Goal: Task Accomplishment & Management: Manage account settings

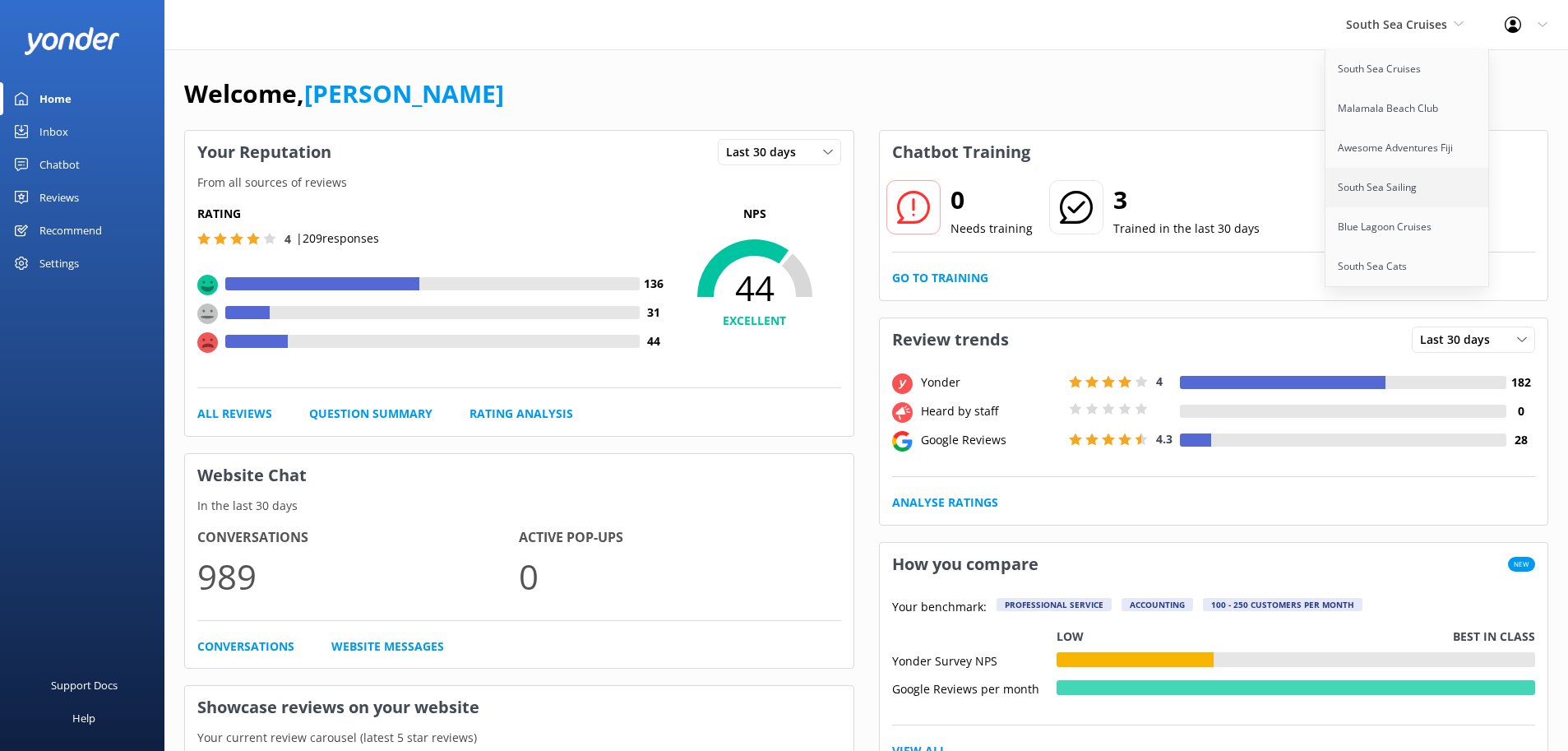
click at [1389, 193] on link "South Sea Sailing" at bounding box center [1407, 187] width 165 height 39
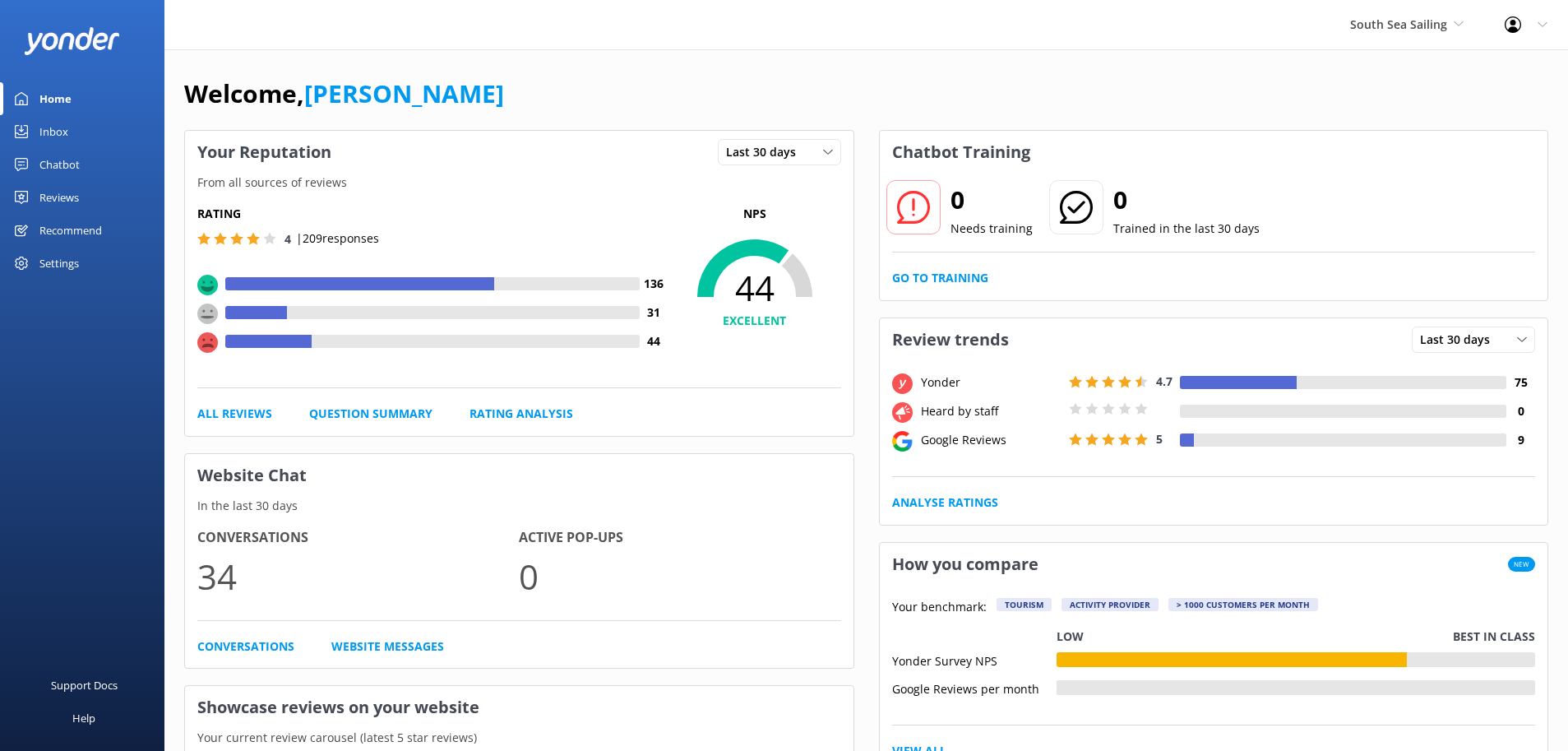
click at [55, 167] on div "Chatbot" at bounding box center [59, 164] width 40 height 33
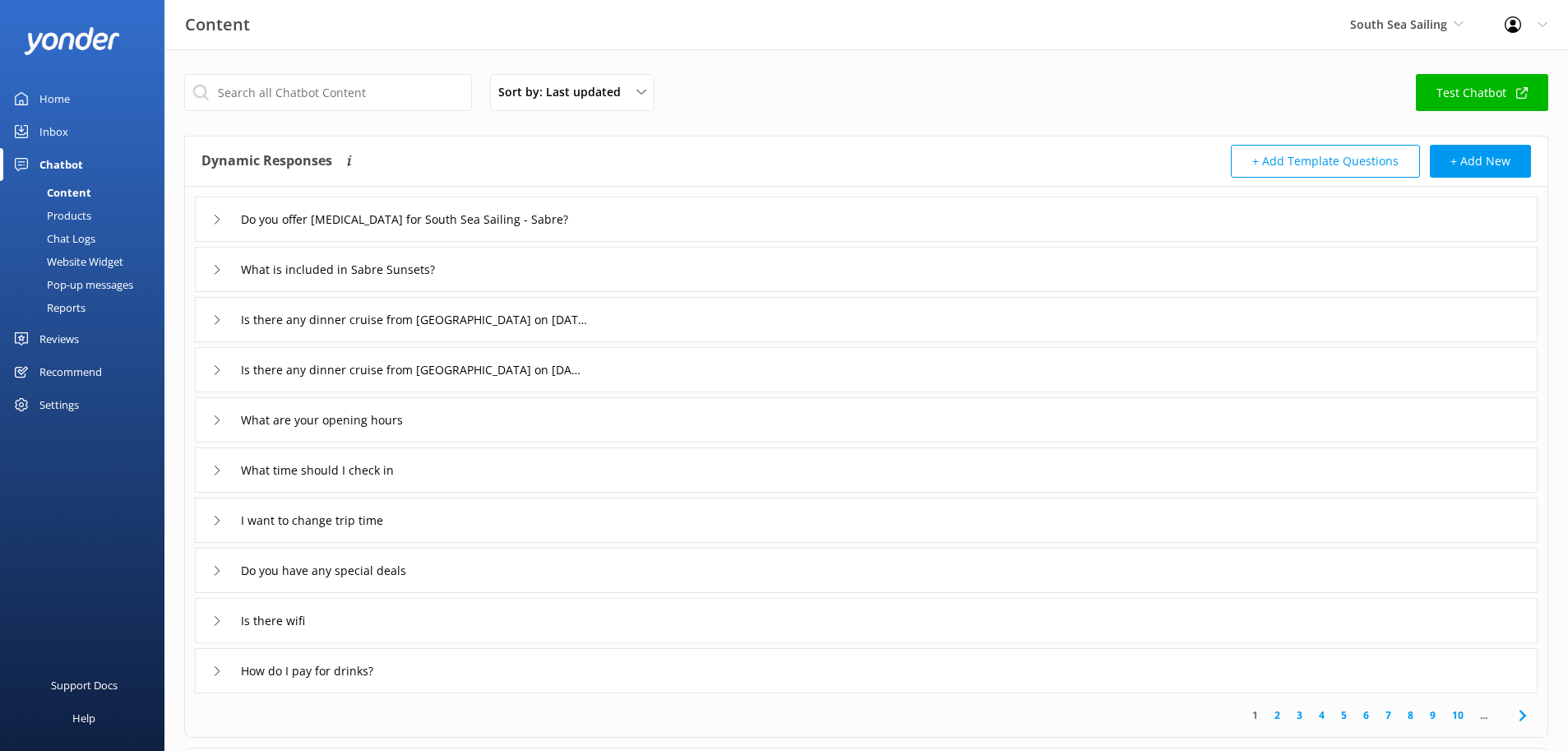
click at [76, 333] on div "Reviews" at bounding box center [59, 338] width 39 height 33
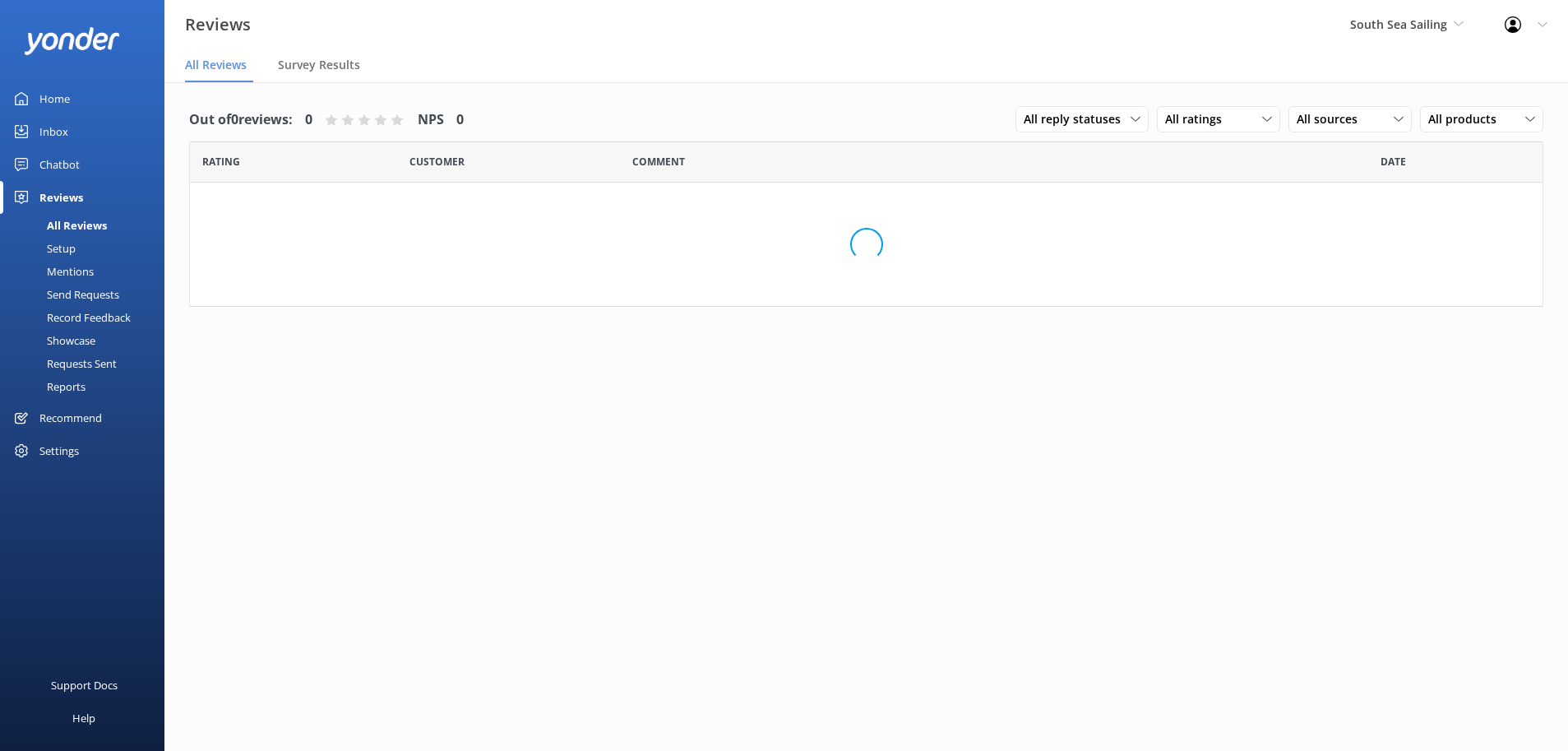
click at [70, 246] on div "Setup" at bounding box center [43, 248] width 66 height 23
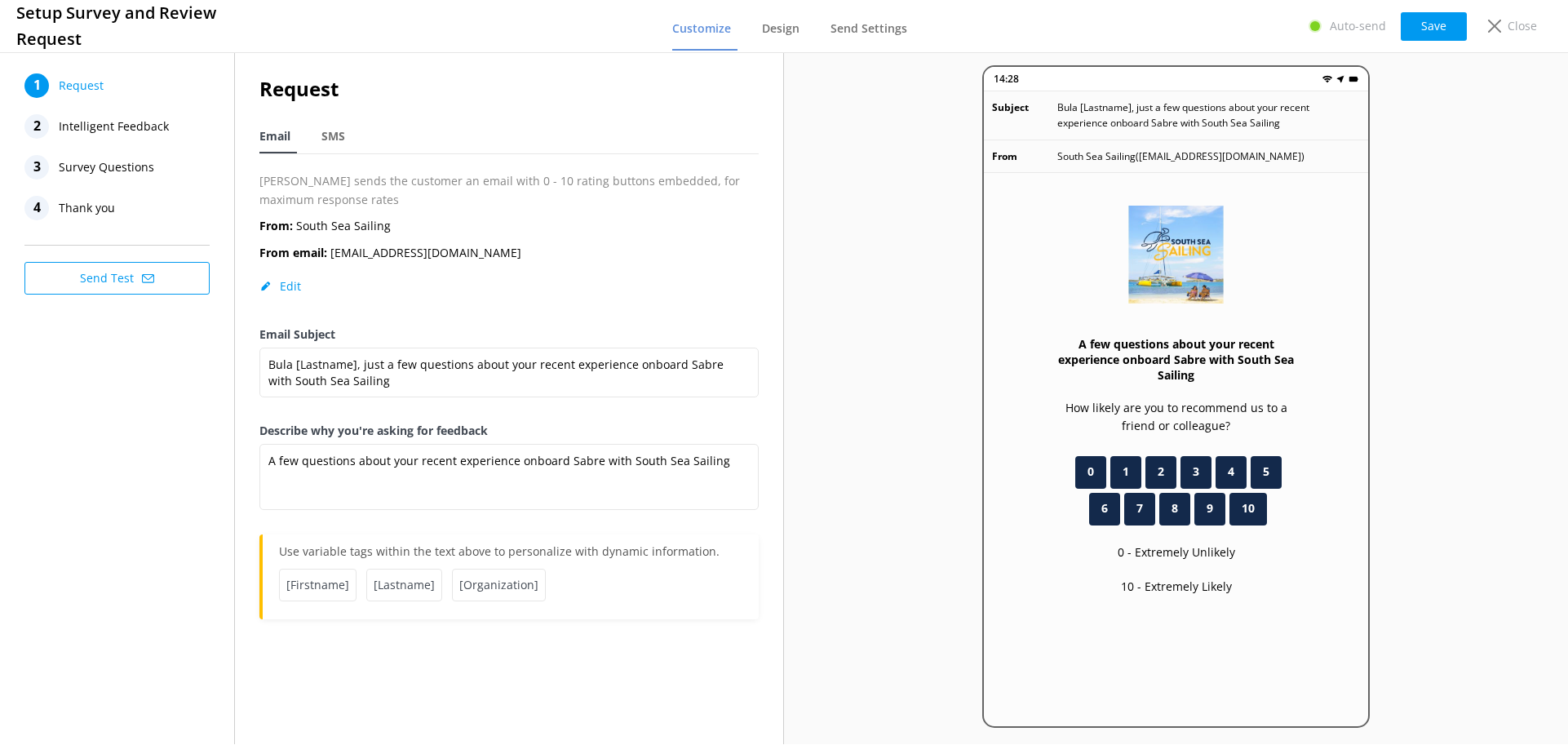
click at [87, 164] on span "Survey Questions" at bounding box center [106, 167] width 95 height 25
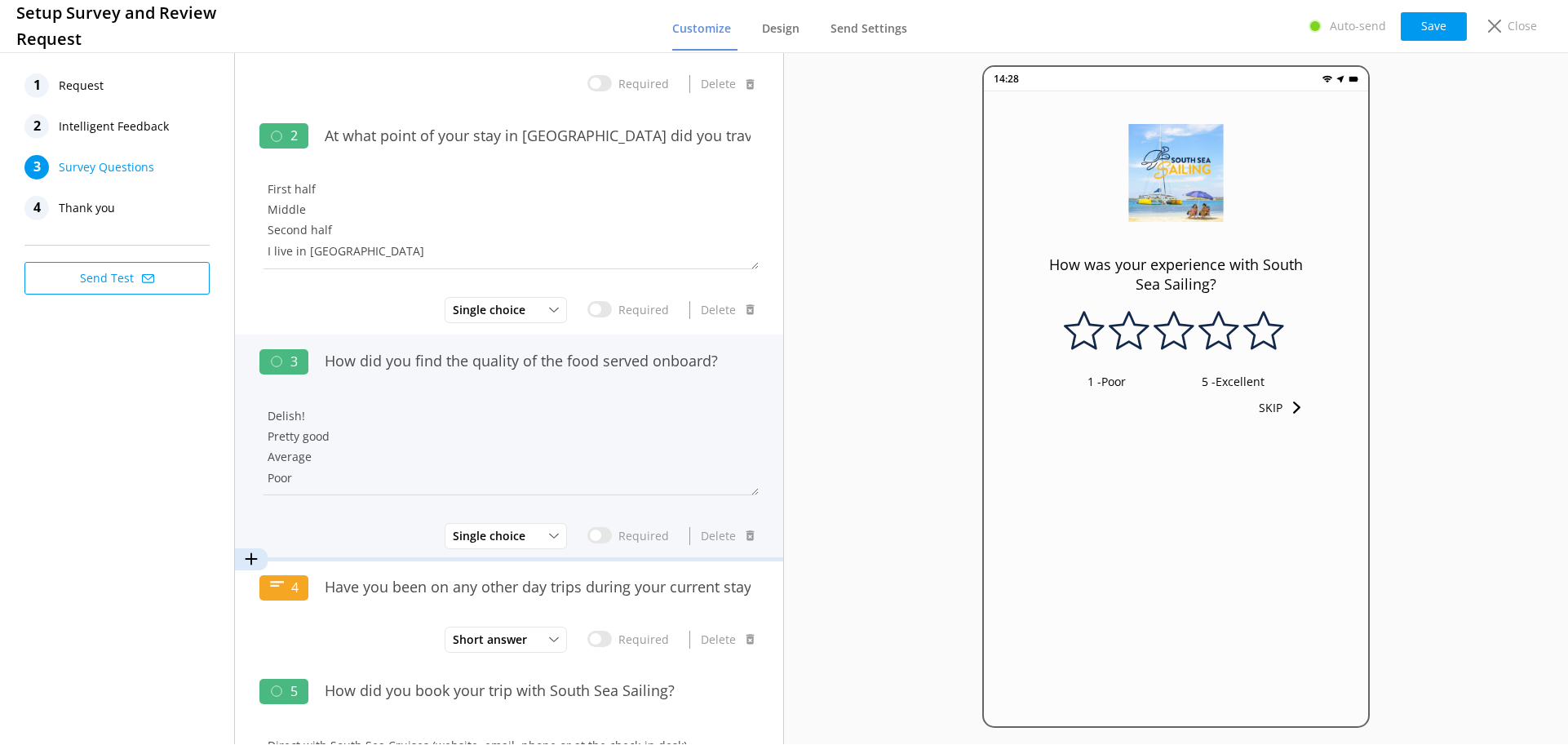
scroll to position [163, 0]
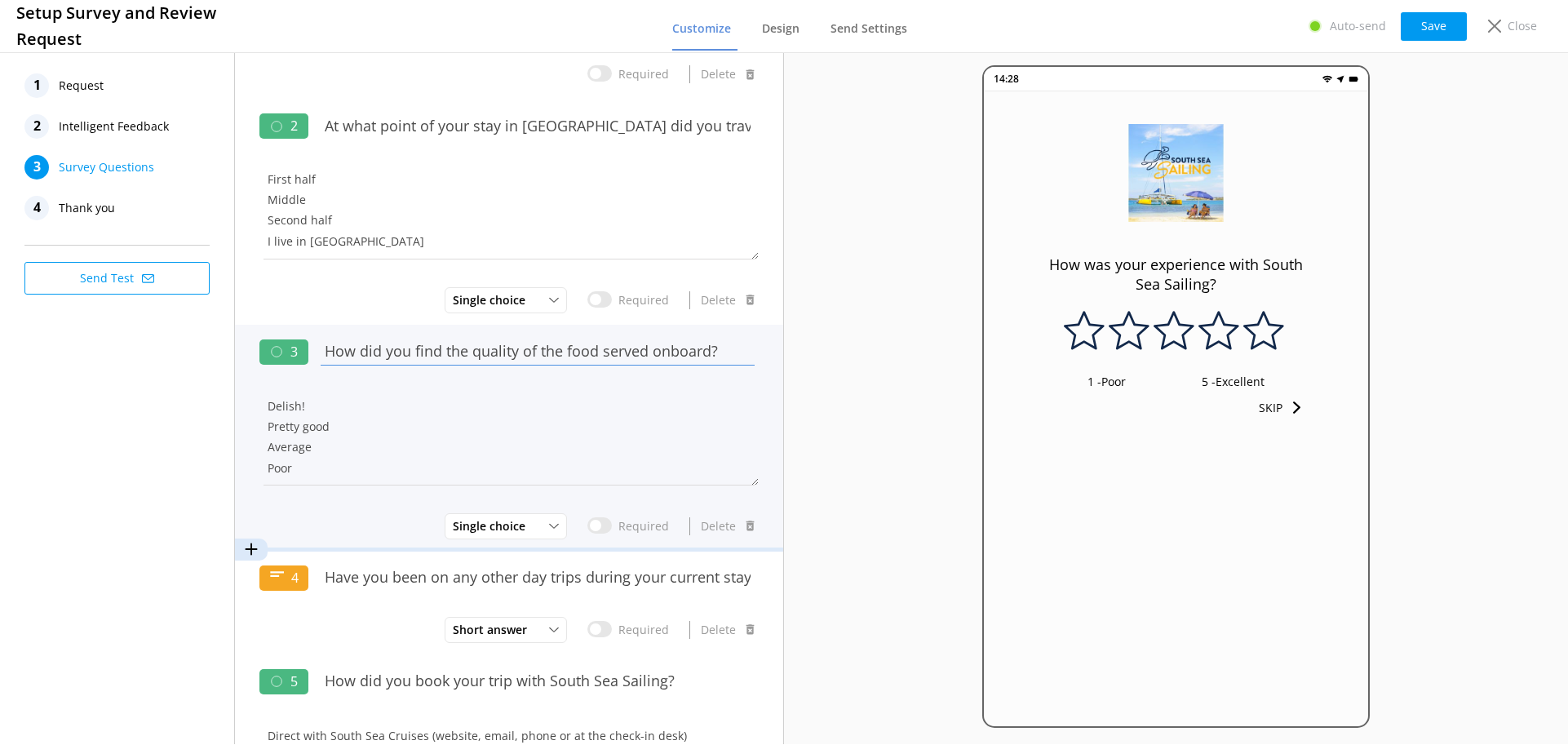
drag, startPoint x: 325, startPoint y: 355, endPoint x: 751, endPoint y: 355, distance: 426.0
click at [749, 355] on div "3 How did you find the quality of the food served onboard? Delish! Pretty good …" at bounding box center [509, 438] width 549 height 226
click at [588, 528] on input "Required" at bounding box center [599, 525] width 25 height 17
checkbox input "true"
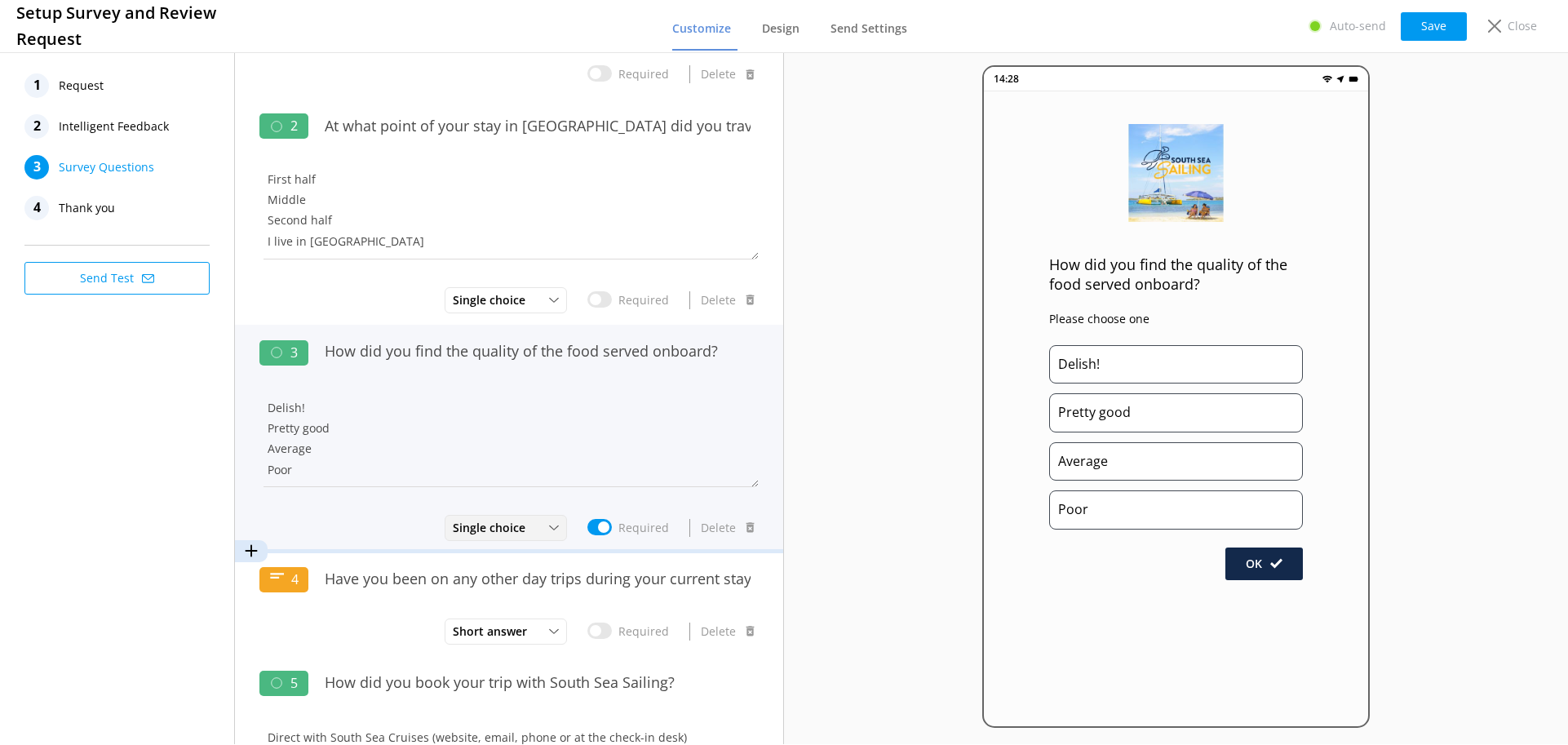
click at [511, 529] on span "Single choice" at bounding box center [493, 527] width 82 height 18
click at [262, 418] on textarea "Delish! Pretty good Average Poor" at bounding box center [509, 438] width 500 height 98
click at [306, 426] on textarea "Delish! Pretty good Average Poor" at bounding box center [509, 438] width 500 height 98
click at [422, 367] on input "How did you find the quality of the food served onboard?" at bounding box center [537, 351] width 442 height 37
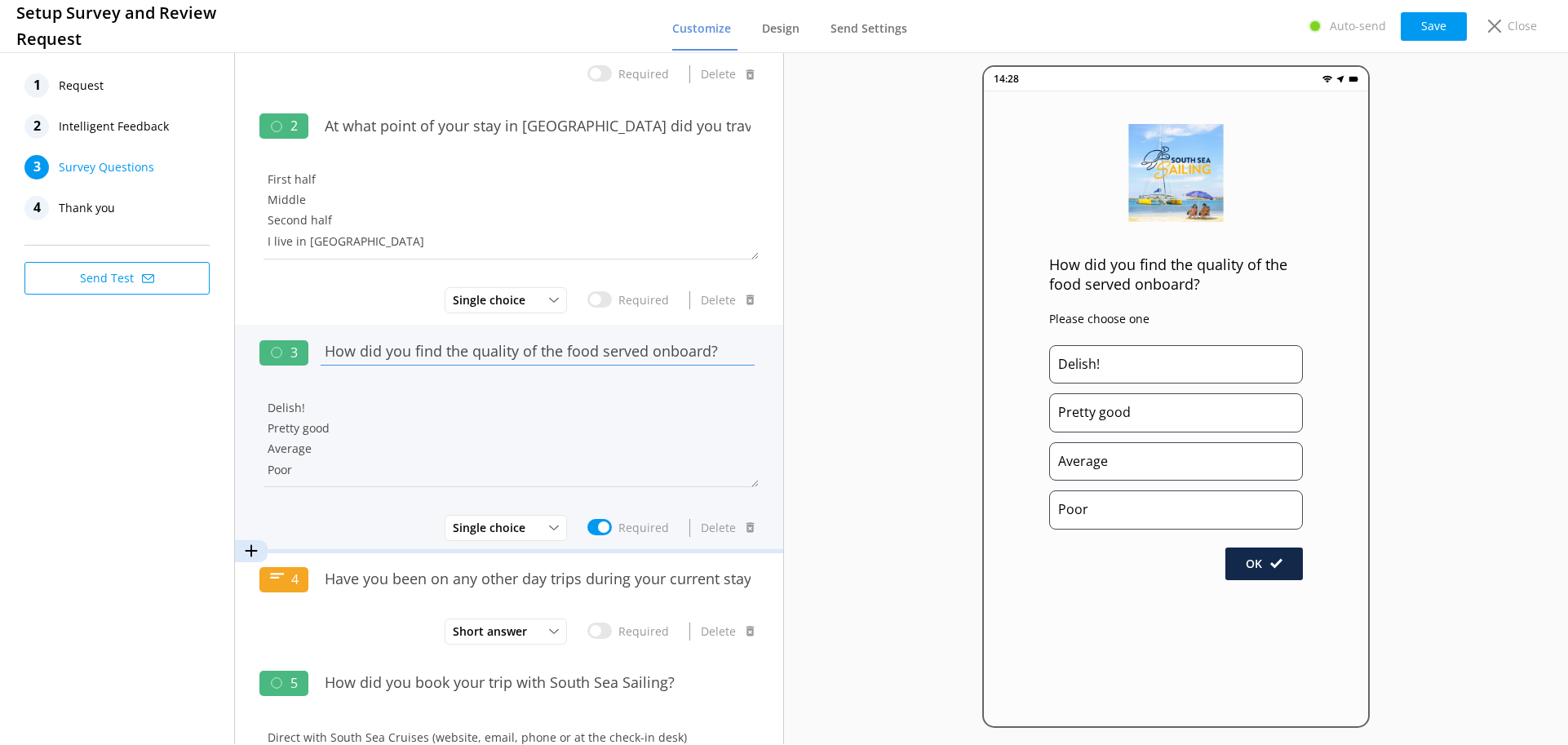
click at [470, 351] on input "How did you find the quality of the food served onboard?" at bounding box center [537, 351] width 442 height 37
click at [487, 341] on input "How did you find the quality of the food served onboard?" at bounding box center [537, 351] width 442 height 37
click at [469, 358] on input "How did you find the quality of the food served onboard?" at bounding box center [537, 351] width 442 height 37
click at [495, 535] on span "Single choice" at bounding box center [493, 527] width 82 height 18
click at [495, 531] on span "Single choice" at bounding box center [493, 527] width 82 height 18
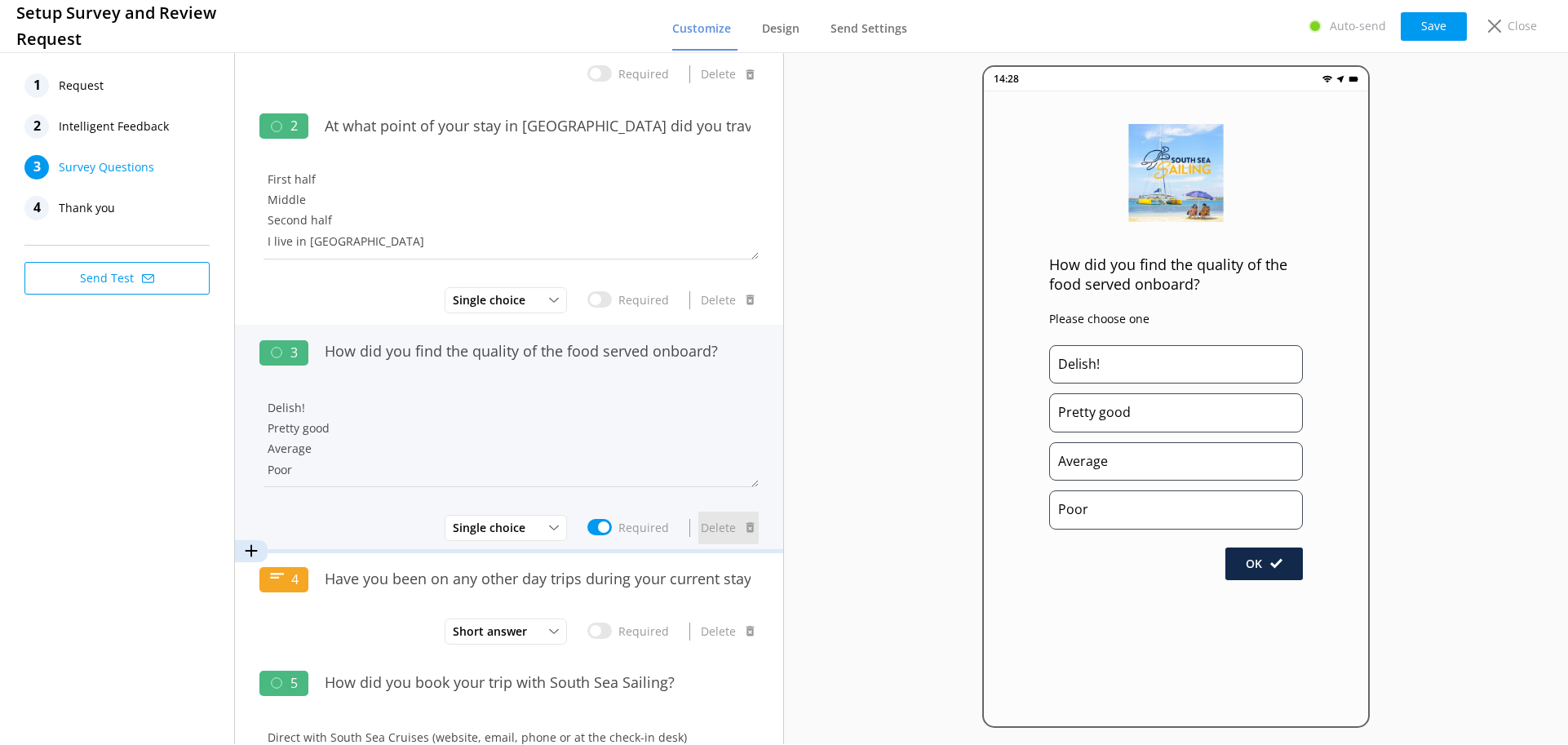
click at [705, 532] on button "Delete" at bounding box center [728, 527] width 60 height 32
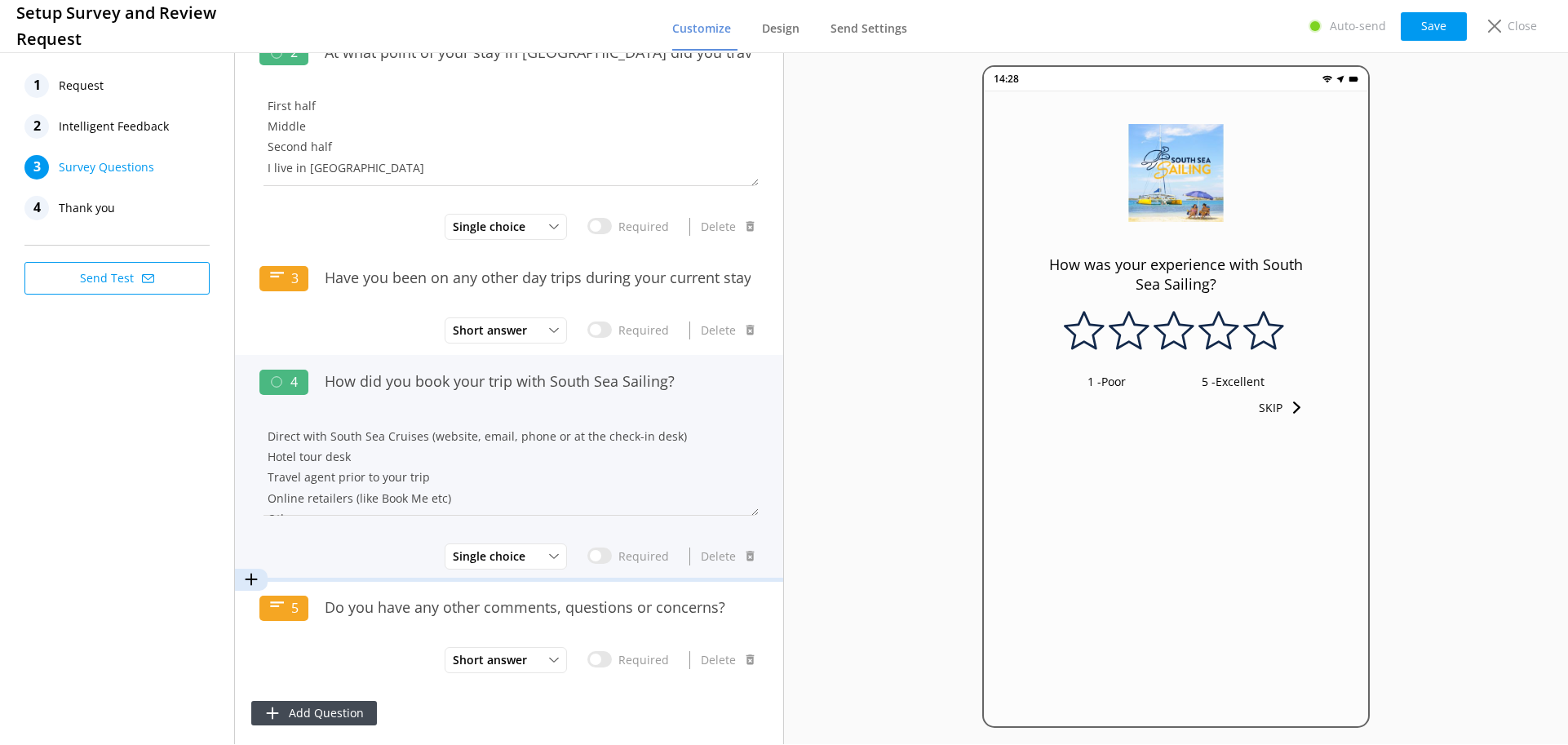
scroll to position [21, 0]
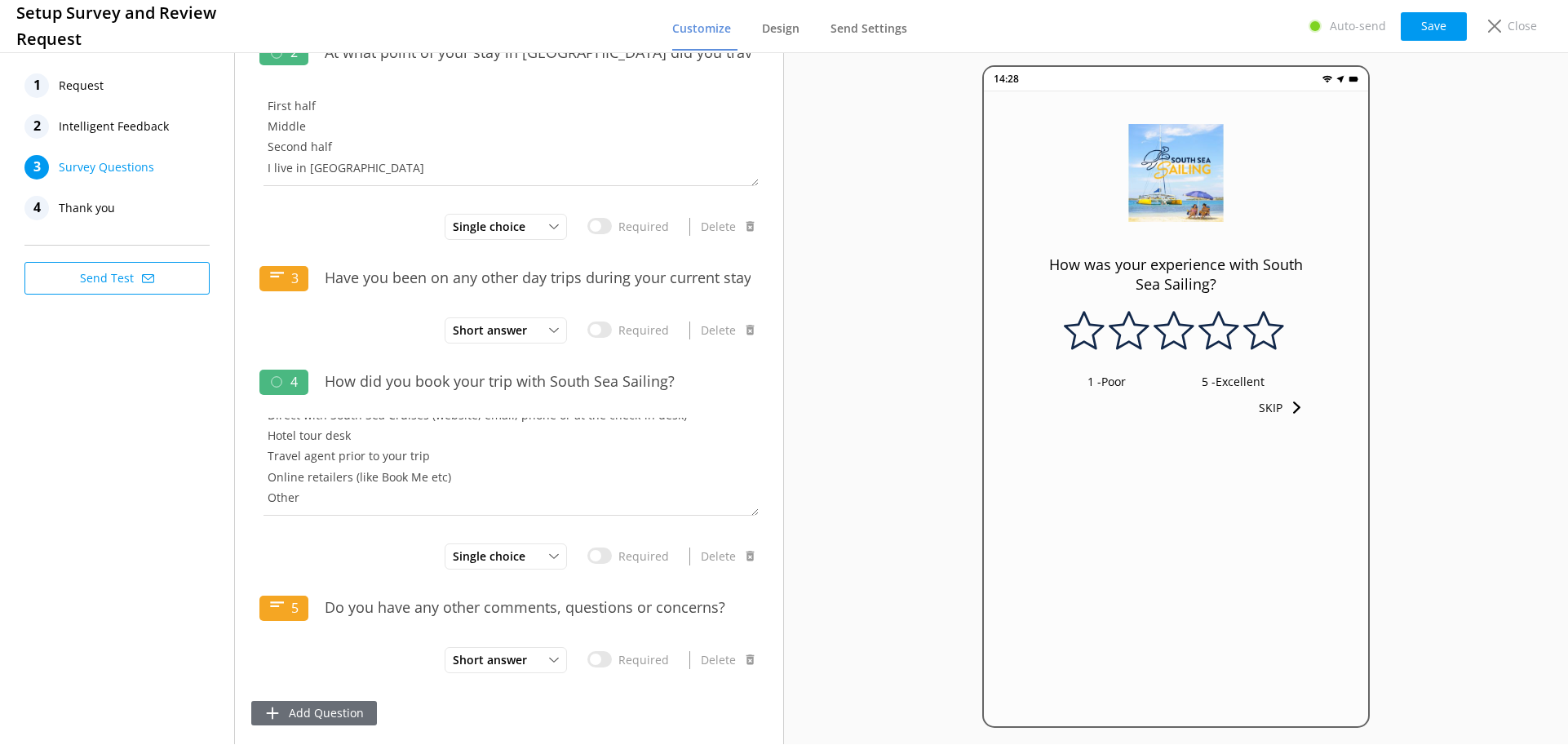
click at [312, 707] on button "Add Question" at bounding box center [314, 713] width 126 height 25
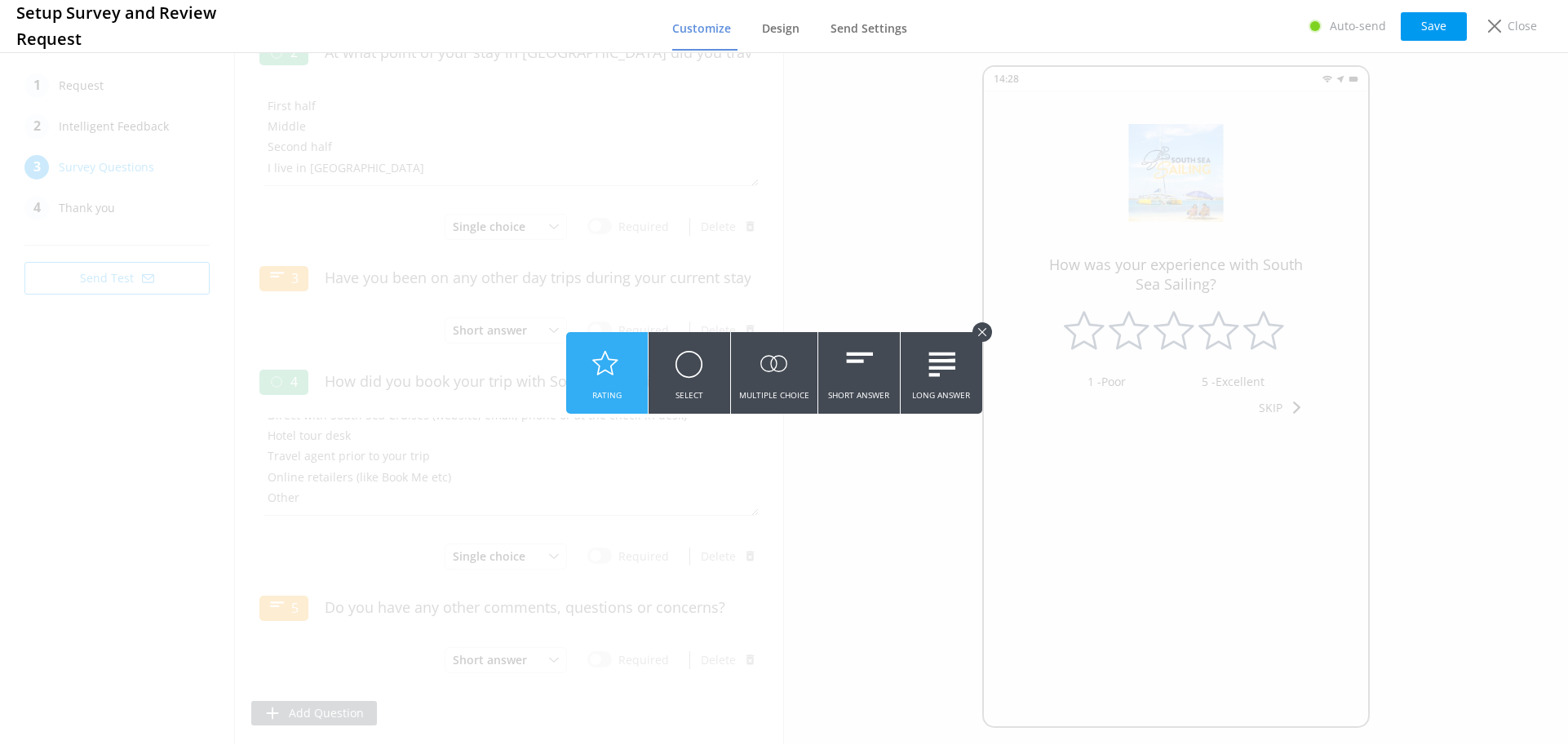
click at [618, 357] on icon at bounding box center [606, 364] width 29 height 45
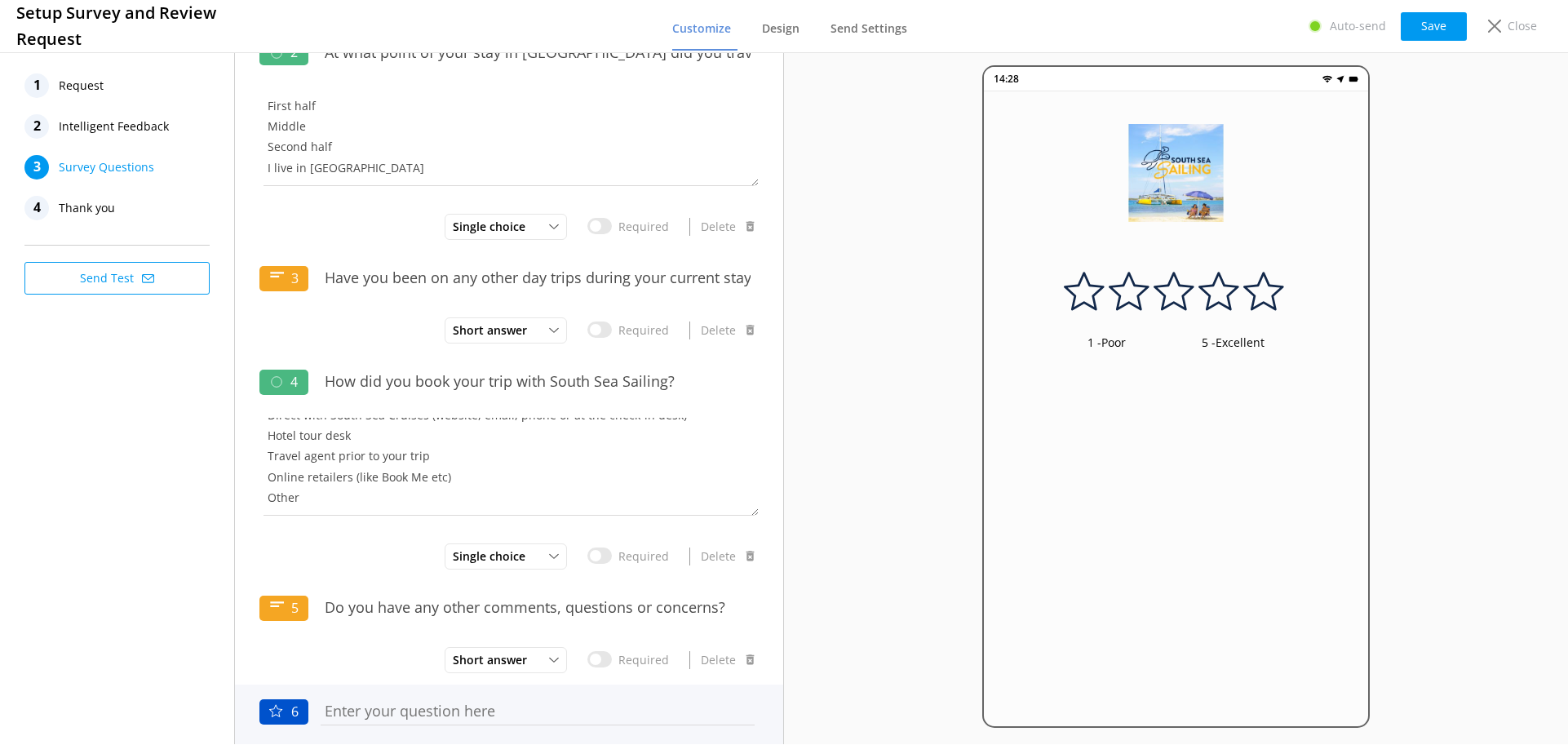
click at [348, 717] on input "text" at bounding box center [537, 711] width 442 height 37
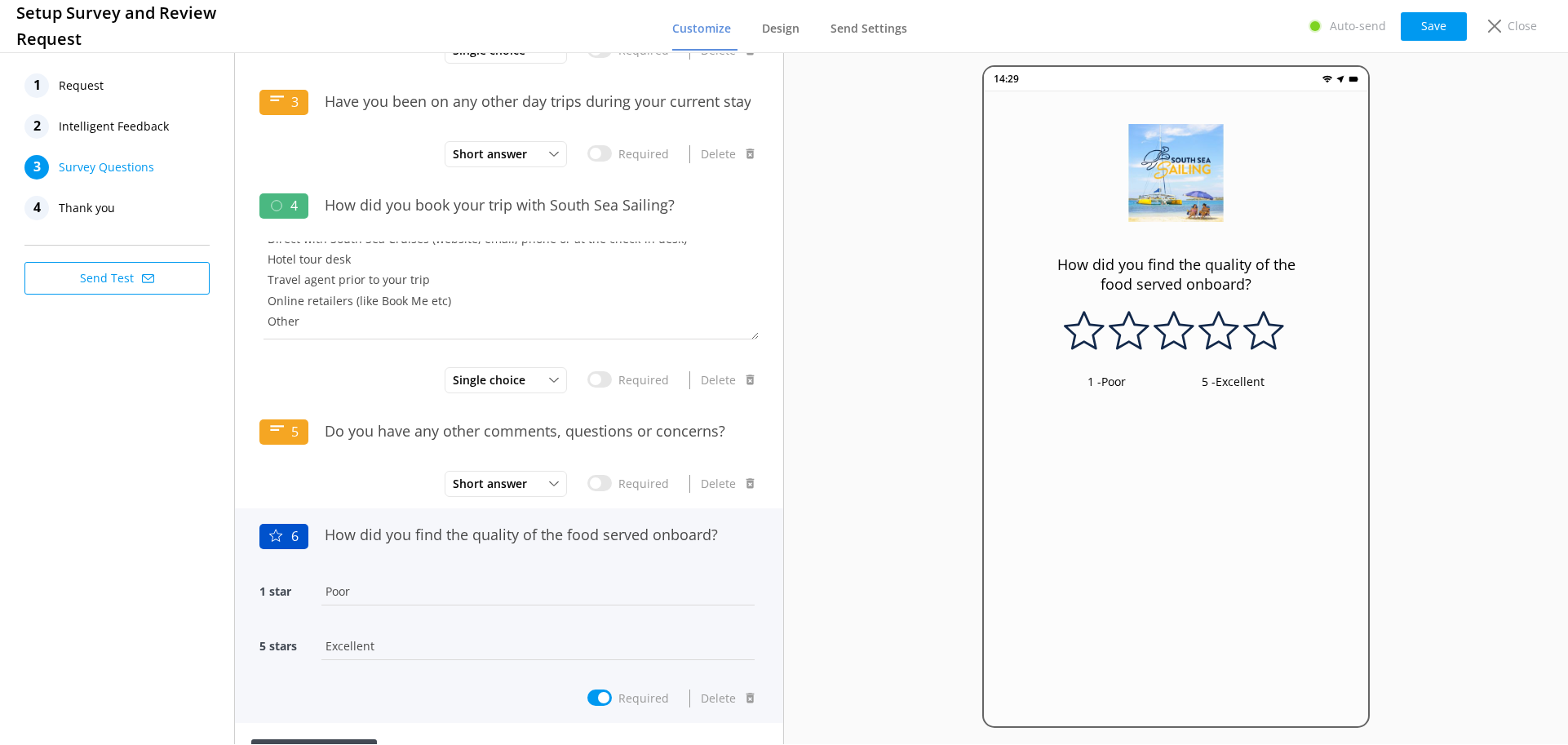
scroll to position [451, 0]
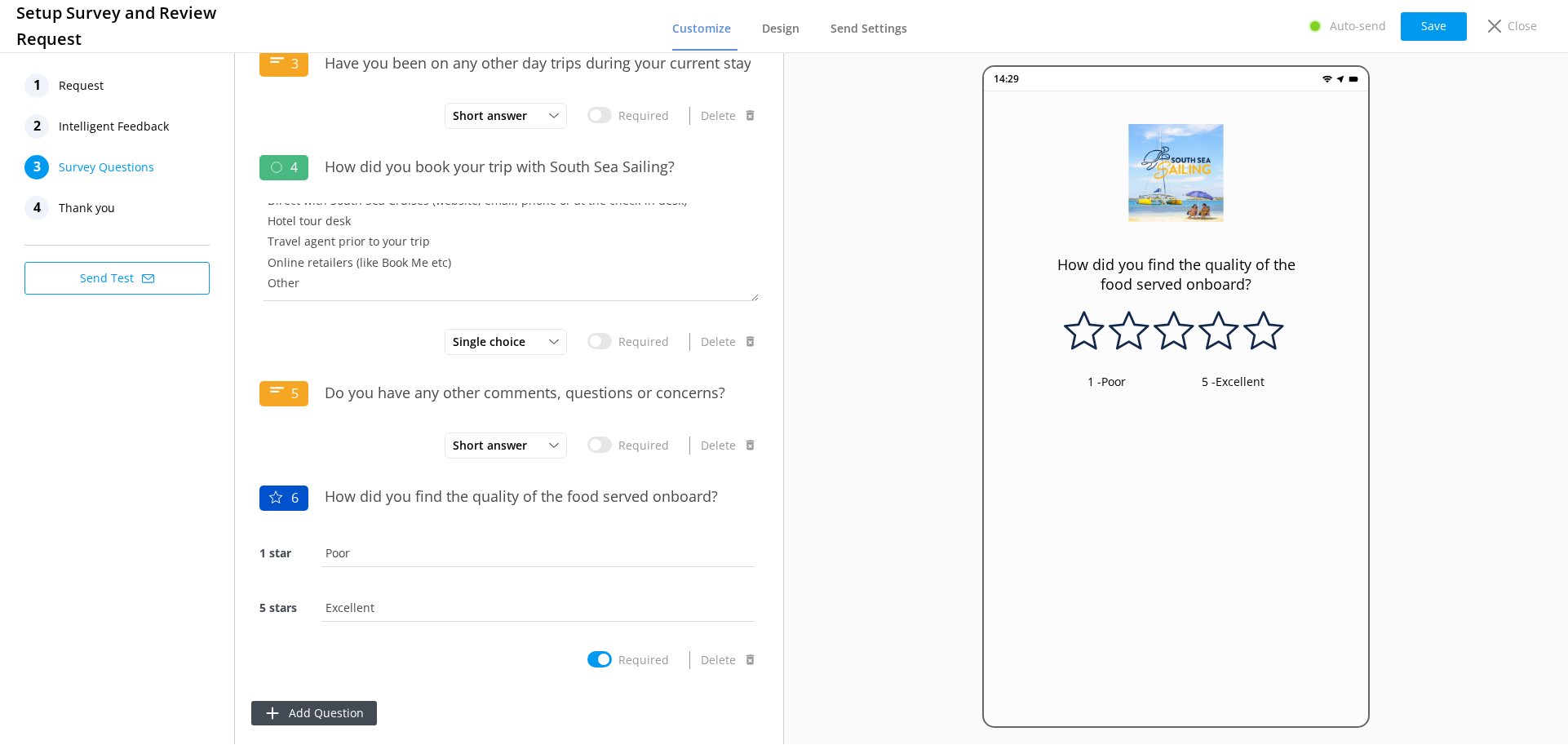
type input "How did you find the quality of the food served onboard?"
click at [562, 698] on div "Add Question" at bounding box center [509, 714] width 549 height 59
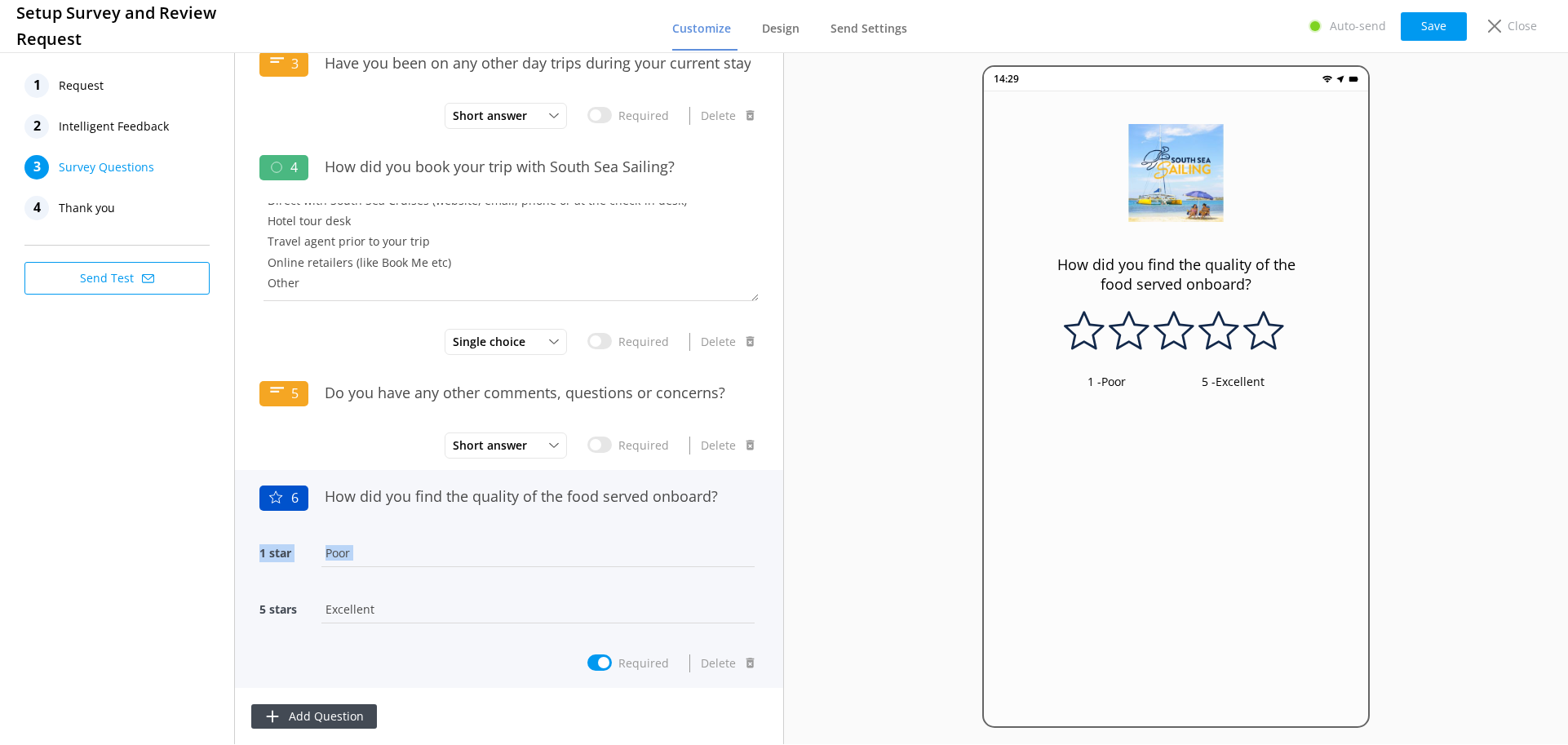
drag, startPoint x: 261, startPoint y: 633, endPoint x: 262, endPoint y: 589, distance: 44.0
click at [262, 589] on div "1 star Poor 5 stars Excellent" at bounding box center [509, 591] width 500 height 113
click at [526, 518] on div "How did you find the quality of the food served onboard?" at bounding box center [537, 506] width 442 height 56
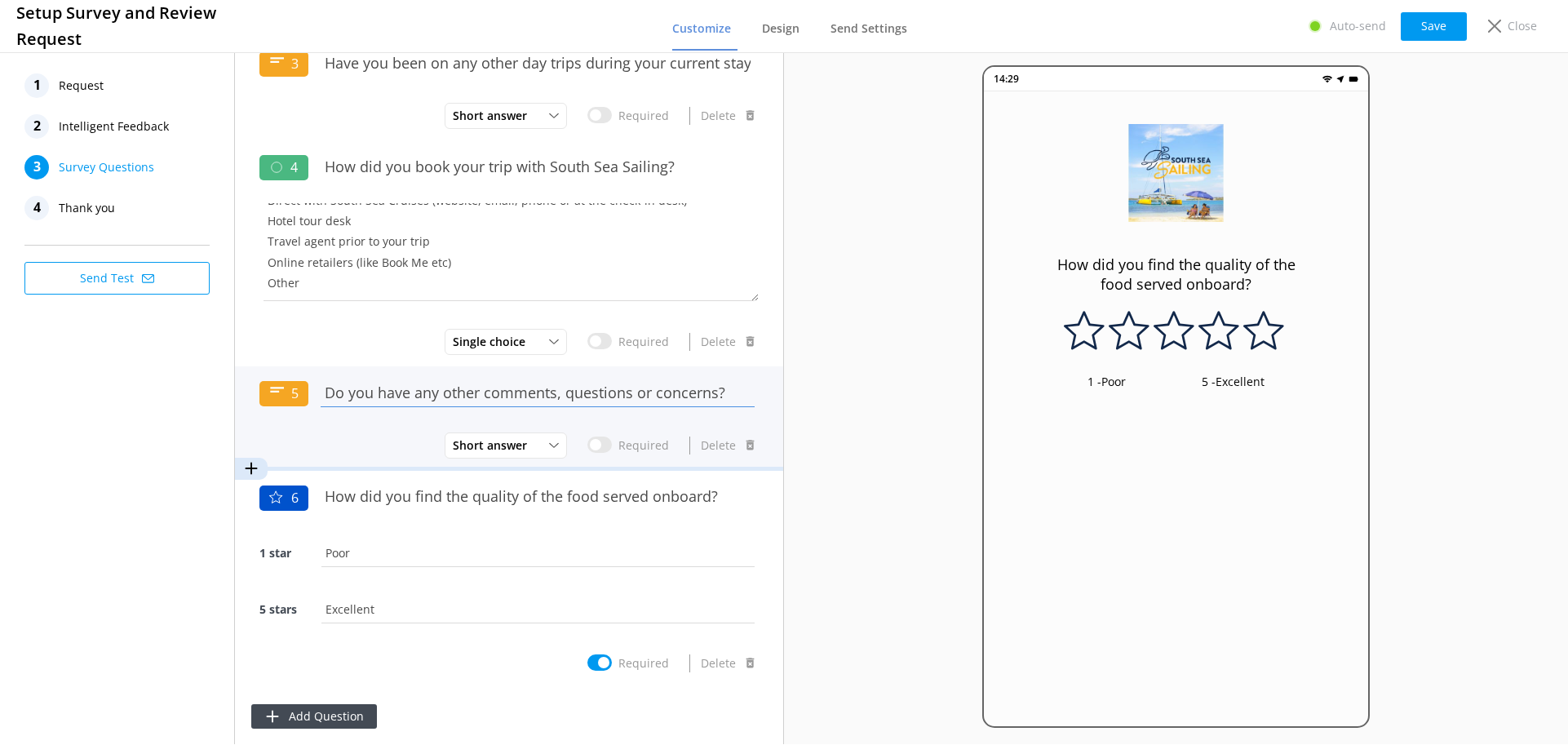
drag, startPoint x: 345, startPoint y: 393, endPoint x: 343, endPoint y: 408, distance: 15.1
click at [343, 408] on input "Do you have any other comments, questions or concerns?" at bounding box center [537, 393] width 442 height 37
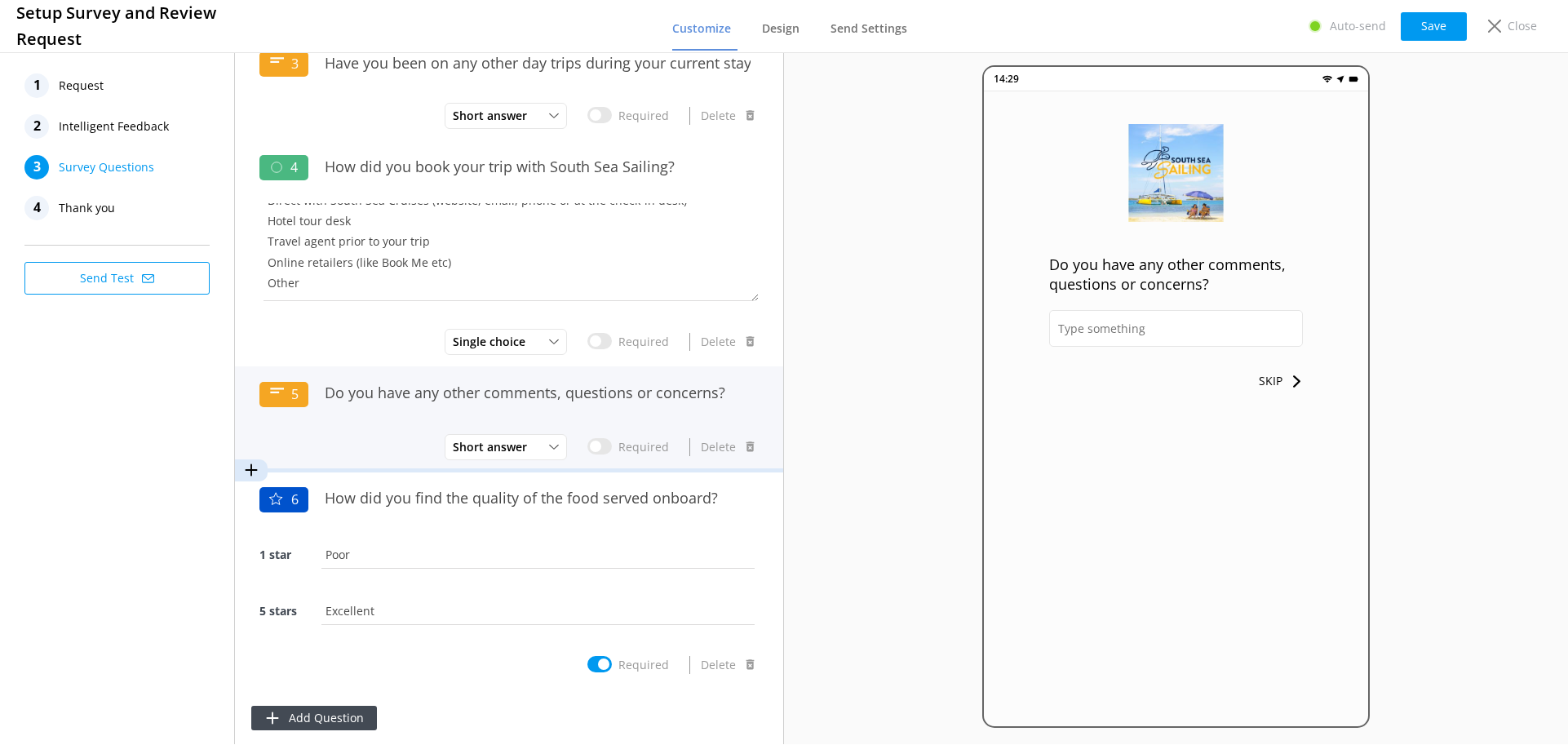
drag, startPoint x: 288, startPoint y: 390, endPoint x: 290, endPoint y: 424, distance: 34.1
click at [290, 424] on div "5 Do you have any other comments, questions or concerns?" at bounding box center [509, 403] width 500 height 56
drag, startPoint x: 708, startPoint y: 407, endPoint x: 237, endPoint y: 408, distance: 471.0
click at [237, 408] on div "5 Do you have any other comments, questions or concerns? Short answer Short Ans…" at bounding box center [509, 419] width 549 height 105
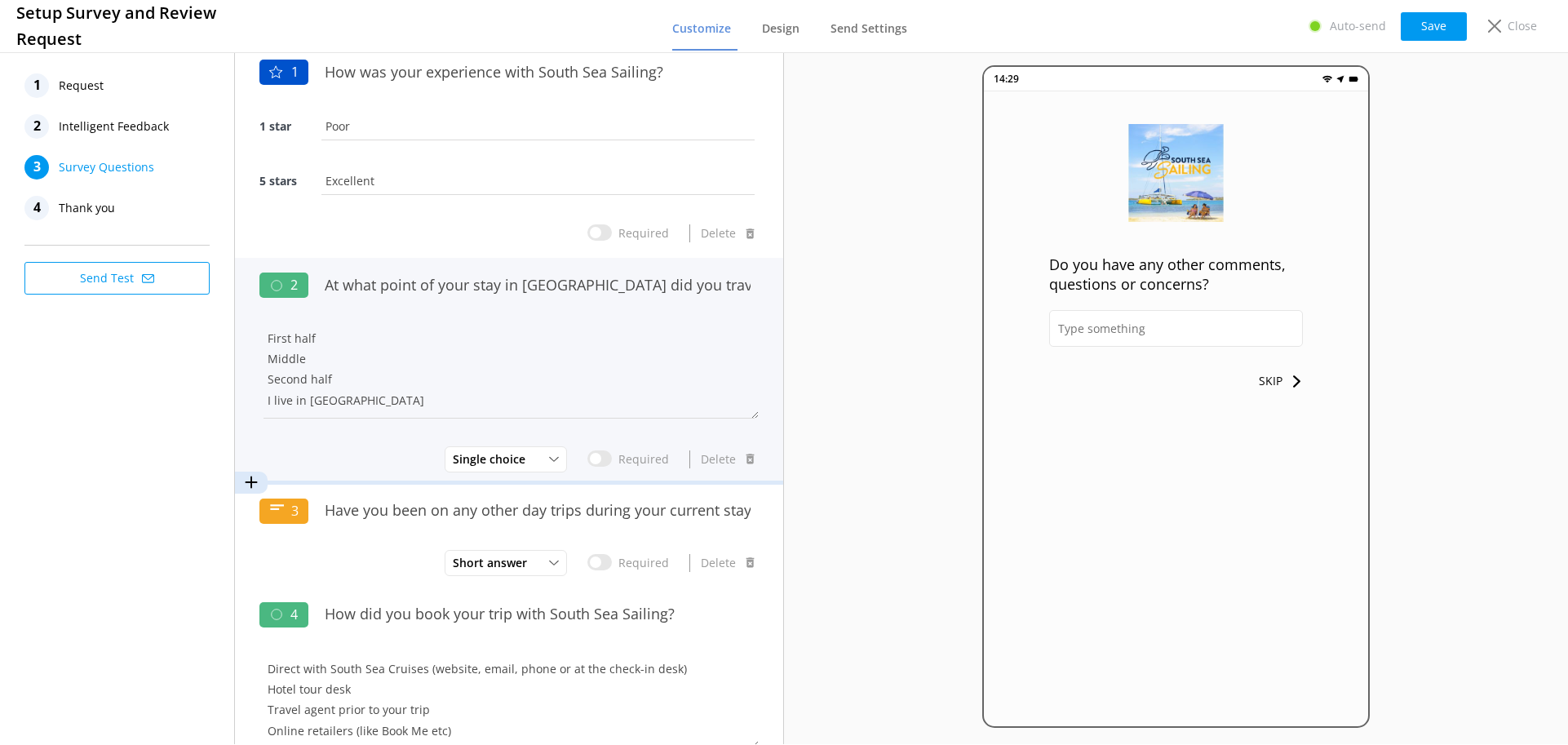
scroll to position [0, 0]
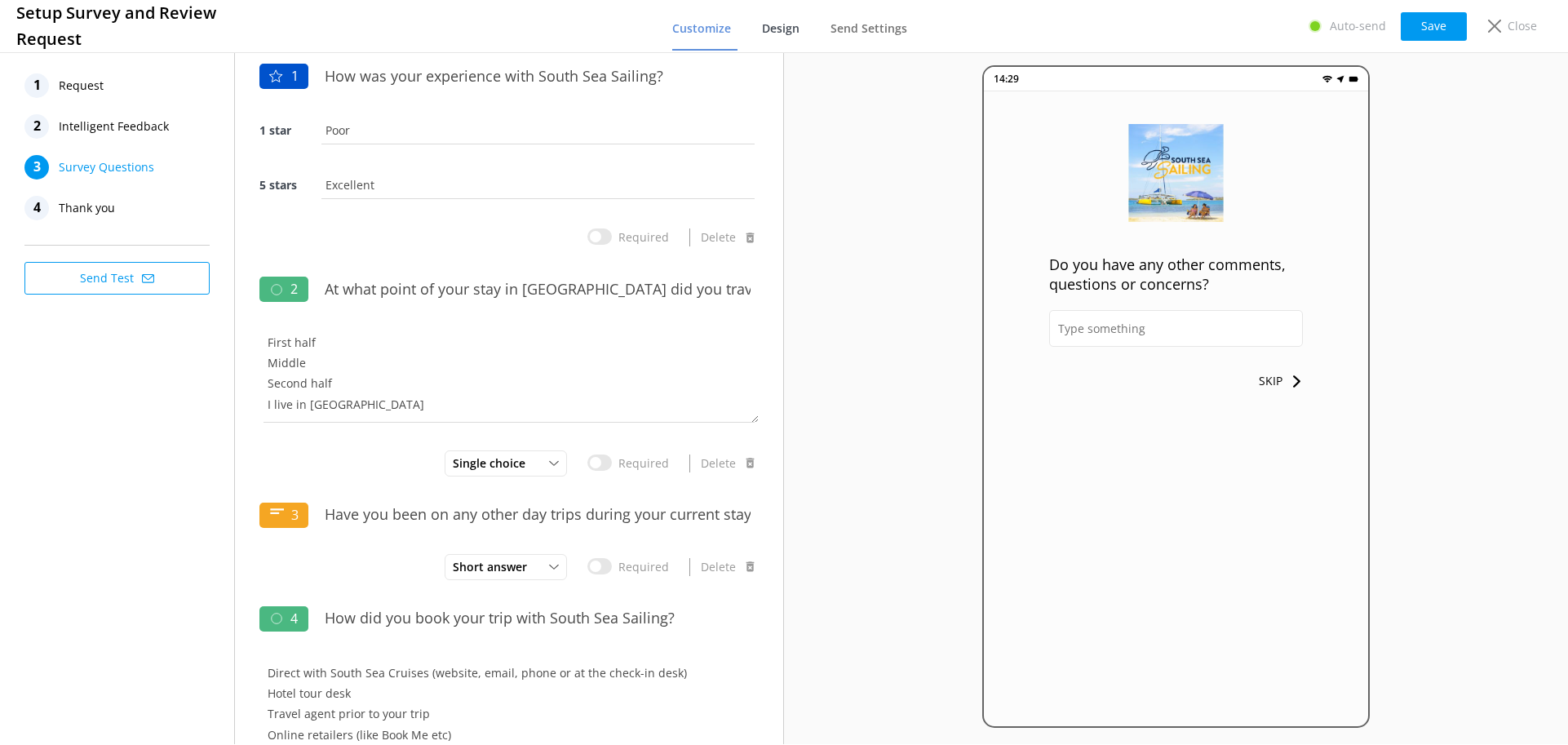
click at [783, 36] on link "Design" at bounding box center [784, 30] width 44 height 42
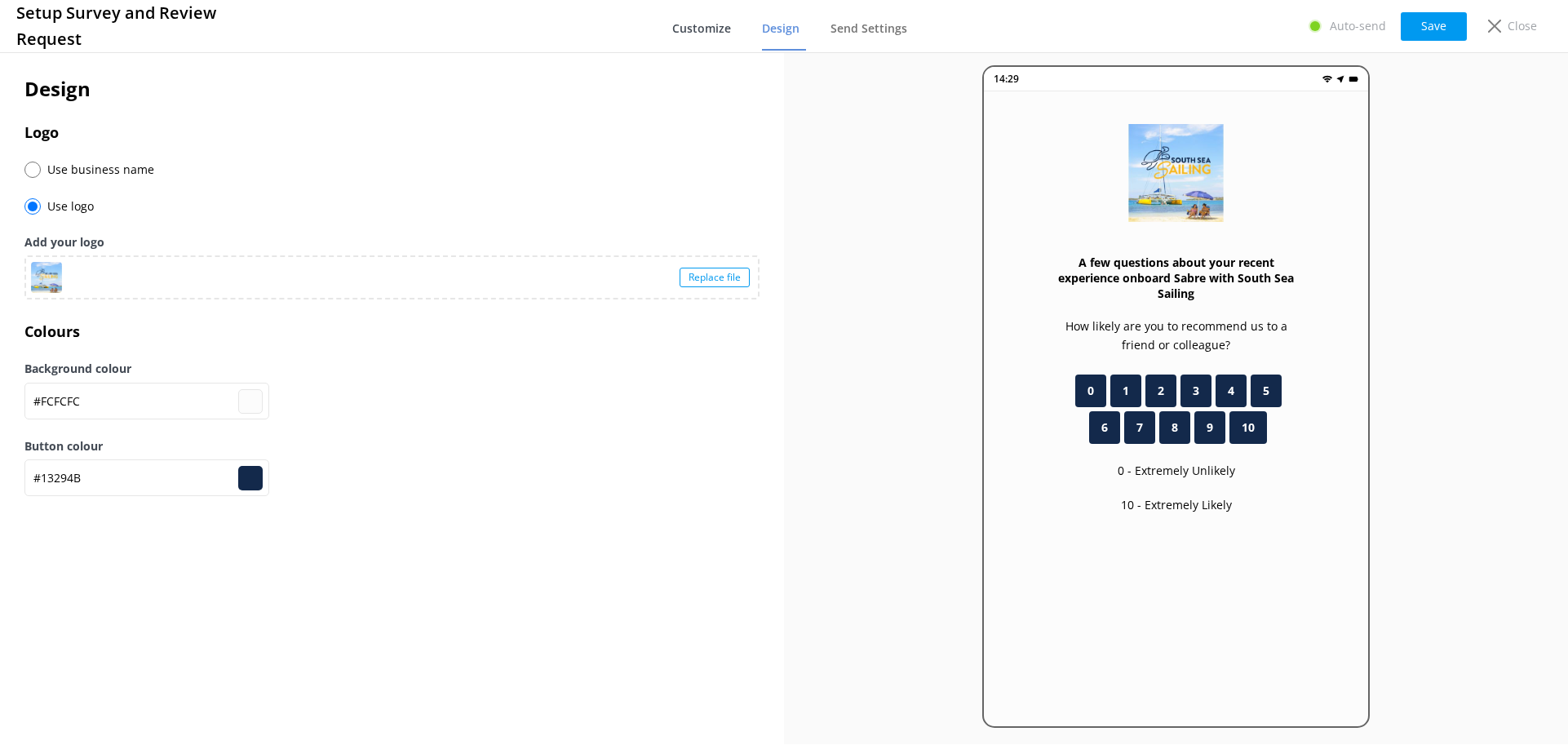
click at [731, 20] on span "Customize" at bounding box center [702, 29] width 59 height 17
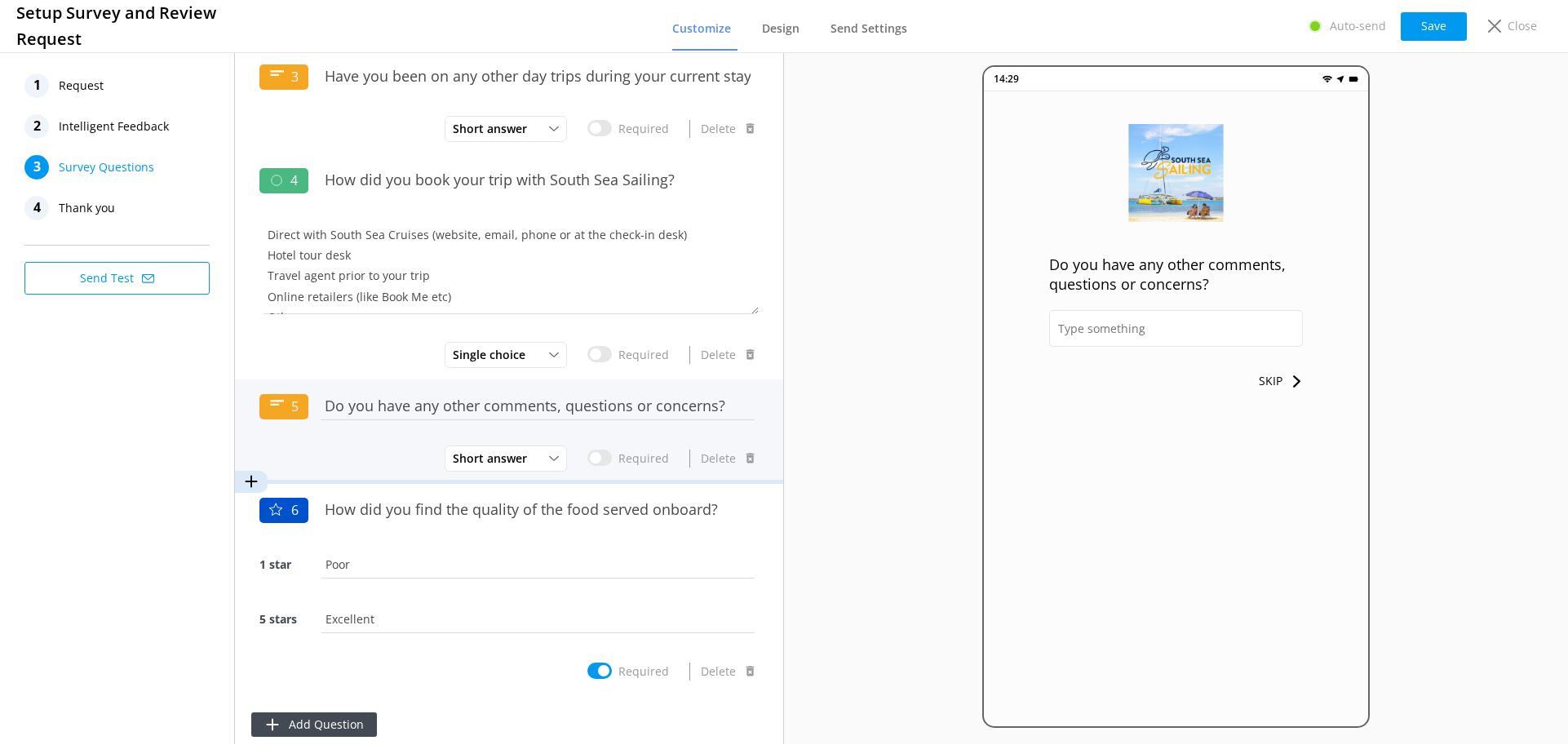
scroll to position [676, 0]
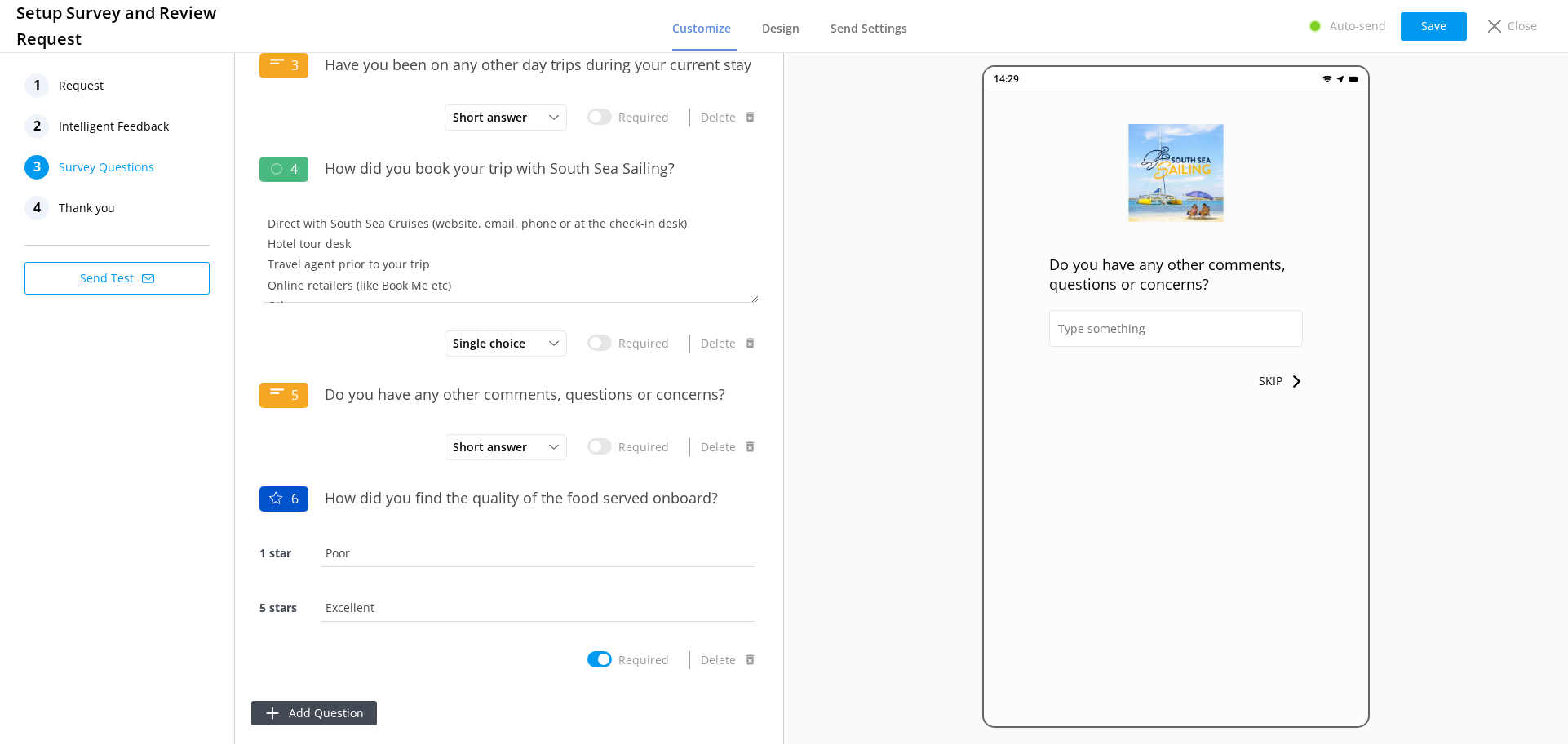
click at [162, 540] on div "1 Request 2 Intelligent Feedback 3 Survey Questions 4 Thank you Send Test" at bounding box center [117, 396] width 235 height 695
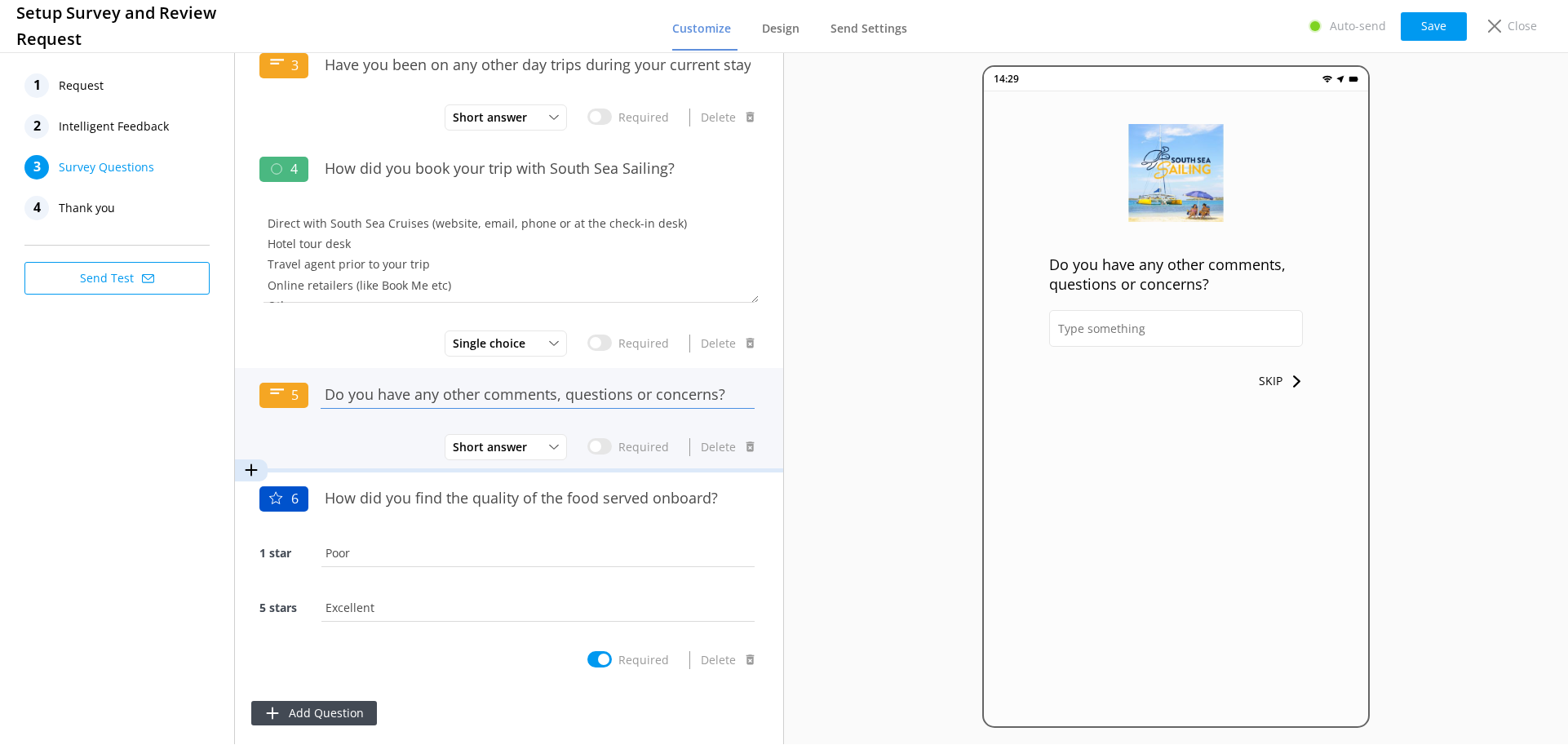
click at [410, 391] on input "Do you have any other comments, questions or concerns?" at bounding box center [537, 394] width 442 height 37
click at [410, 390] on input "Do you have any other comments, questions or concerns?" at bounding box center [537, 394] width 442 height 37
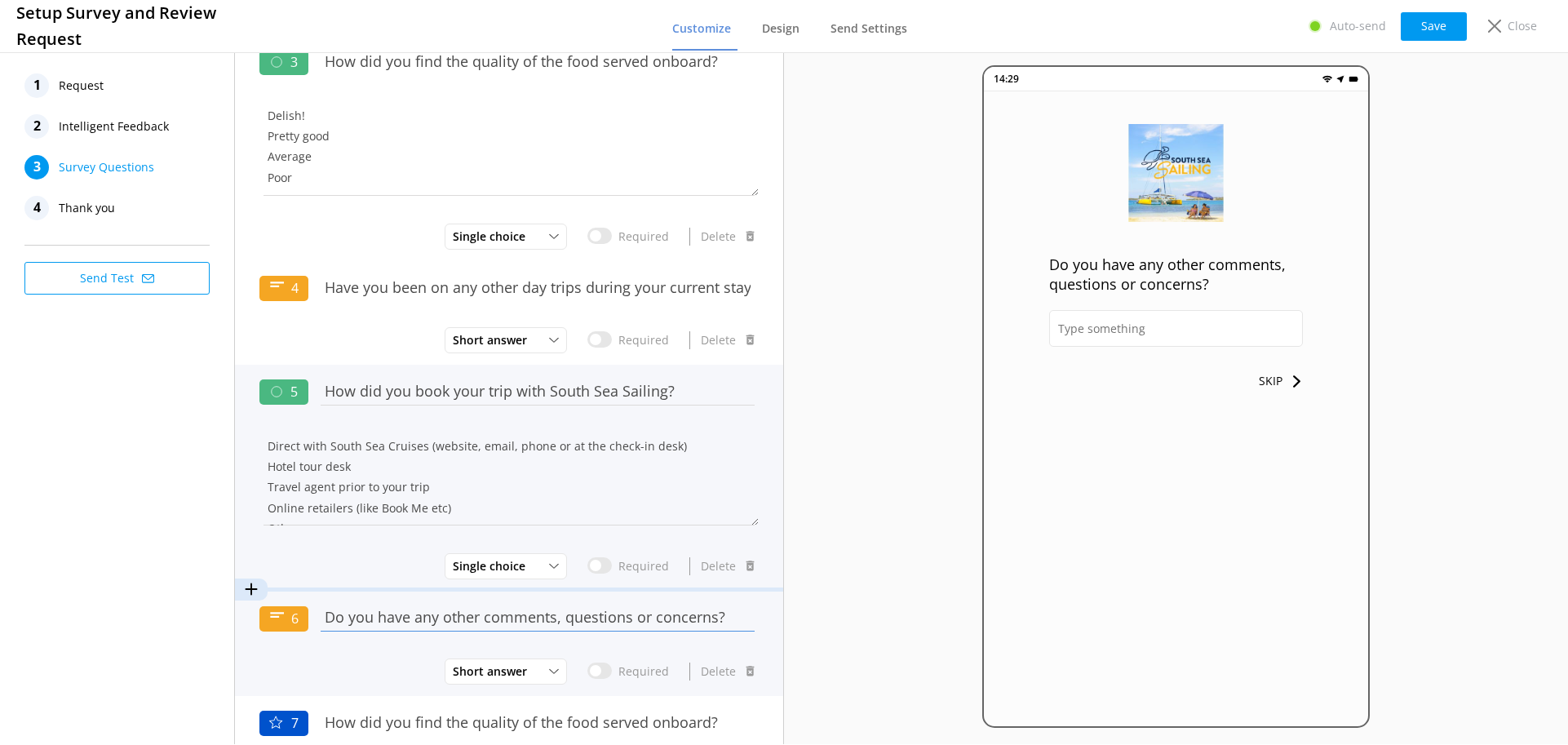
scroll to position [489, 0]
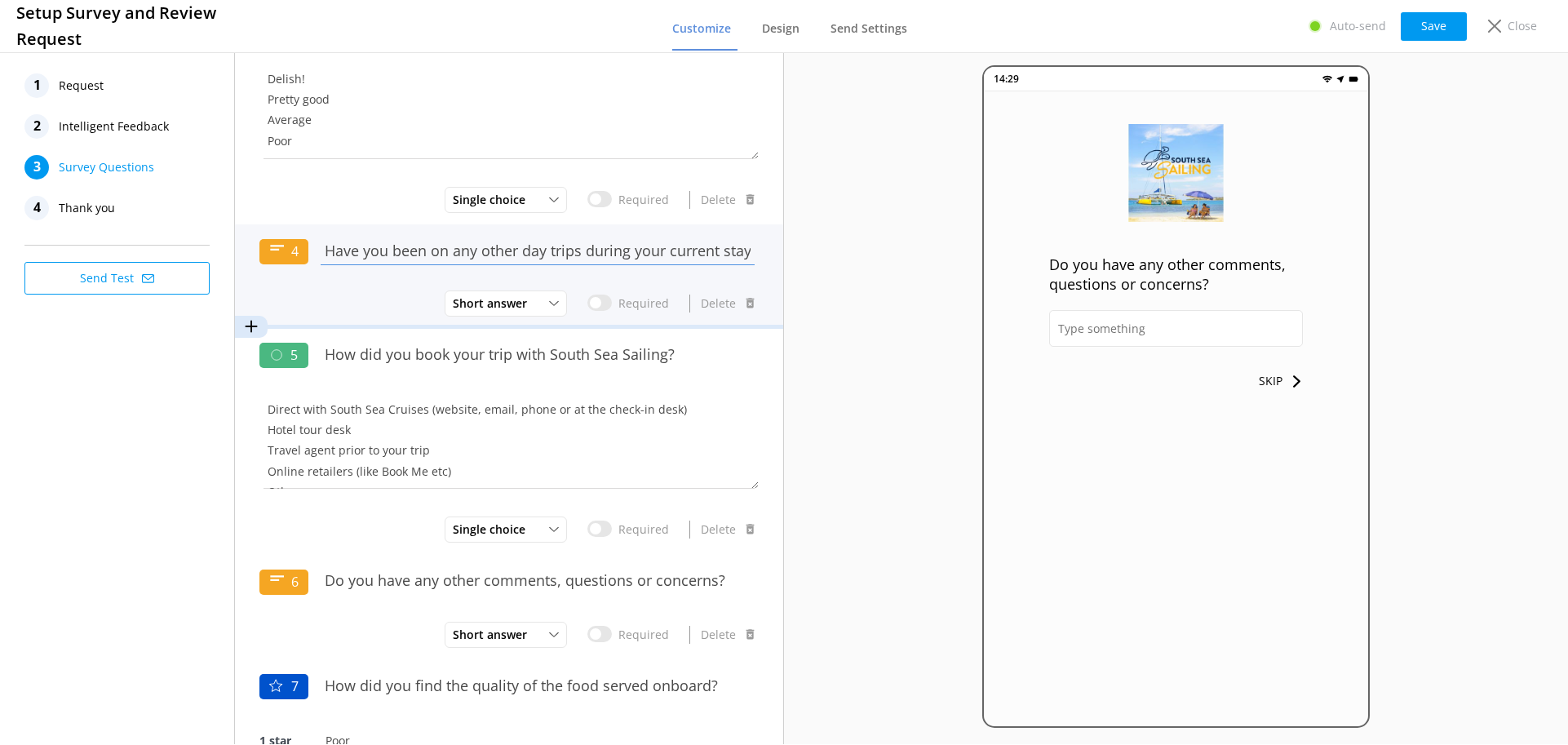
click at [416, 255] on input "Have you been on any other day trips during your current stay in [GEOGRAPHIC_DA…" at bounding box center [537, 251] width 442 height 37
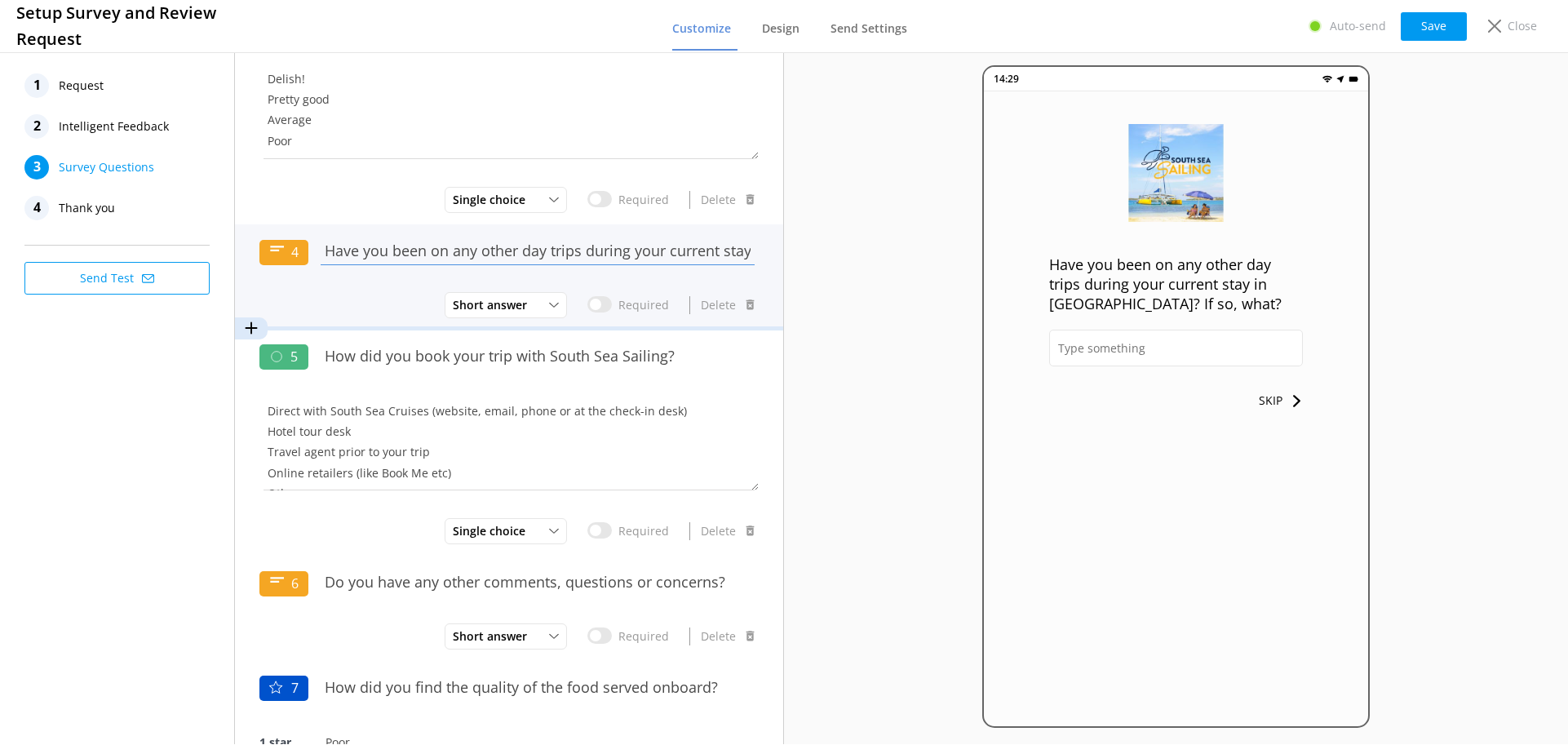
click at [416, 255] on input "Have you been on any other day trips during your current stay in [GEOGRAPHIC_DA…" at bounding box center [537, 251] width 442 height 37
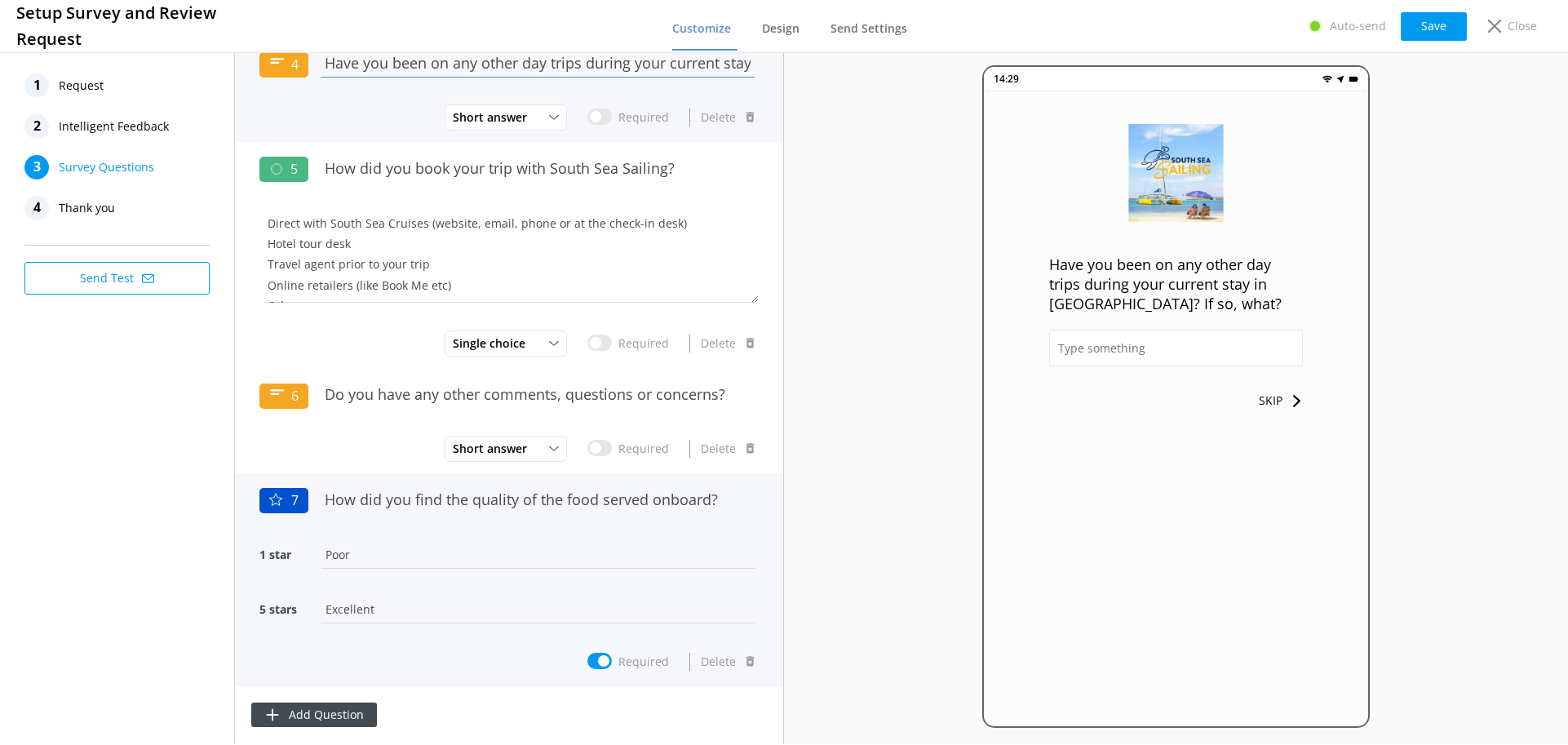
scroll to position [679, 0]
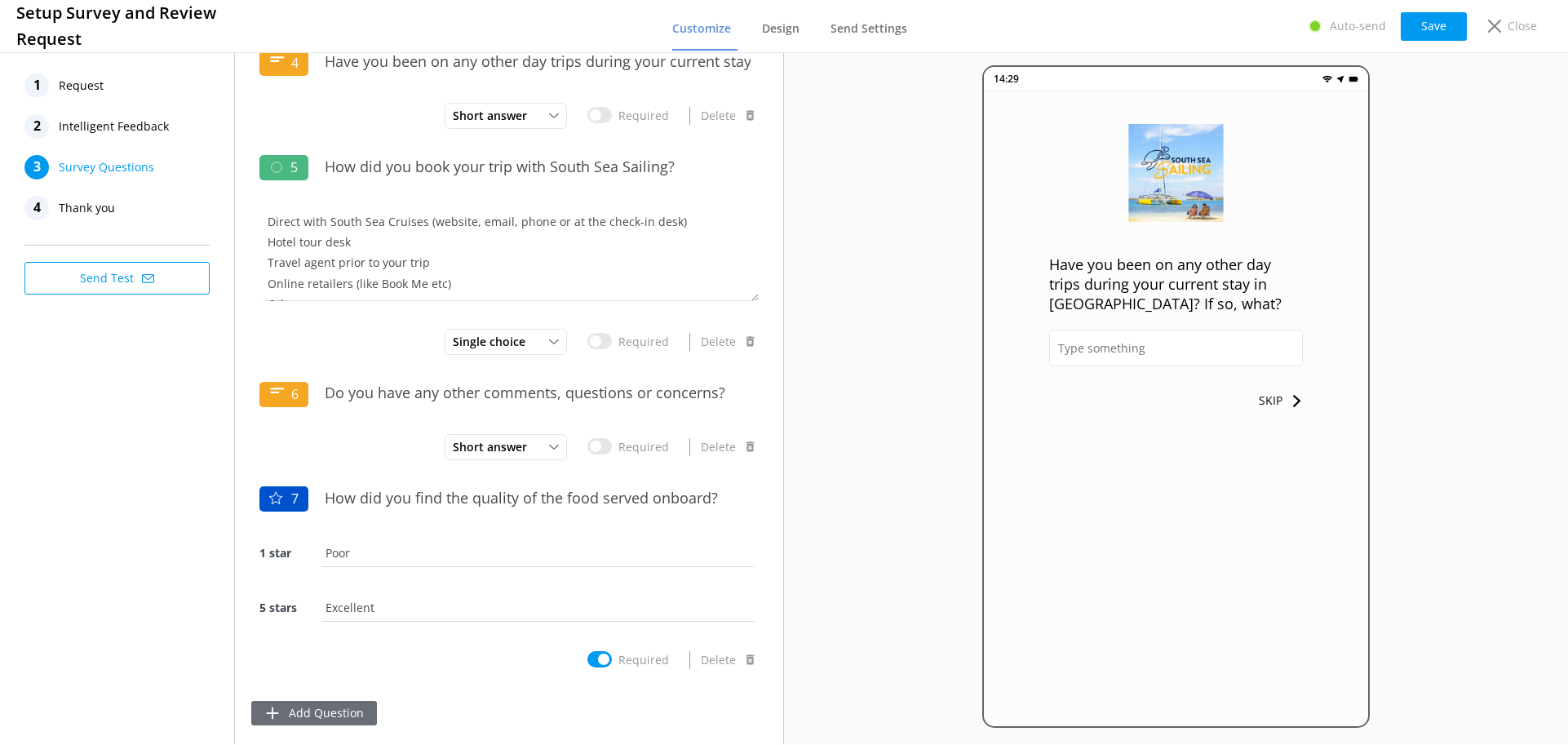
click at [346, 711] on button "Add Question" at bounding box center [314, 713] width 126 height 25
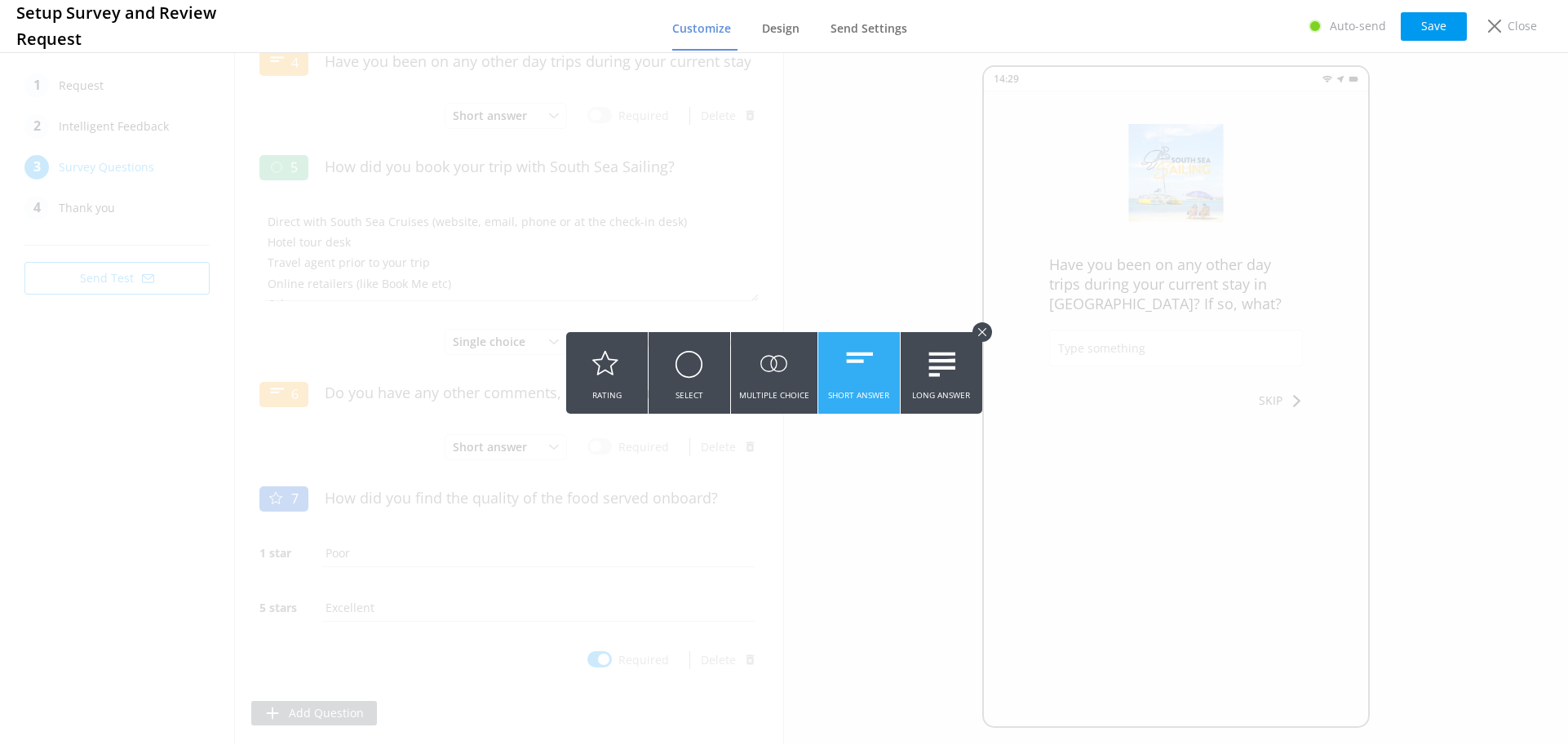
click at [884, 367] on button "Short Answer" at bounding box center [859, 373] width 81 height 81
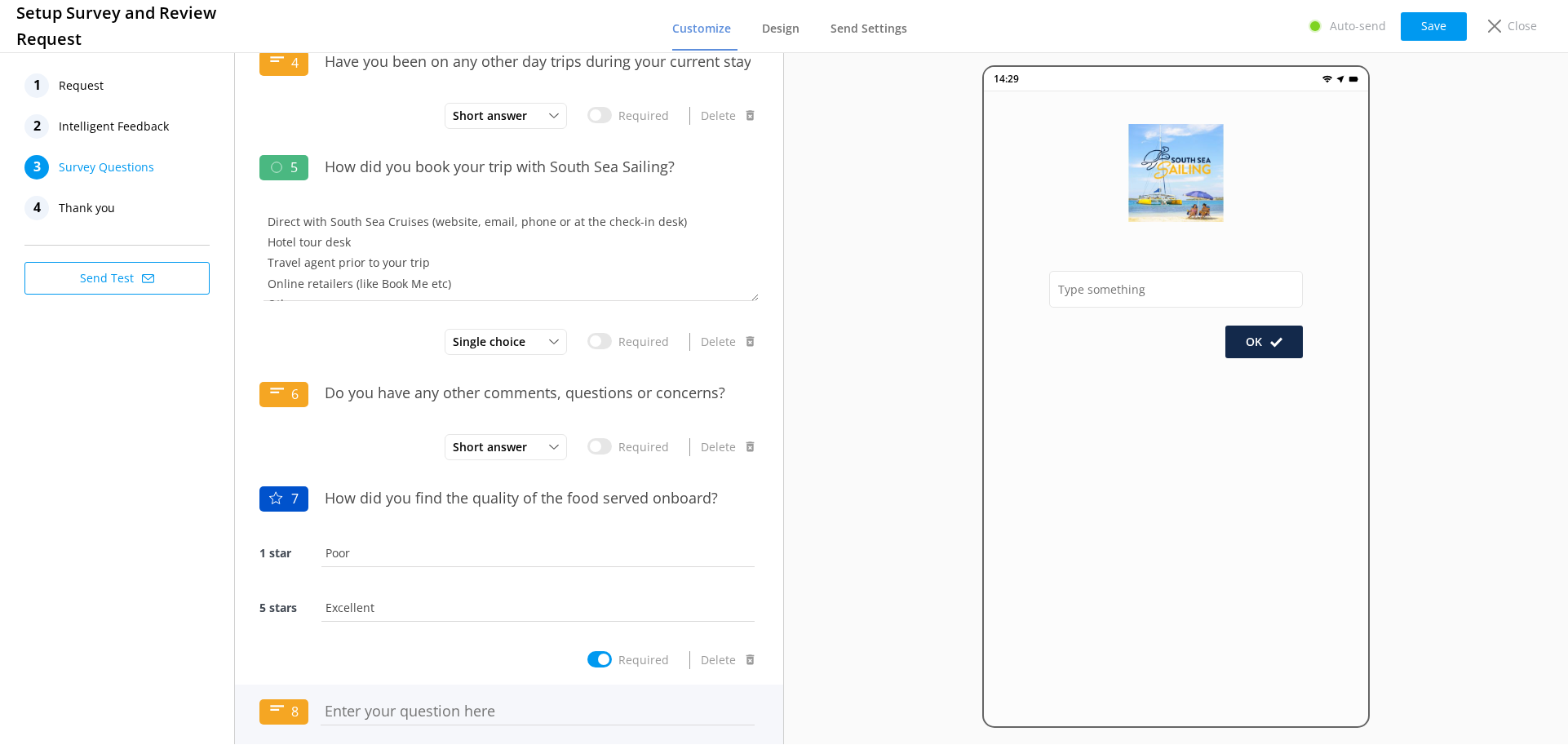
click at [422, 704] on input "text" at bounding box center [537, 711] width 442 height 37
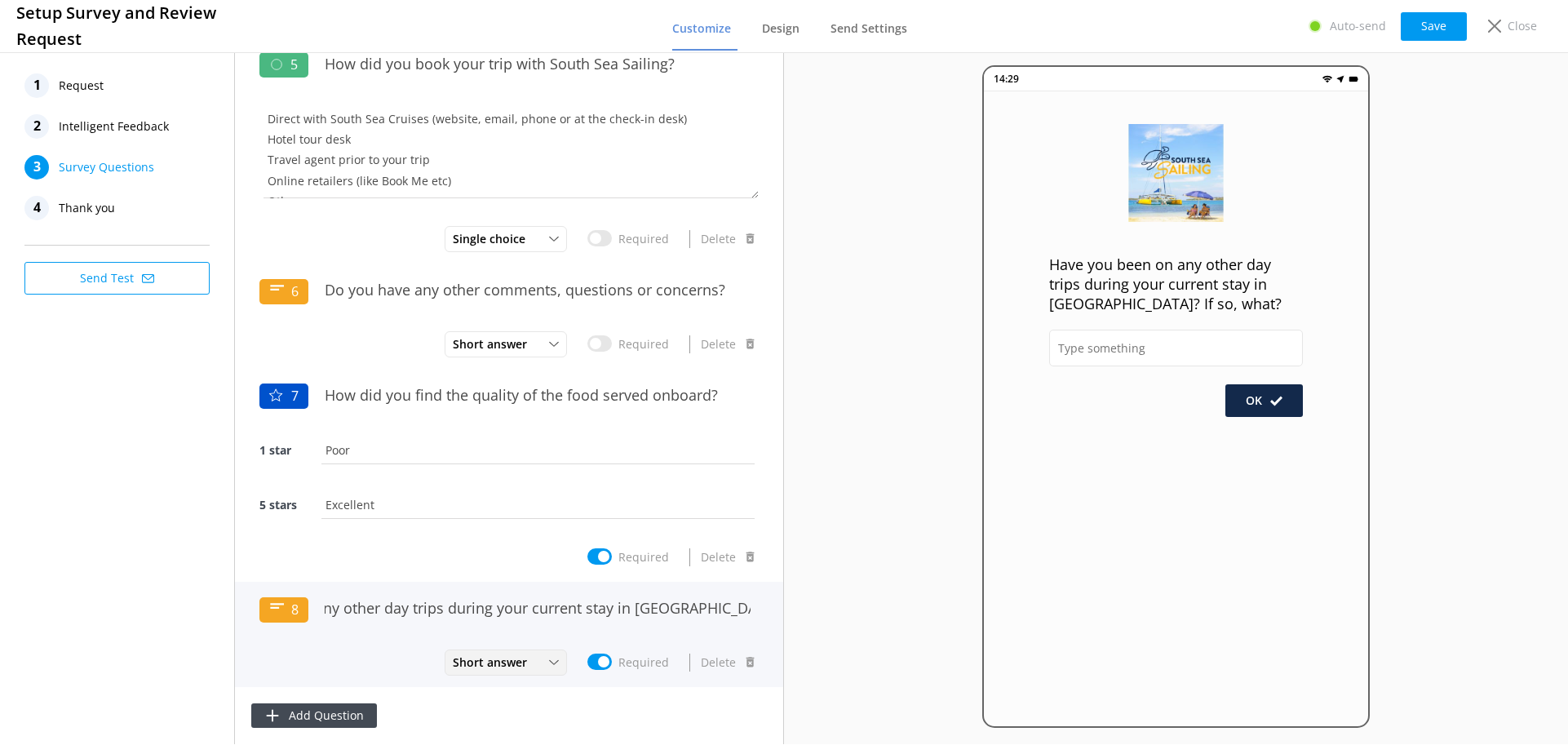
scroll to position [784, 0]
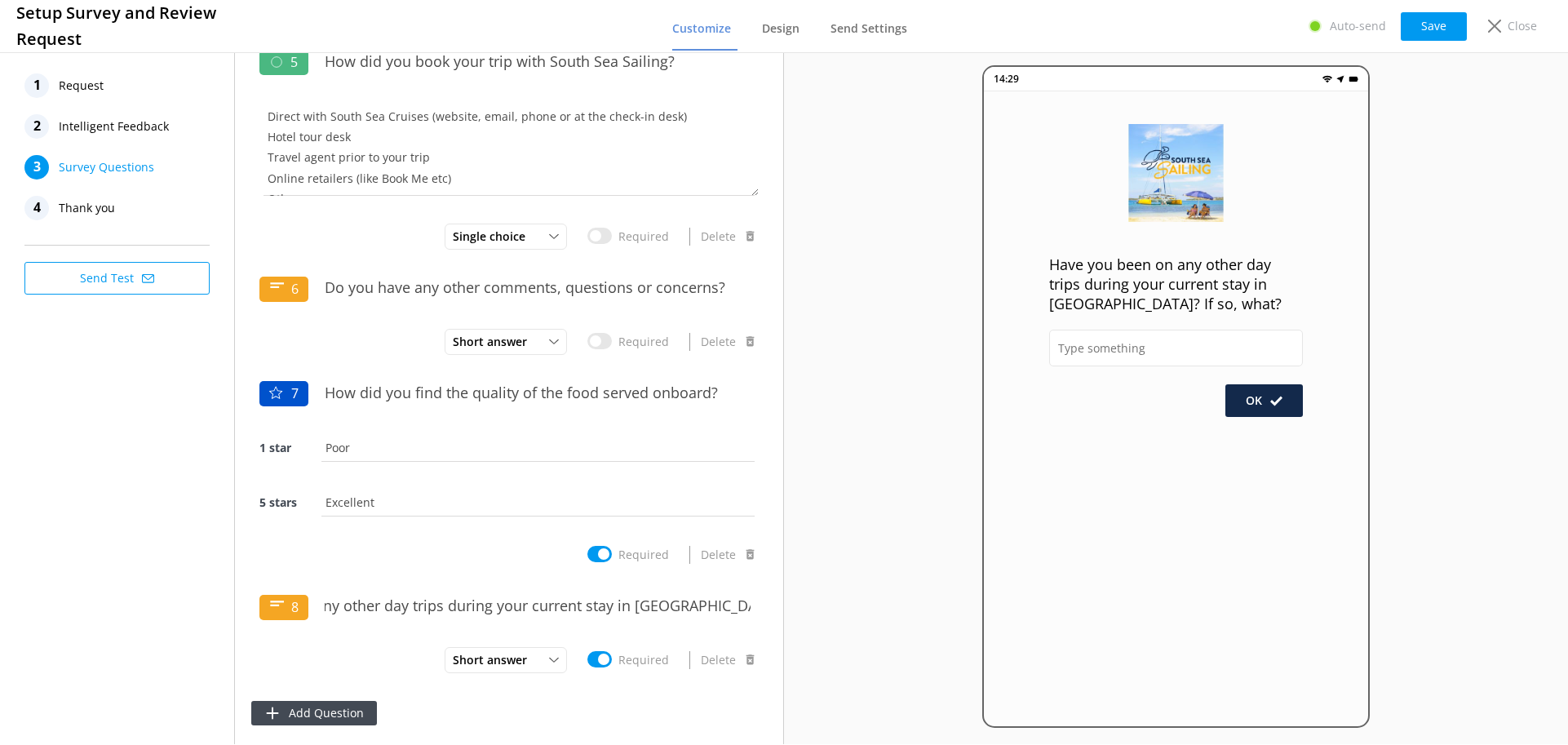
type input "Have you been on any other day trips during your current stay in [GEOGRAPHIC_DA…"
click at [229, 645] on div "1 Request 2 Intelligent Feedback 3 Survey Questions 4 Thank you Send Test" at bounding box center [117, 396] width 235 height 695
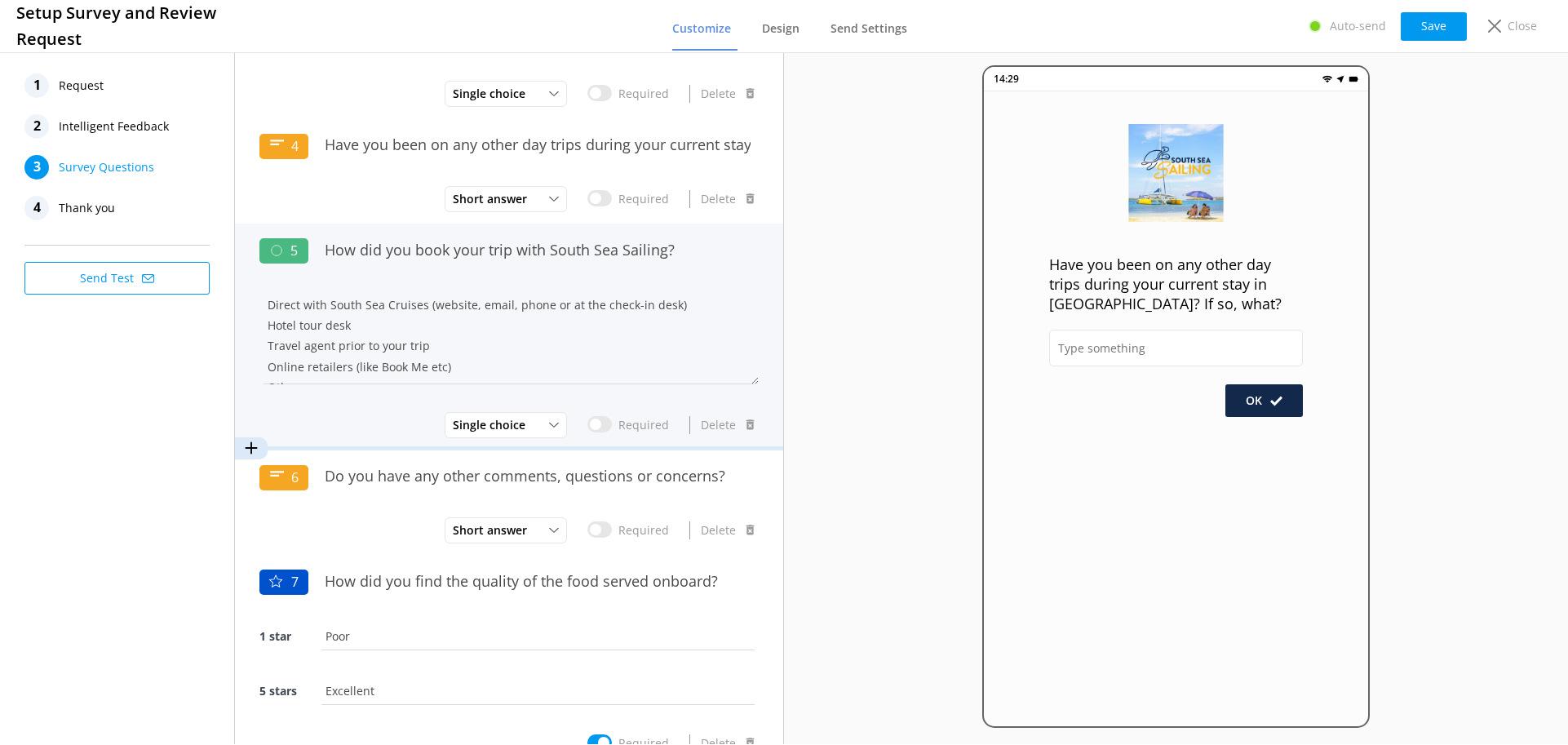
scroll to position [620, 0]
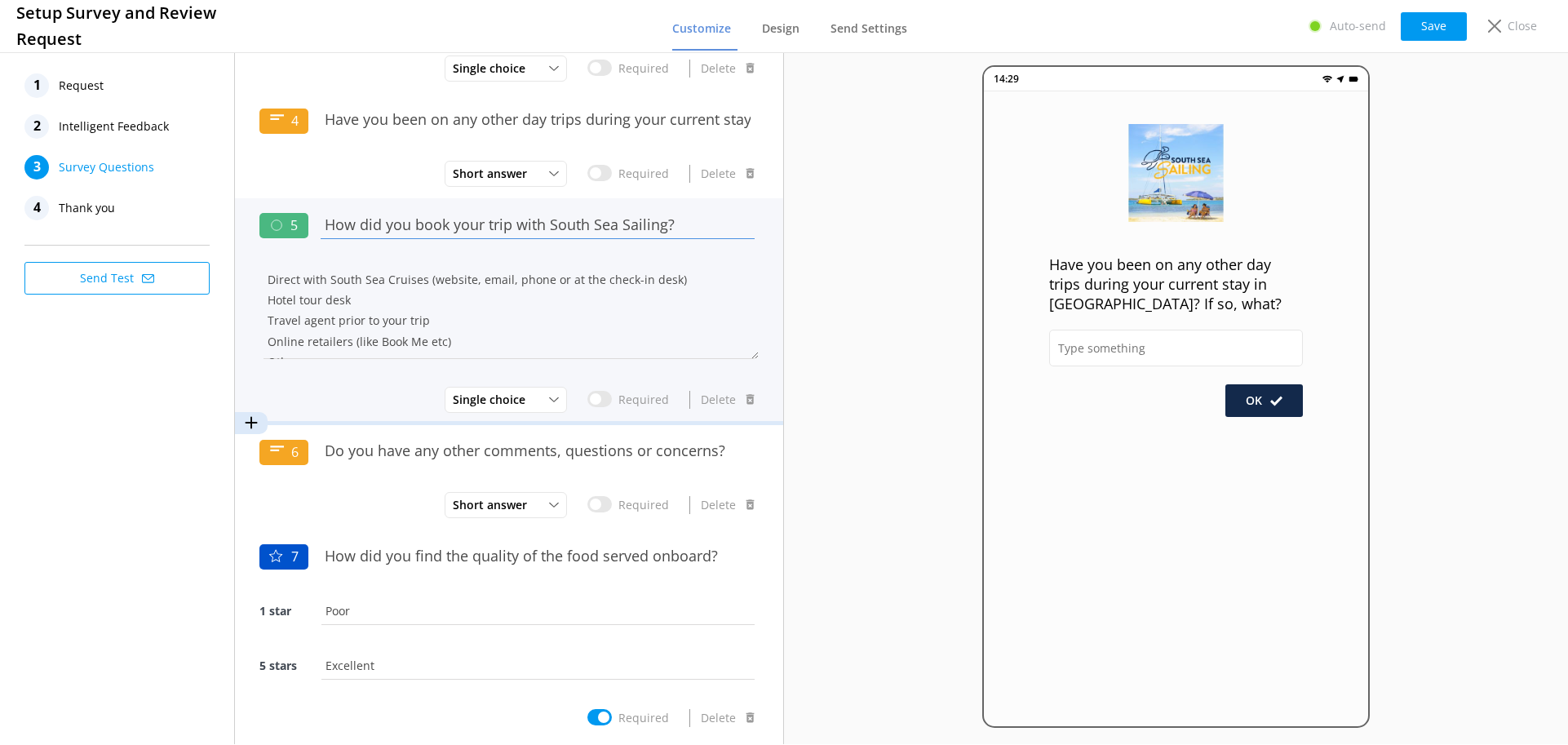
click at [404, 232] on input "How did you book your trip with South Sea Sailing?" at bounding box center [537, 225] width 442 height 37
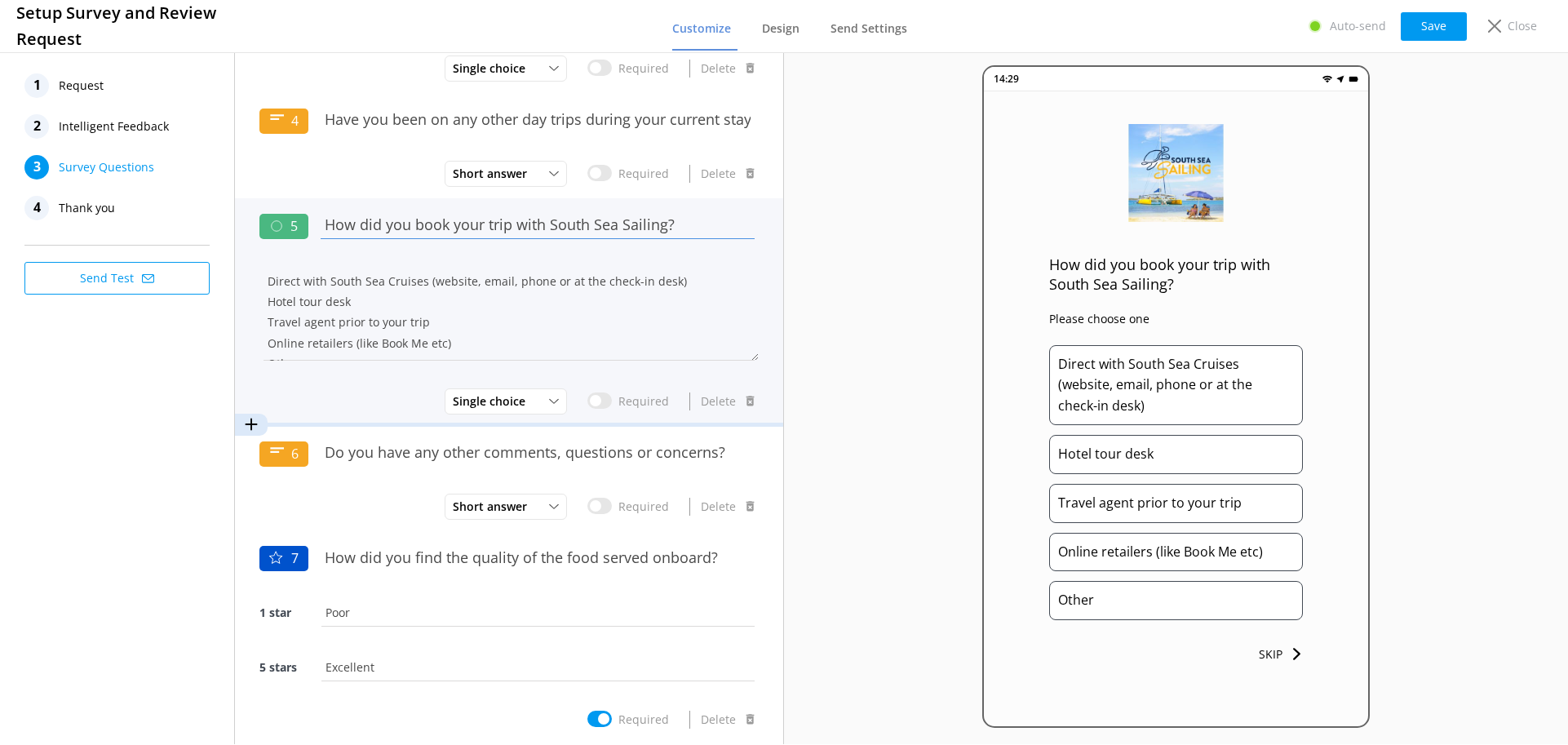
click at [404, 232] on input "How did you book your trip with South Sea Sailing?" at bounding box center [537, 225] width 442 height 37
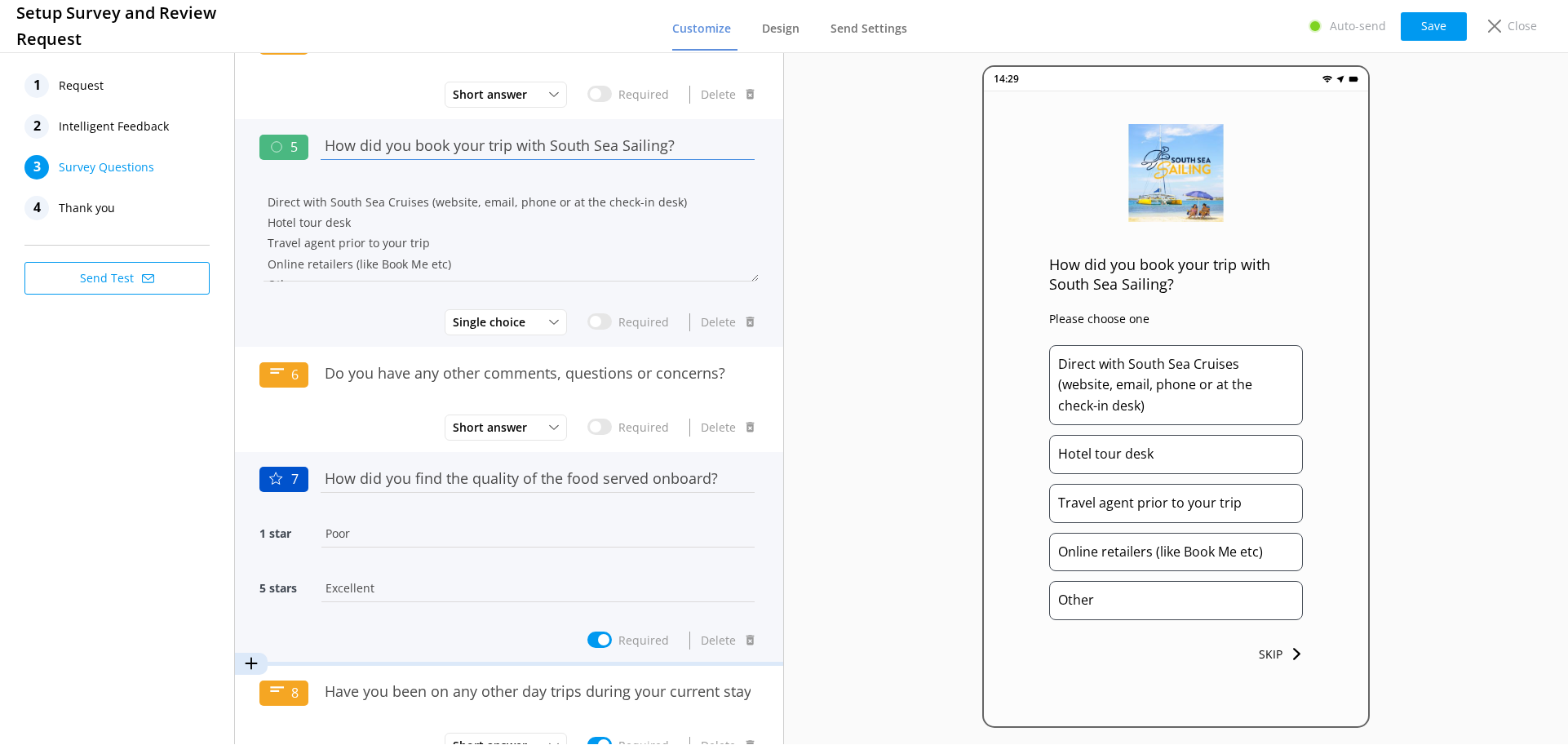
scroll to position [786, 0]
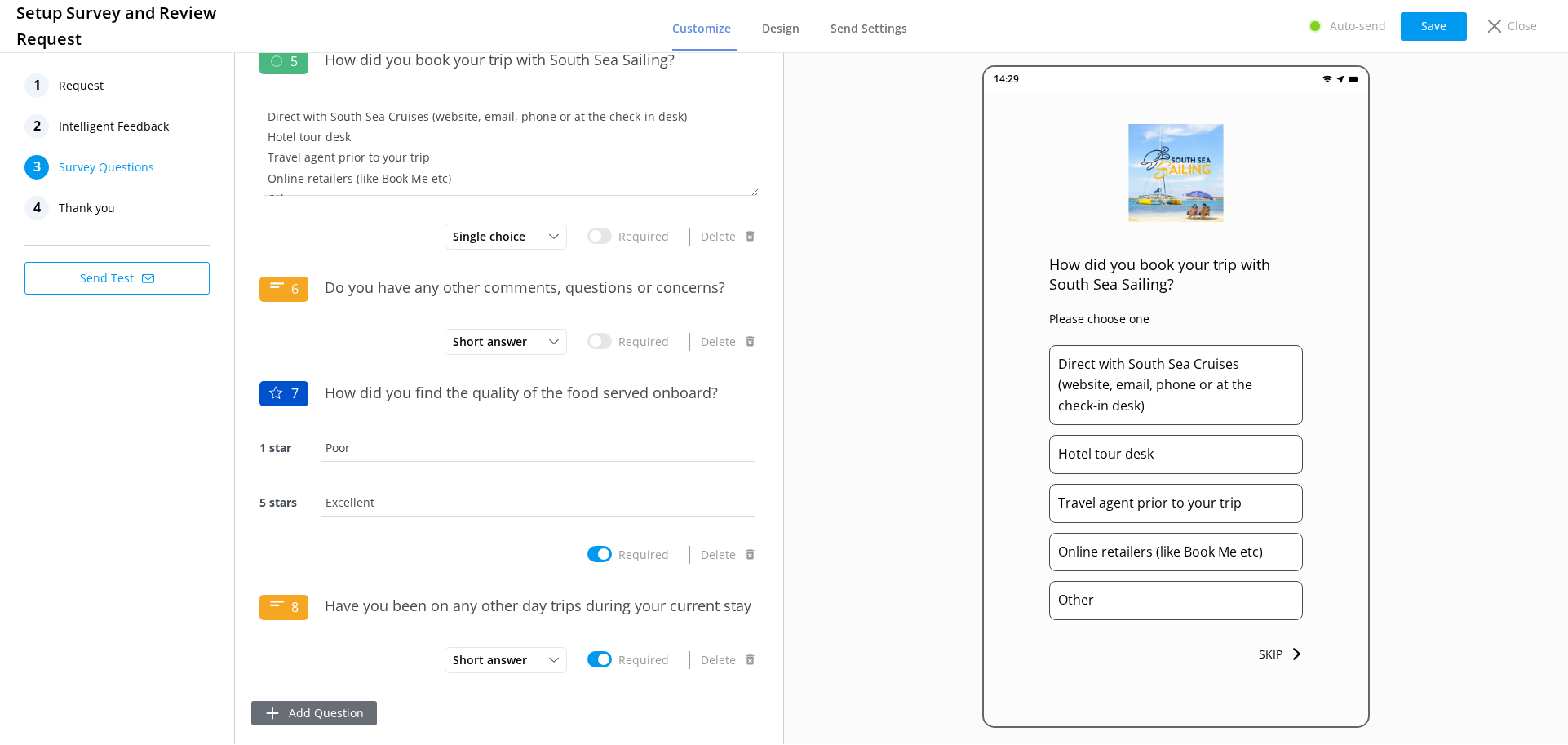
click at [320, 715] on button "Add Question" at bounding box center [314, 713] width 126 height 25
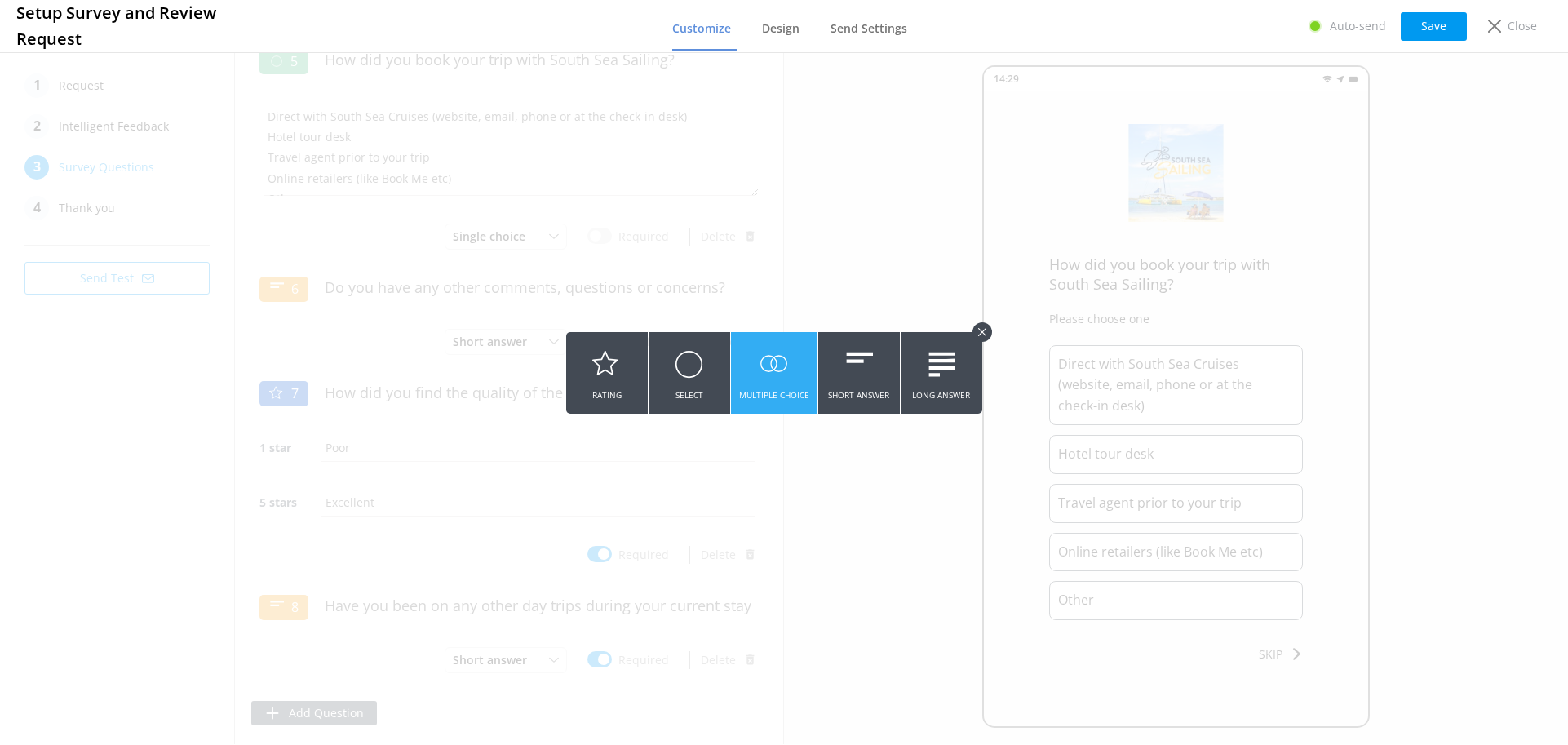
click at [767, 371] on use at bounding box center [773, 363] width 27 height 18
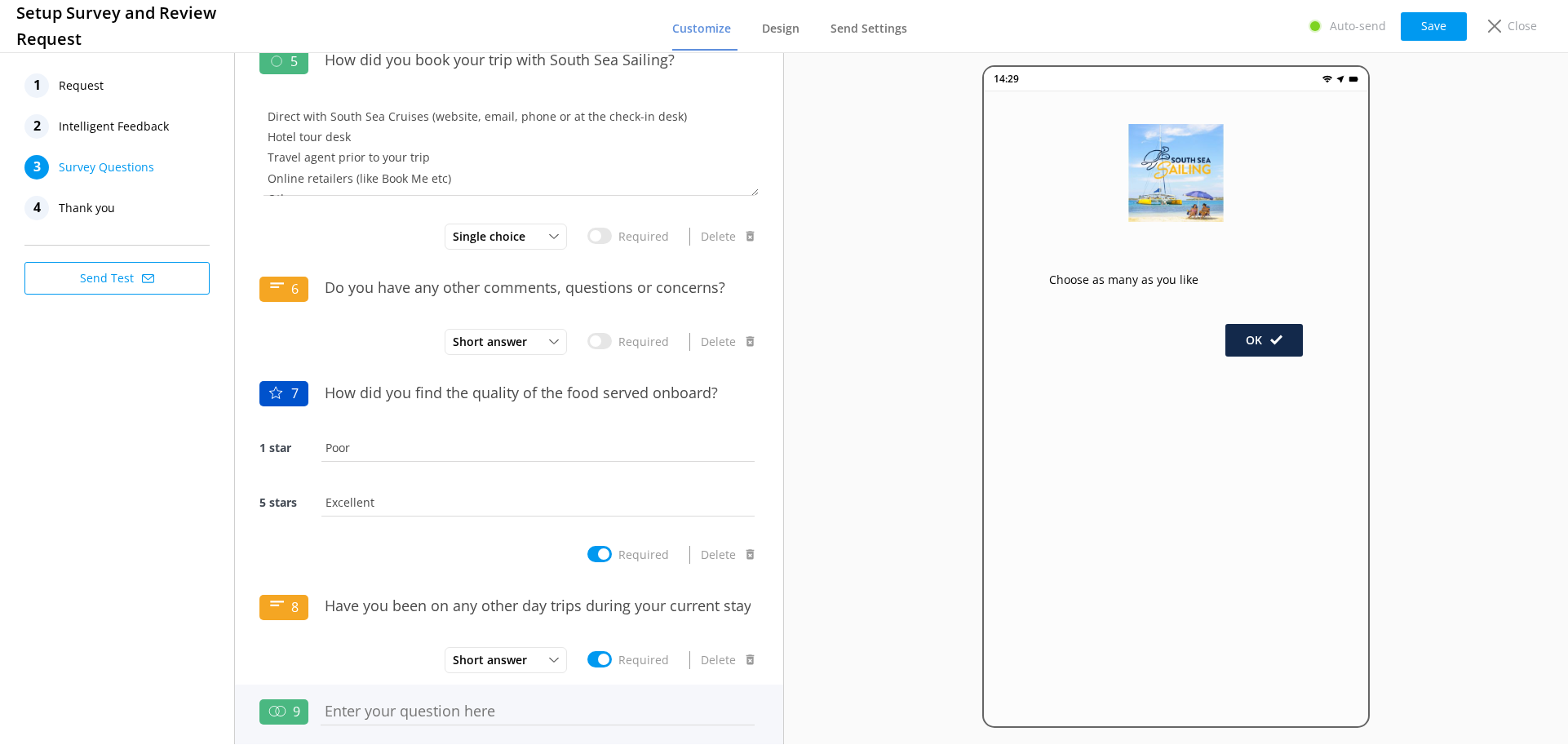
click at [410, 713] on input "text" at bounding box center [537, 711] width 442 height 37
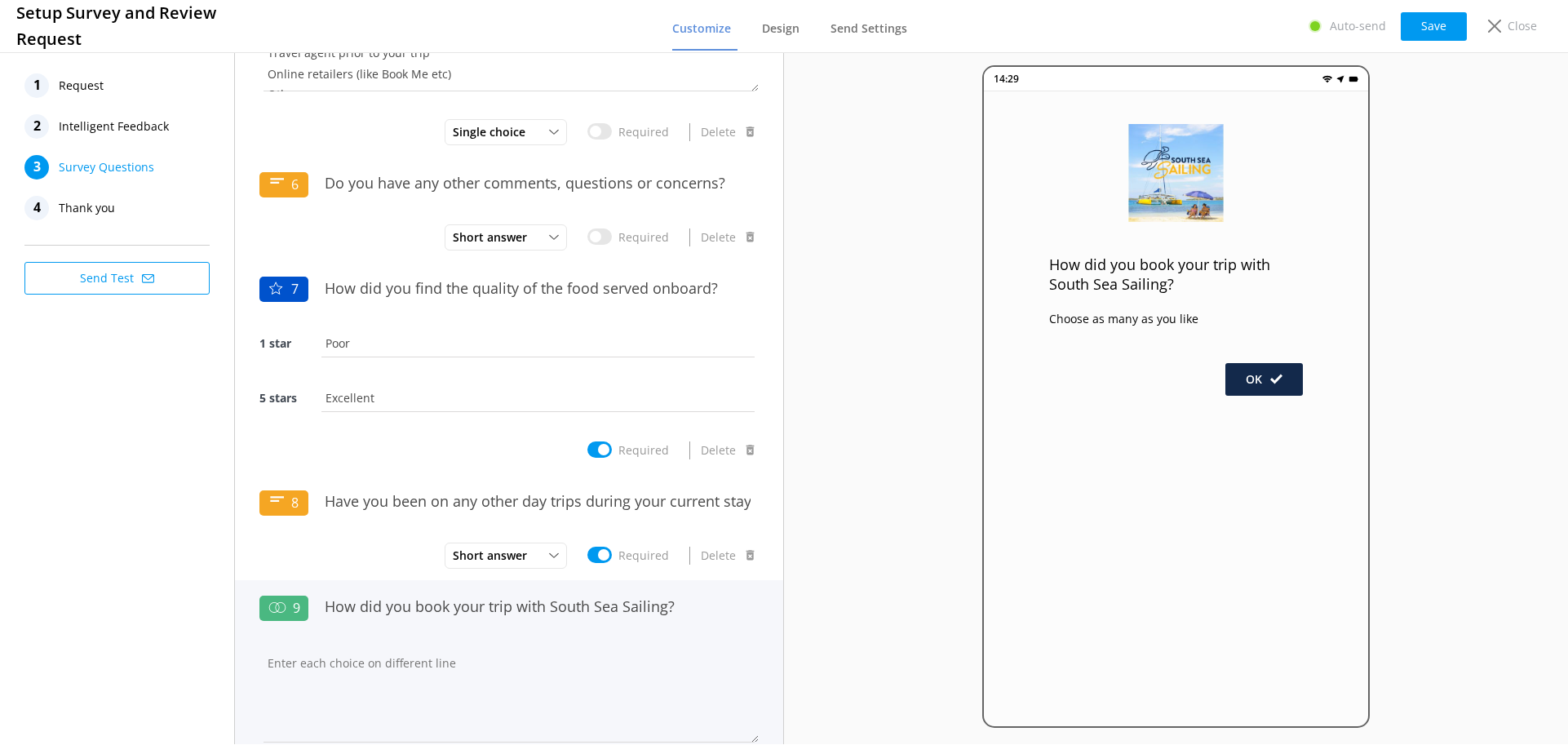
scroll to position [1013, 0]
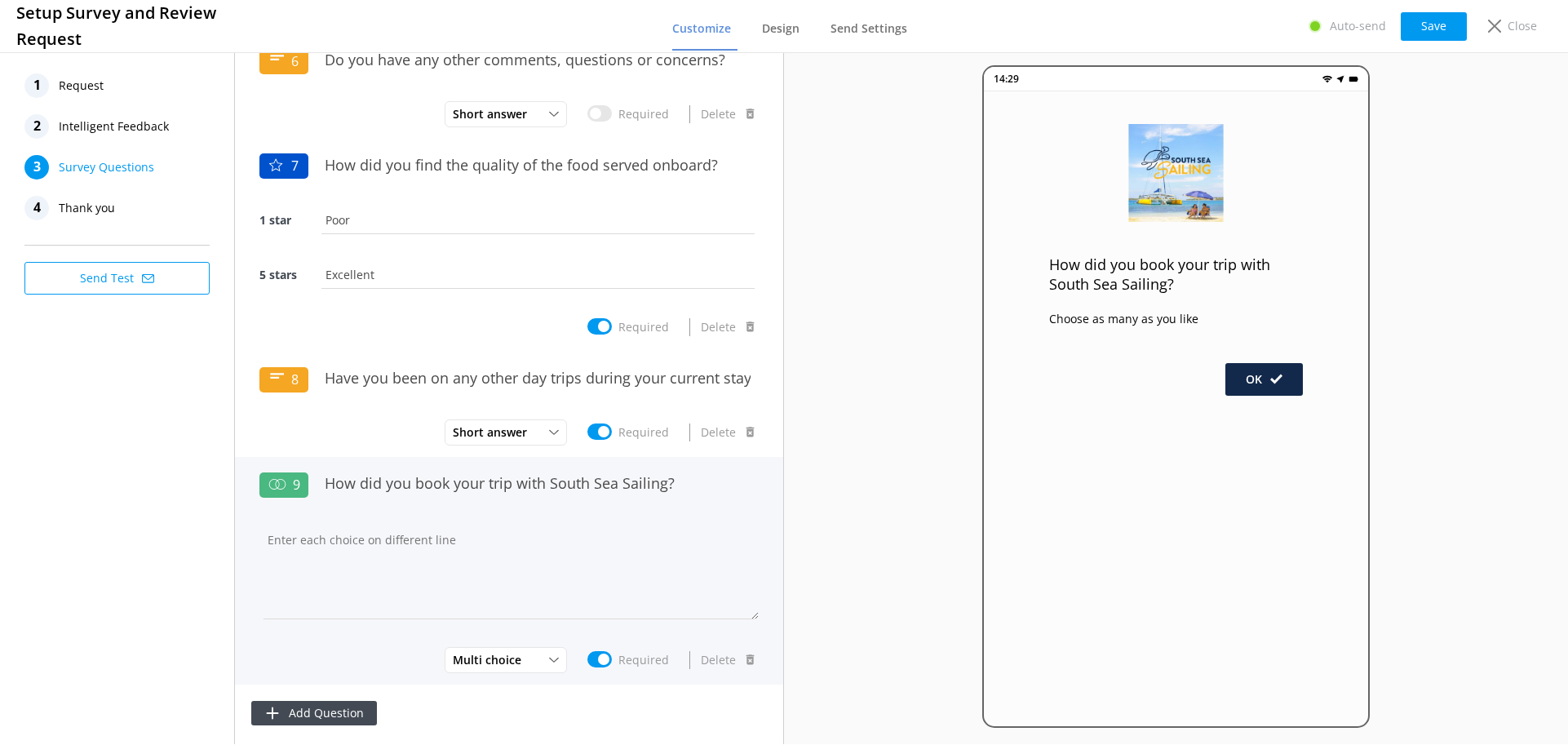
type input "How did you book your trip with South Sea Sailing?"
click at [381, 563] on textarea at bounding box center [509, 571] width 500 height 98
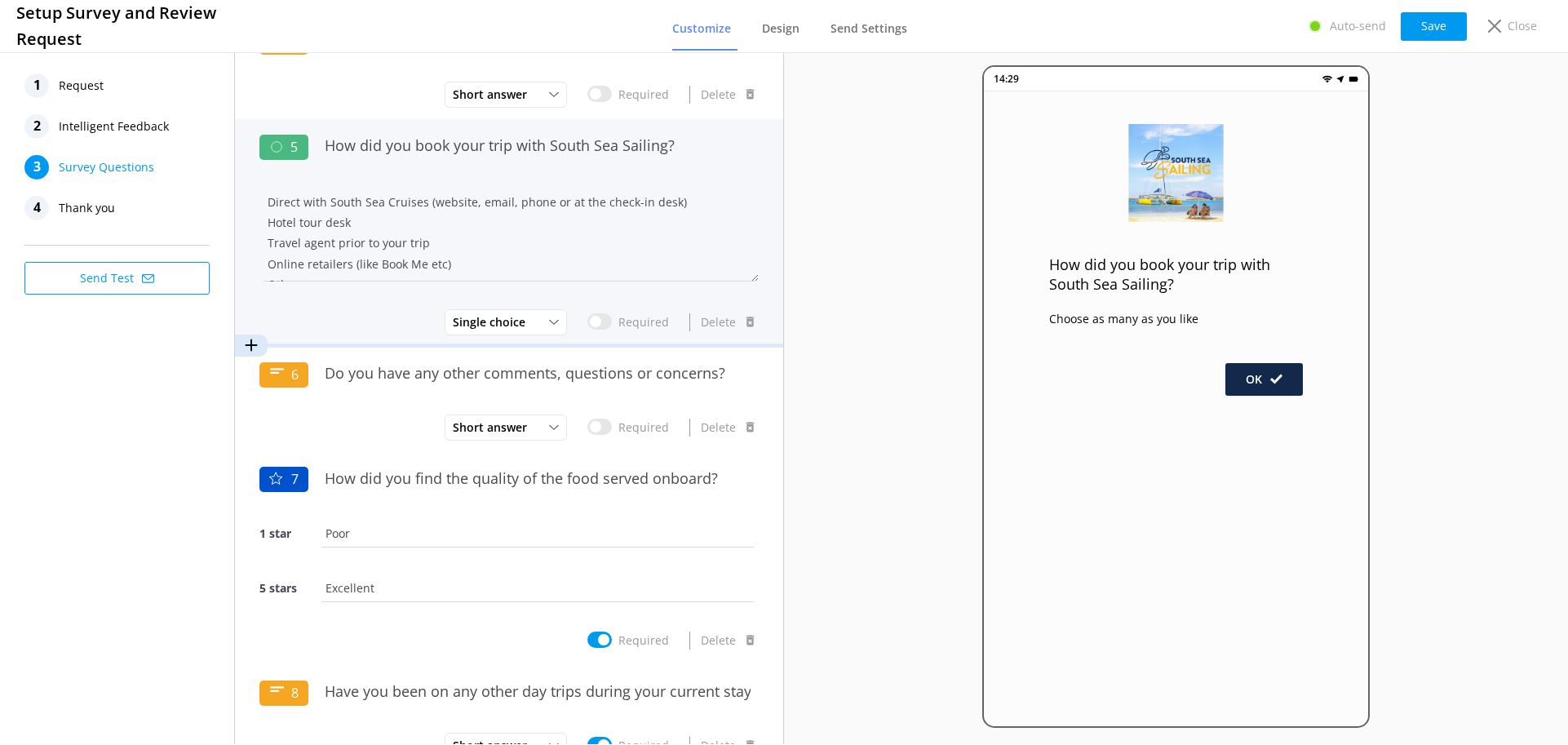
scroll to position [687, 0]
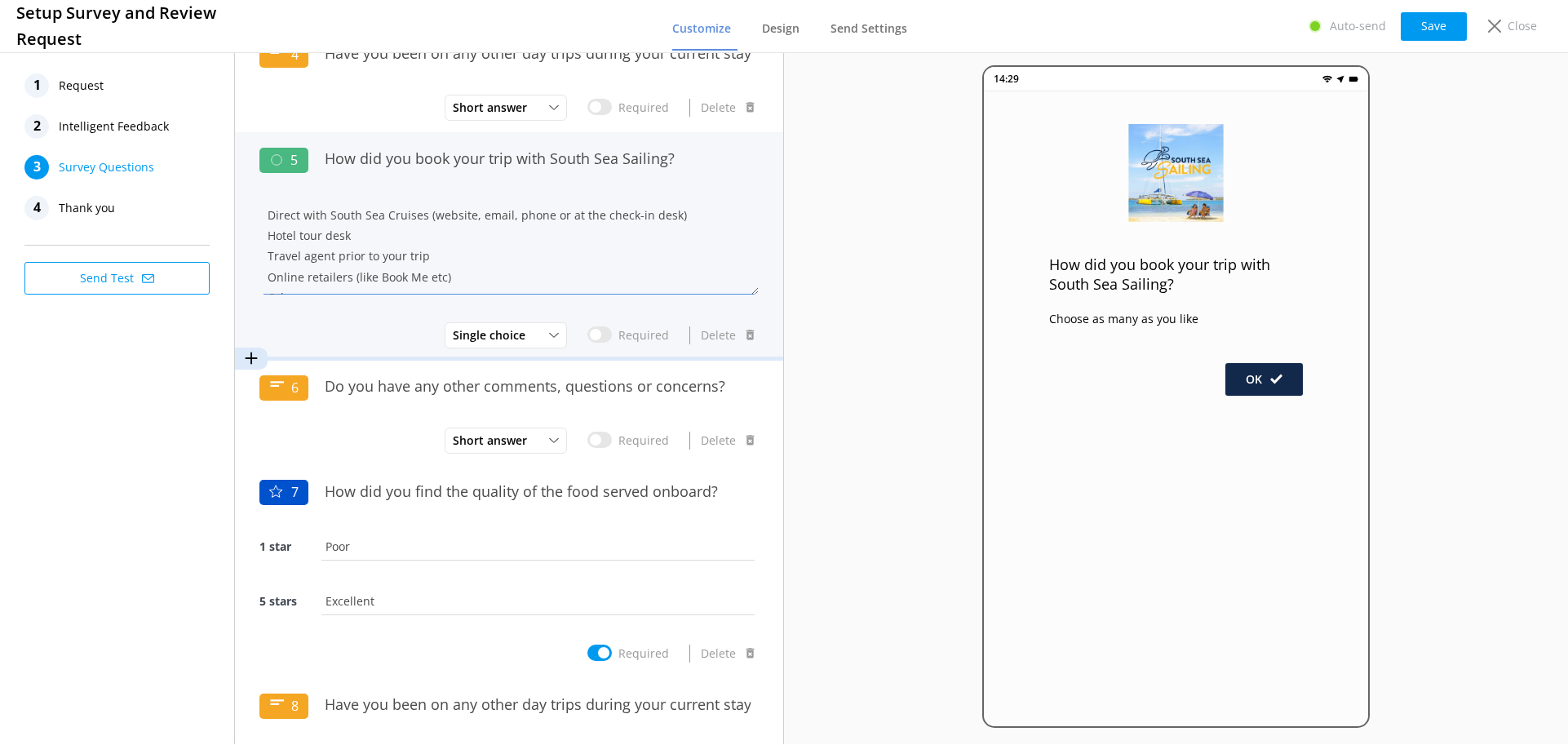
drag, startPoint x: 267, startPoint y: 217, endPoint x: 680, endPoint y: 220, distance: 413.0
click at [680, 220] on textarea "Direct with South Sea Cruises (website, email, phone or at the check-in desk) H…" at bounding box center [509, 246] width 500 height 98
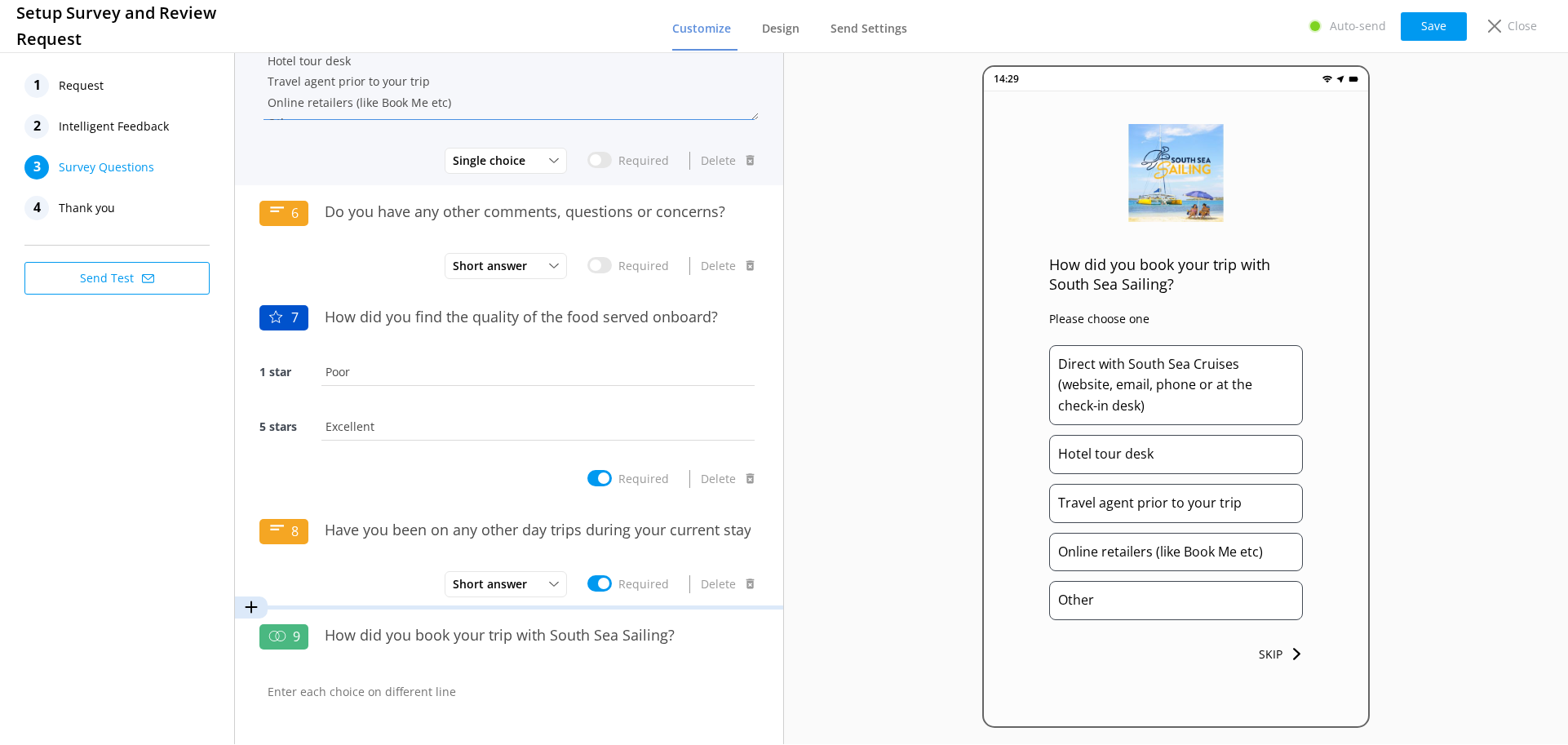
scroll to position [1029, 0]
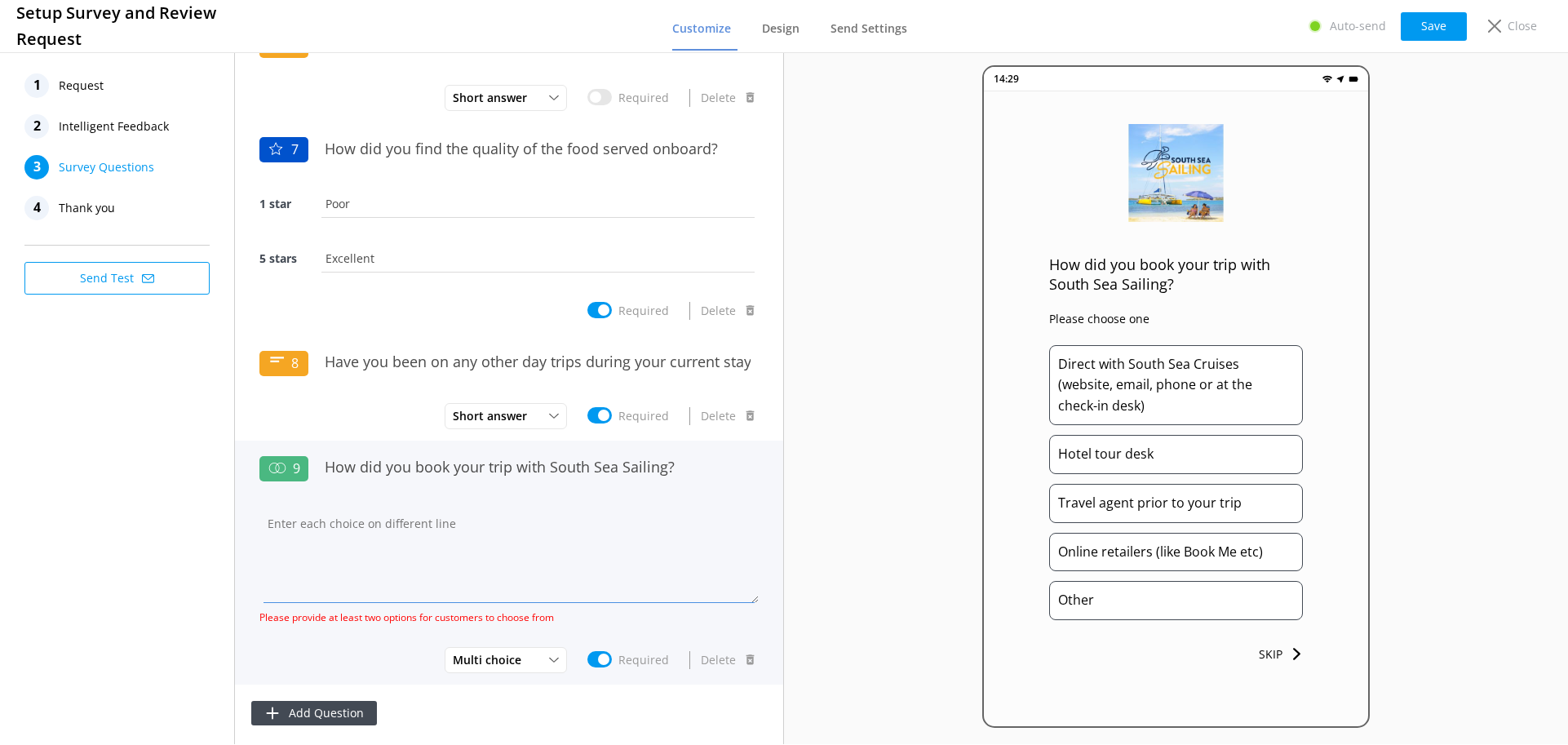
click at [337, 593] on textarea at bounding box center [509, 554] width 500 height 98
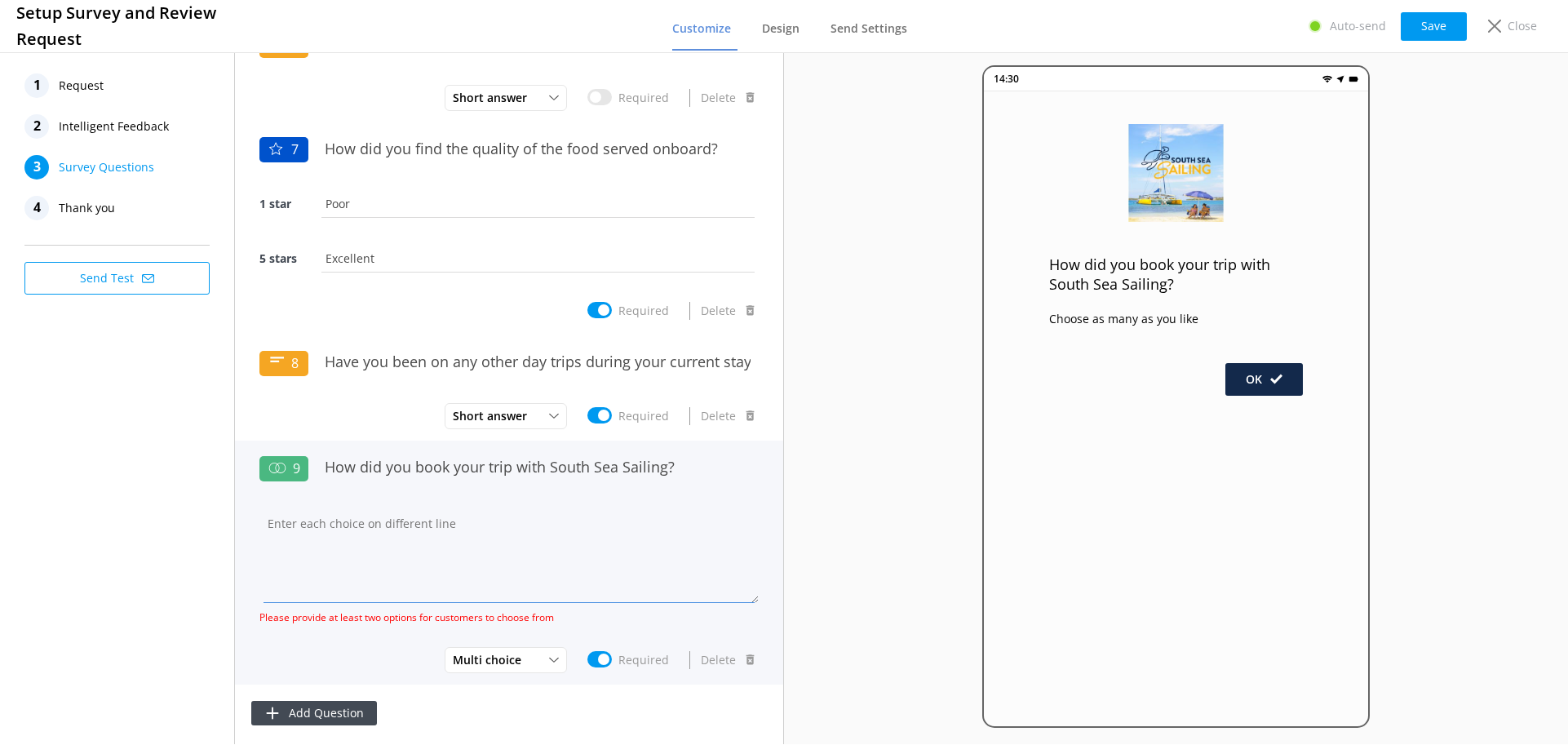
paste textarea "Direct with South Sea Cruises (website, email, phone or at the check-in desk)"
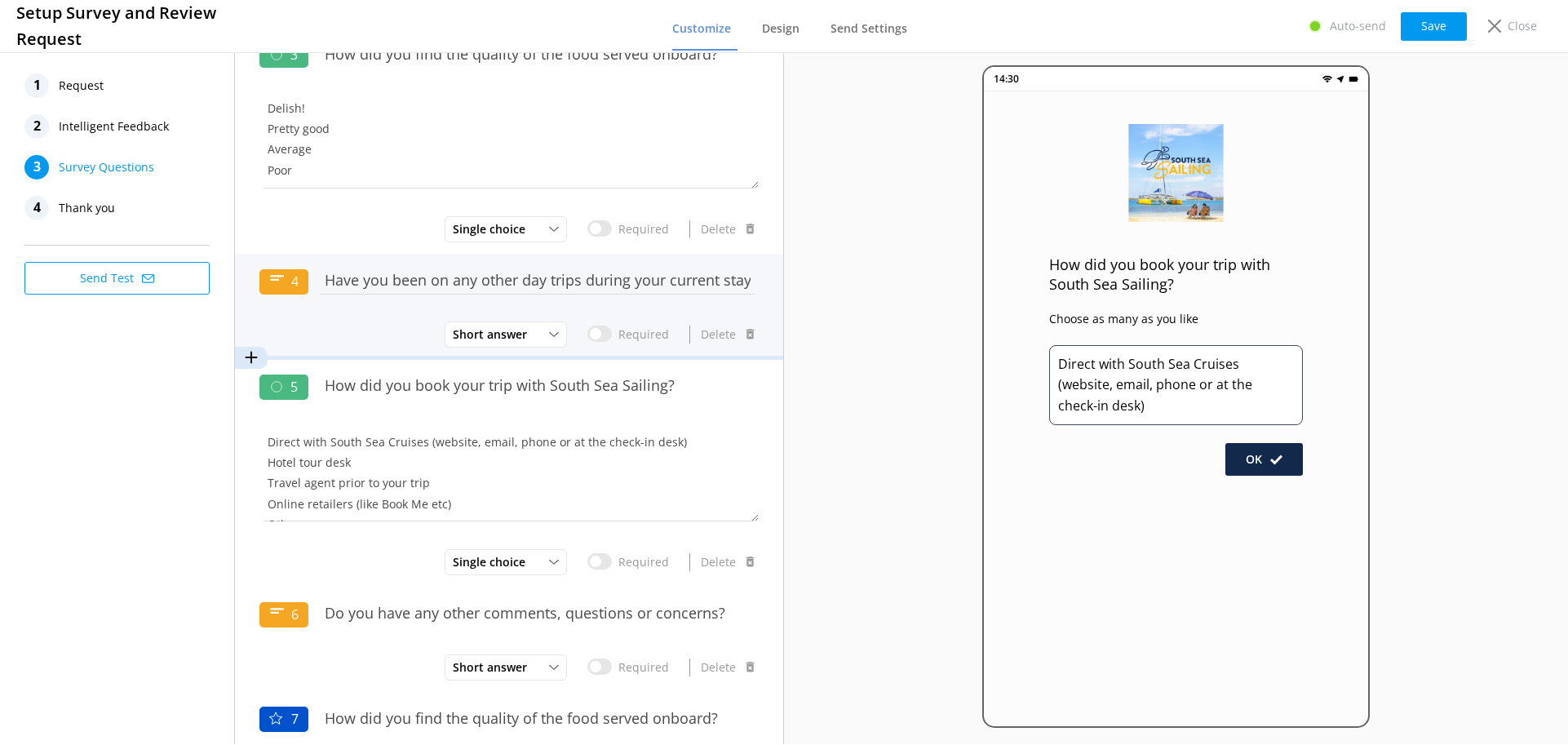
scroll to position [459, 0]
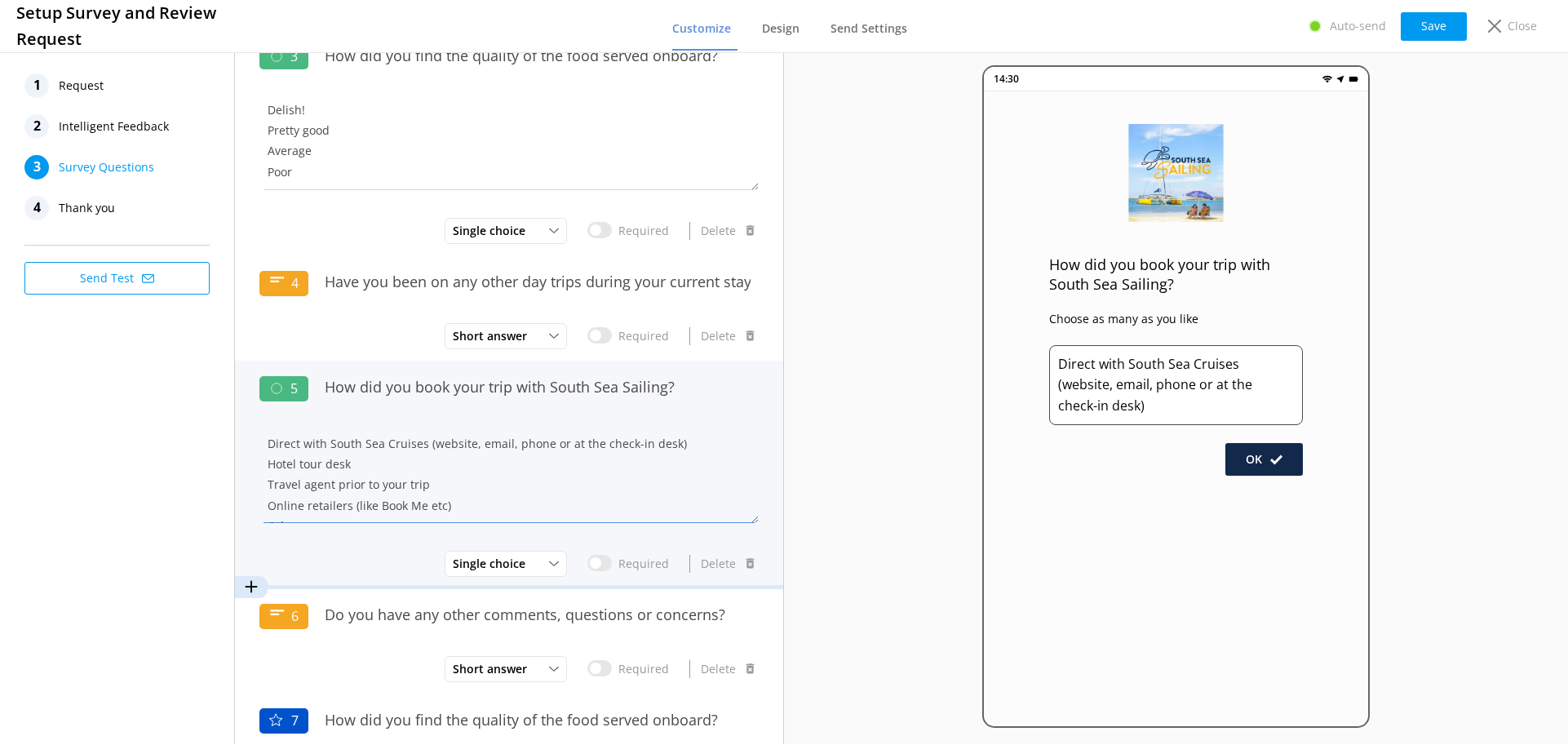
drag, startPoint x: 264, startPoint y: 464, endPoint x: 376, endPoint y: 460, distance: 112.1
click at [376, 460] on textarea "Direct with South Sea Cruises (website, email, phone or at the check-in desk) H…" at bounding box center [509, 474] width 500 height 98
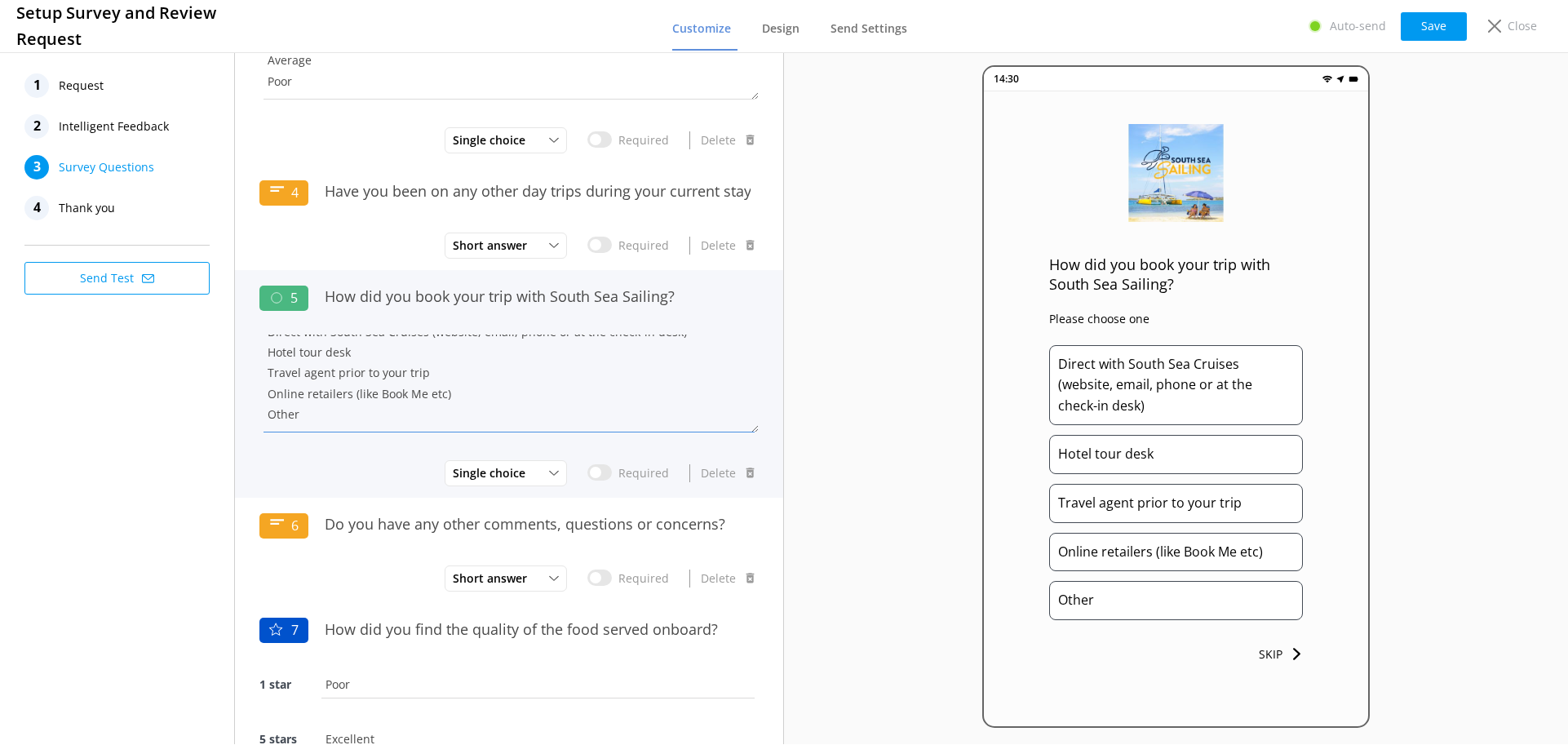
scroll to position [1029, 0]
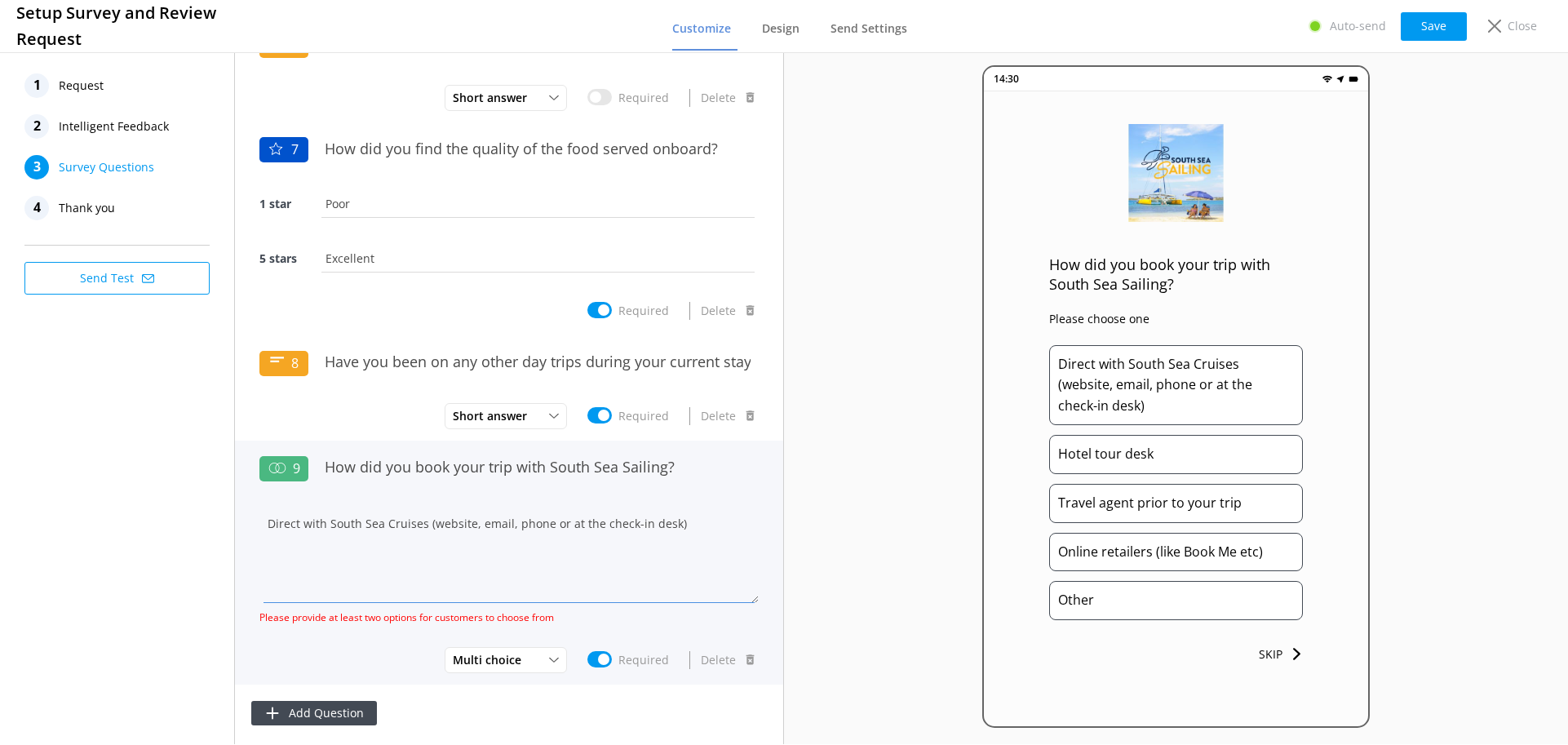
click at [341, 576] on textarea "Direct with South Sea Cruises (website, email, phone or at the check-in desk)" at bounding box center [509, 554] width 500 height 98
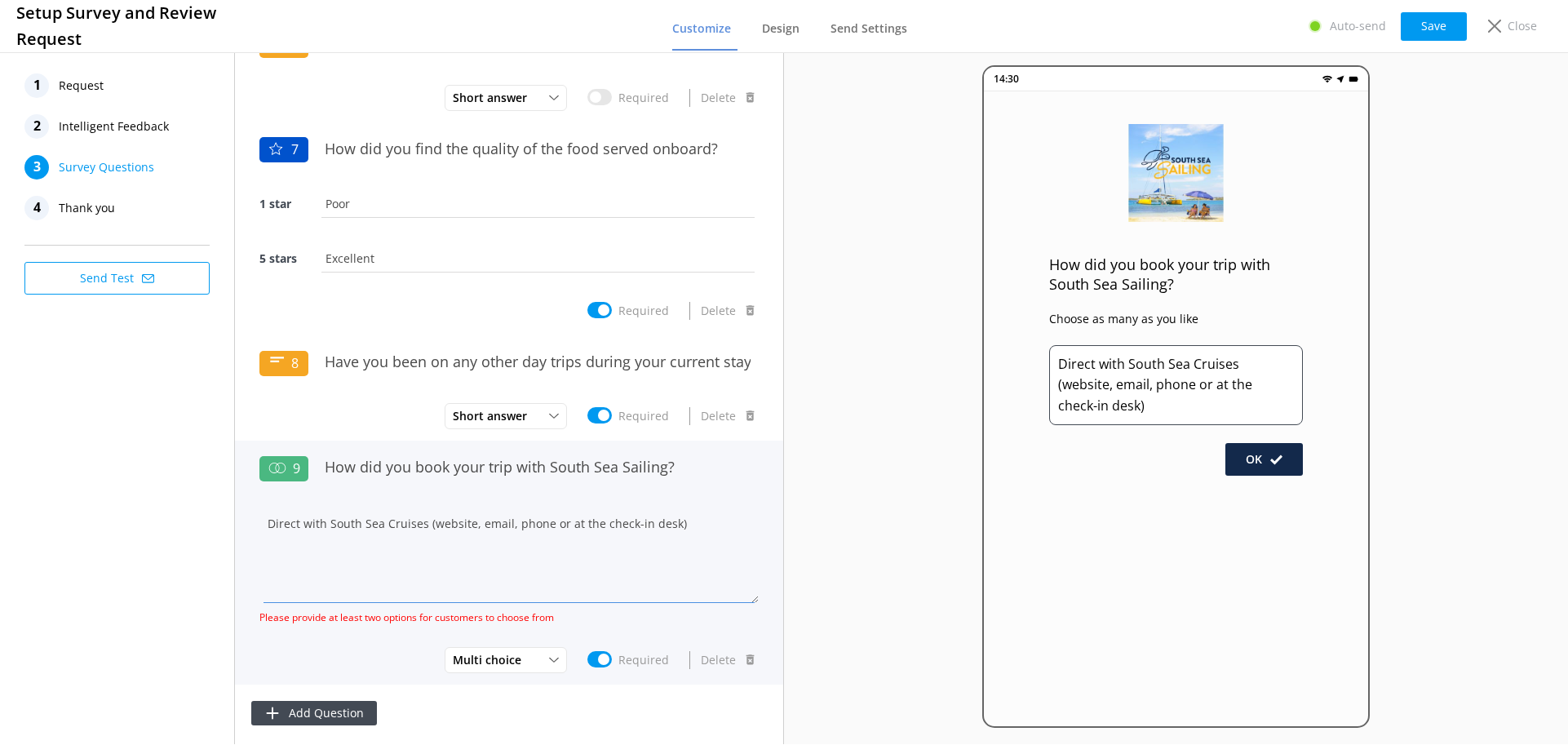
click at [367, 543] on textarea "Direct with South Sea Cruises (website, email, phone or at the check-in desk)" at bounding box center [509, 554] width 500 height 98
click at [365, 533] on textarea "Direct with South Sea Cruises (website, email, phone or at the check-in desk)" at bounding box center [509, 554] width 500 height 98
click at [337, 546] on textarea "Direct with South Sea Cruises (website, email, phone or at the check-in desk)" at bounding box center [509, 554] width 500 height 98
paste textarea "Hotel tour desk"
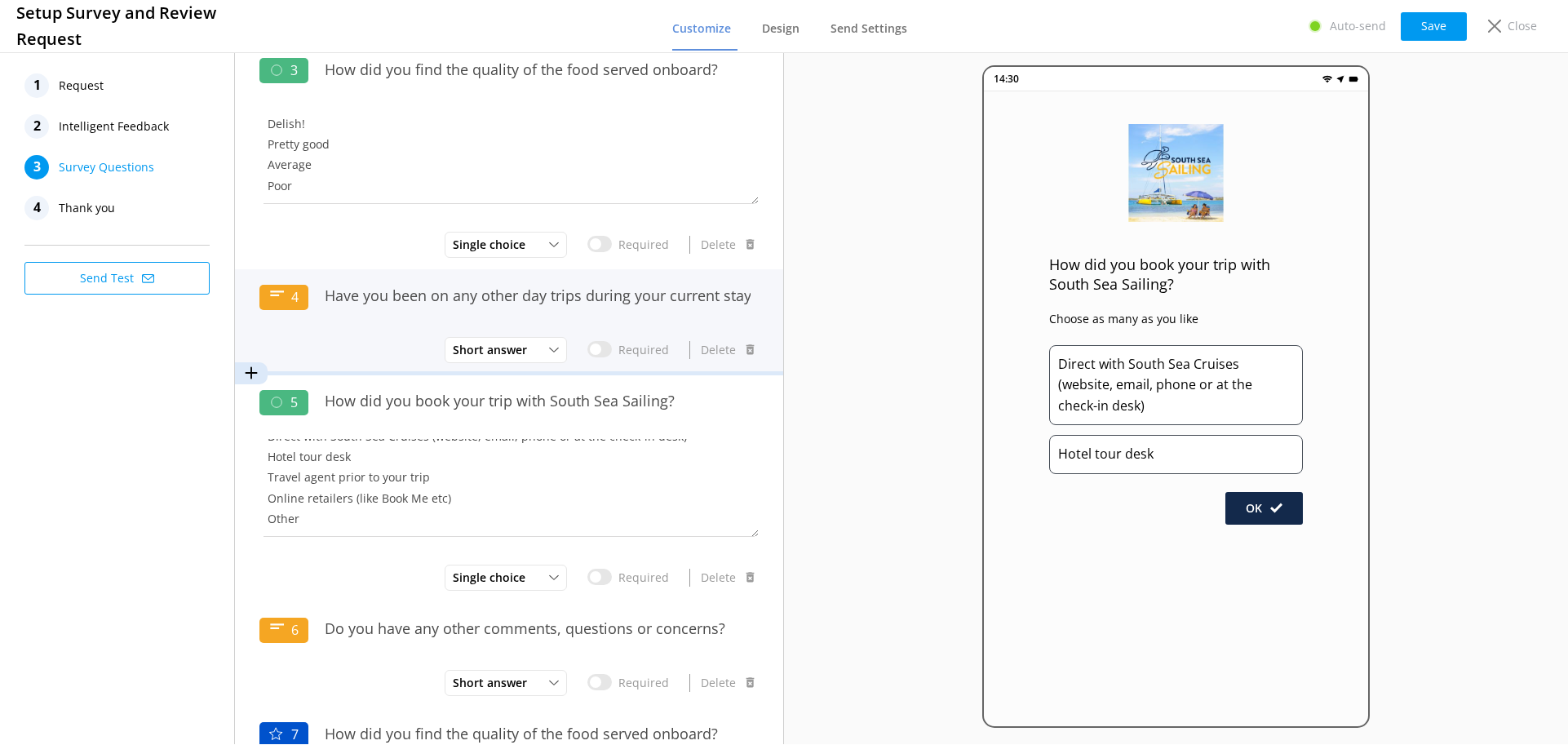
scroll to position [442, 0]
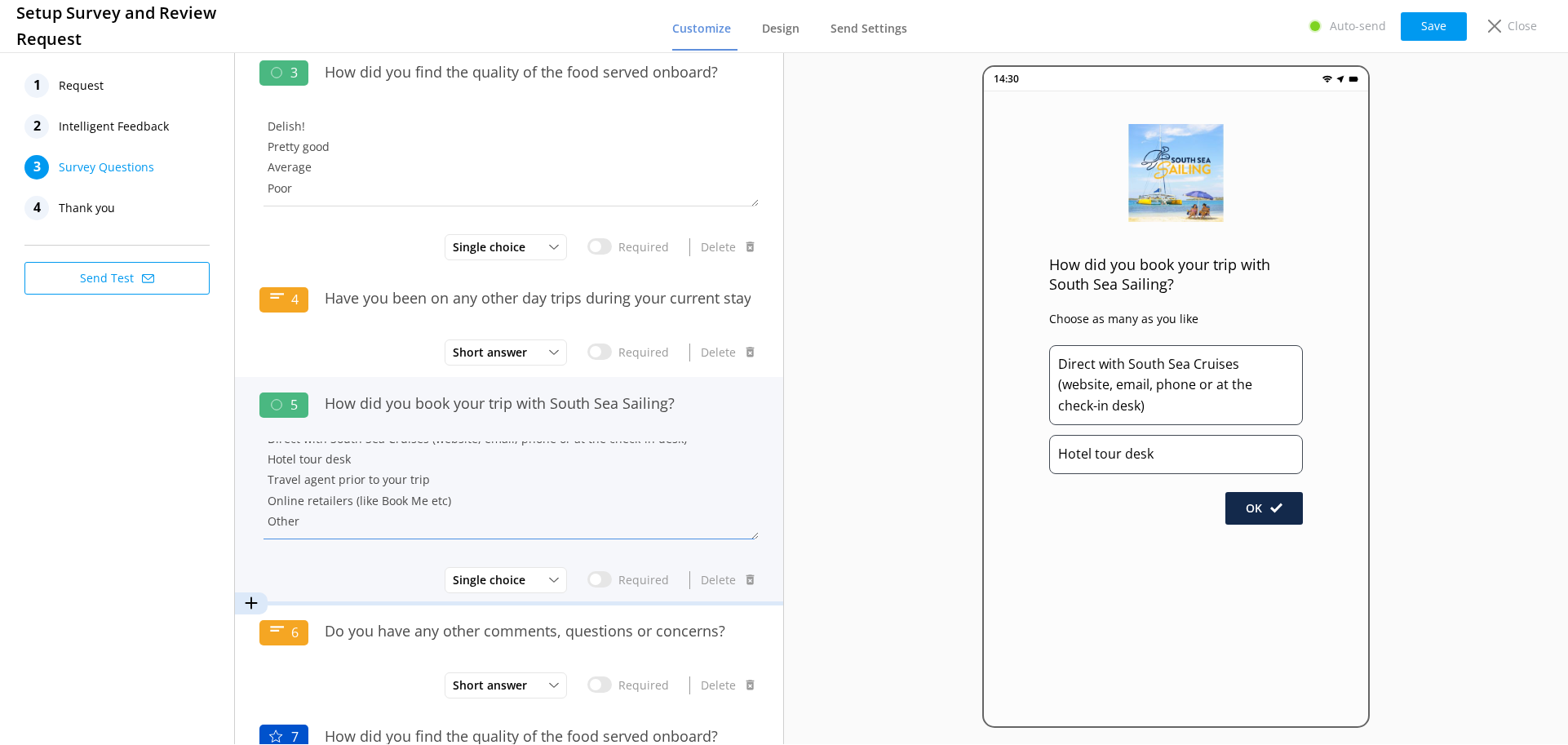
drag, startPoint x: 271, startPoint y: 484, endPoint x: 443, endPoint y: 489, distance: 172.1
click at [441, 489] on textarea "Direct with South Sea Cruises (website, email, phone or at the check-in desk) H…" at bounding box center [509, 490] width 500 height 98
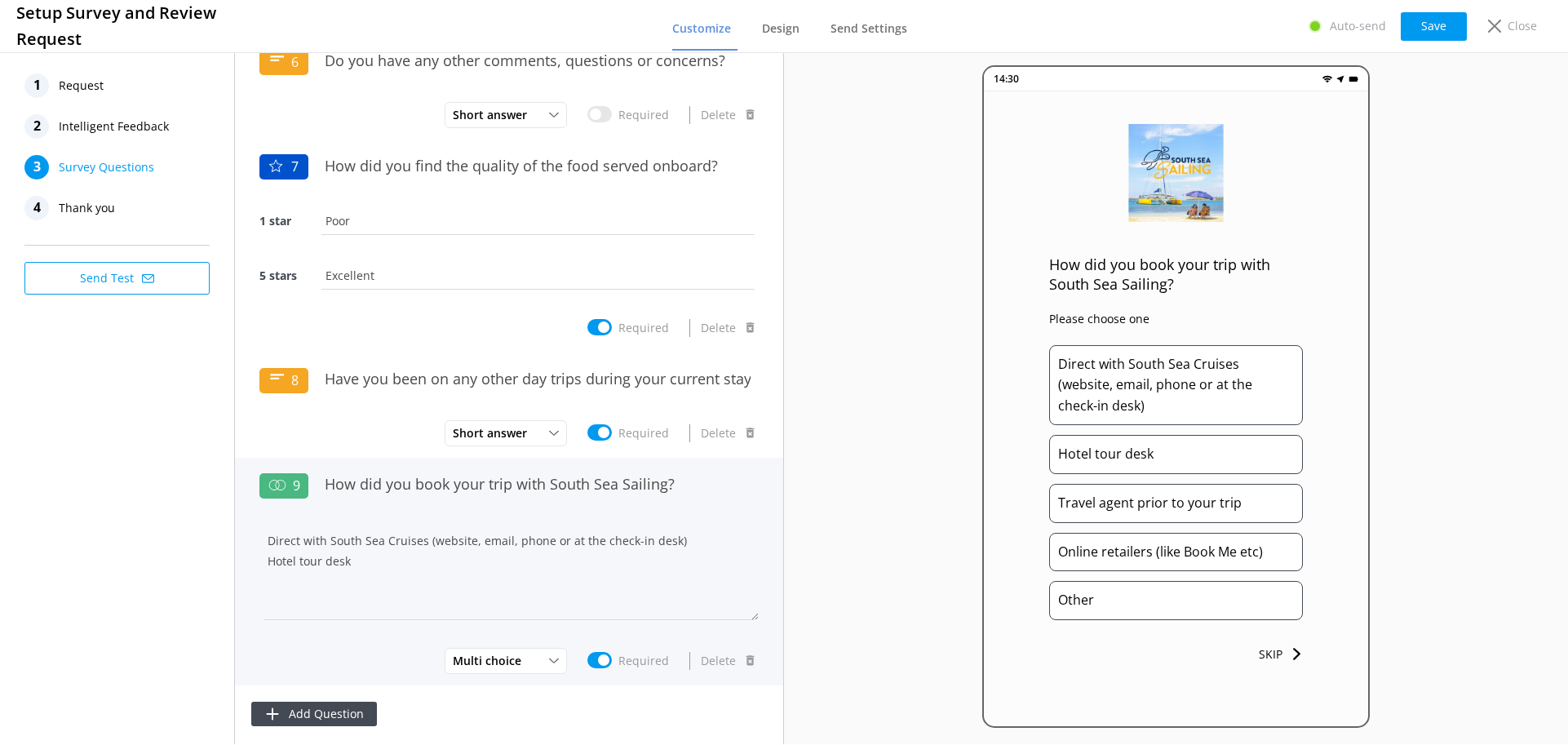
scroll to position [1013, 0]
click at [301, 573] on textarea "Direct with South Sea Cruises (website, email, phone or at the check-in desk) H…" at bounding box center [509, 571] width 500 height 98
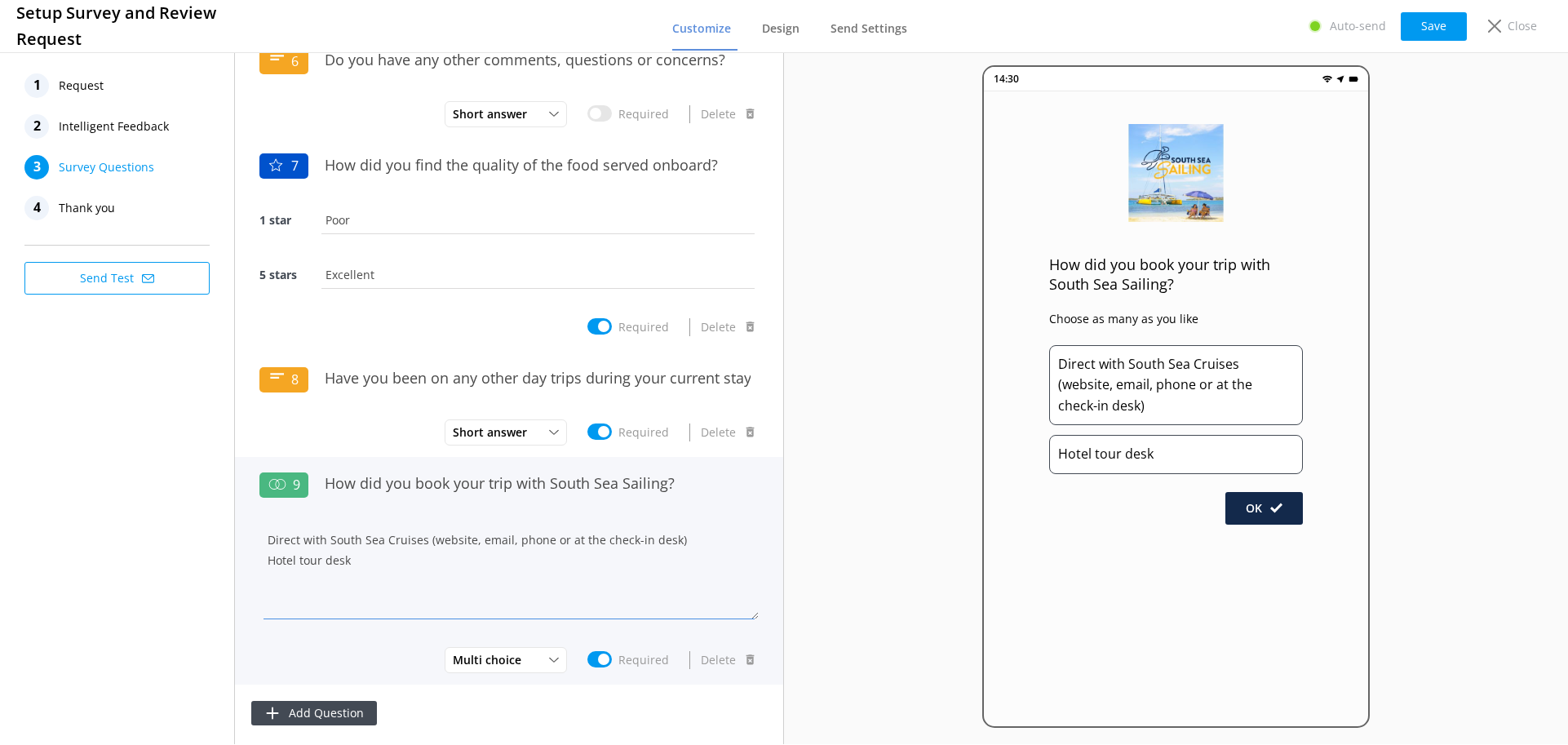
paste textarea "Travel agent prior to your trip"
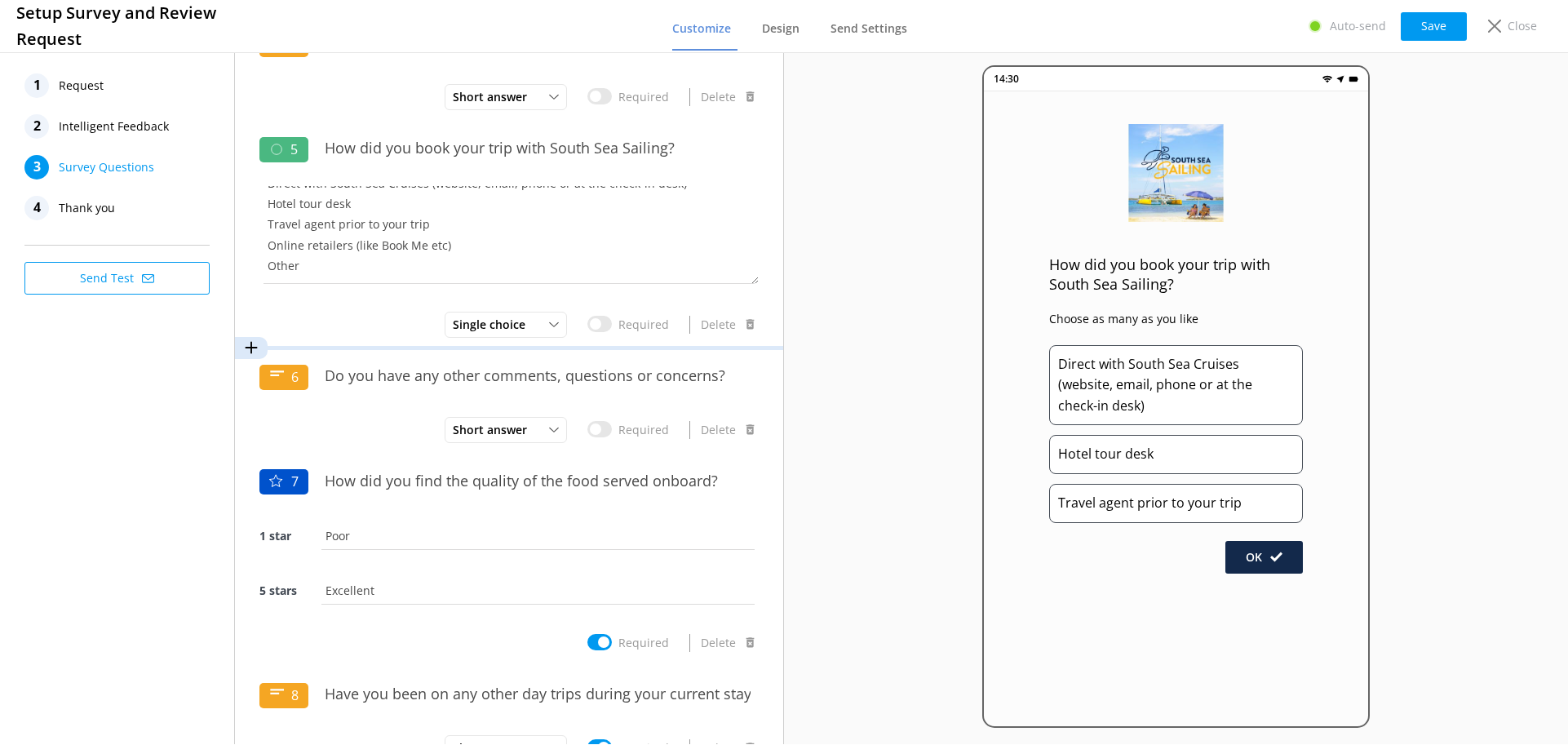
scroll to position [687, 0]
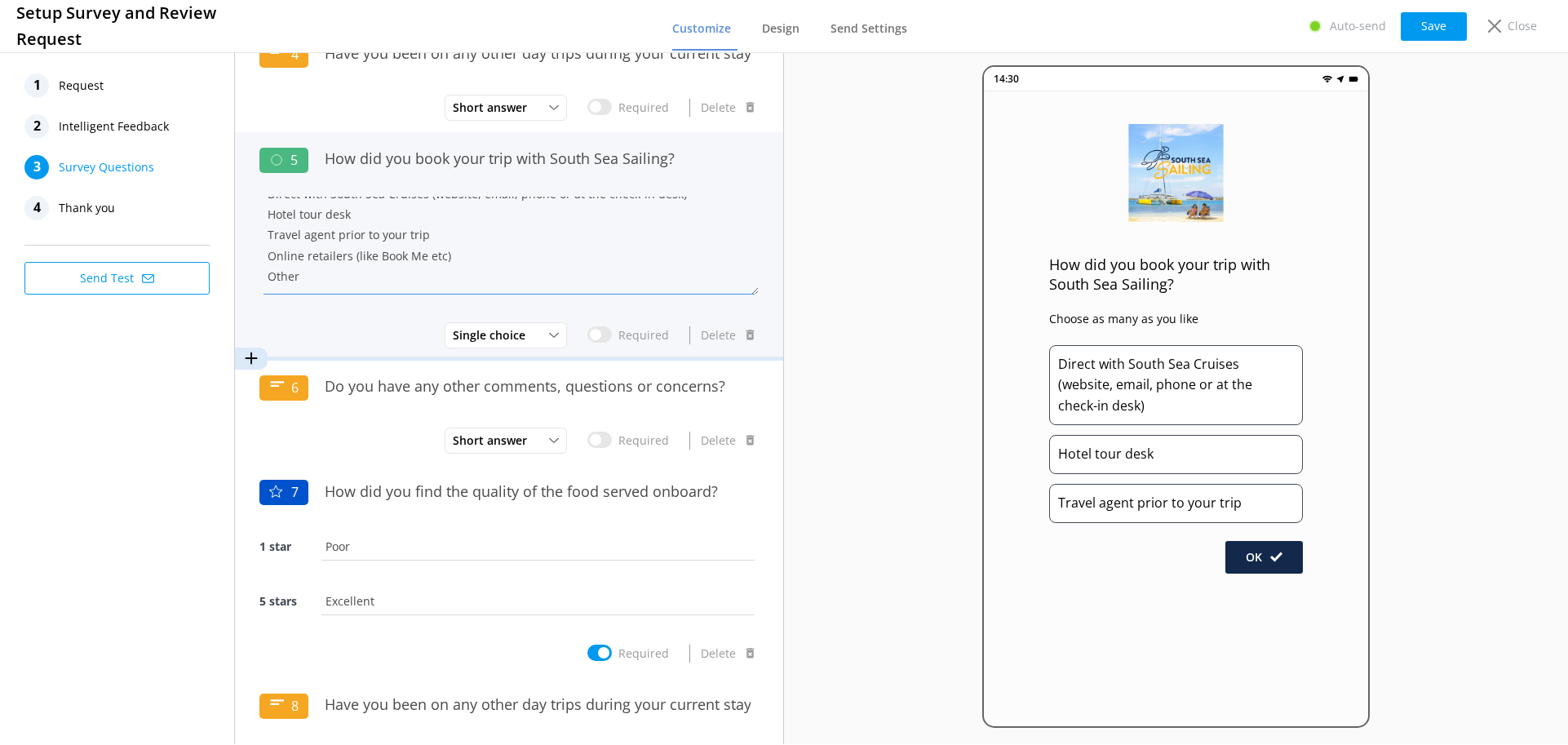
drag, startPoint x: 260, startPoint y: 251, endPoint x: 453, endPoint y: 259, distance: 193.2
click at [443, 256] on textarea "Direct with South Sea Cruises (website, email, phone or at the check-in desk) H…" at bounding box center [509, 246] width 500 height 98
drag, startPoint x: 453, startPoint y: 263, endPoint x: 207, endPoint y: 251, distance: 246.3
click at [209, 253] on div "1 Request 2 Intelligent Feedback 3 Survey Questions 4 Thank you Send Test 1 How…" at bounding box center [392, 396] width 784 height 695
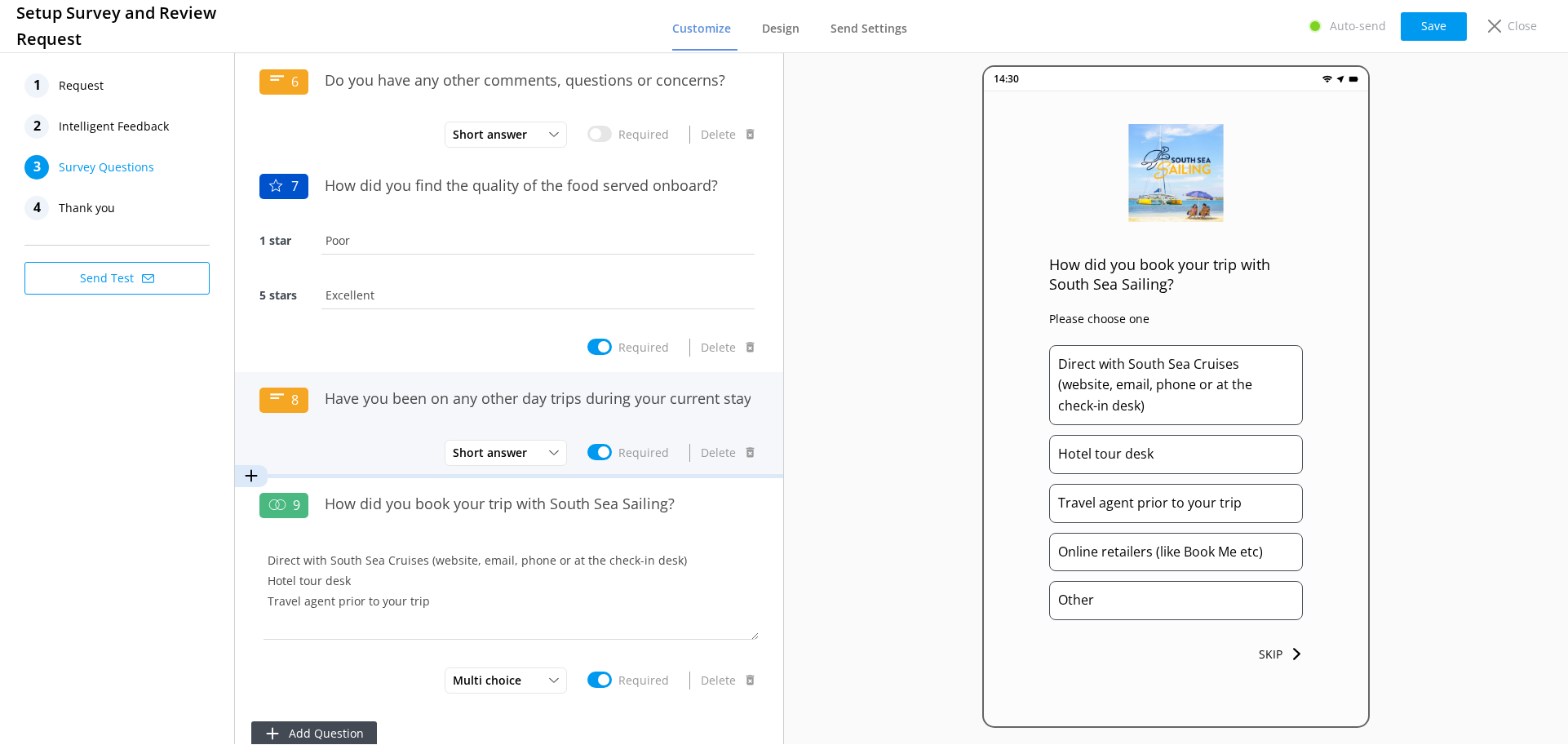
scroll to position [1013, 0]
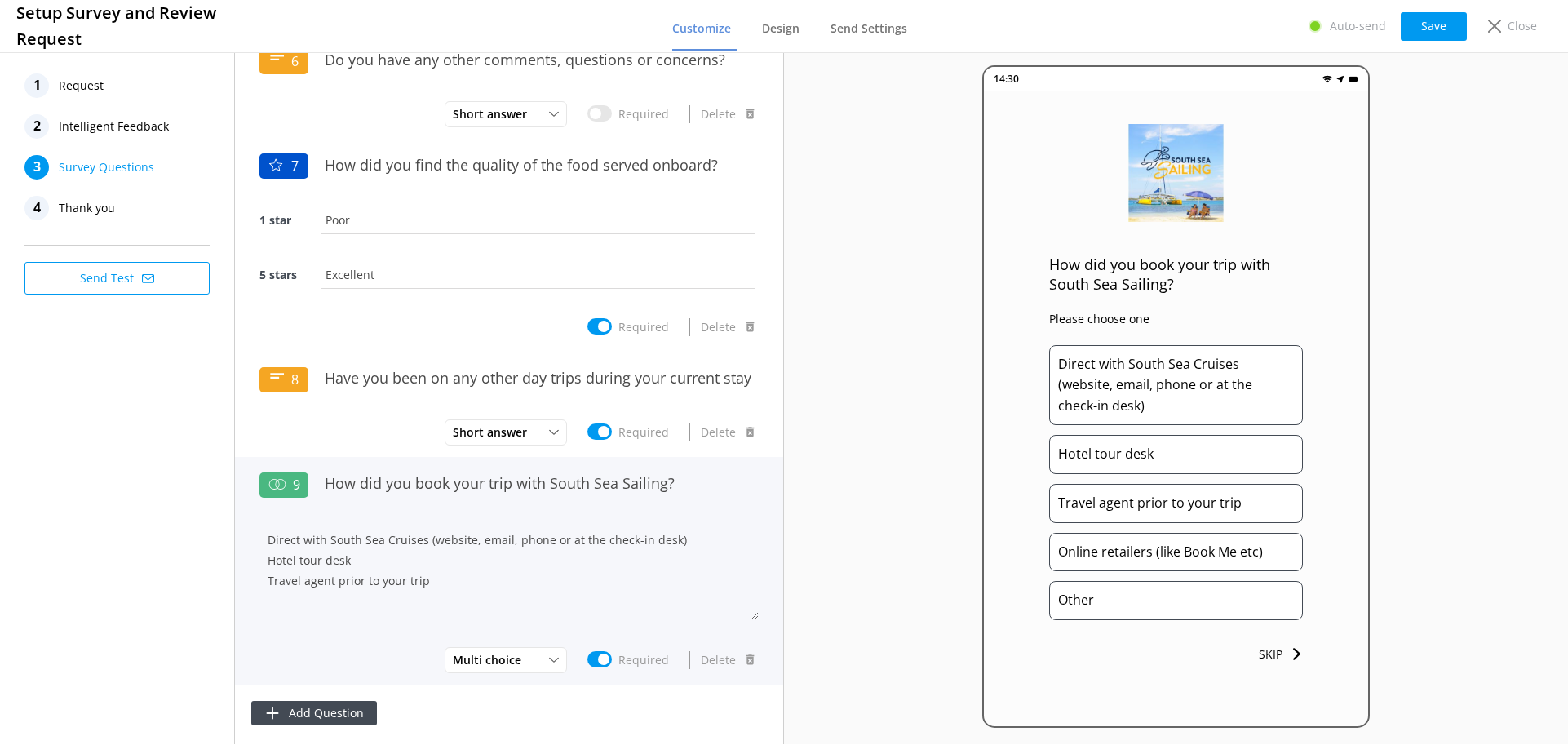
click at [325, 591] on textarea "Direct with South Sea Cruises (website, email, phone or at the check-in desk) H…" at bounding box center [509, 571] width 500 height 98
click at [480, 592] on textarea "Direct with South Sea Cruises (website, email, phone or at the check-in desk) H…" at bounding box center [509, 571] width 500 height 98
paste textarea "Online retailers (like Book Me etc)"
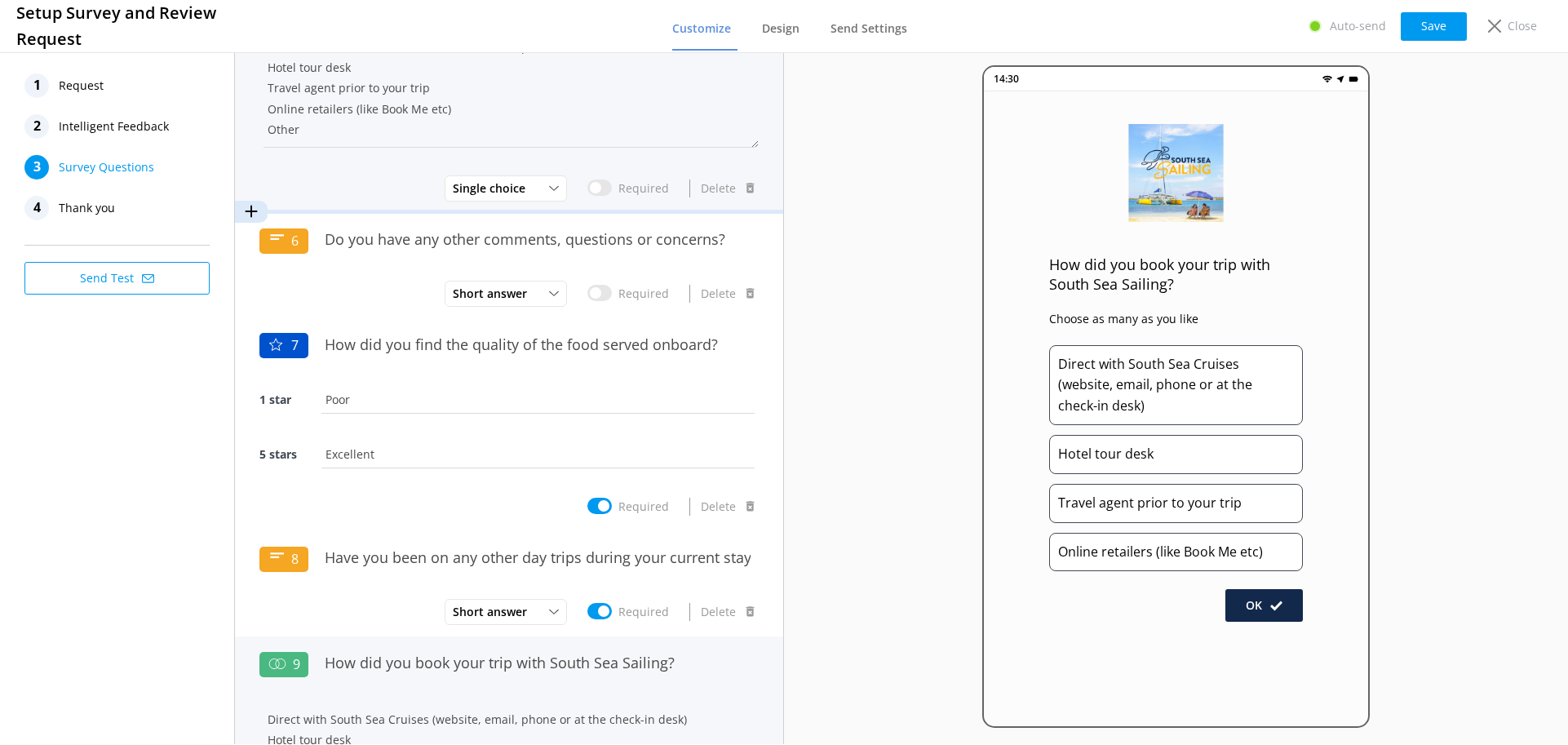
scroll to position [606, 0]
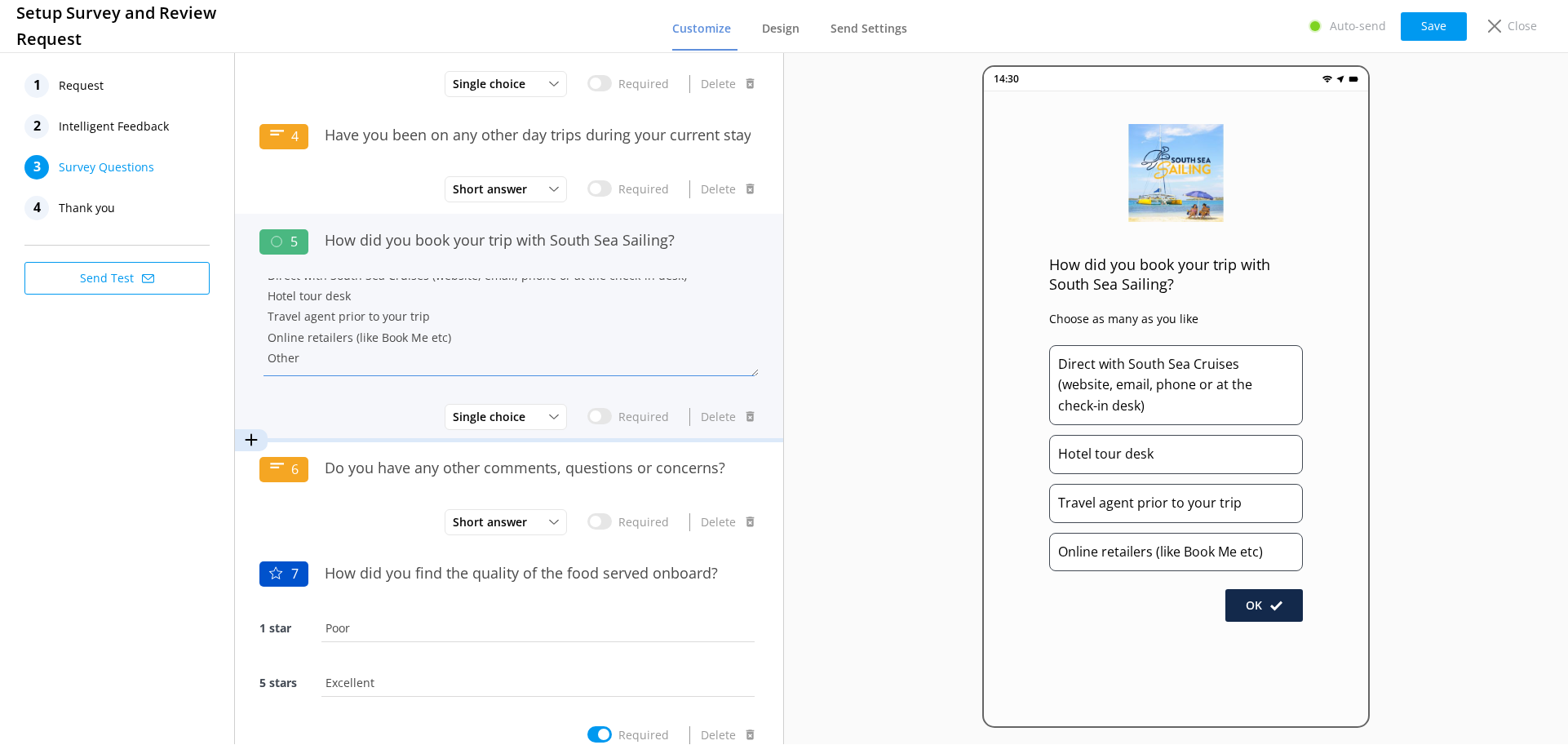
drag, startPoint x: 265, startPoint y: 354, endPoint x: 340, endPoint y: 363, distance: 75.5
click at [340, 363] on textarea "Direct with South Sea Cruises (website, email, phone or at the check-in desk) H…" at bounding box center [509, 327] width 500 height 98
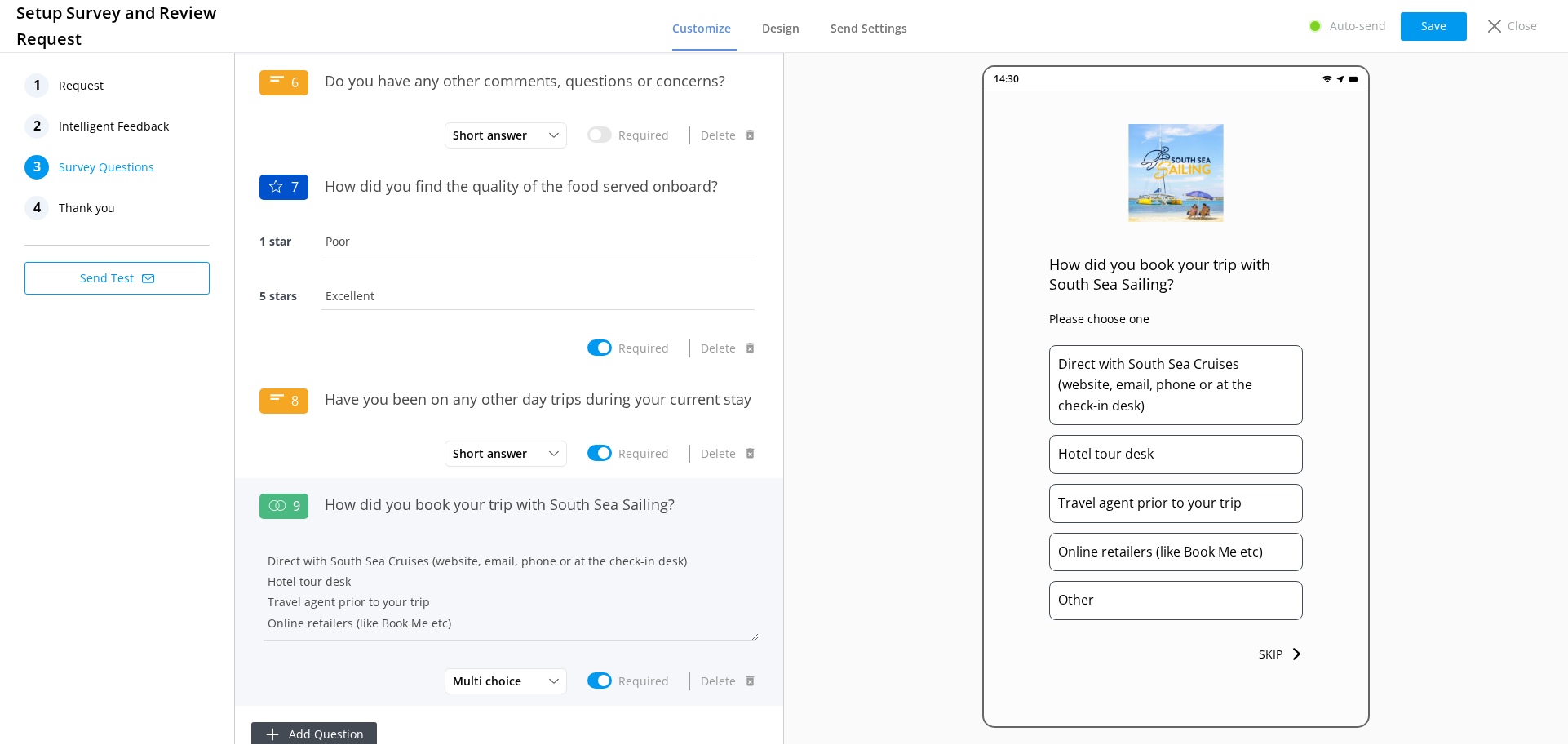
scroll to position [1013, 0]
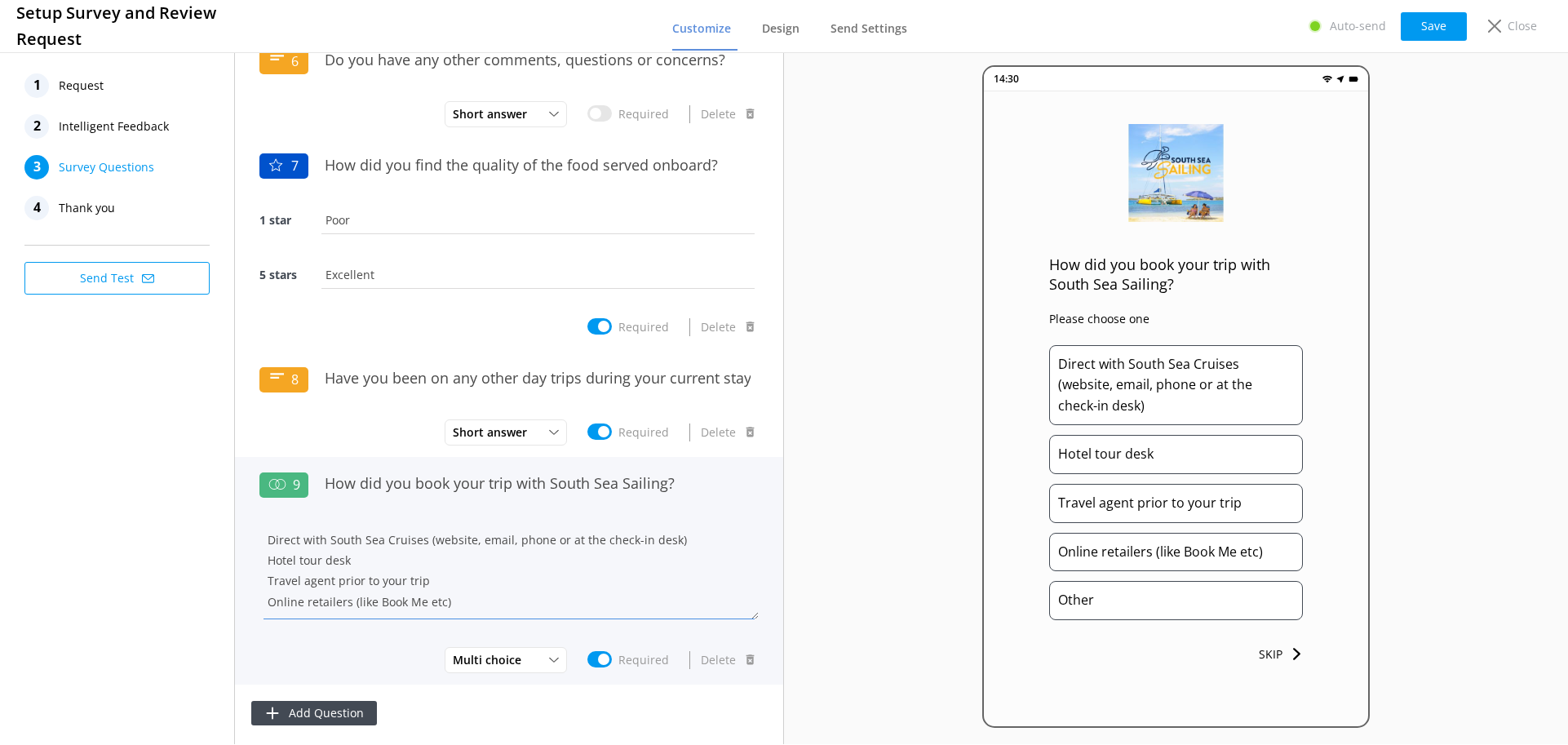
click at [495, 610] on textarea "Direct with South Sea Cruises (website, email, phone or at the check-in desk) H…" at bounding box center [509, 571] width 500 height 98
paste textarea "Other"
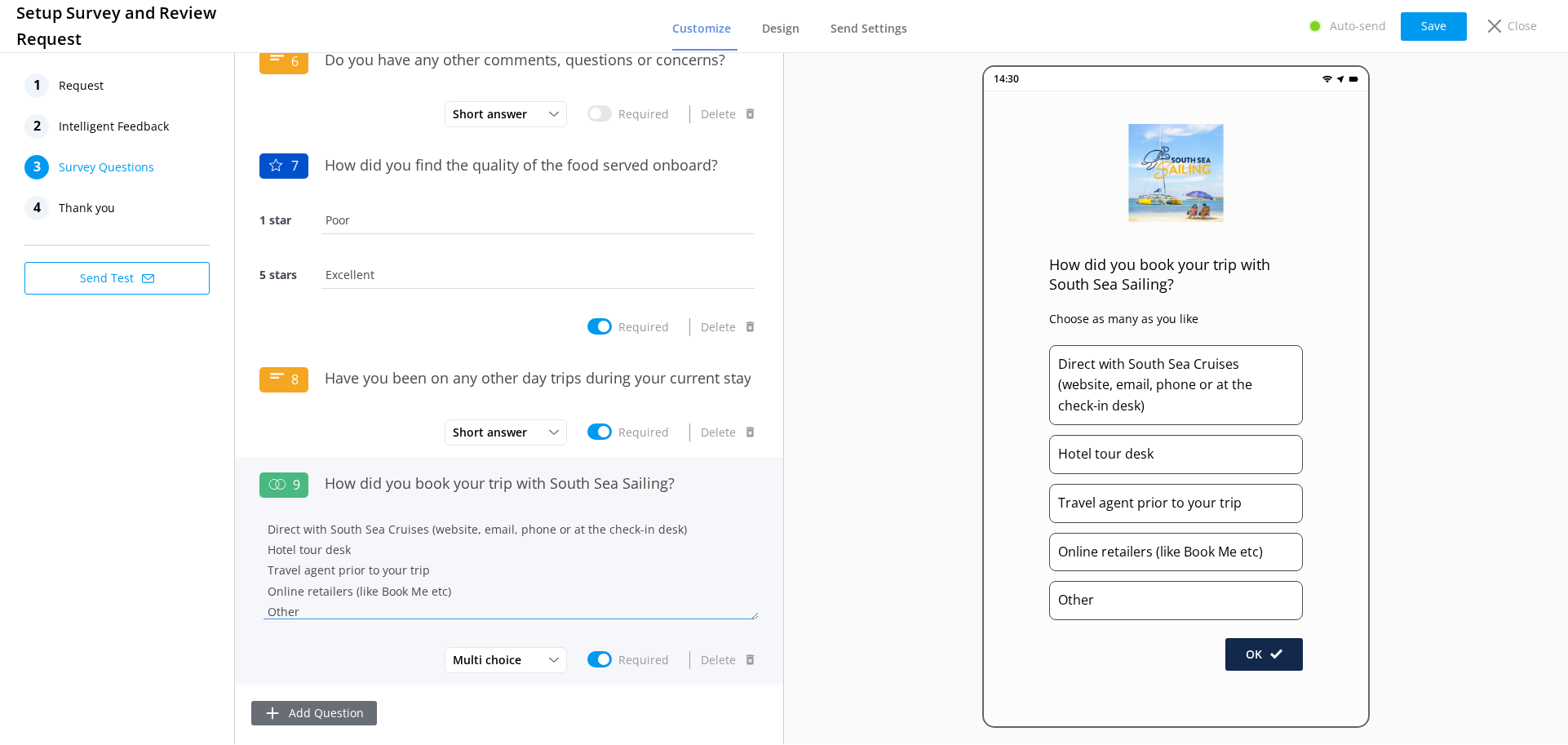
type textarea "Direct with South Sea Cruises (website, email, phone or at the check-in desk) H…"
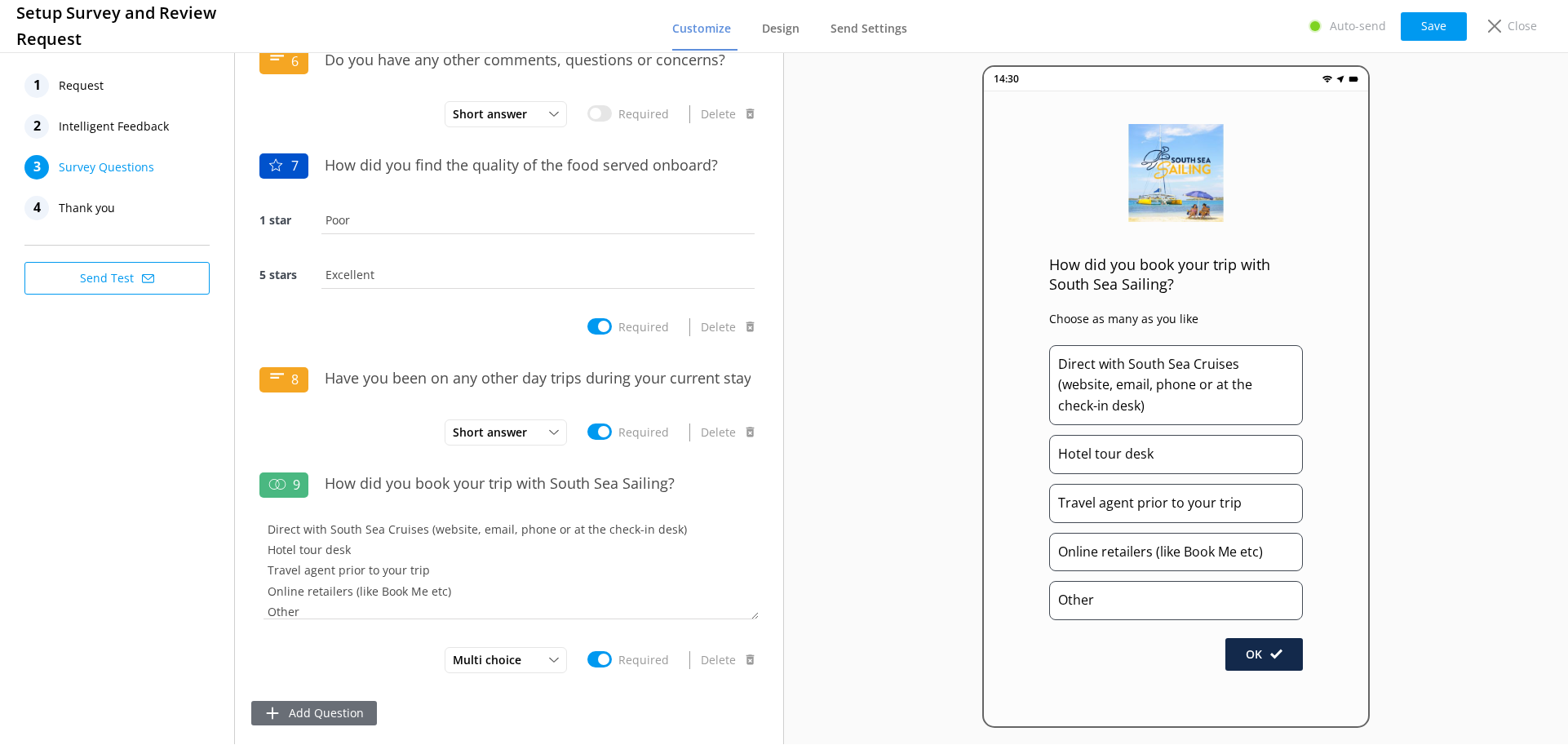
click at [305, 712] on button "Add Question" at bounding box center [314, 713] width 126 height 25
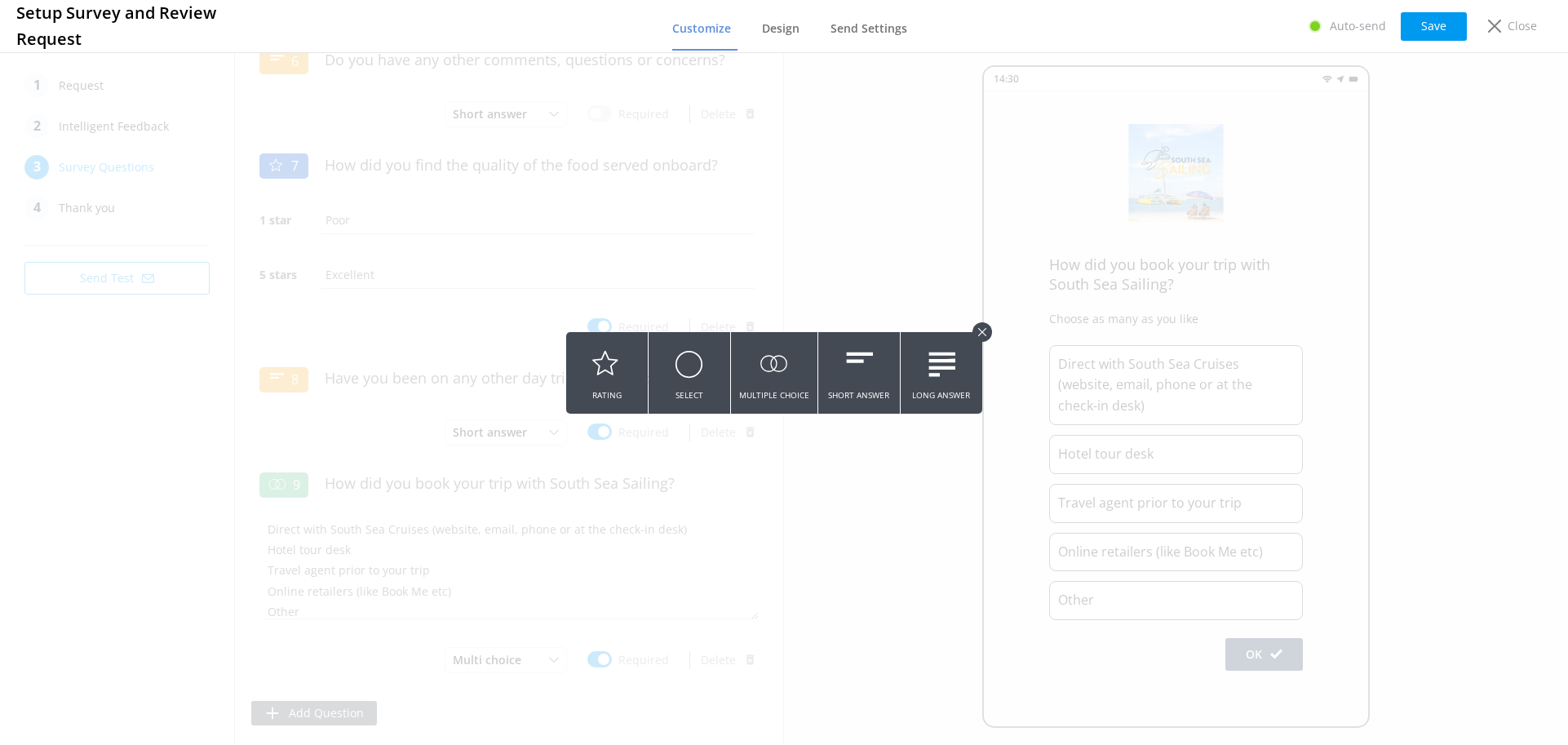
click at [981, 334] on icon at bounding box center [982, 331] width 8 height 8
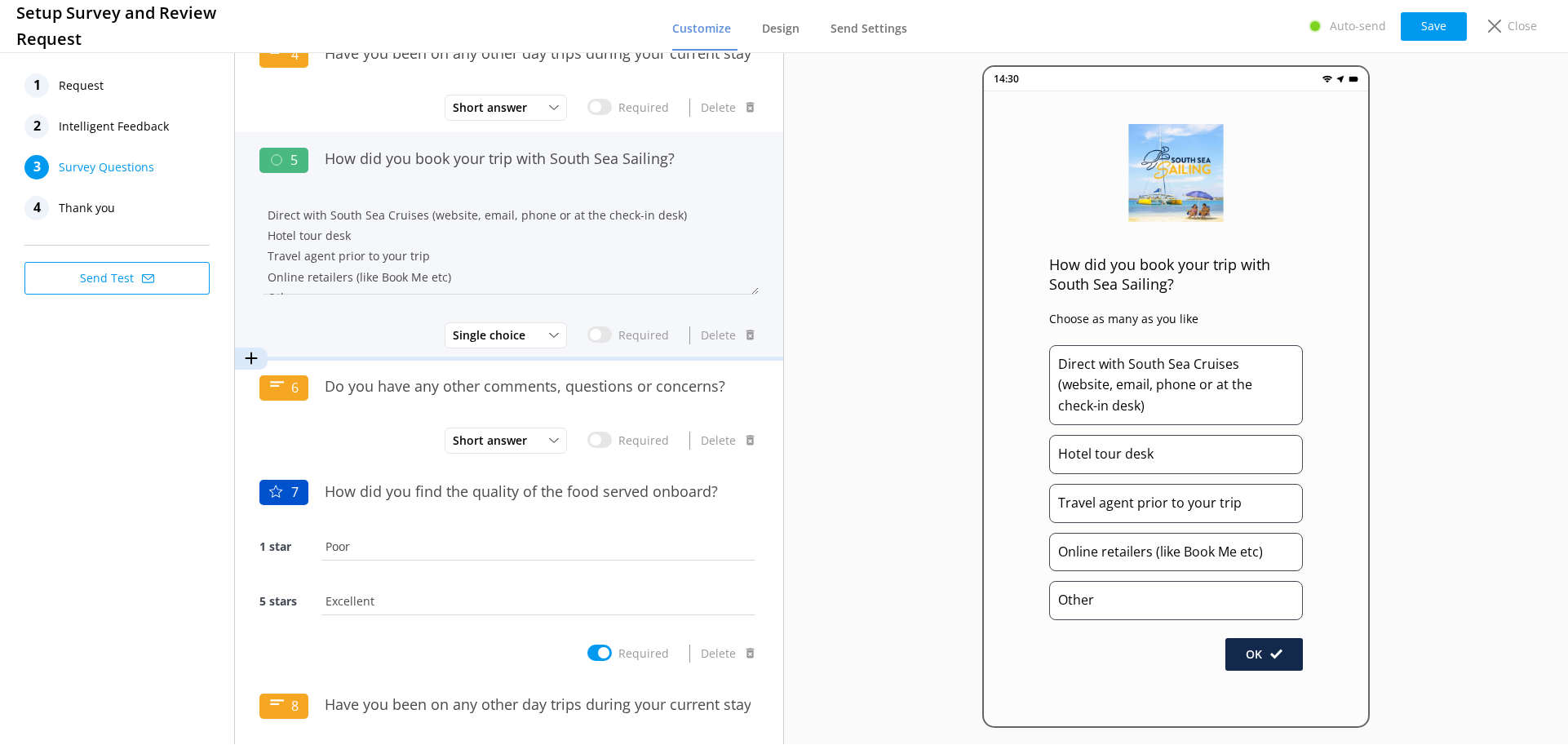
scroll to position [21, 0]
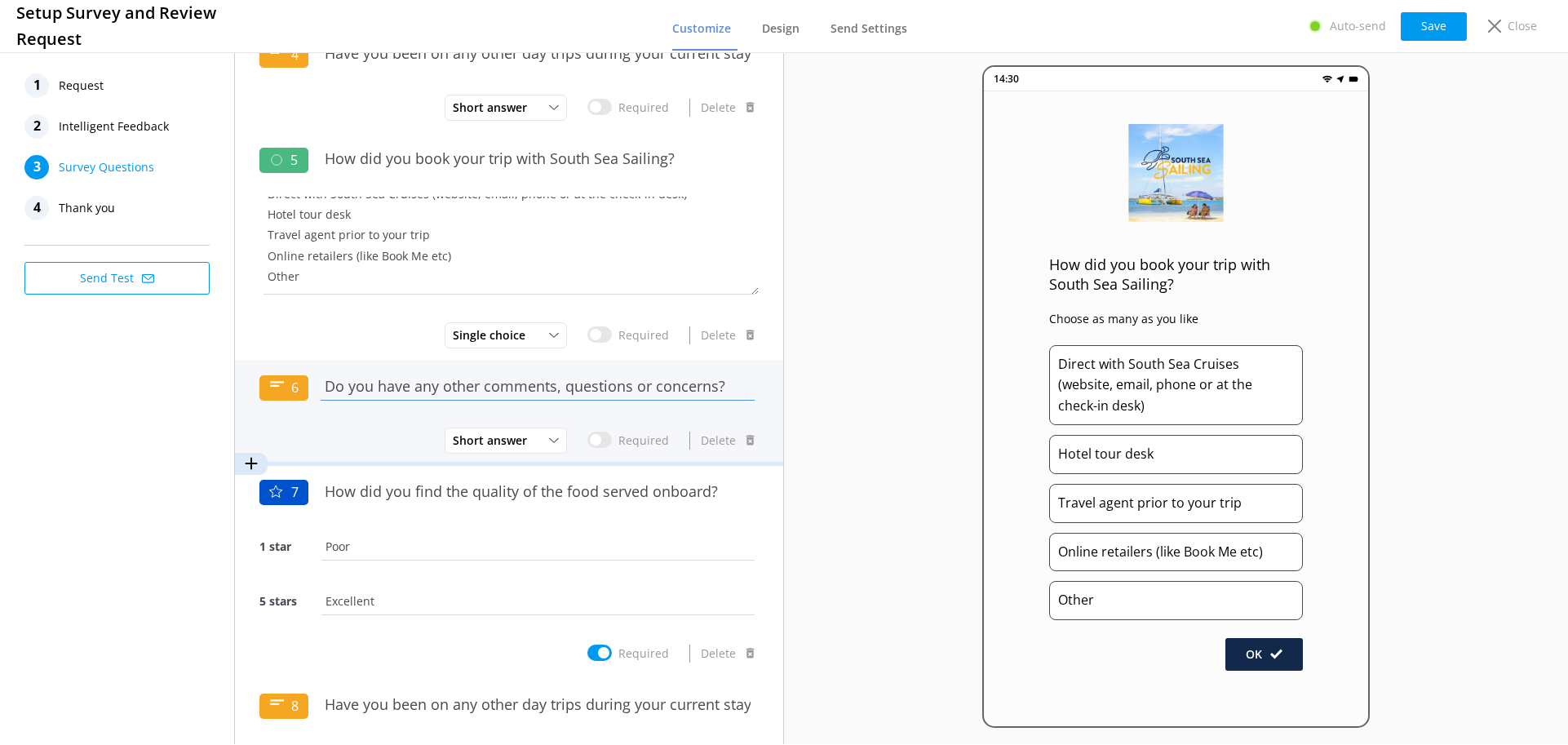
drag, startPoint x: 318, startPoint y: 386, endPoint x: 756, endPoint y: 403, distance: 438.3
click at [756, 403] on div "6 Do you have any other comments, questions or concerns? Short answer Short Ans…" at bounding box center [509, 413] width 549 height 105
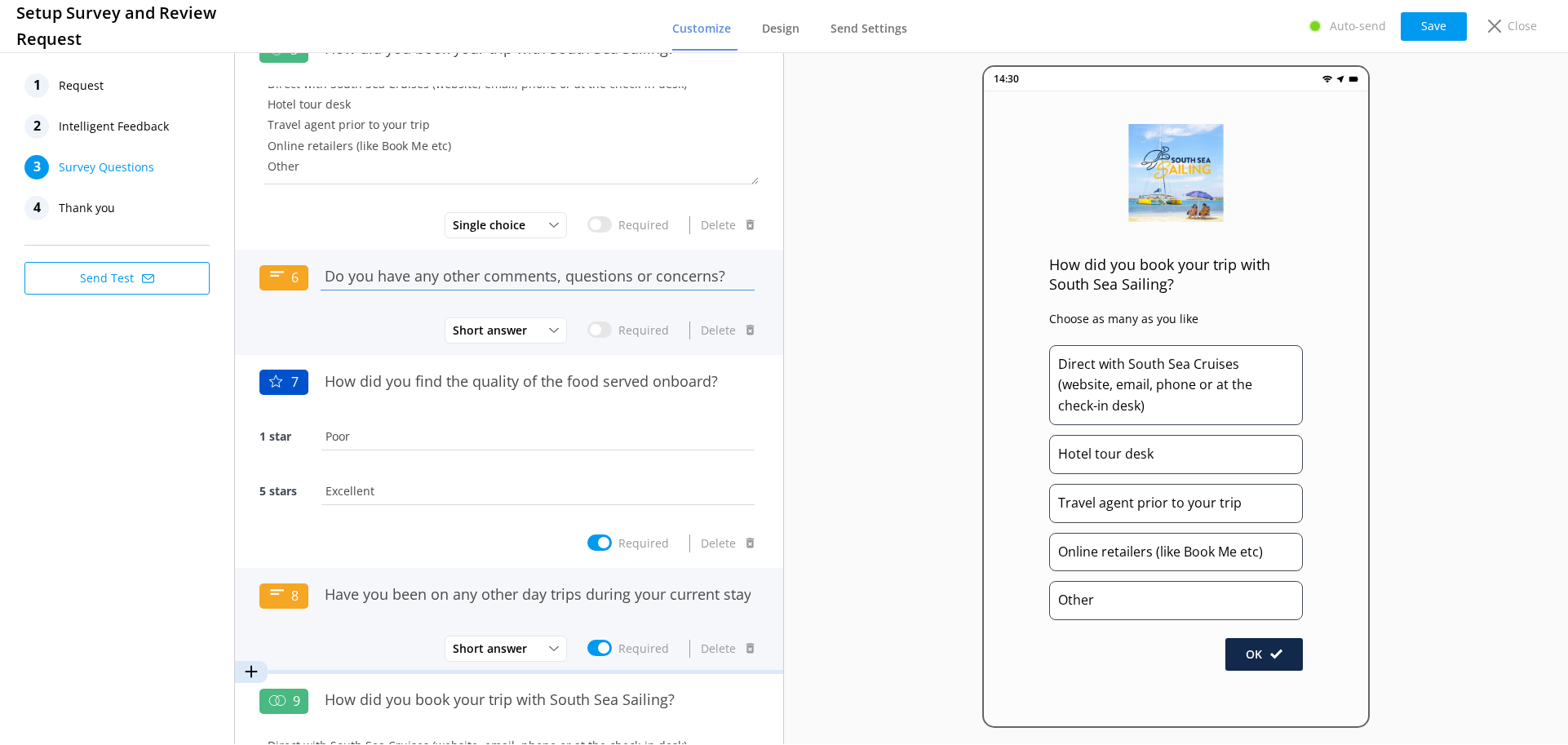
scroll to position [1013, 0]
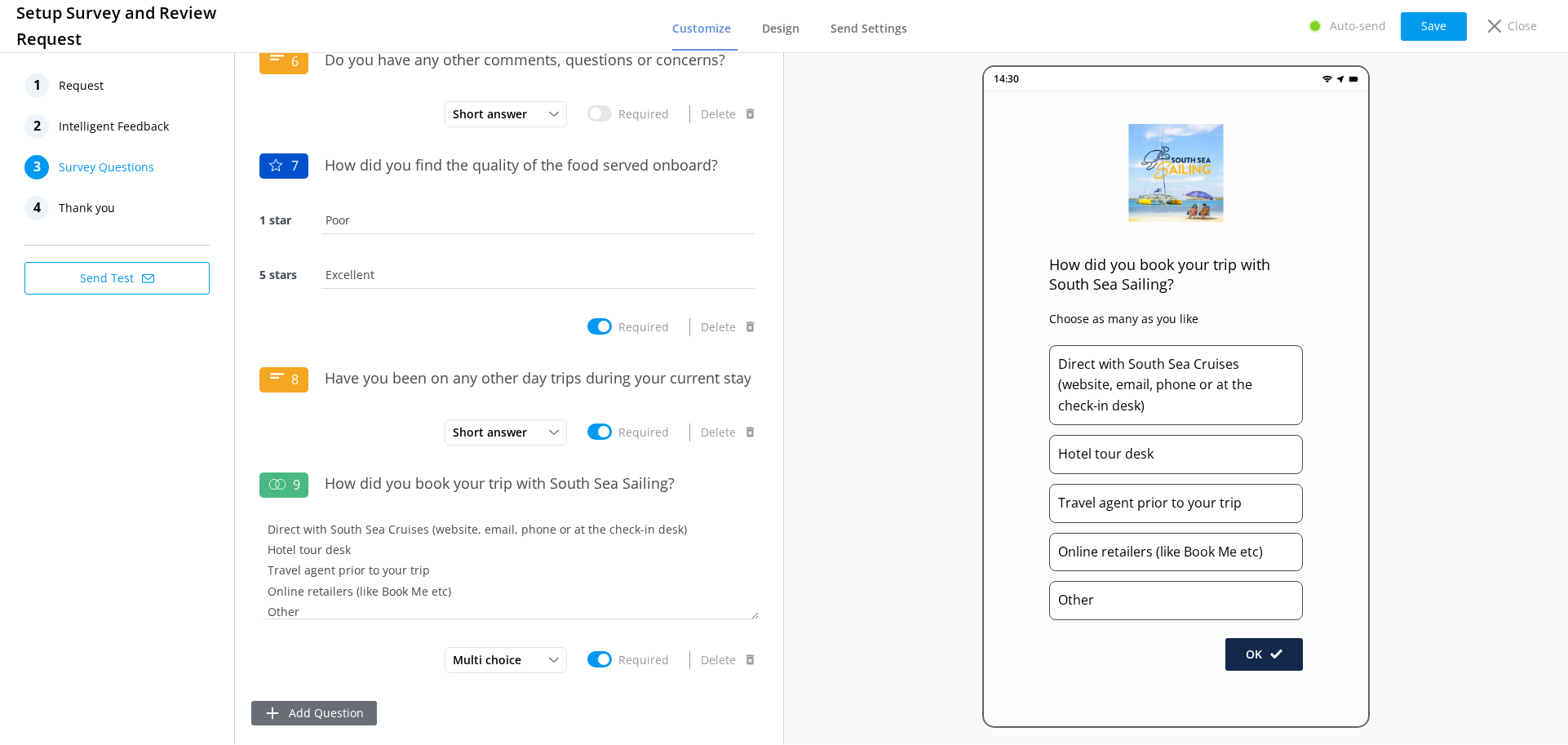
click at [331, 703] on button "Add Question" at bounding box center [314, 713] width 126 height 25
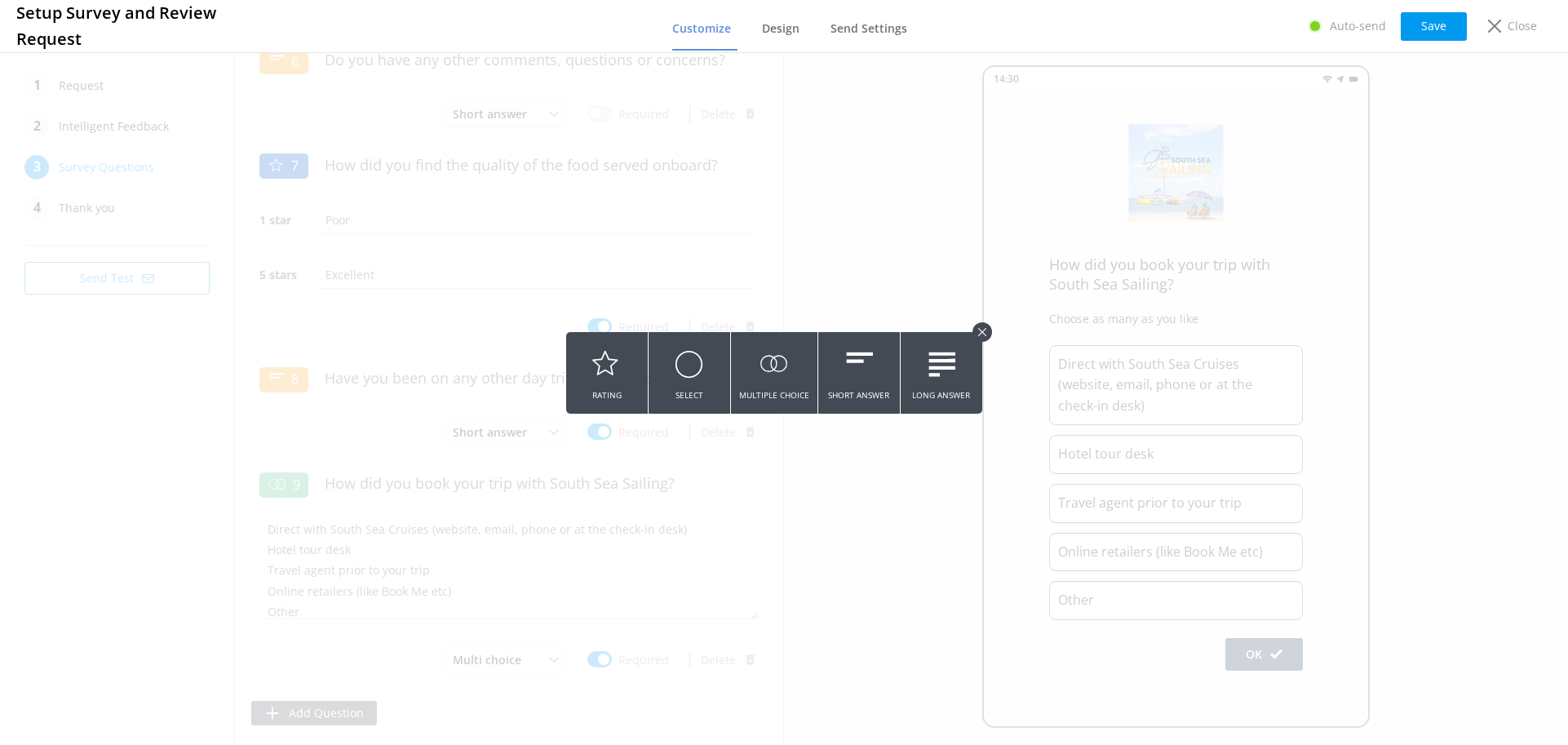
click at [862, 350] on icon at bounding box center [858, 364] width 29 height 45
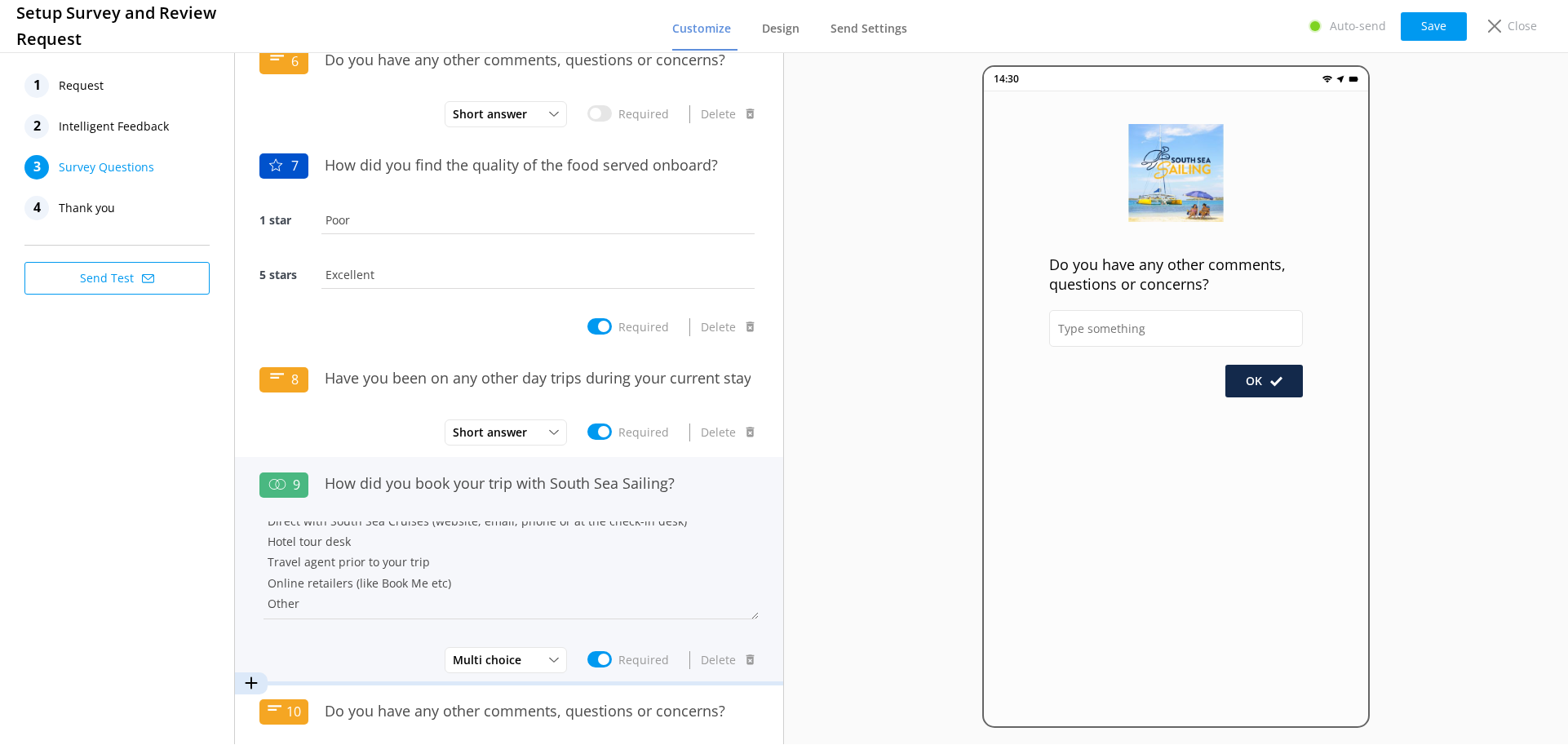
scroll to position [21, 0]
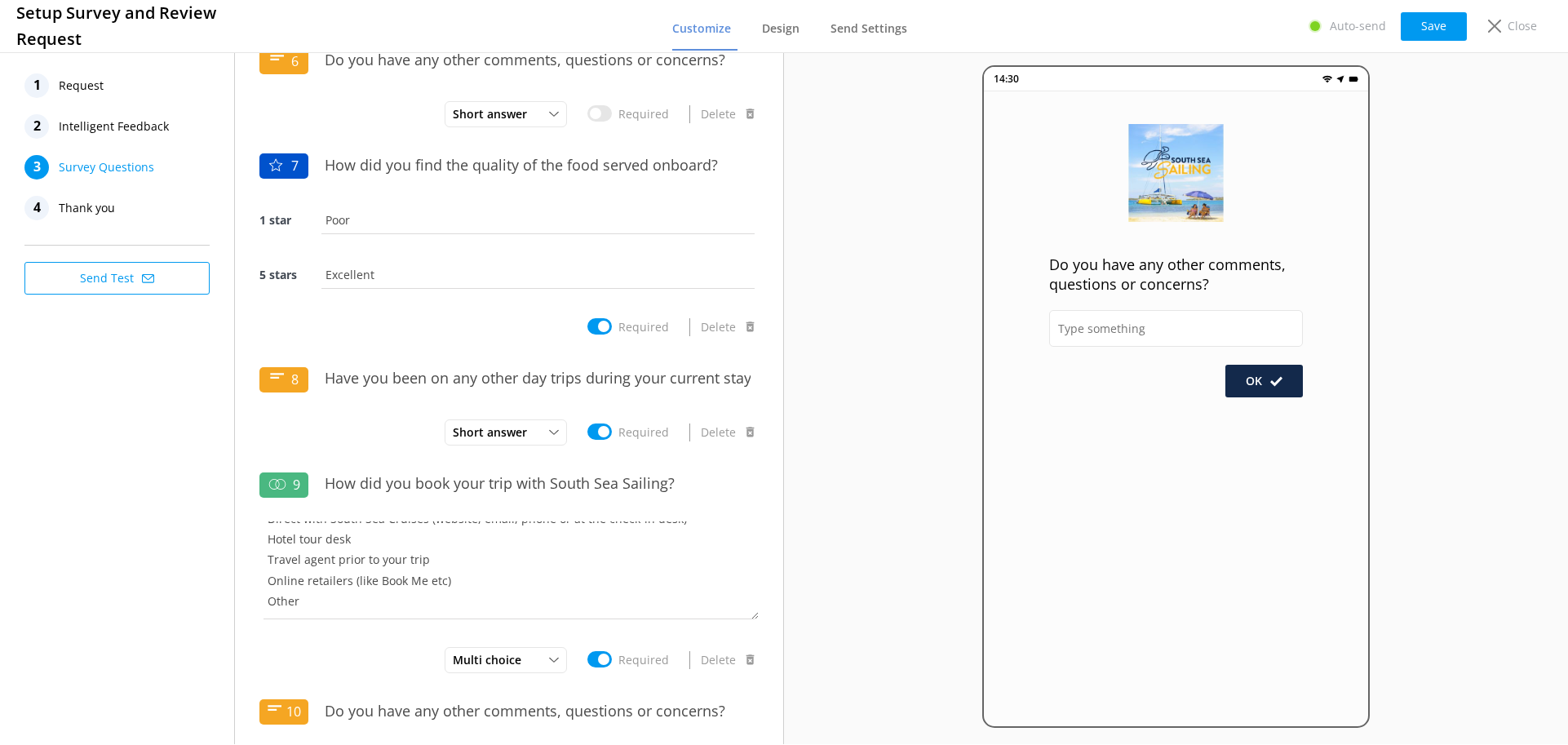
type input "Do you have any other comments, questions or concerns?"
click at [159, 630] on div "1 Request 2 Intelligent Feedback 3 Survey Questions 4 Thank you Send Test" at bounding box center [117, 396] width 235 height 695
click at [129, 487] on div "1 Request 2 Intelligent Feedback 3 Survey Questions 4 Thank you Send Test" at bounding box center [117, 396] width 235 height 695
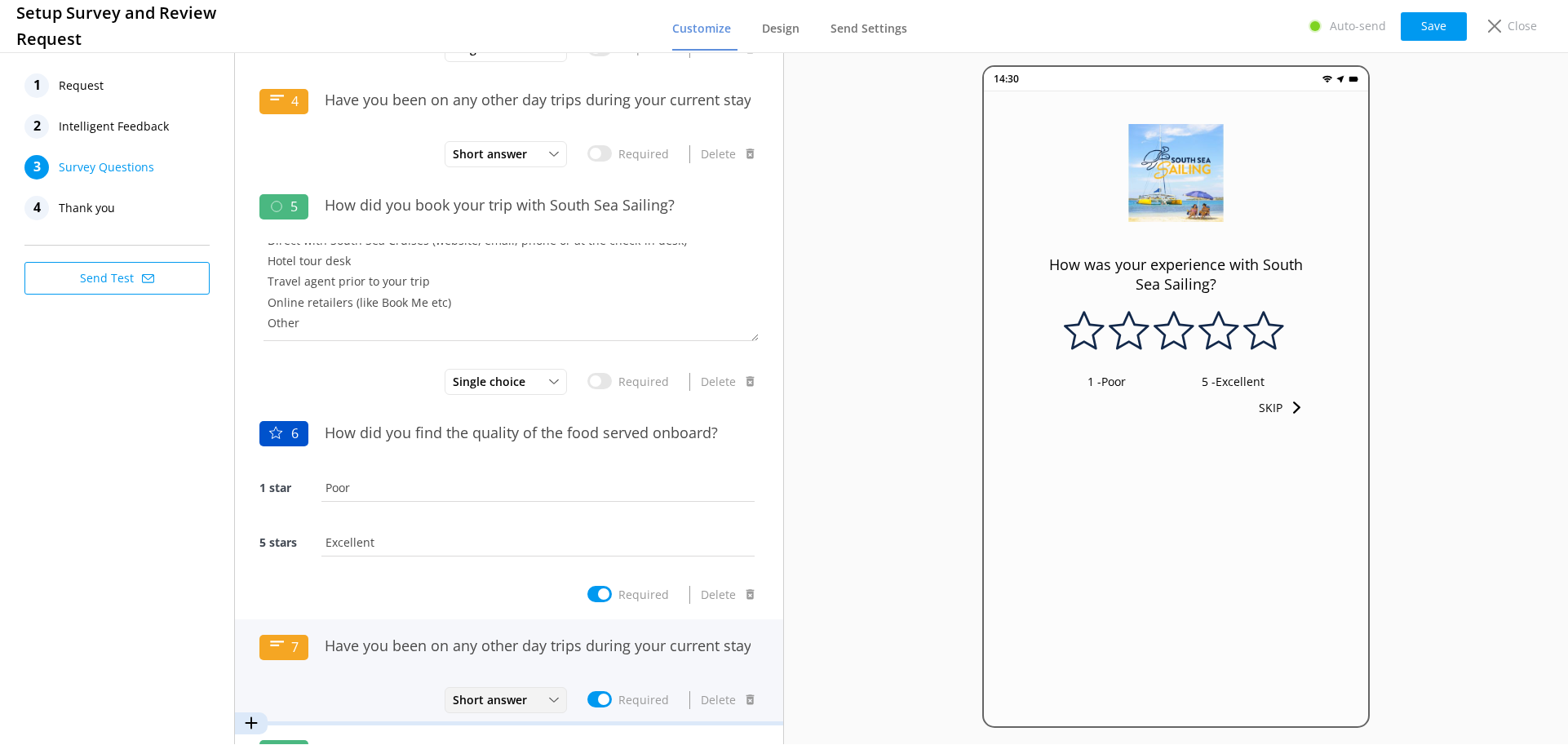
scroll to position [604, 0]
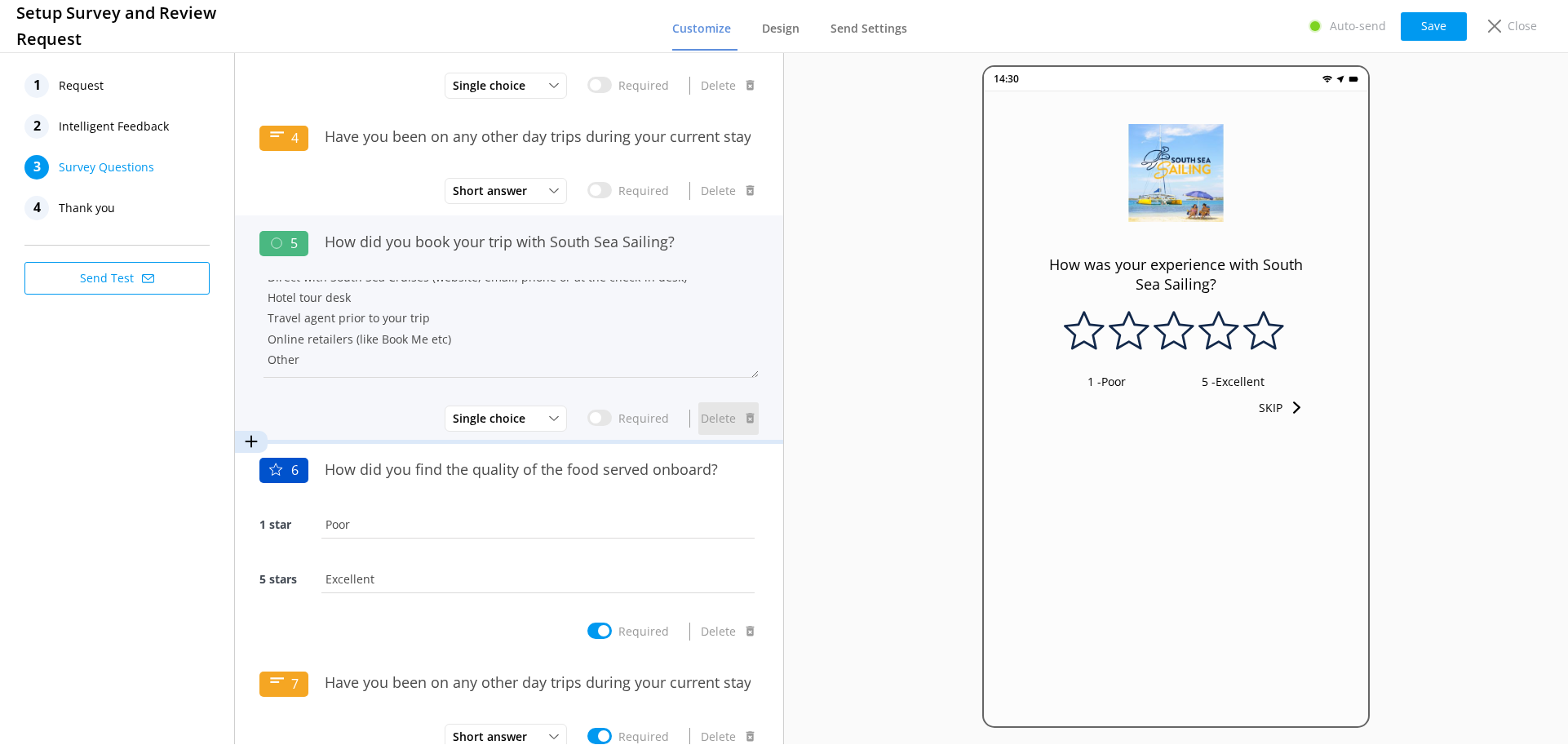
click at [703, 419] on button "Delete" at bounding box center [728, 418] width 60 height 32
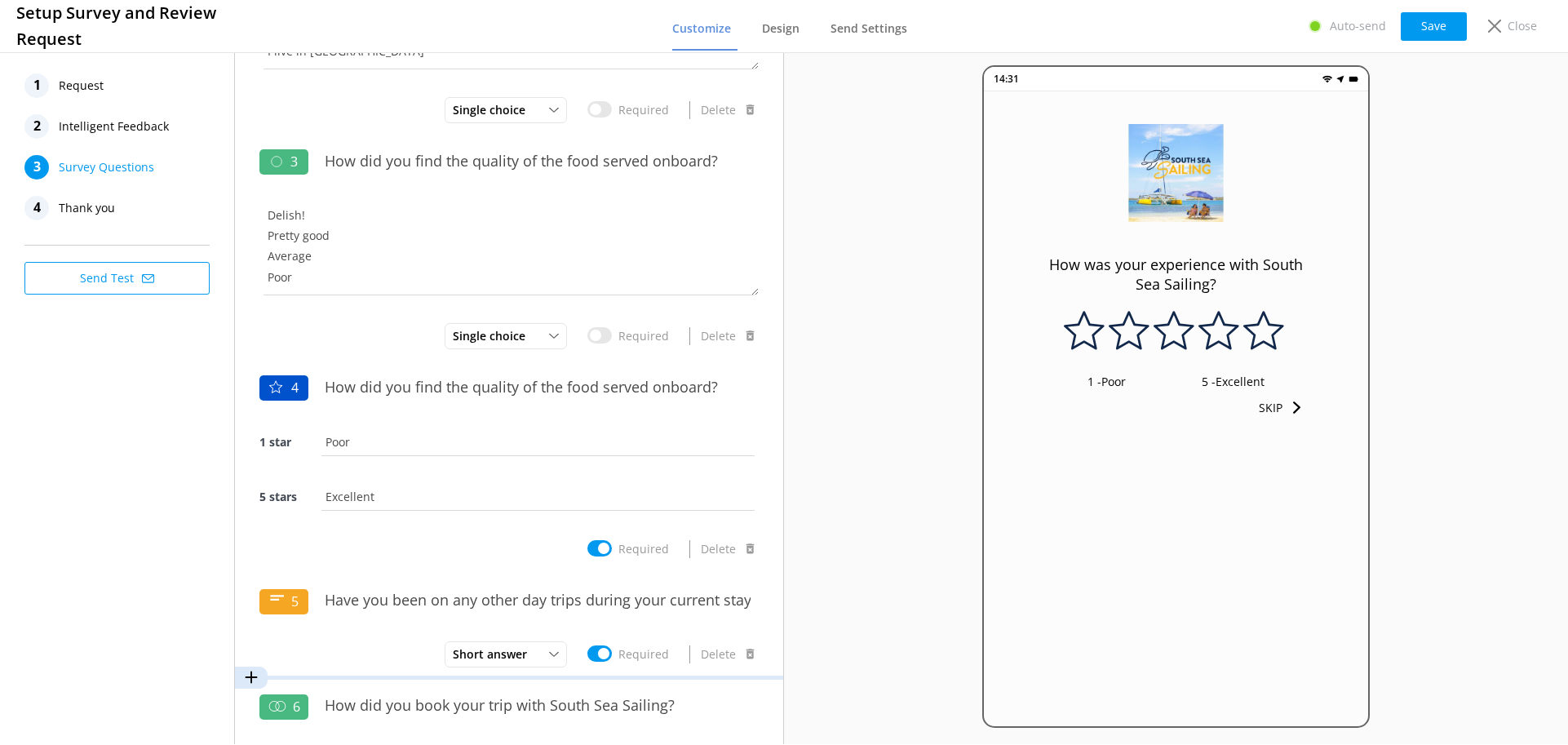
scroll to position [349, 0]
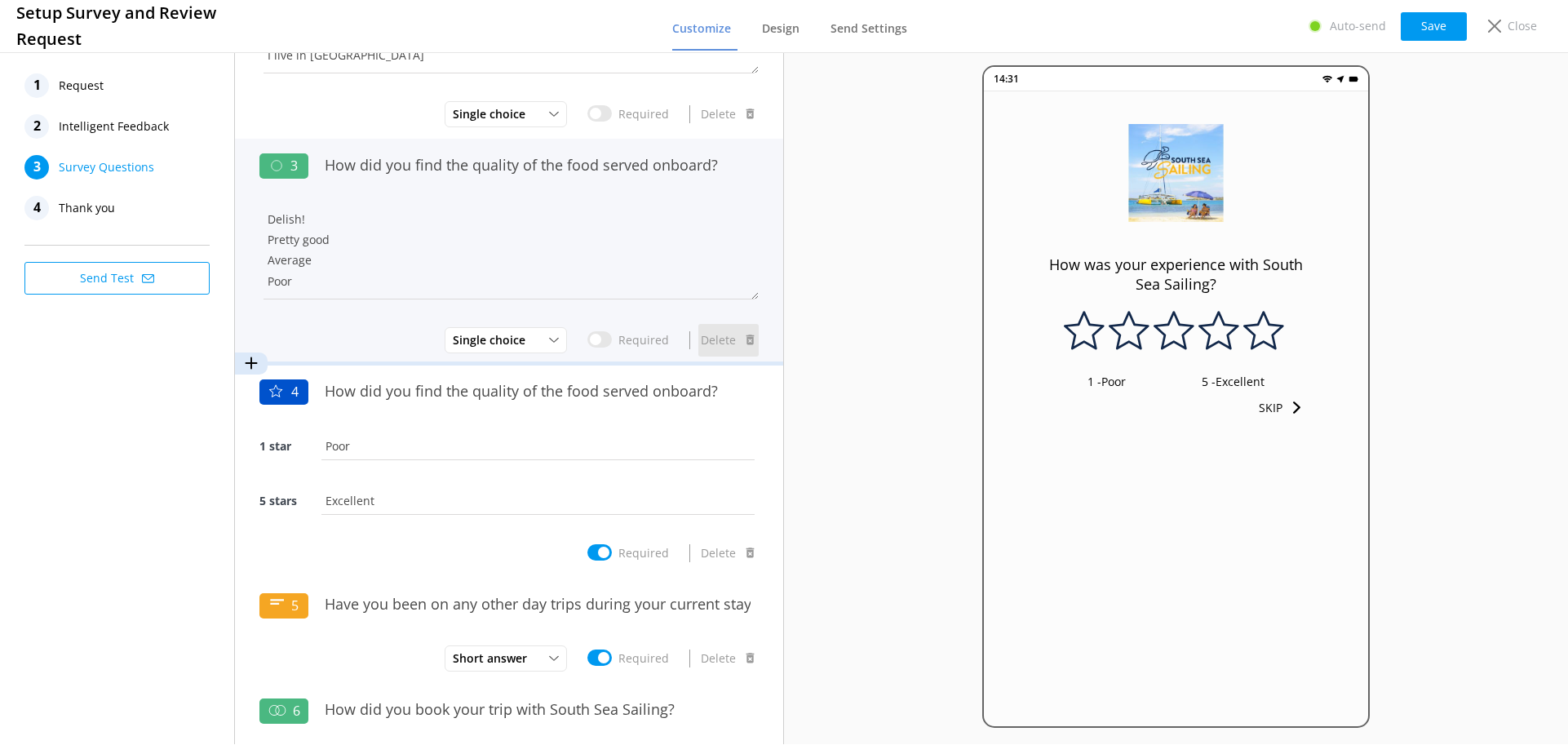
click at [723, 343] on button "Delete" at bounding box center [728, 340] width 60 height 32
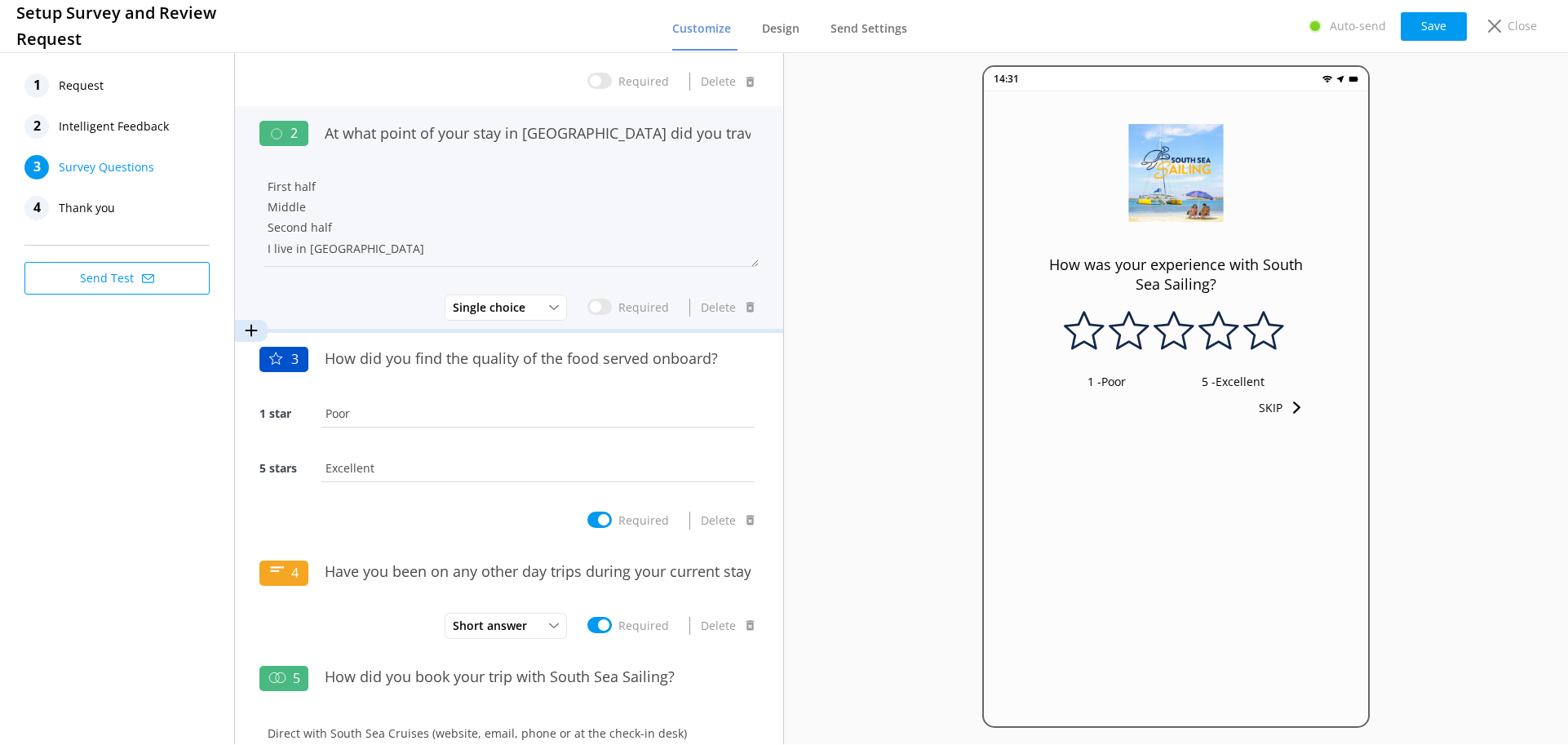
scroll to position [163, 0]
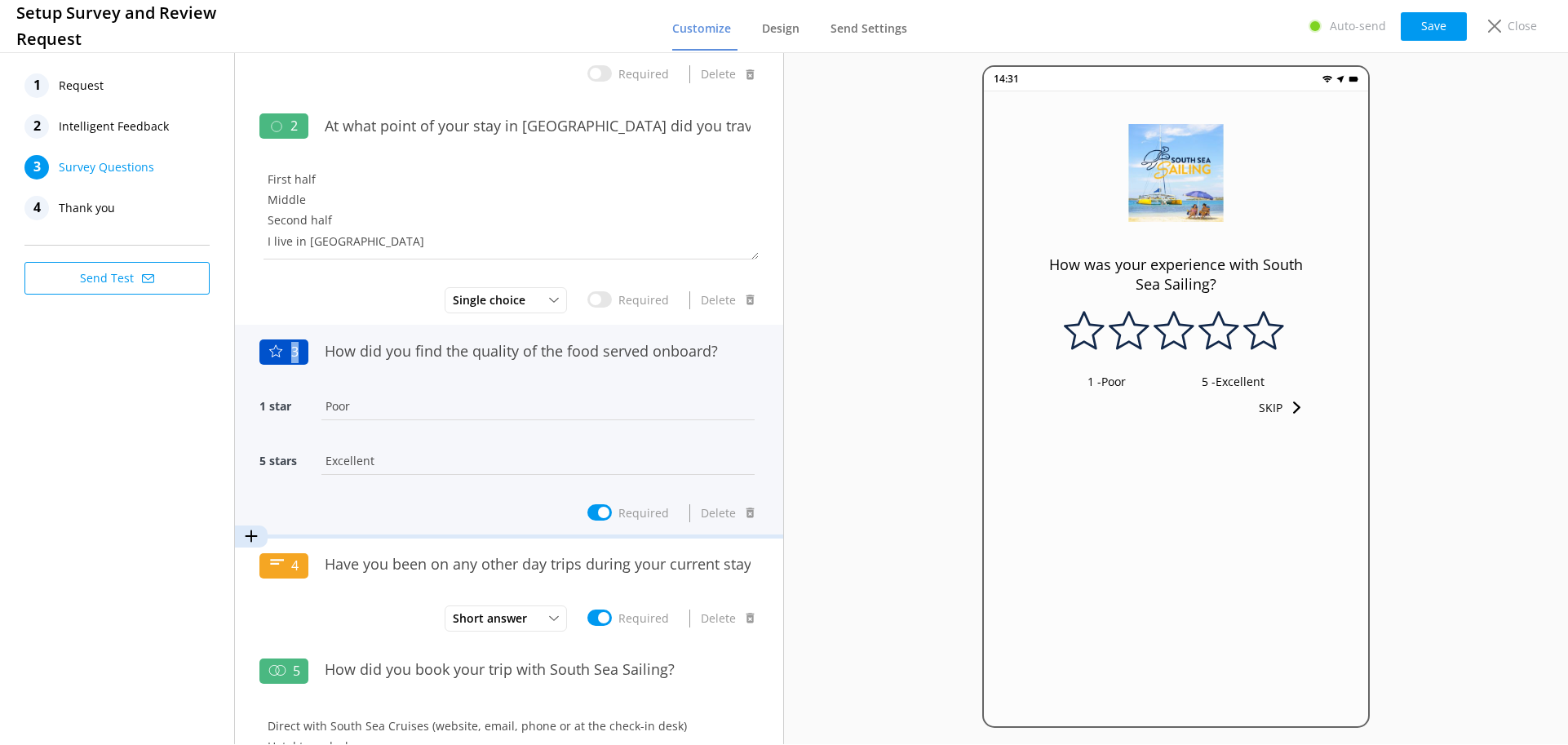
drag, startPoint x: 284, startPoint y: 351, endPoint x: 297, endPoint y: 353, distance: 13.2
click at [297, 353] on div "3" at bounding box center [283, 353] width 49 height 26
drag, startPoint x: 598, startPoint y: 367, endPoint x: 573, endPoint y: 399, distance: 40.6
click at [592, 410] on div "3 How did you find the quality of the food served onboard? 1 star Poor 5 stars …" at bounding box center [509, 415] width 500 height 165
click at [466, 357] on input "How did you find the quality of the food served onboard?" at bounding box center [537, 351] width 442 height 37
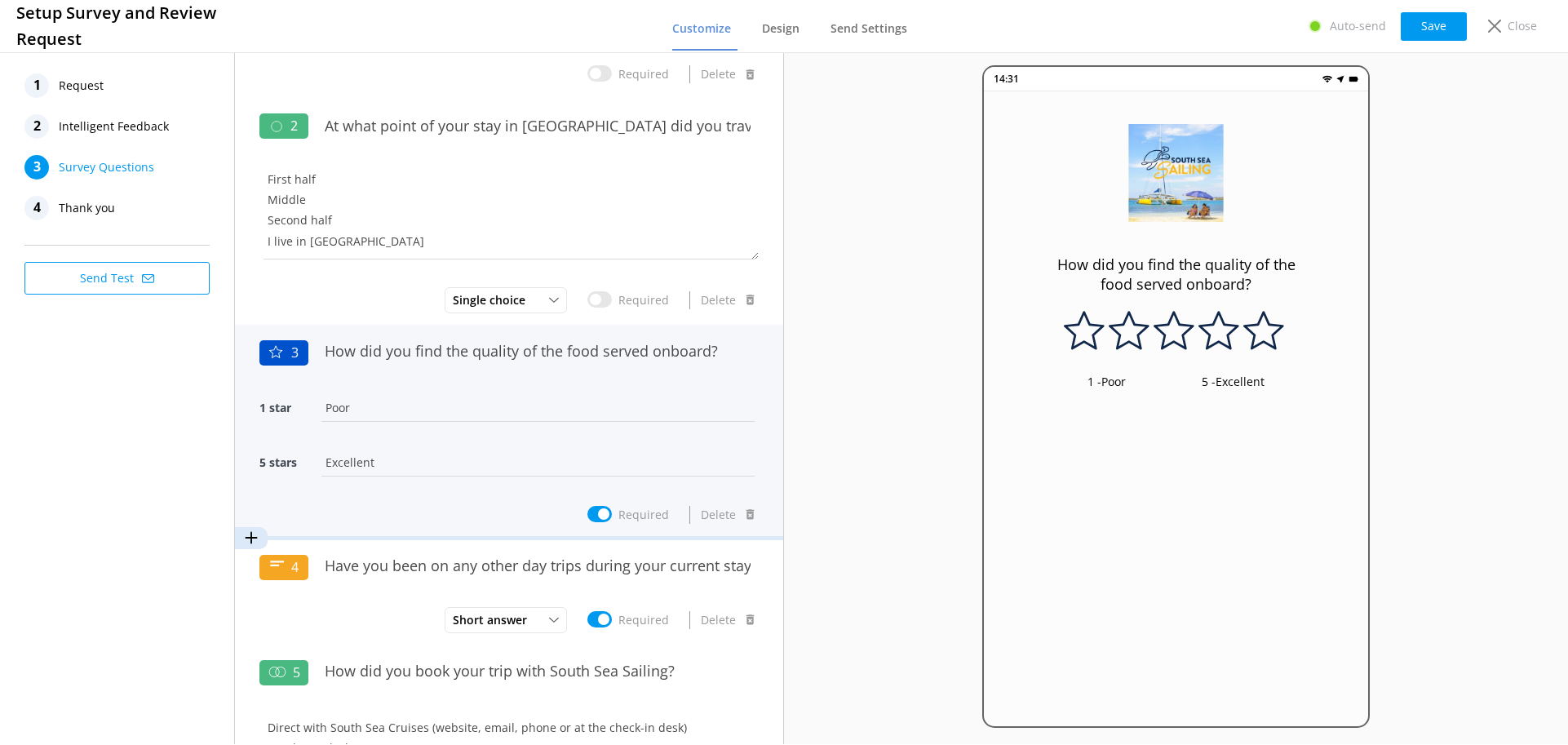
click at [423, 390] on input "Poor" at bounding box center [538, 407] width 441 height 37
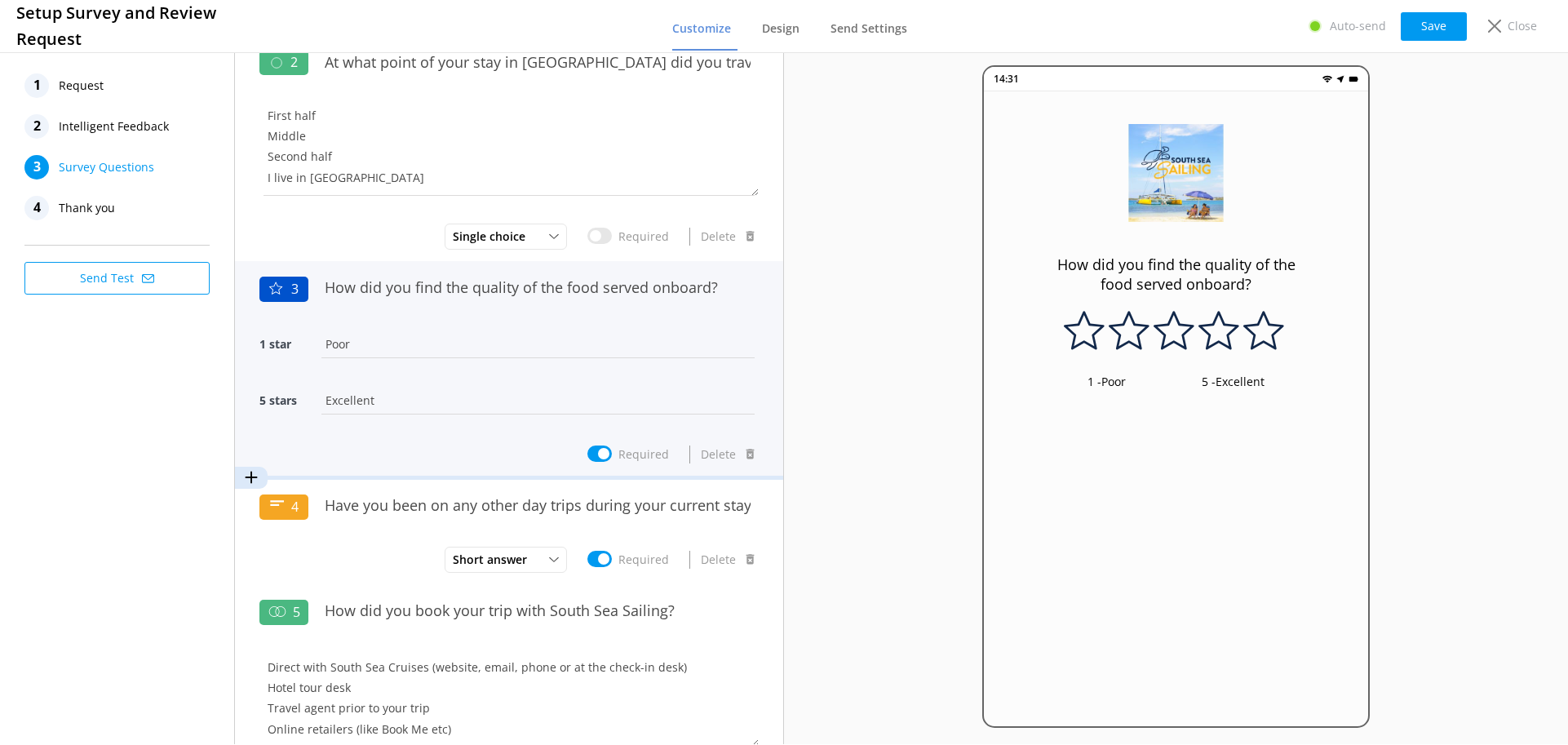
scroll to position [245, 0]
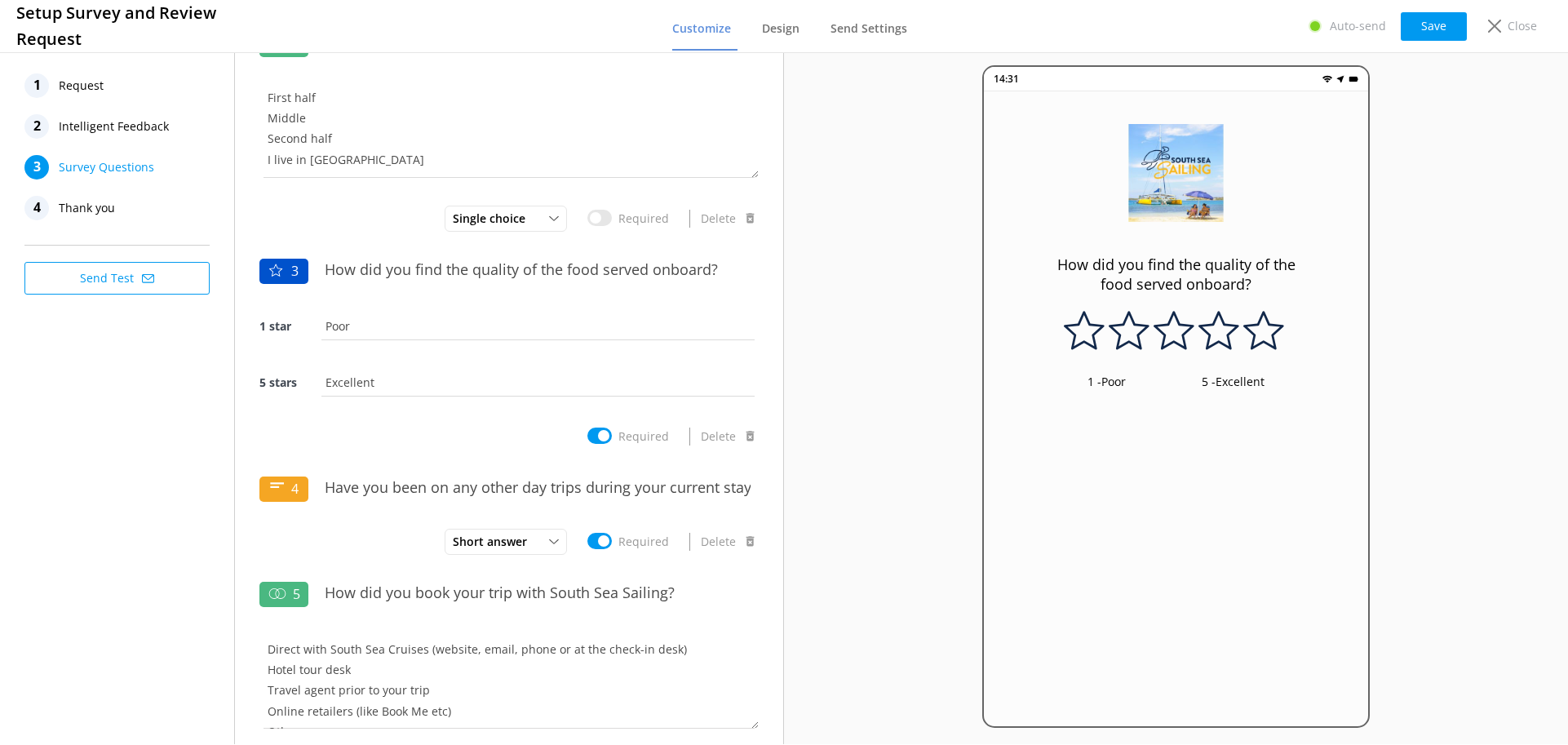
click at [832, 318] on div "14:31 How did you find the quality of the food served onboard? 1 - Poor 5 - Exc…" at bounding box center [1176, 396] width 784 height 695
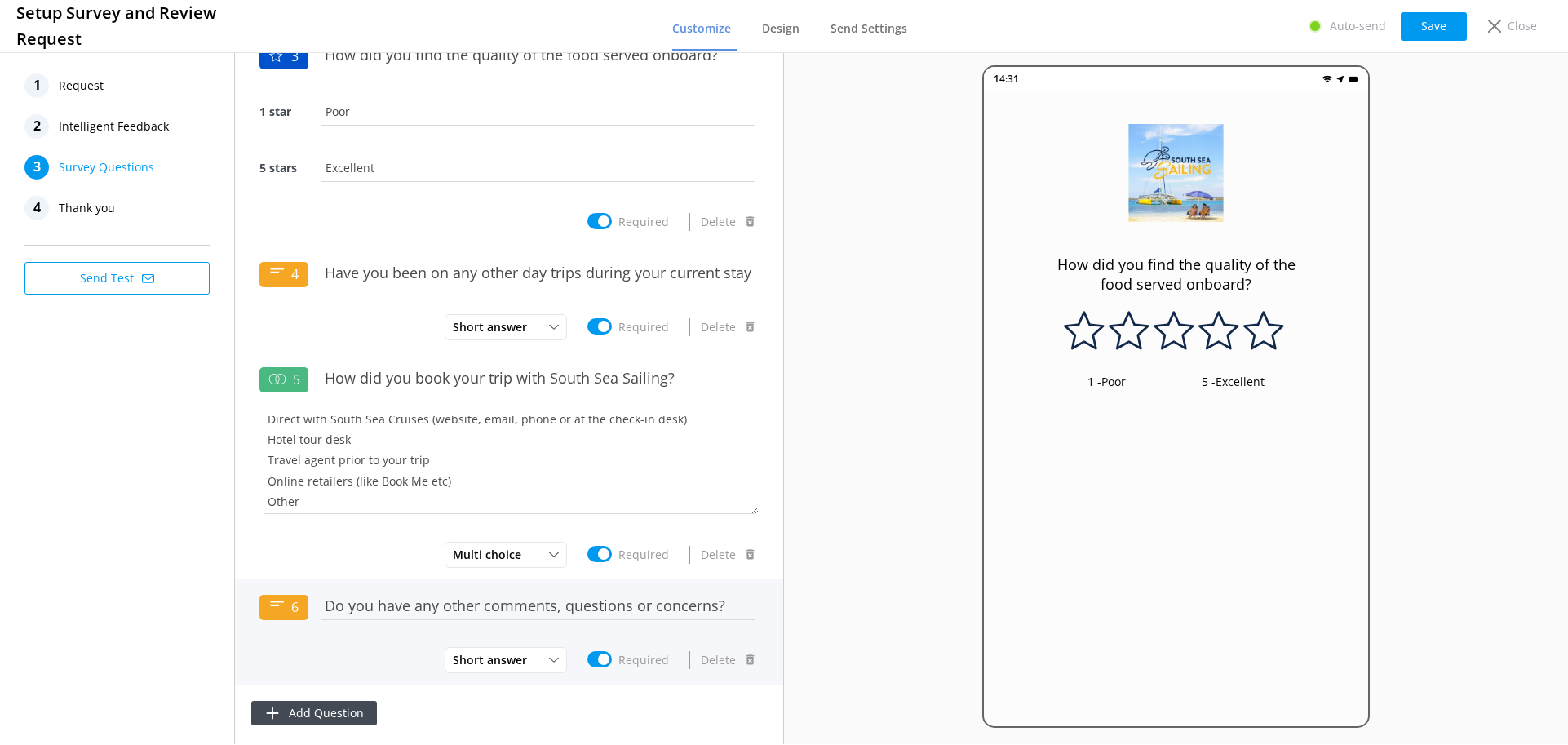
scroll to position [21, 0]
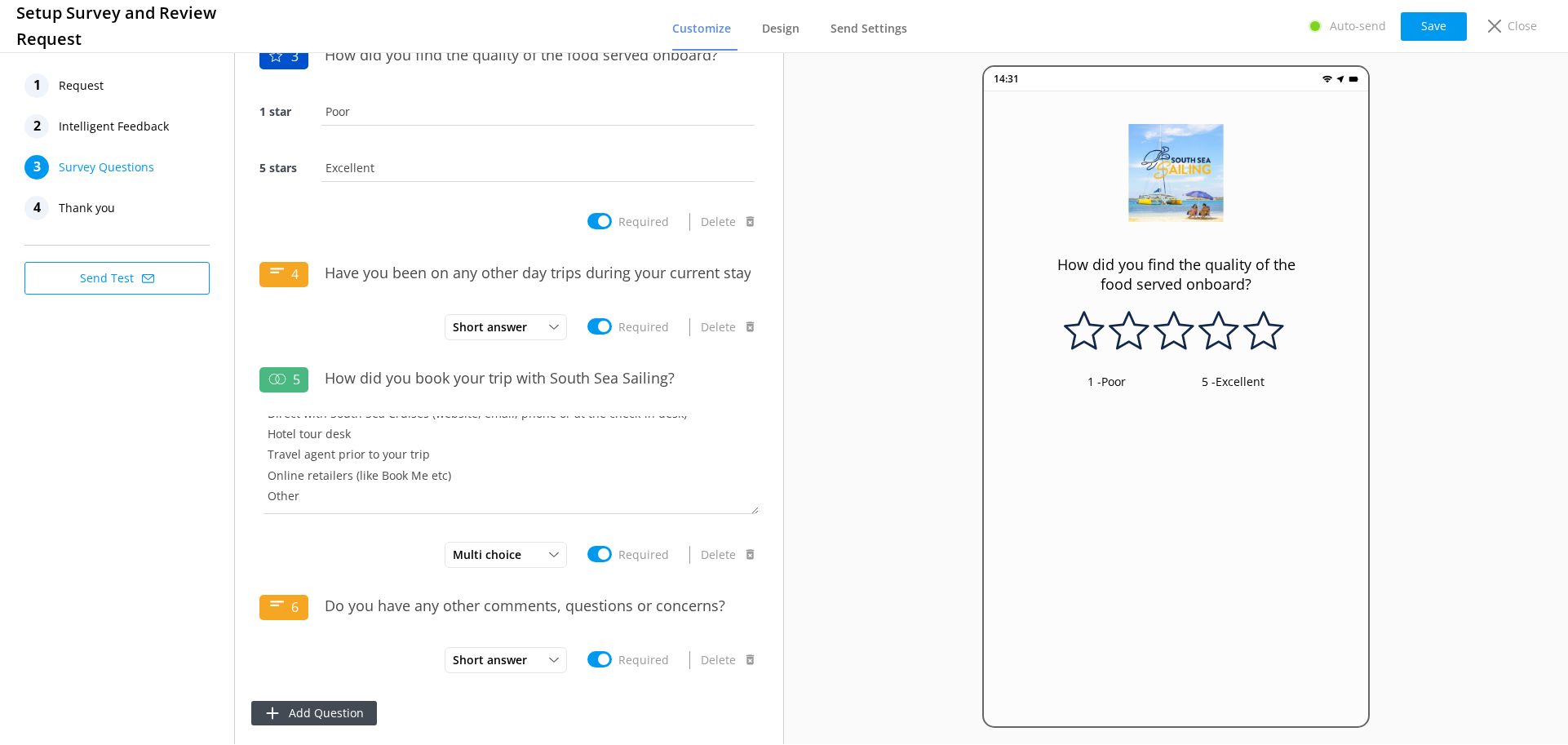
click at [1422, 25] on button "Save" at bounding box center [1434, 26] width 66 height 29
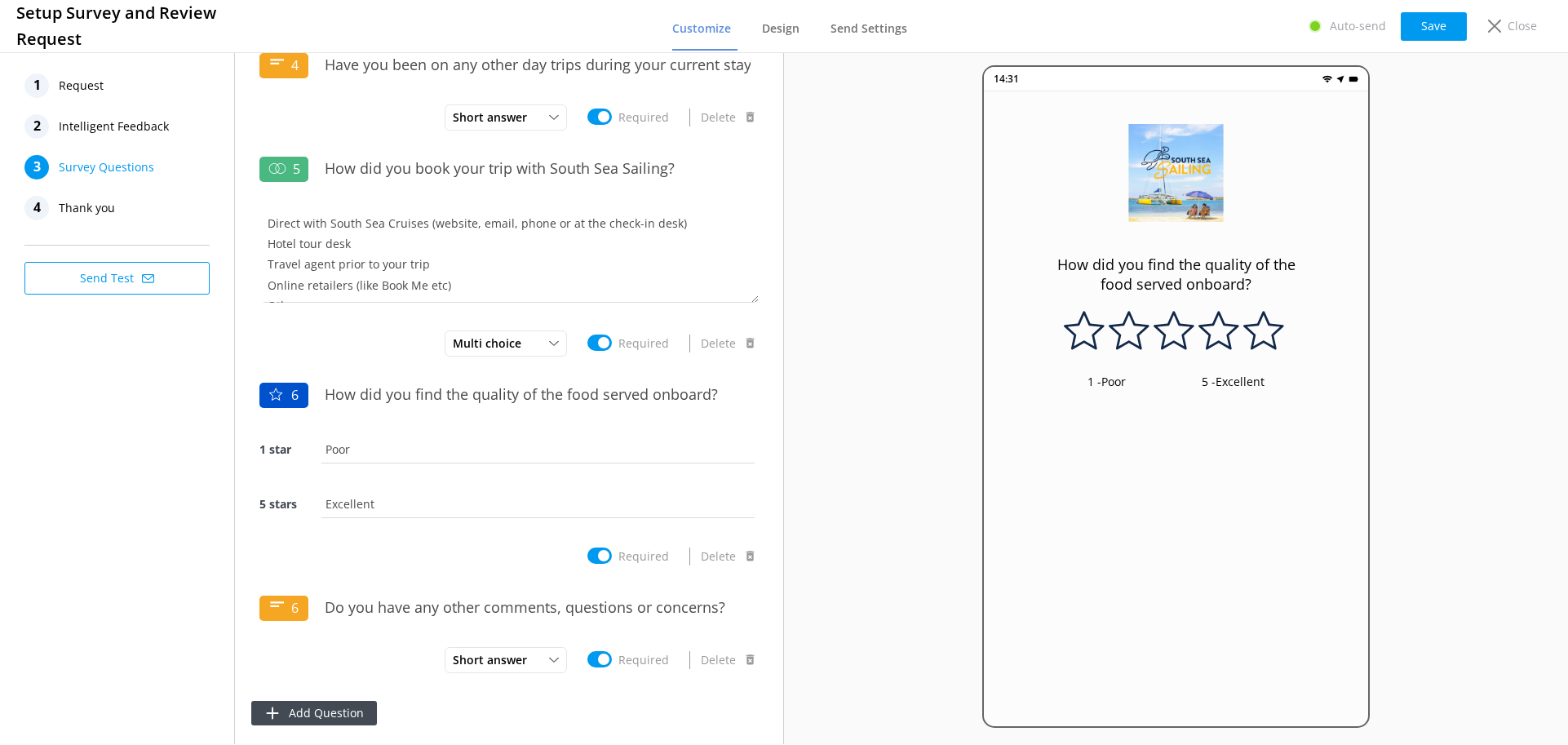
scroll to position [450, 0]
click at [1447, 25] on button "Save" at bounding box center [1434, 26] width 66 height 29
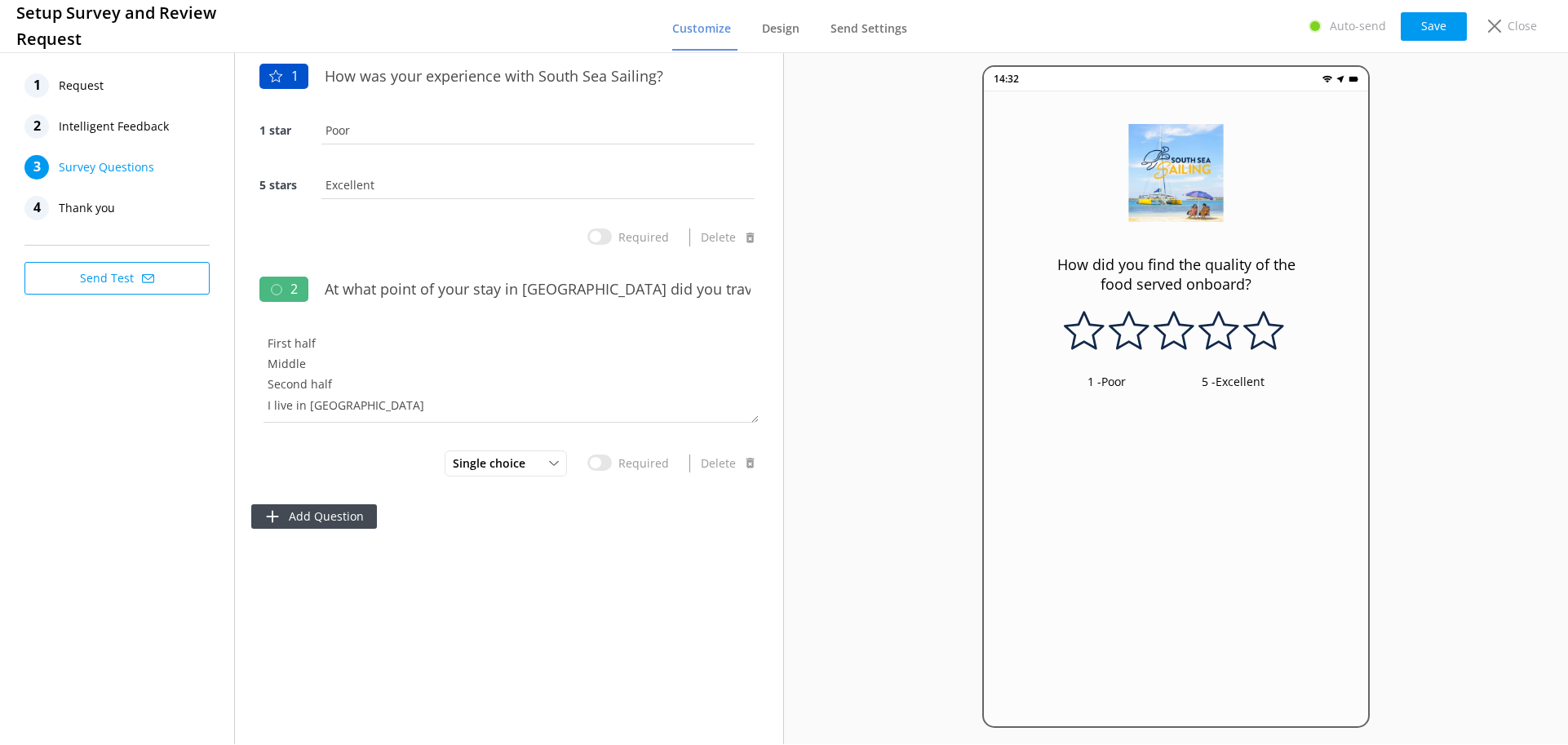
click at [135, 143] on nav "1 Request 2 Intelligent Feedback 3 Survey Questions 4 Thank you" at bounding box center [117, 147] width 186 height 147
click at [124, 132] on span "Intelligent Feedback" at bounding box center [114, 126] width 110 height 25
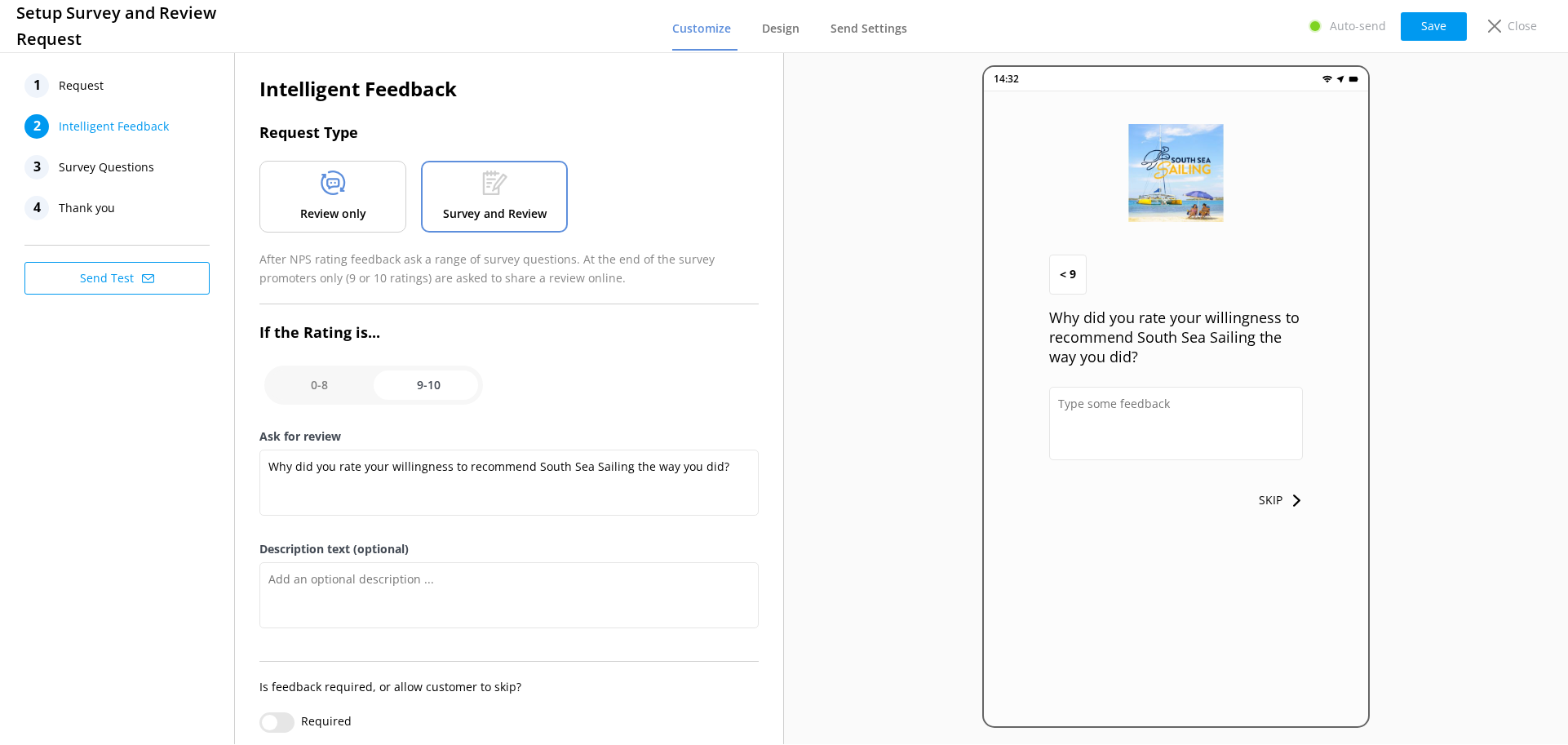
click at [139, 162] on span "Survey Questions" at bounding box center [106, 167] width 95 height 25
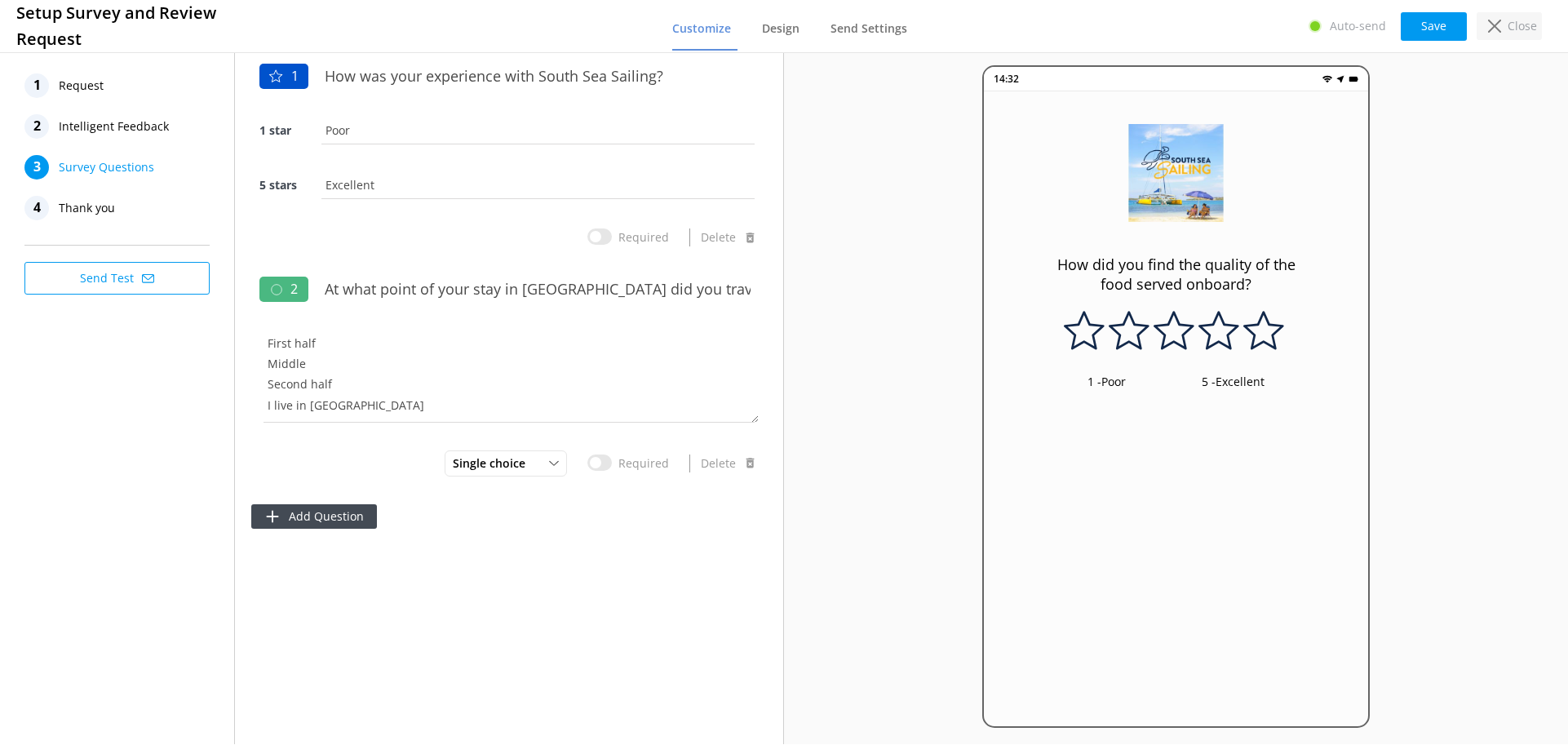
click at [1498, 21] on use at bounding box center [1495, 26] width 13 height 13
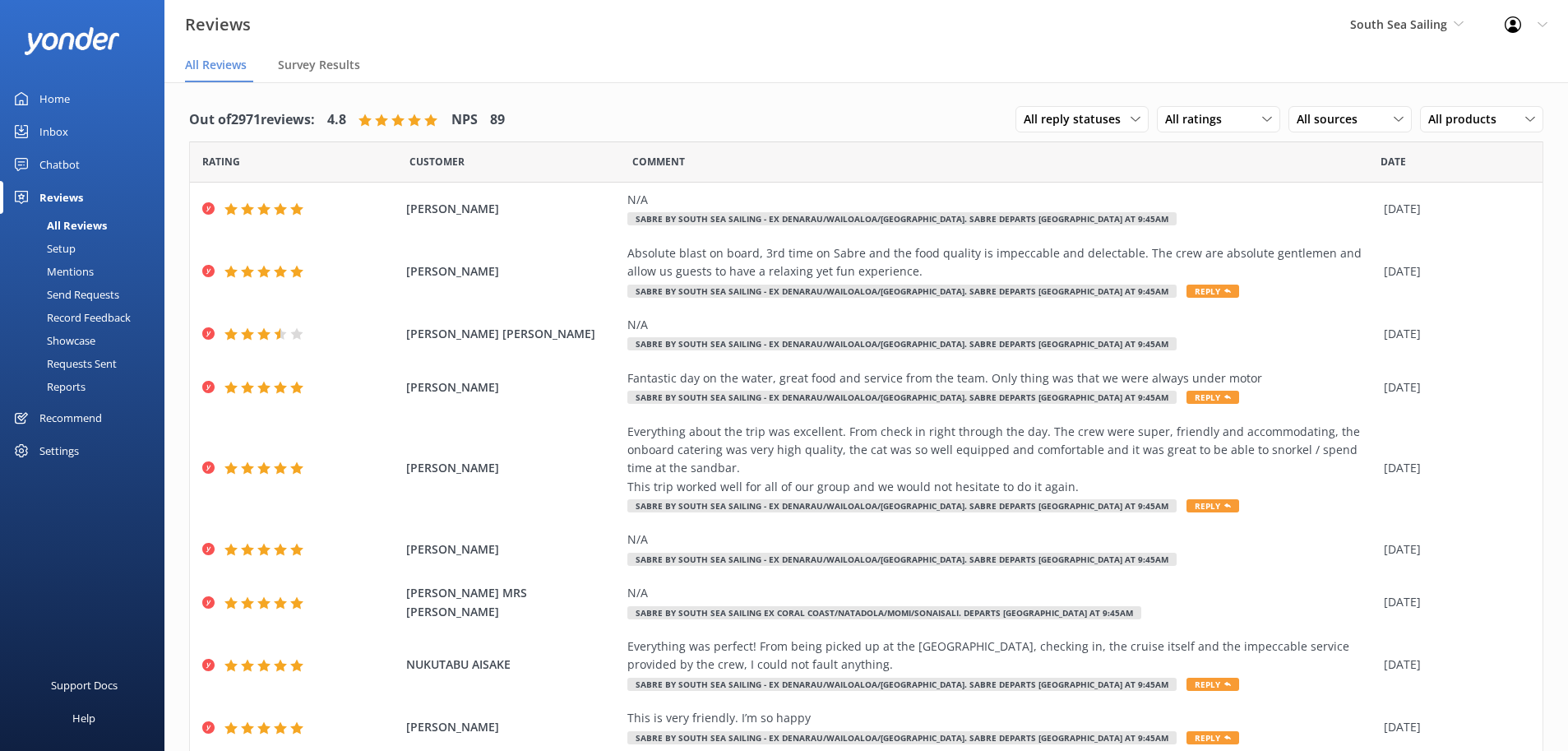
click at [69, 248] on div "Setup" at bounding box center [43, 248] width 66 height 23
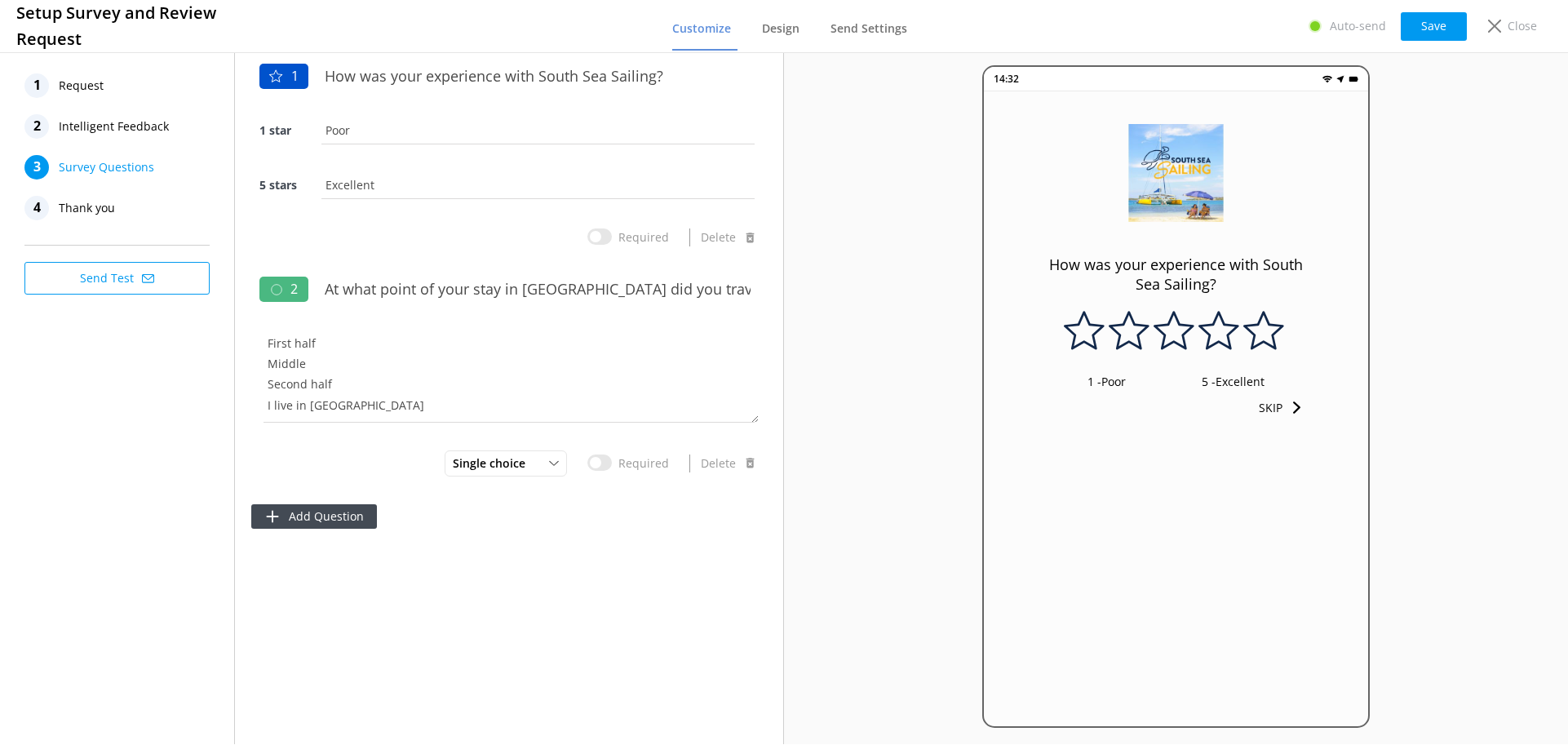
click at [113, 137] on span "Intelligent Feedback" at bounding box center [114, 126] width 110 height 25
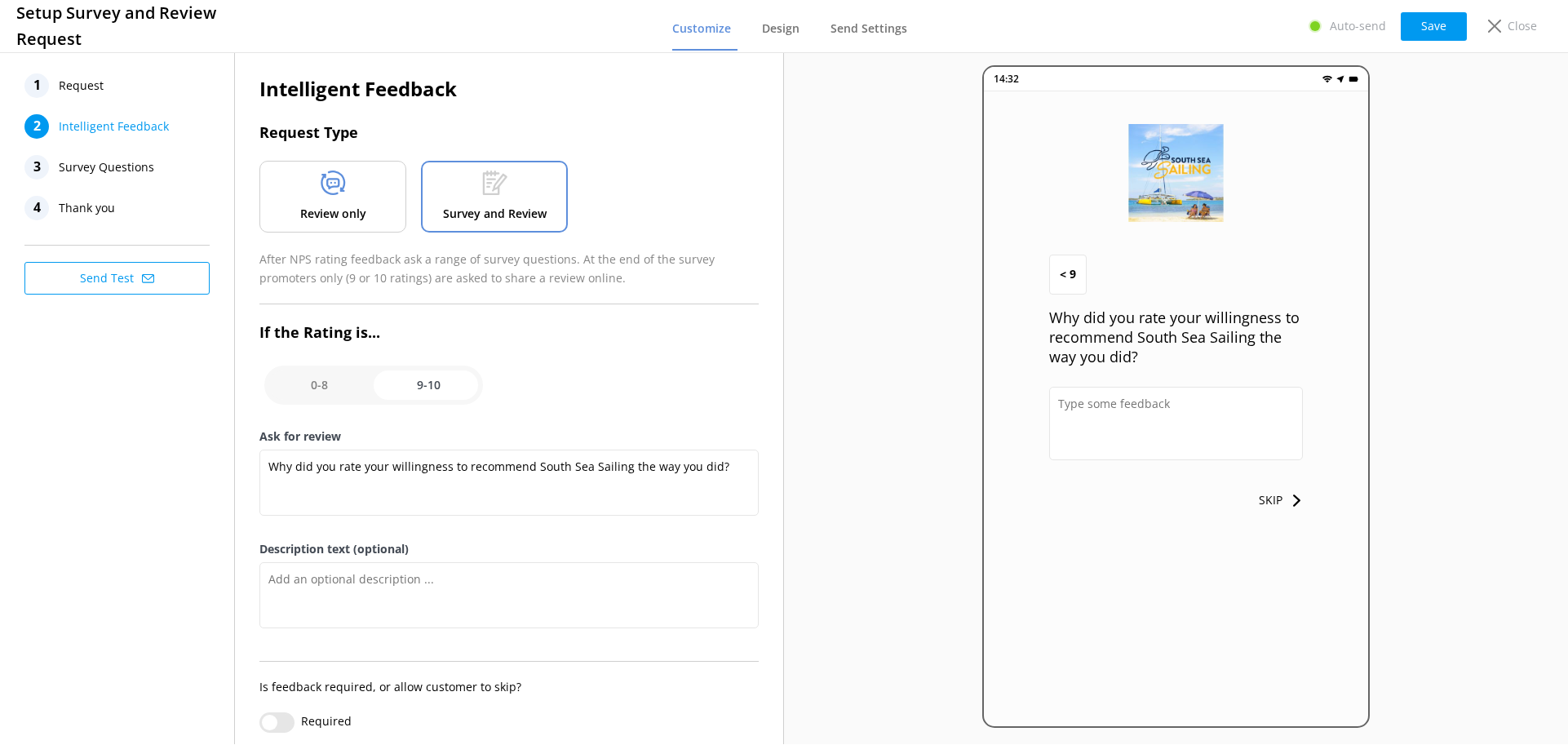
click at [113, 174] on span "Survey Questions" at bounding box center [106, 167] width 95 height 25
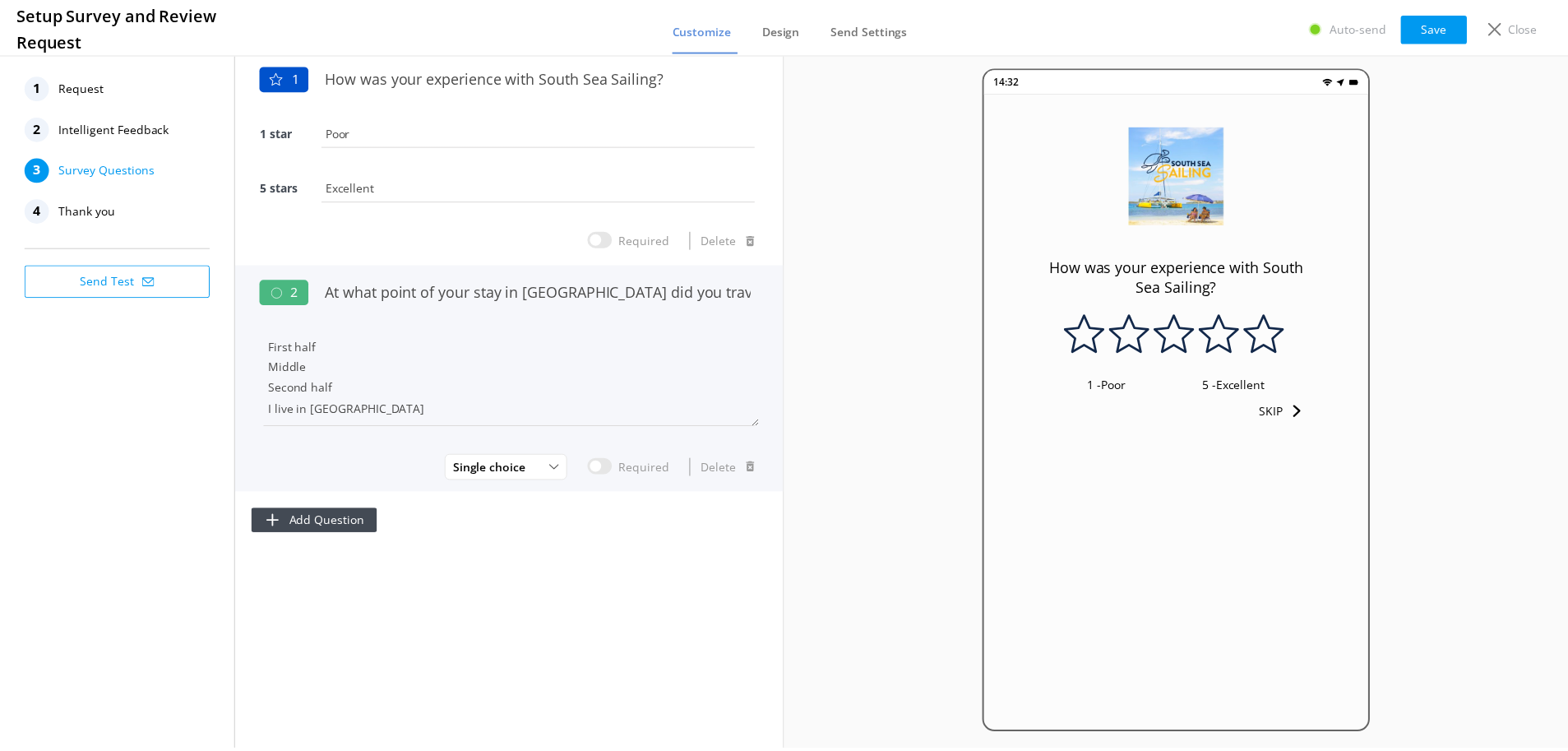
scroll to position [1, 0]
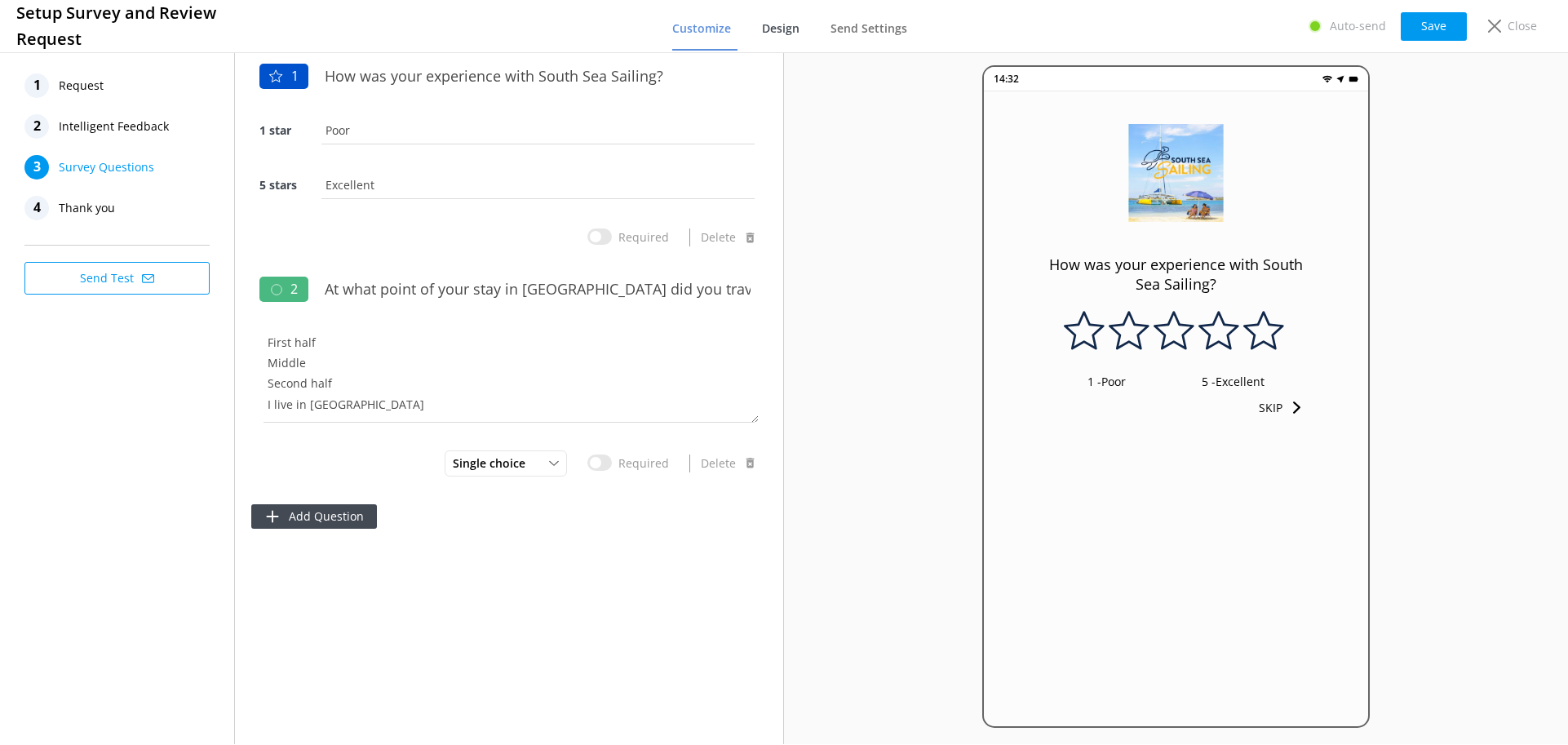
click at [788, 22] on span "Design" at bounding box center [780, 29] width 38 height 17
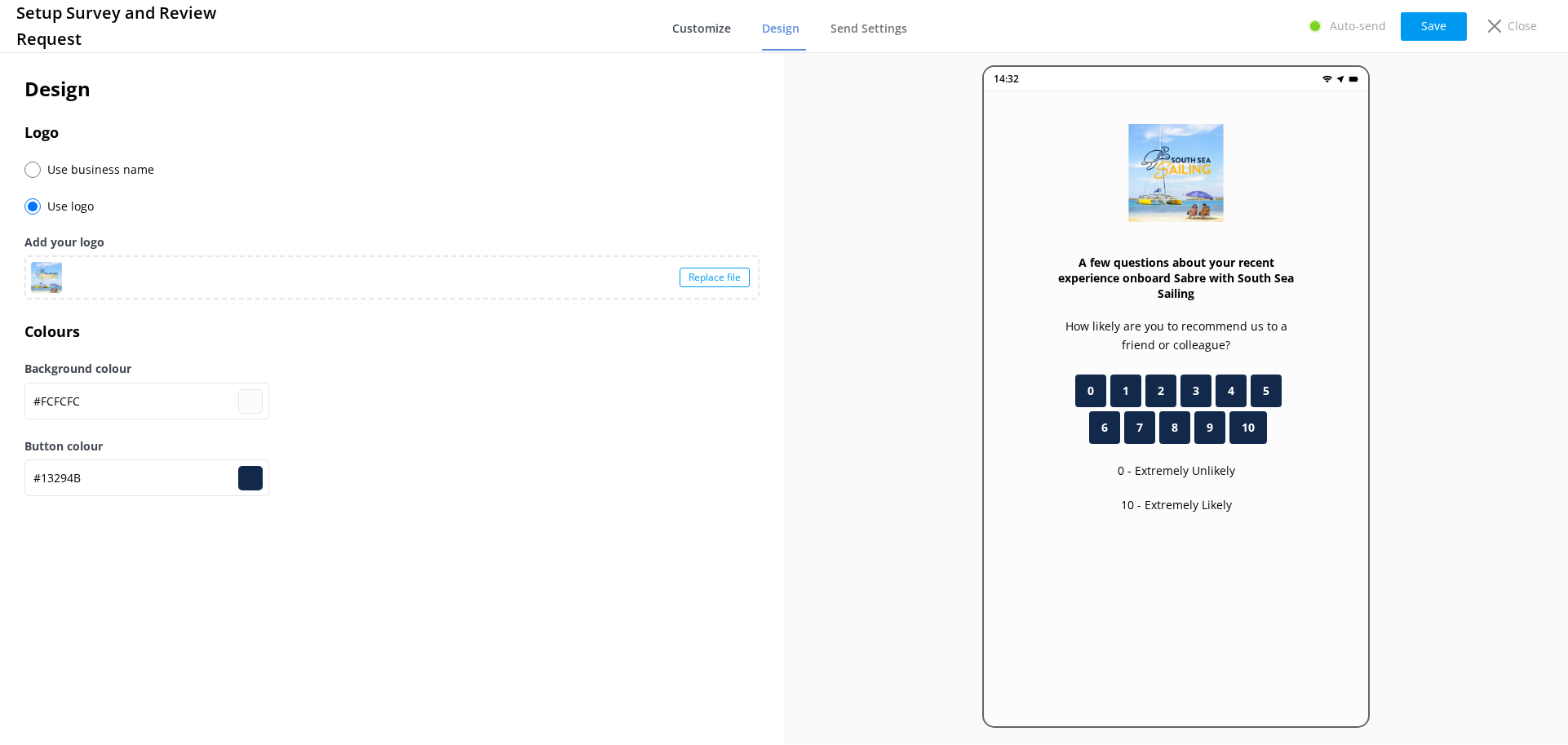
click at [709, 31] on span "Customize" at bounding box center [702, 29] width 59 height 17
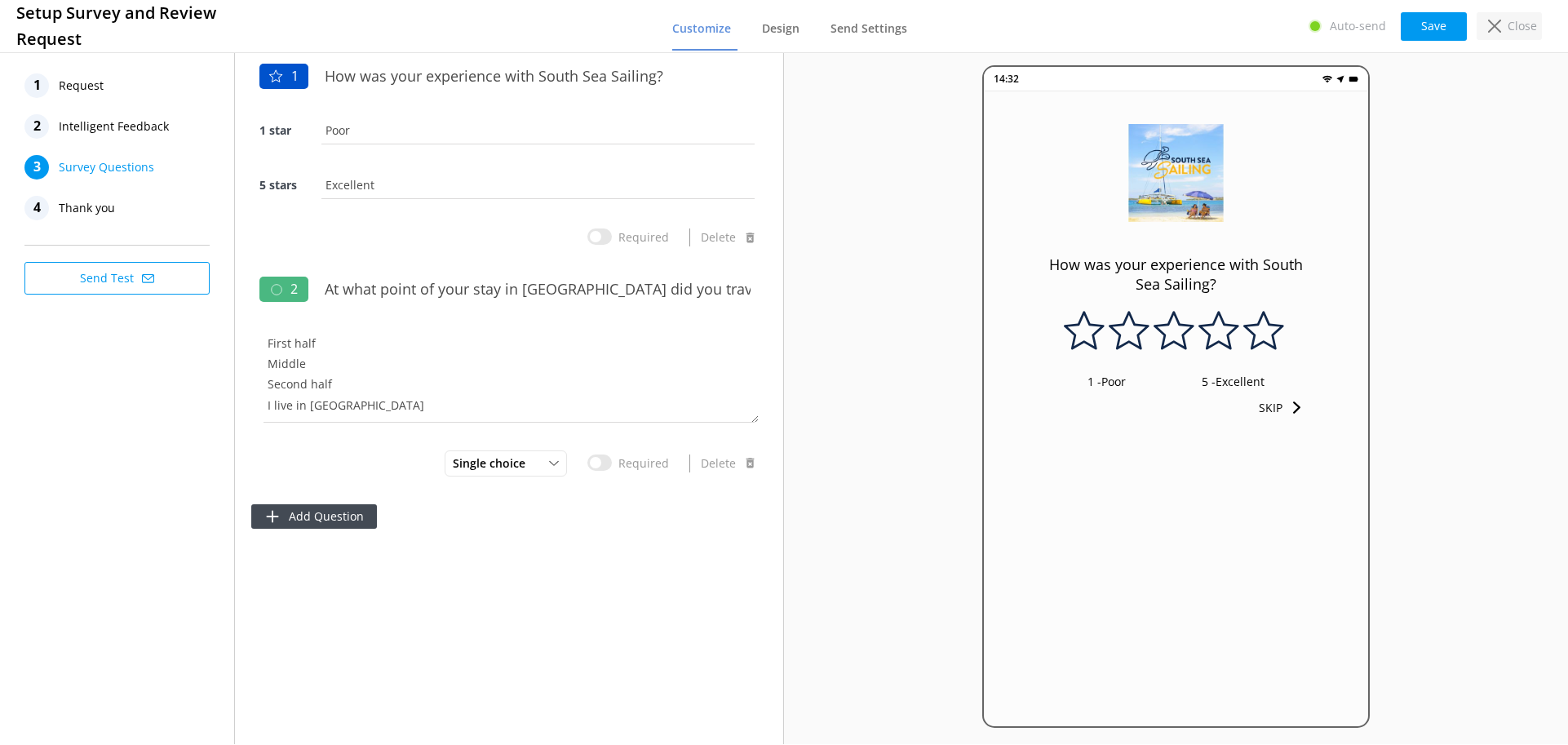
click at [1510, 29] on p "Close" at bounding box center [1523, 26] width 30 height 18
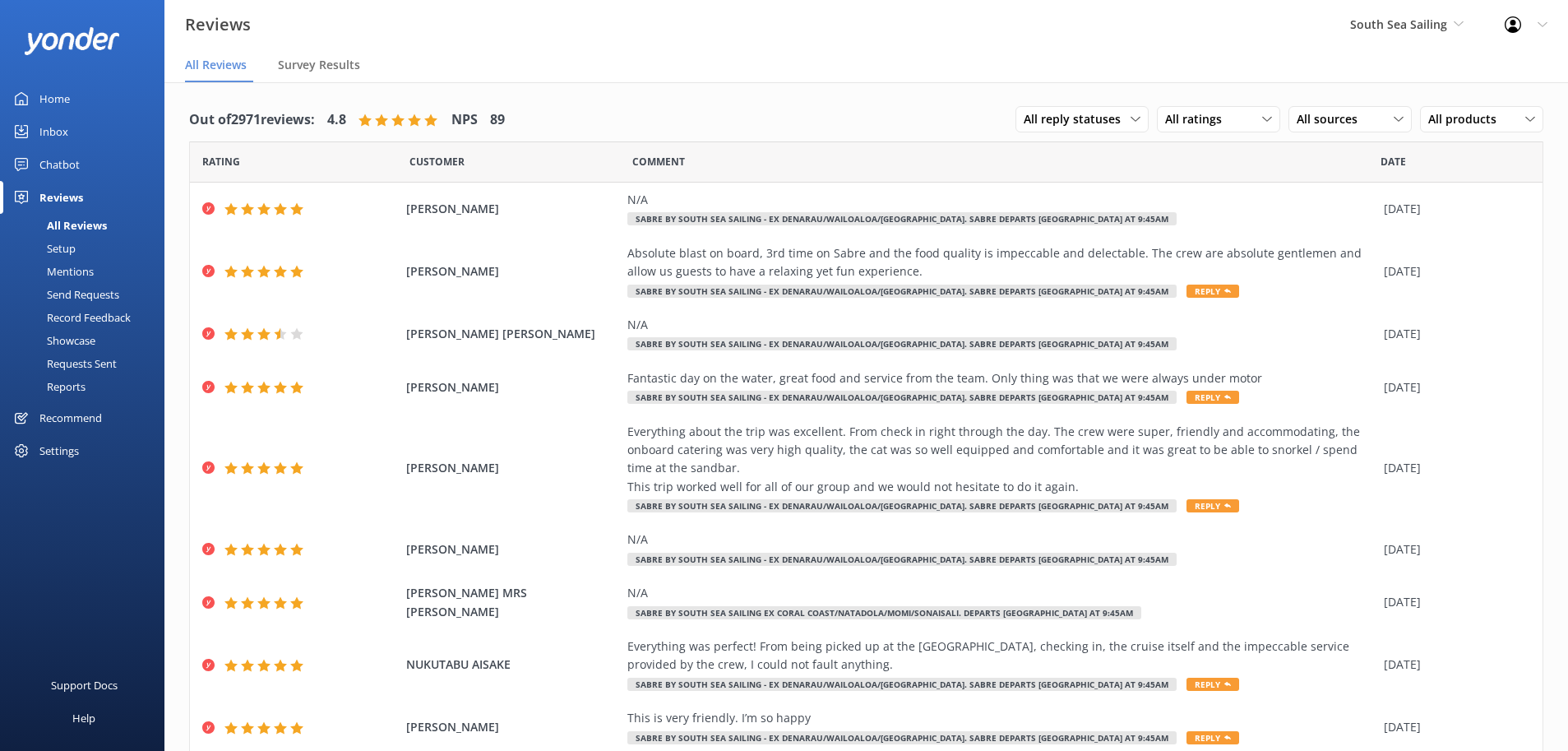
click at [68, 244] on div "Setup" at bounding box center [43, 248] width 66 height 23
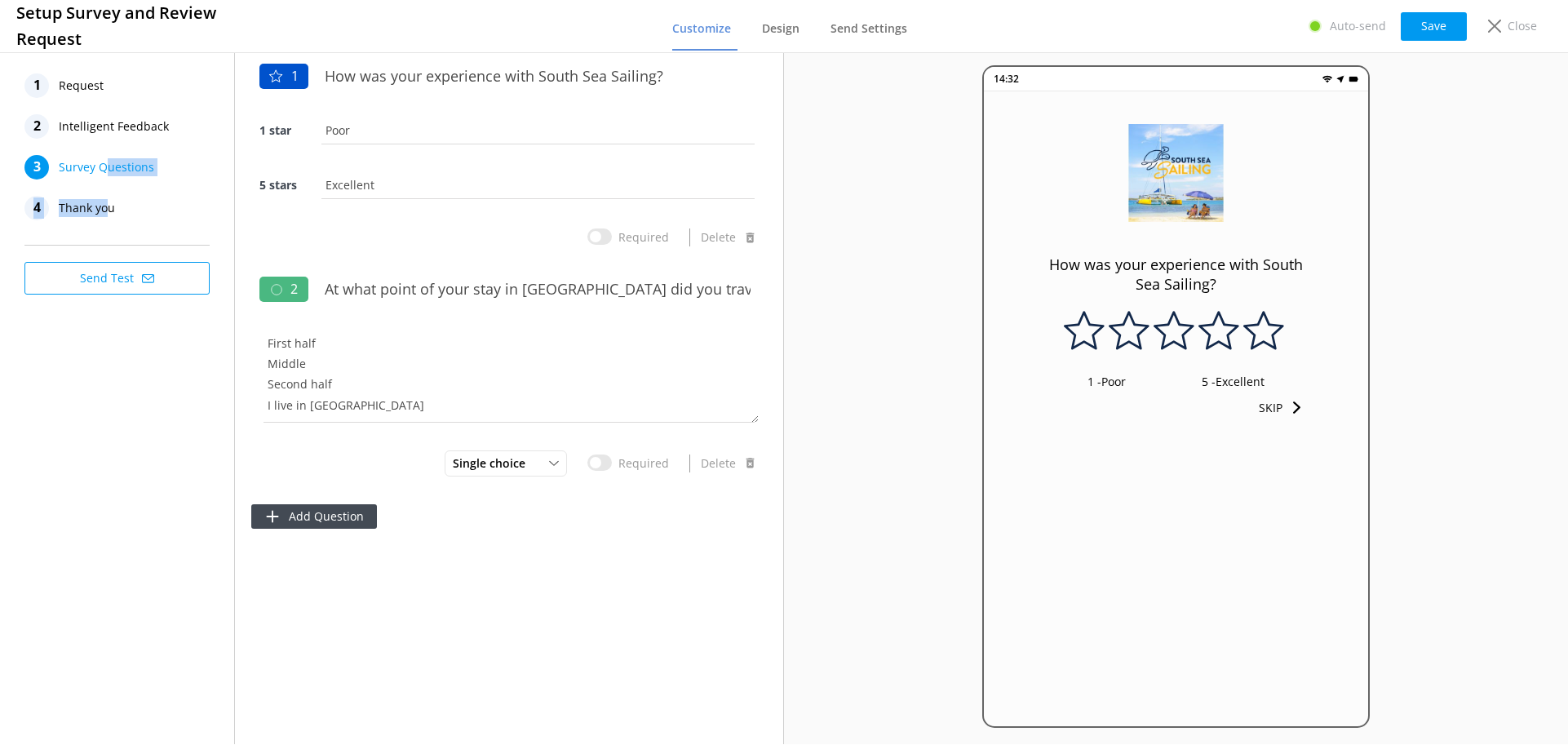
click at [105, 178] on nav "1 Request 2 Intelligent Feedback 3 Survey Questions 4 Thank you" at bounding box center [117, 147] width 186 height 147
click at [1495, 20] on icon at bounding box center [1495, 26] width 13 height 13
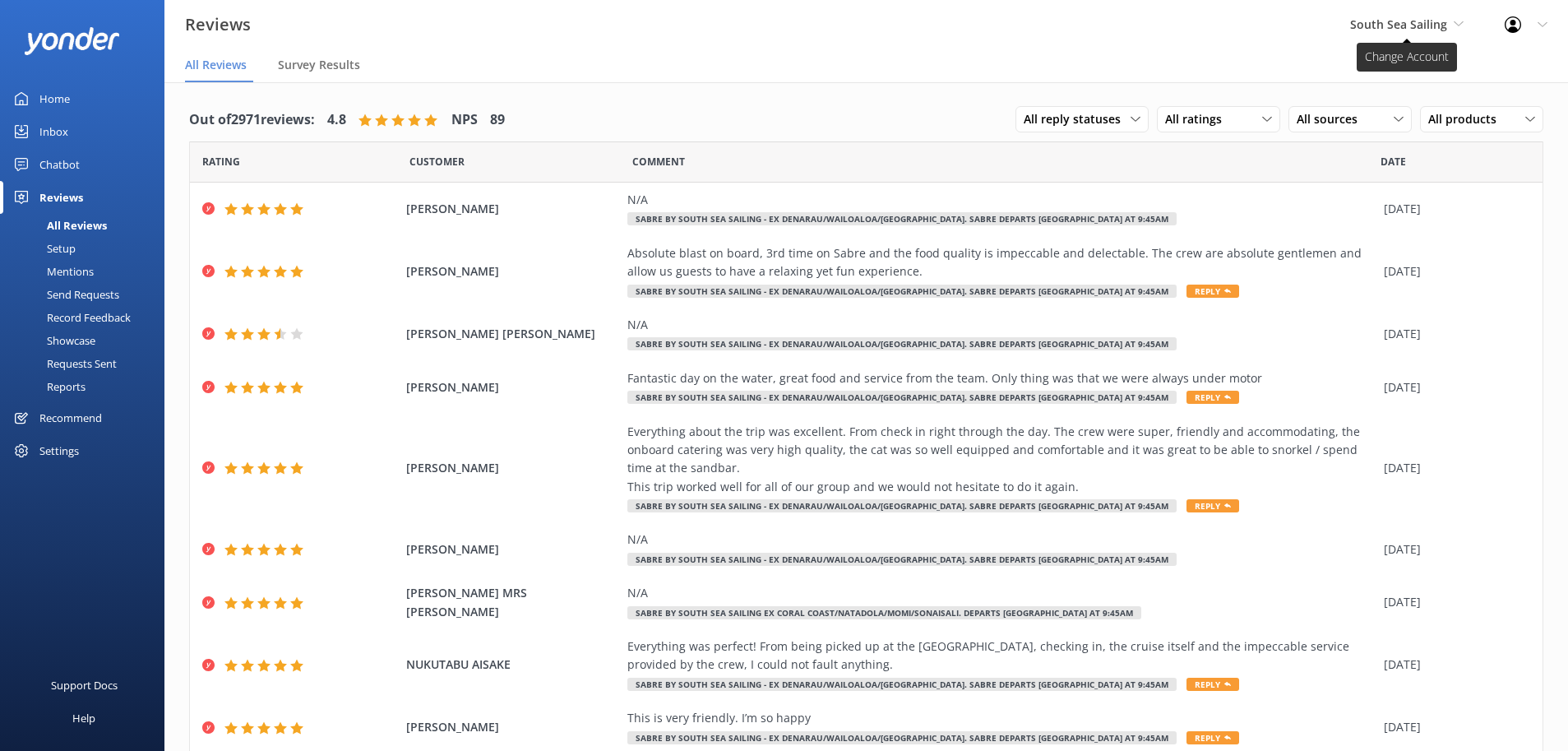
click at [1398, 26] on span "South Sea Sailing" at bounding box center [1399, 24] width 97 height 16
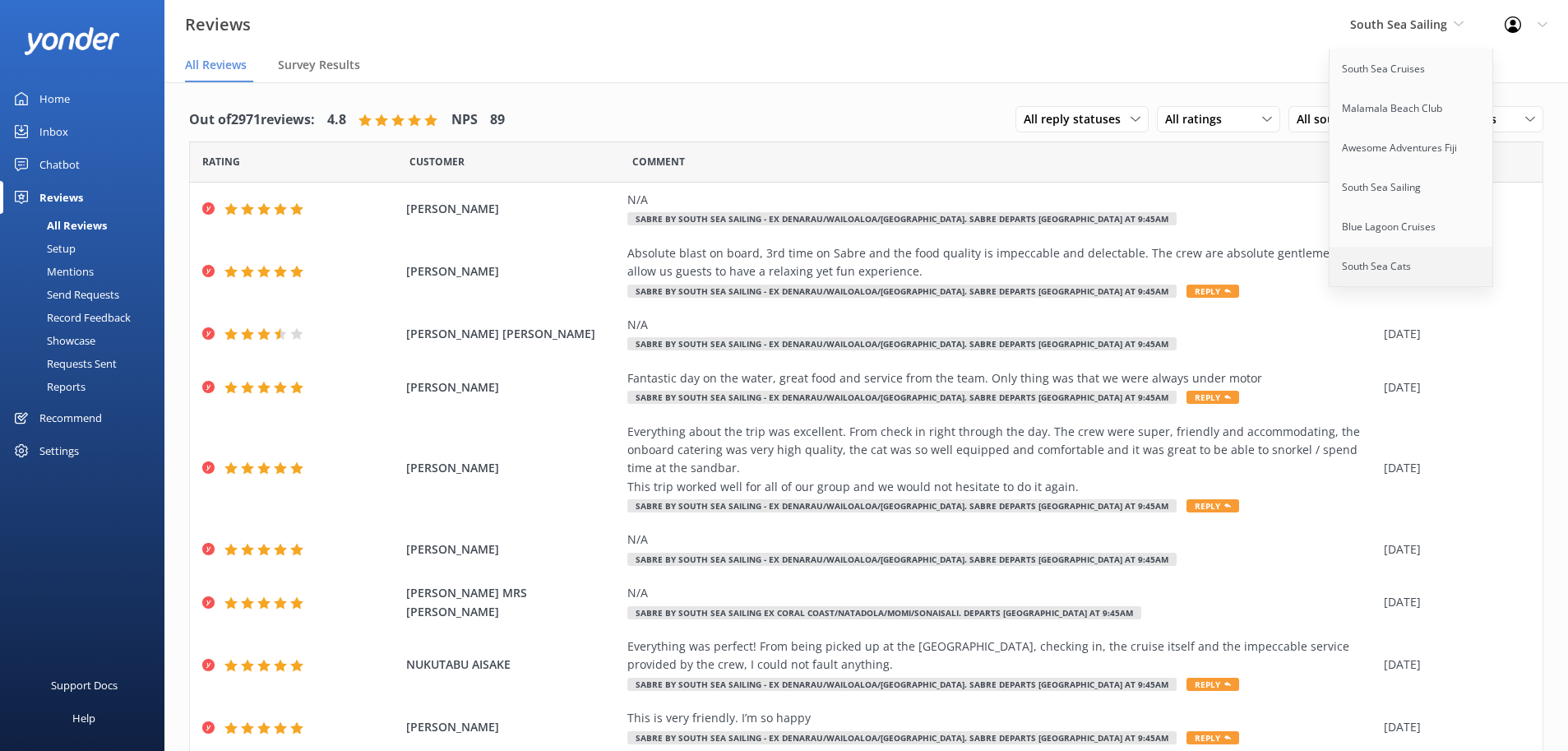
click at [1394, 248] on link "South Sea Cats" at bounding box center [1412, 266] width 165 height 39
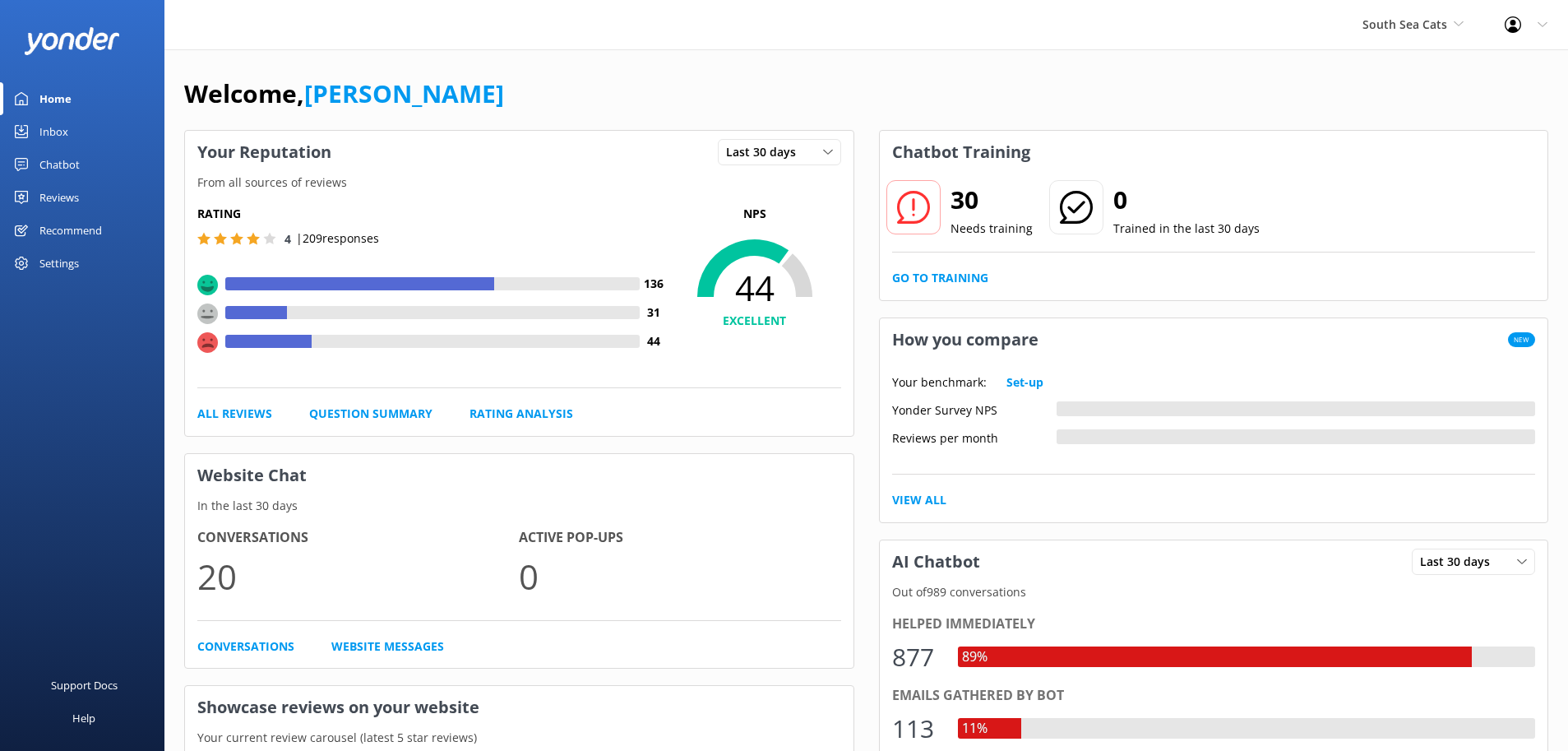
click at [43, 206] on div "Reviews" at bounding box center [59, 196] width 39 height 33
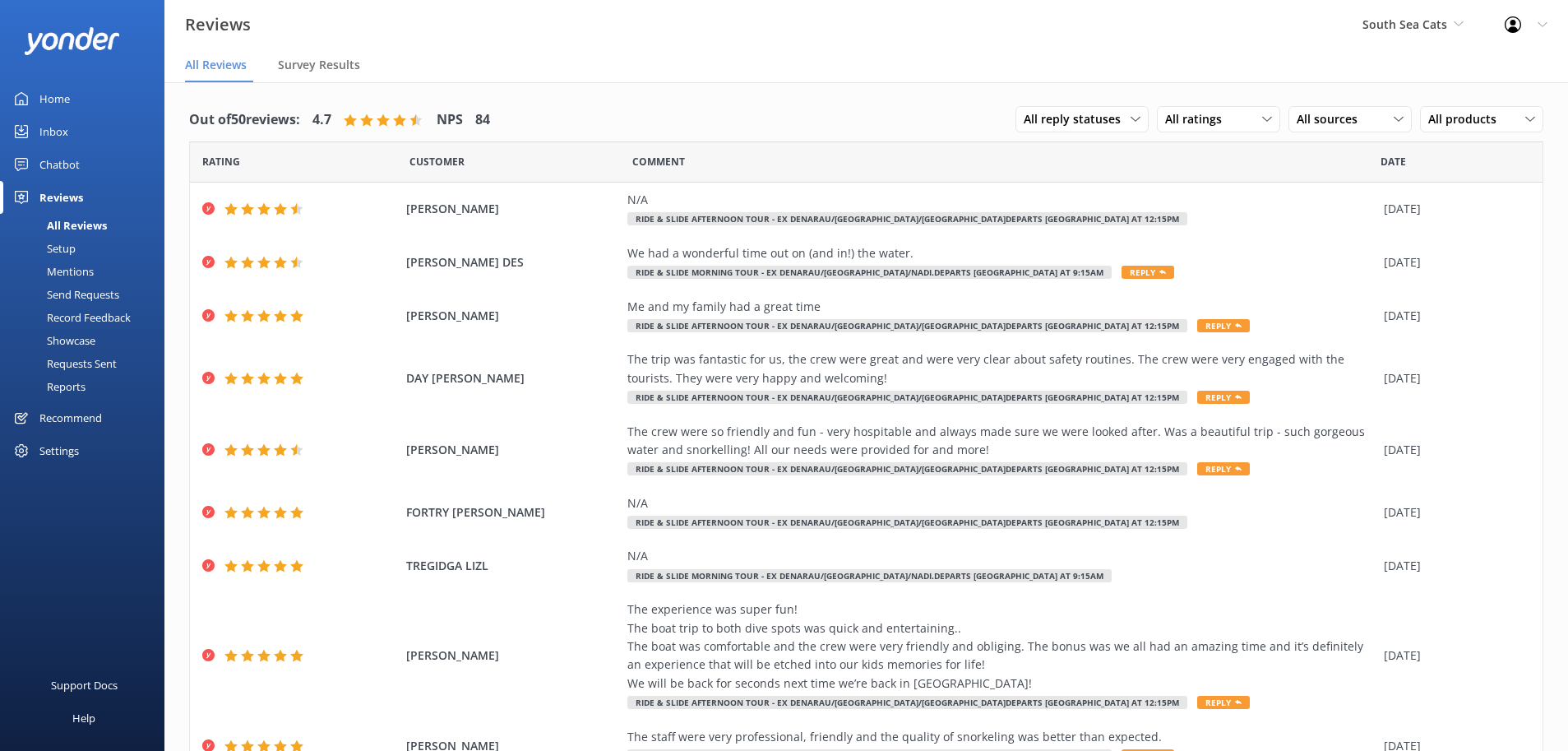
click at [67, 248] on div "Setup" at bounding box center [43, 248] width 66 height 23
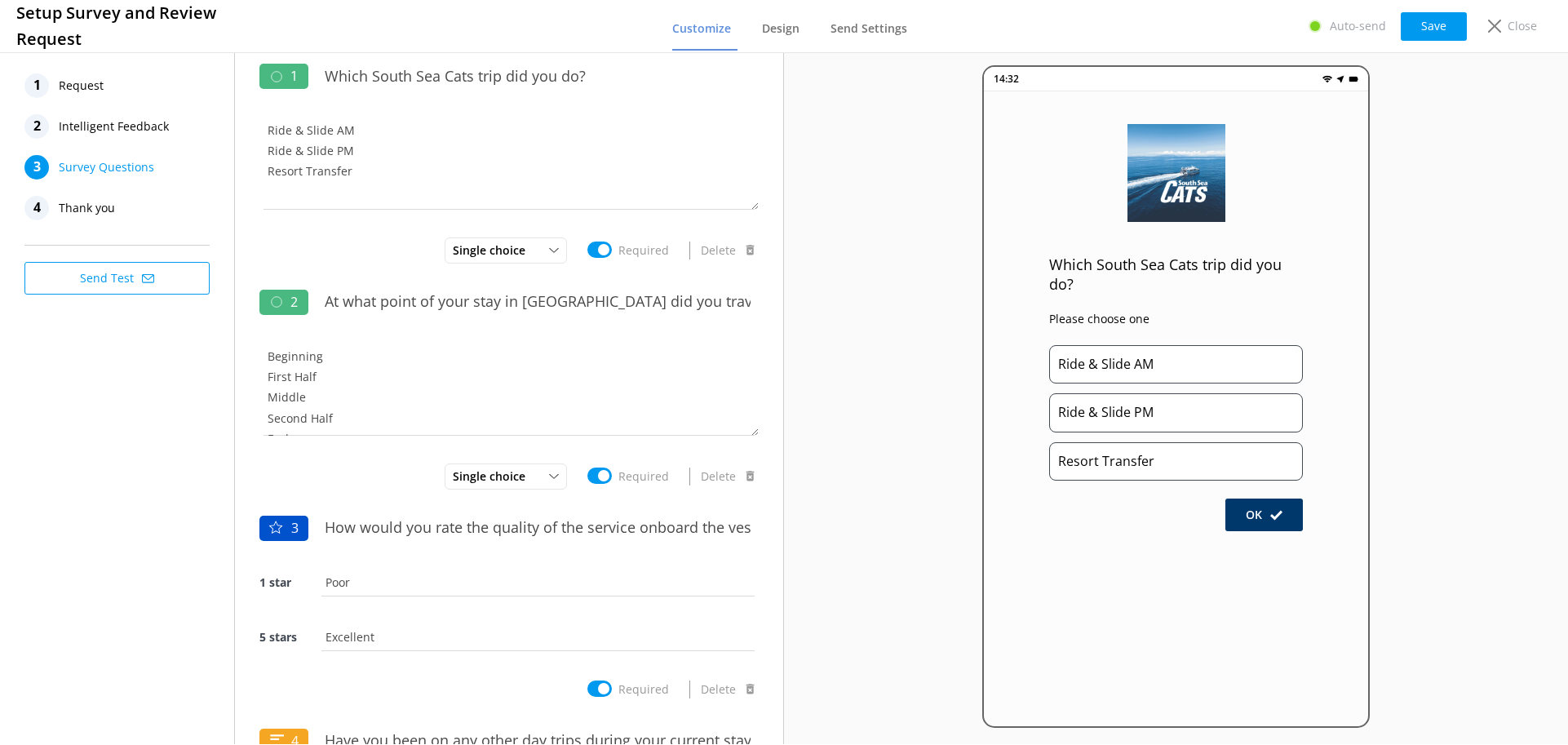
click at [98, 164] on span "Survey Questions" at bounding box center [106, 167] width 95 height 25
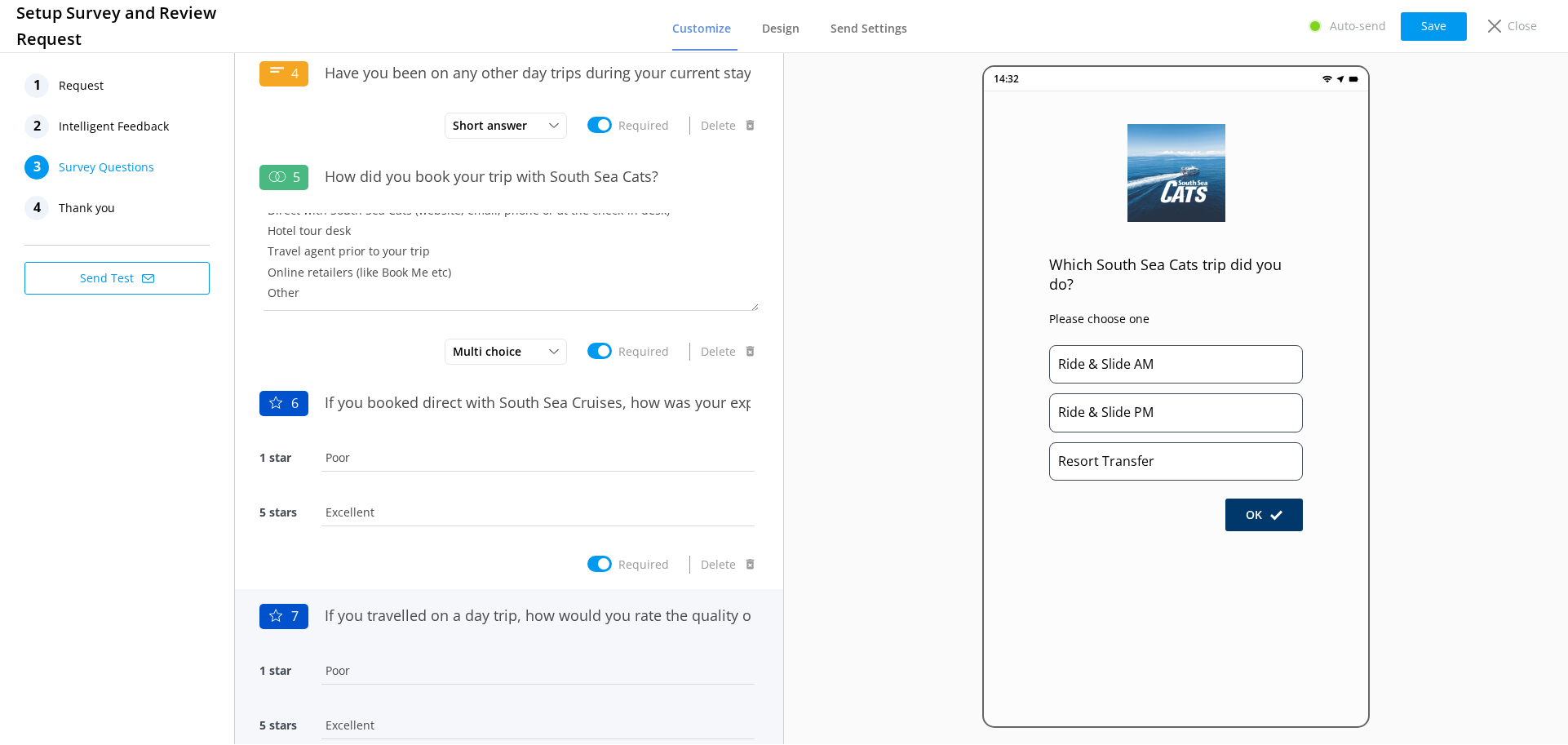
scroll to position [888, 0]
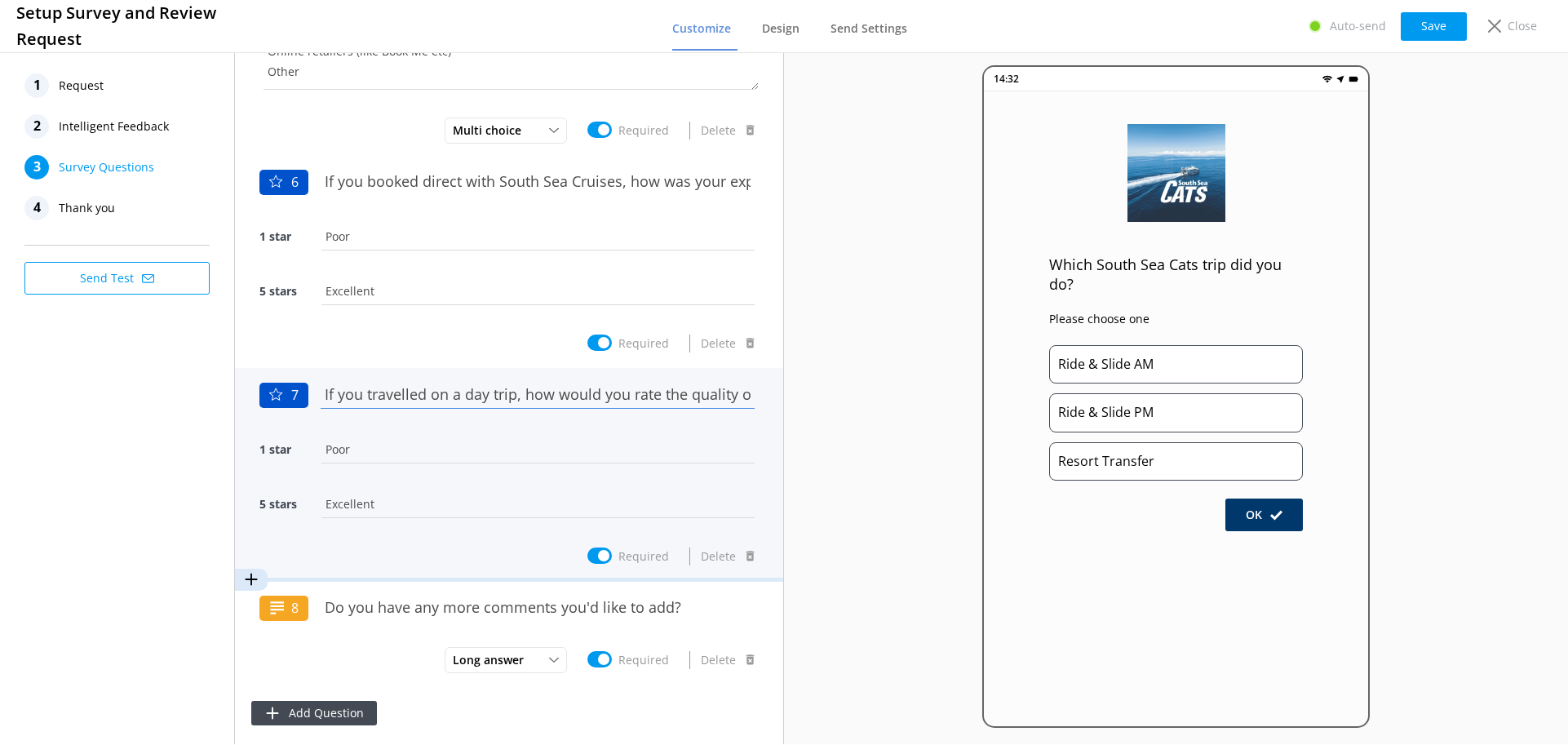
click at [625, 396] on input "If you travelled on a day trip, how would you rate the quality of the food onbo…" at bounding box center [537, 394] width 442 height 37
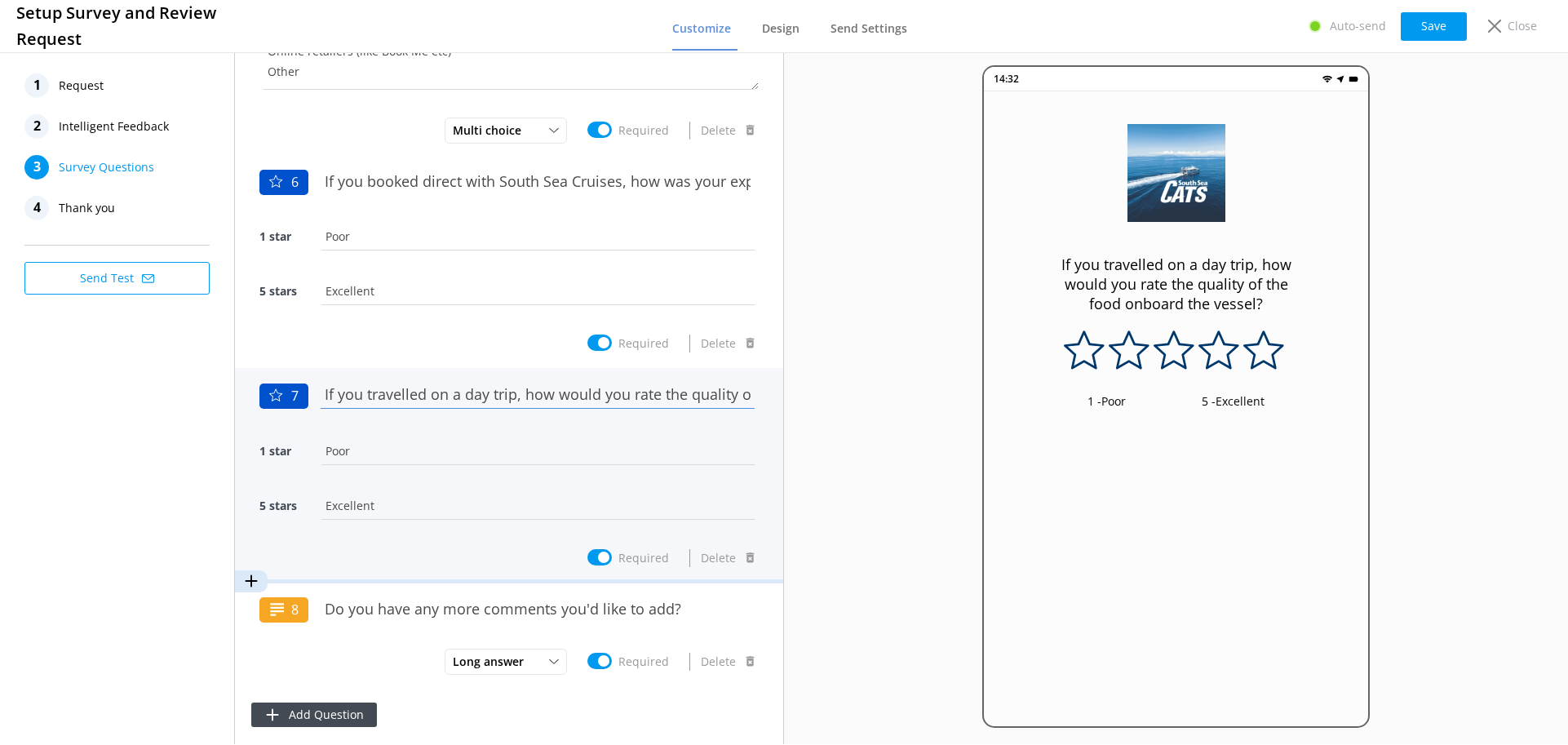
click at [735, 391] on input "If you travelled on a day trip, how would you rate the quality of the food onbo…" at bounding box center [537, 394] width 442 height 37
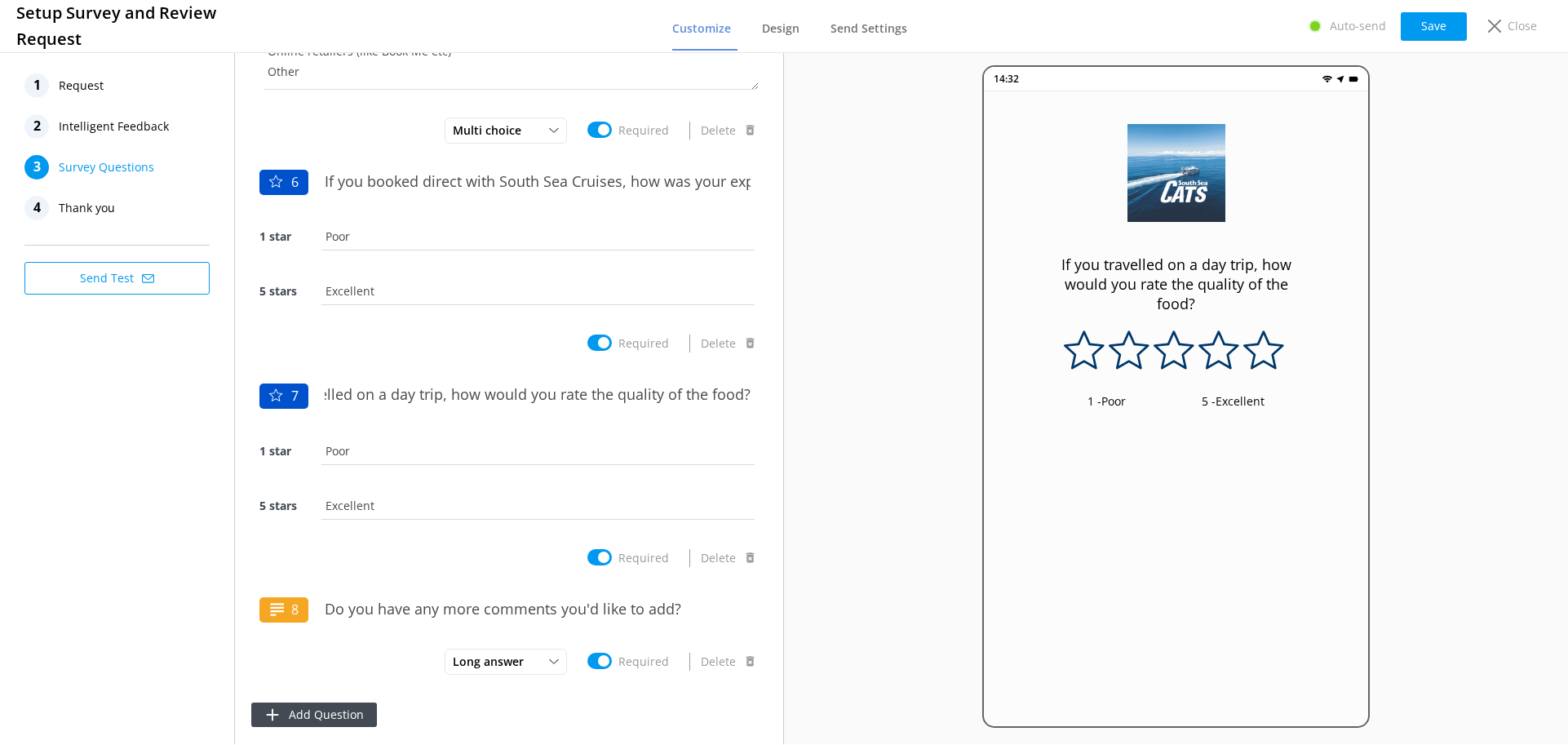
click at [142, 471] on div "1 Request 2 Intelligent Feedback 3 Survey Questions 4 Thank you Send Test" at bounding box center [117, 396] width 235 height 695
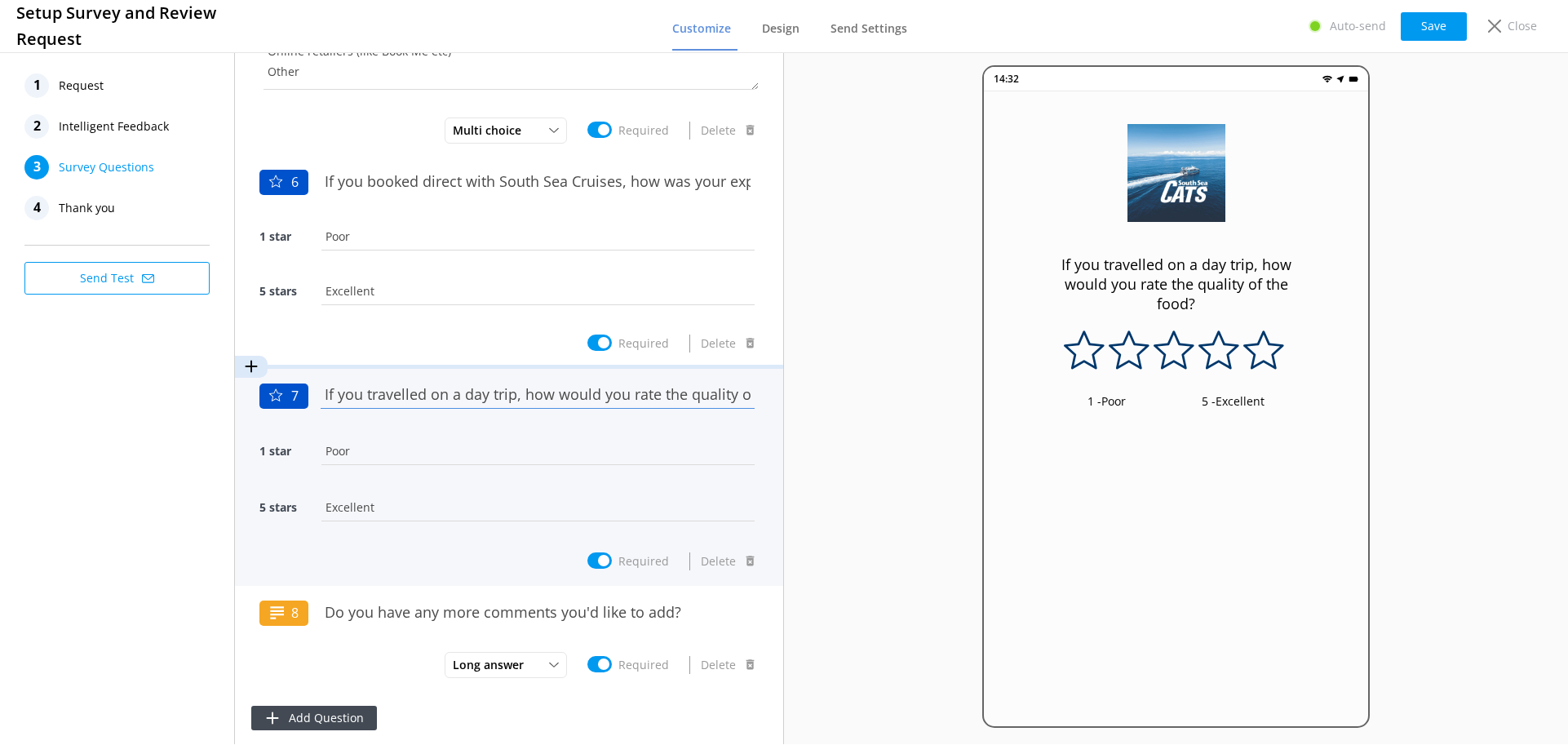
drag, startPoint x: 531, startPoint y: 393, endPoint x: 265, endPoint y: 377, distance: 266.5
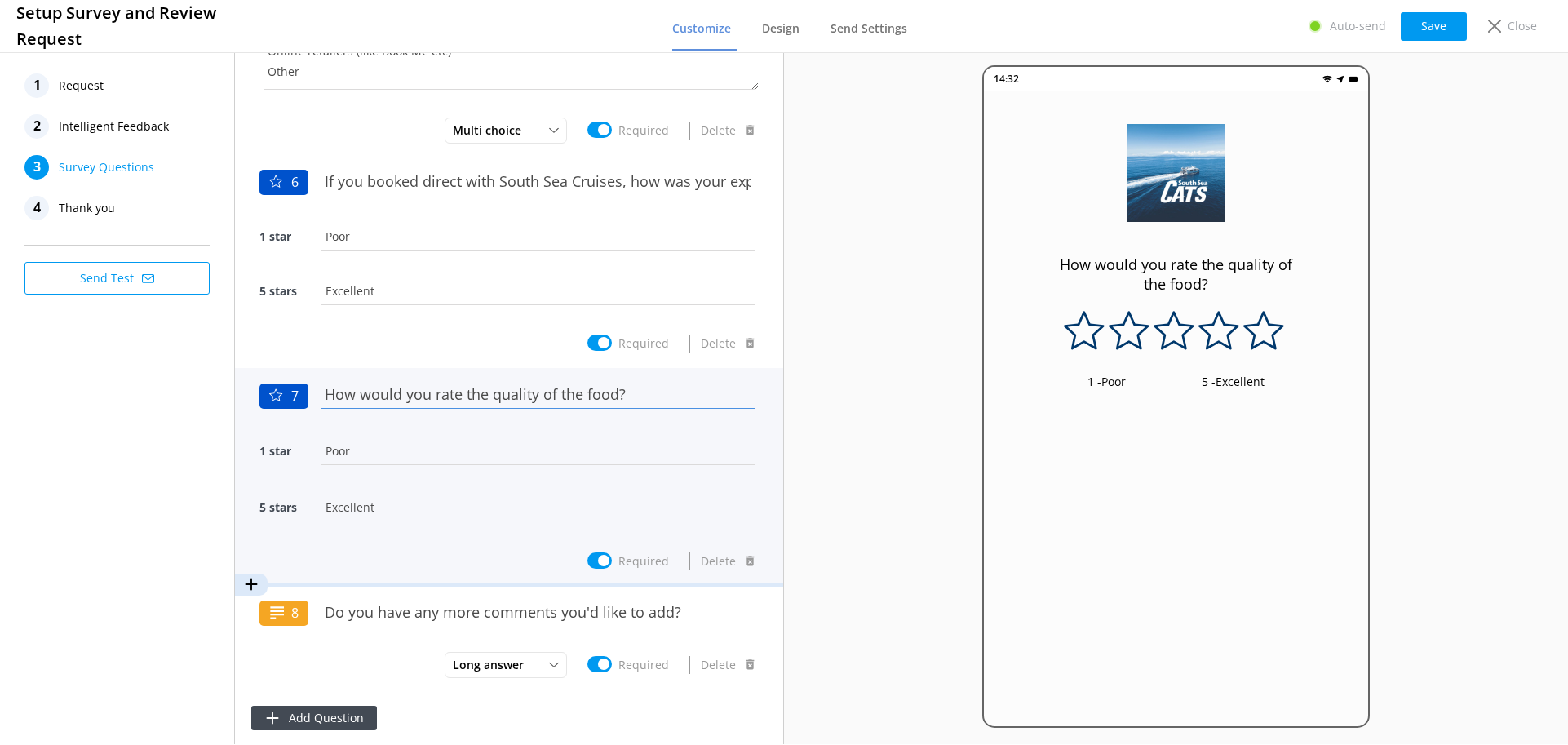
click at [620, 391] on input "How would you rate the quality of the food?" at bounding box center [537, 394] width 442 height 37
click at [656, 397] on input "How would you rate the quality of the food onbvoard?" at bounding box center [537, 394] width 442 height 37
type input "How would you rate the quality of the food onboard?"
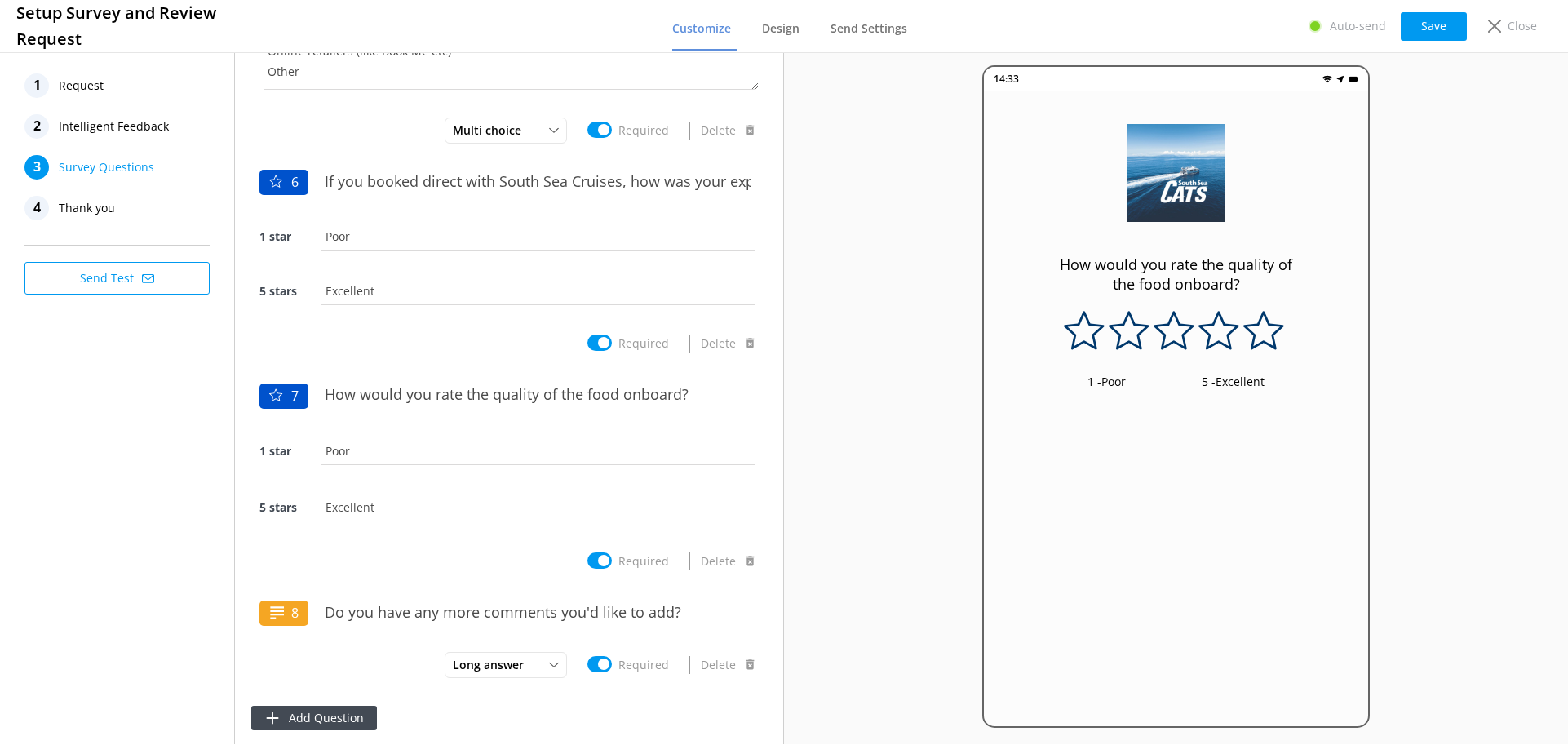
click at [115, 450] on div "1 Request 2 Intelligent Feedback 3 Survey Questions 4 Thank you Send Test" at bounding box center [117, 396] width 235 height 695
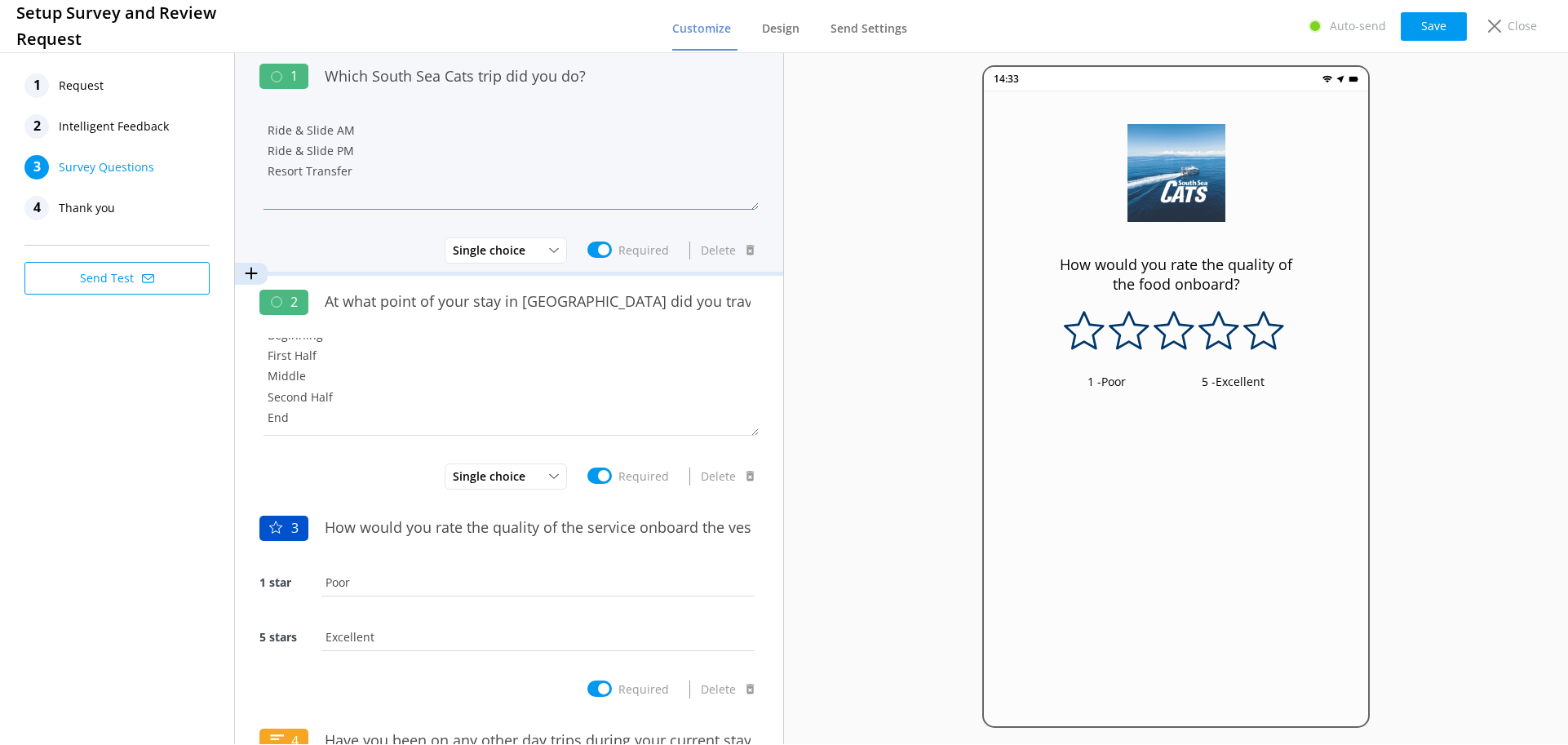
click at [373, 170] on textarea "Ride & Slide AM Ride & Slide PM Resort Transfer" at bounding box center [509, 161] width 500 height 98
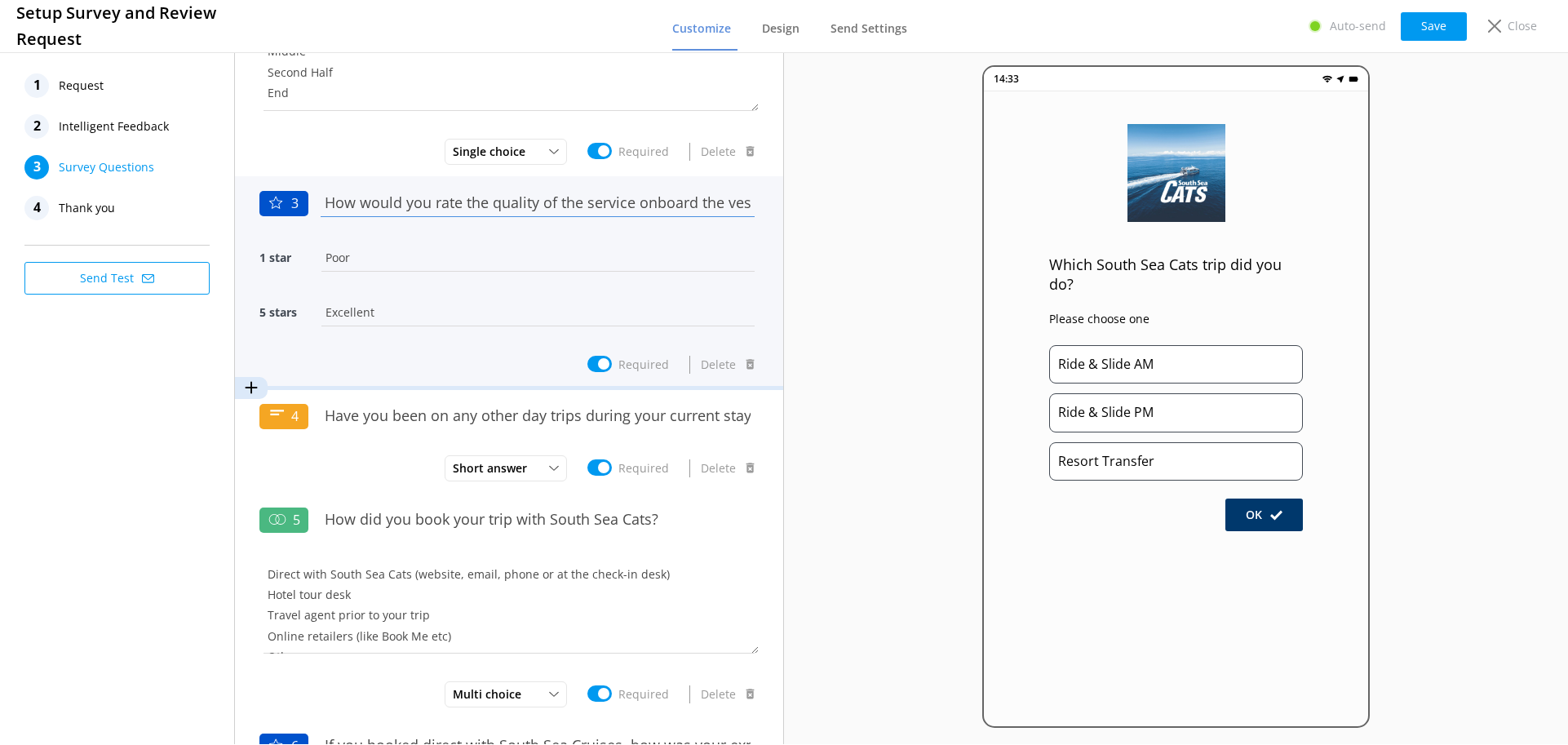
scroll to position [0, 36]
drag, startPoint x: 322, startPoint y: 204, endPoint x: 777, endPoint y: 207, distance: 455.0
click at [781, 206] on div "1 Which South Sea Cats trip did you do? Ride & Slide AM Ride & Slide PM Resort …" at bounding box center [509, 396] width 549 height 695
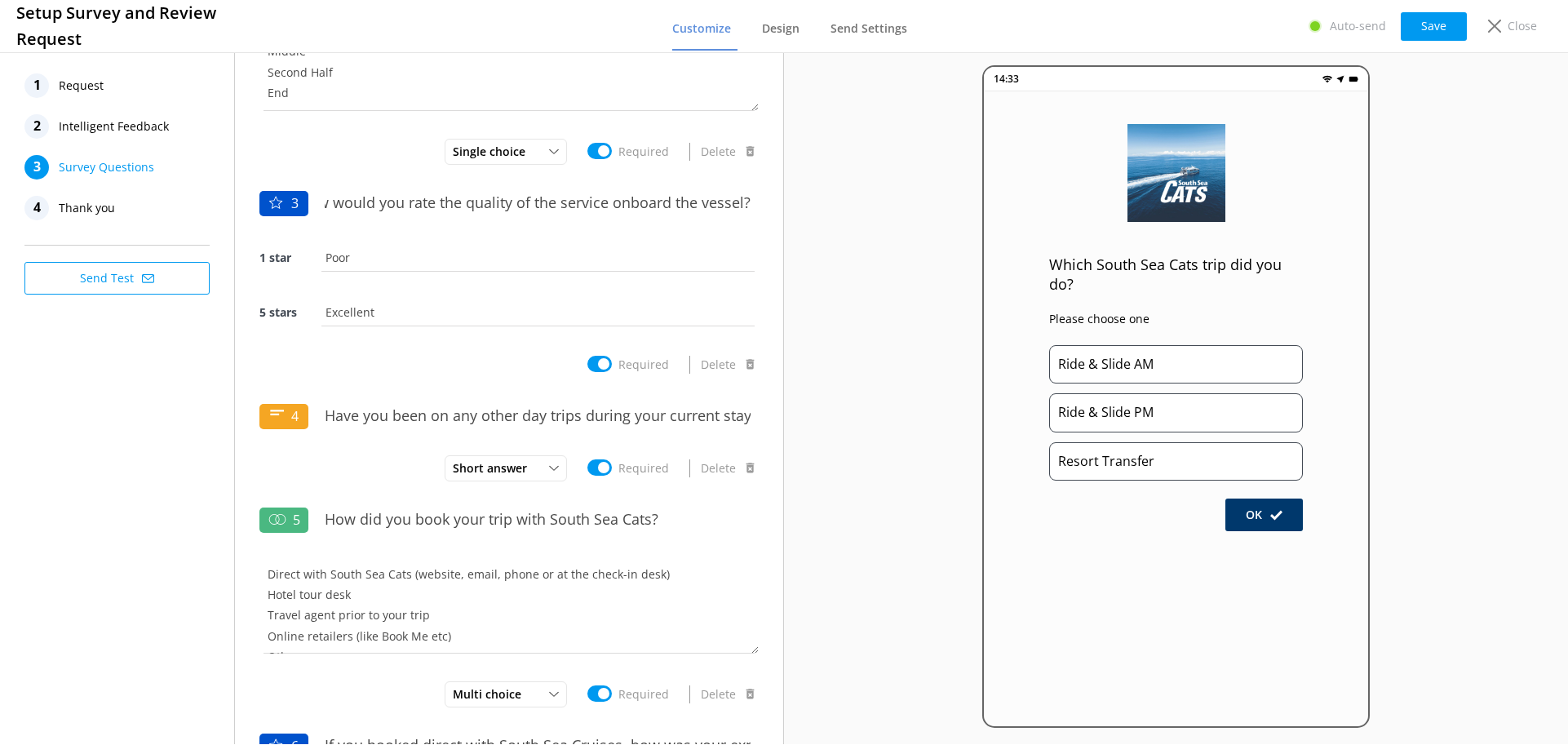
scroll to position [0, 0]
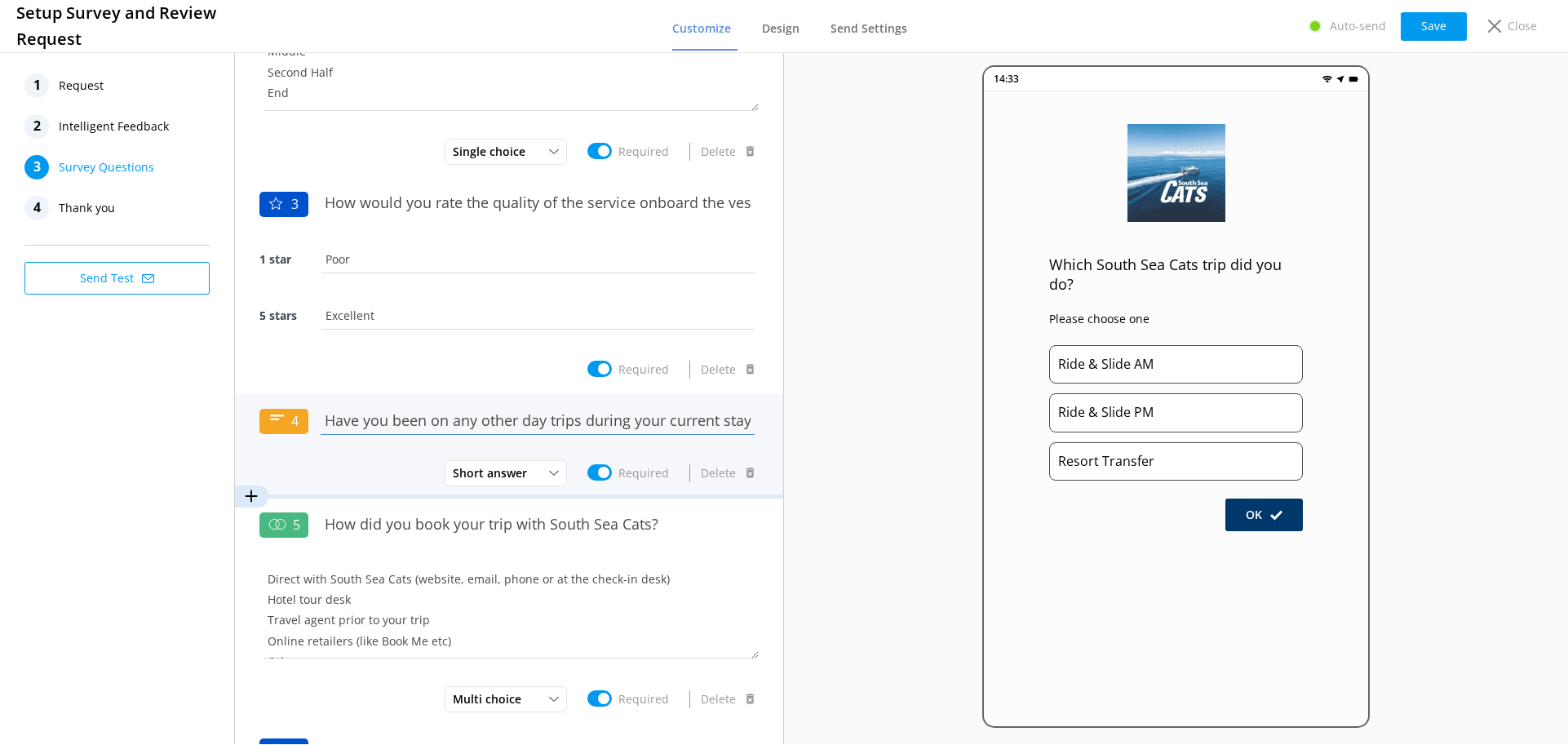
click at [332, 422] on input "Have you been on any other day trips during your current stay in [GEOGRAPHIC_DA…" at bounding box center [537, 421] width 442 height 37
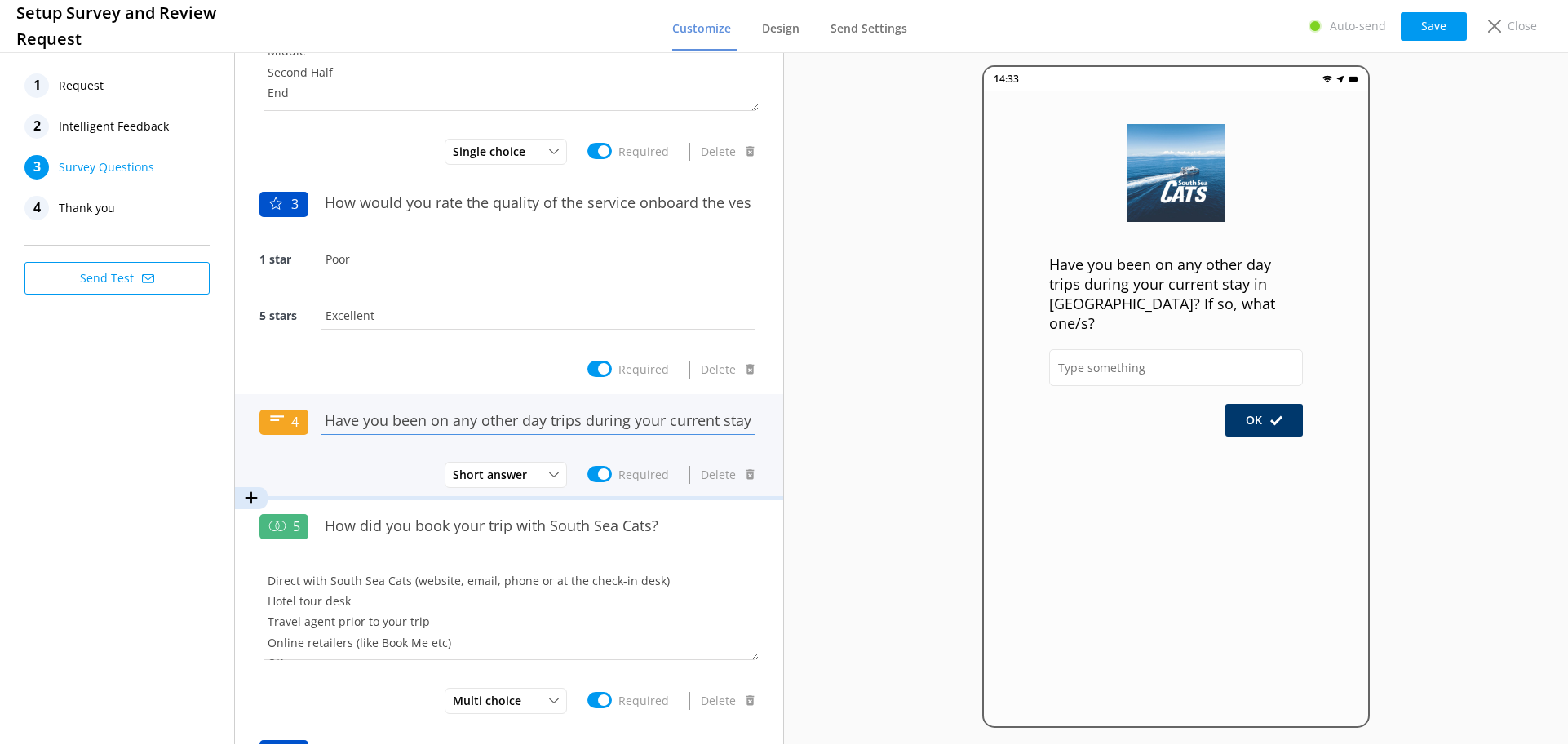
click at [332, 422] on input "Have you been on any other day trips during your current stay in [GEOGRAPHIC_DA…" at bounding box center [537, 421] width 442 height 37
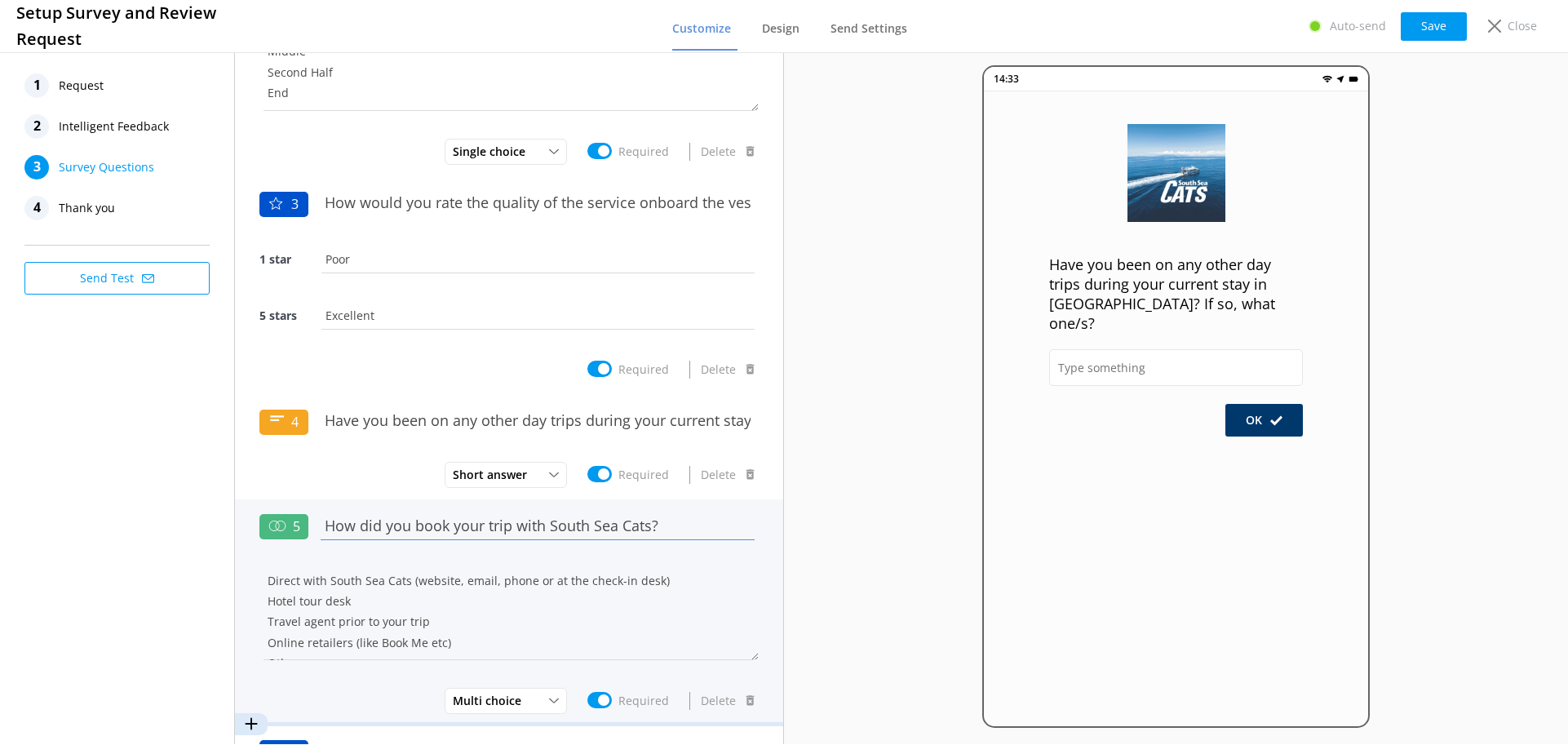
click at [352, 533] on input "How did you book your trip with South Sea Cats?" at bounding box center [537, 526] width 442 height 37
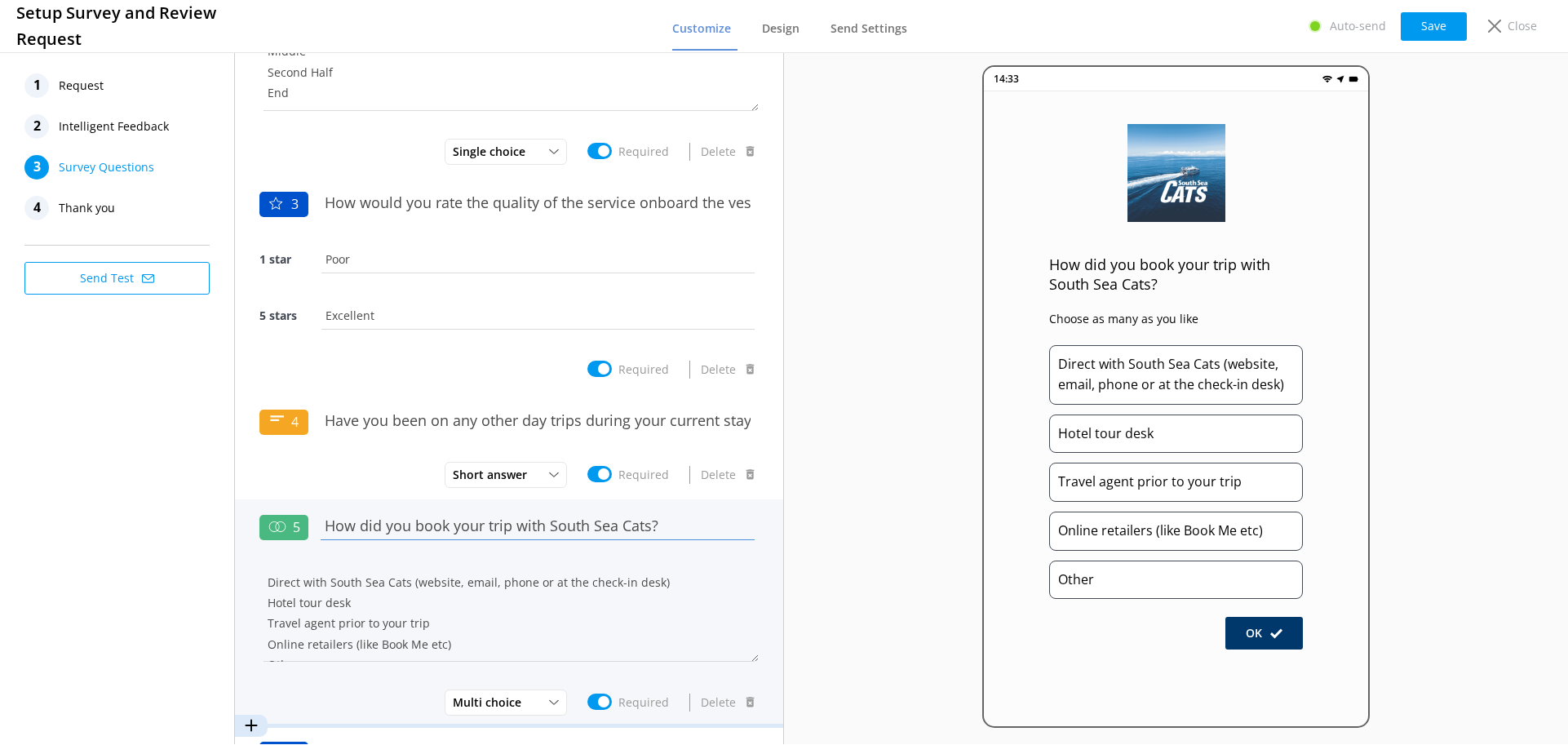
click at [352, 532] on input "How did you book your trip with South Sea Cats?" at bounding box center [537, 526] width 442 height 37
drag, startPoint x: 263, startPoint y: 582, endPoint x: 471, endPoint y: 649, distance: 218.5
click at [471, 649] on textarea "Direct with South Sea Cats (website, email, phone or at the check-in desk) Hote…" at bounding box center [509, 613] width 500 height 98
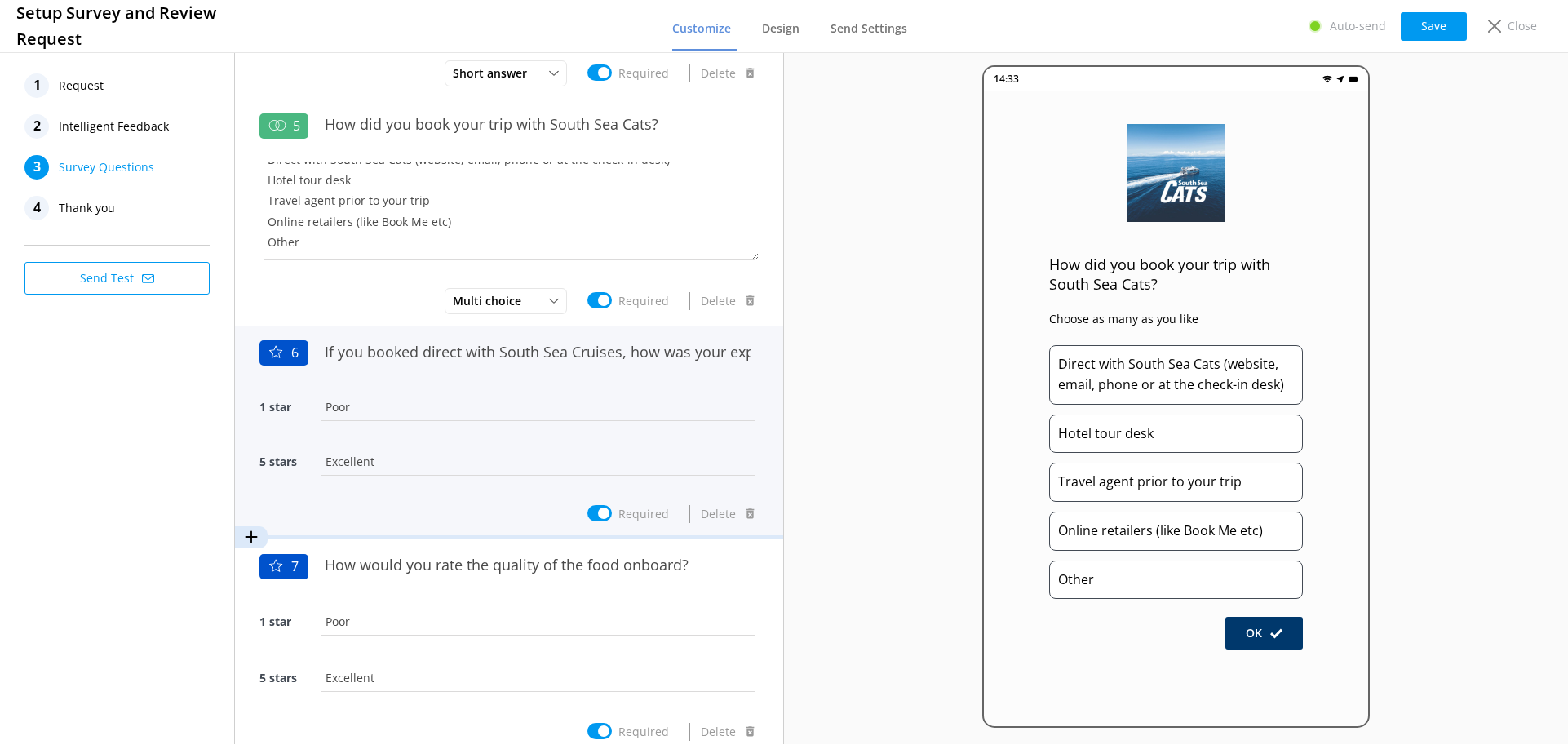
scroll to position [734, 0]
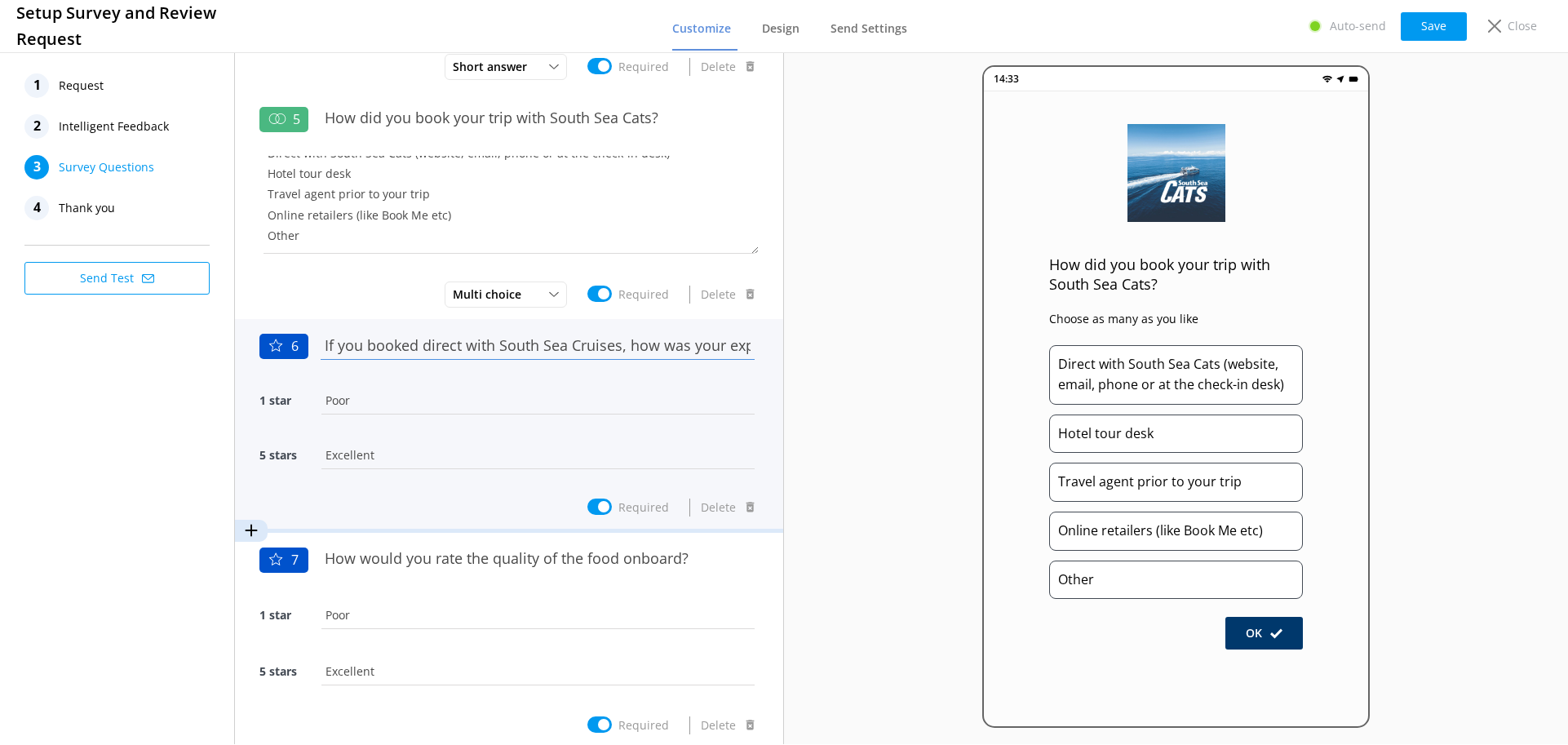
click at [433, 344] on input "If you booked direct with South Sea Cruises, how was your experience?" at bounding box center [537, 345] width 442 height 37
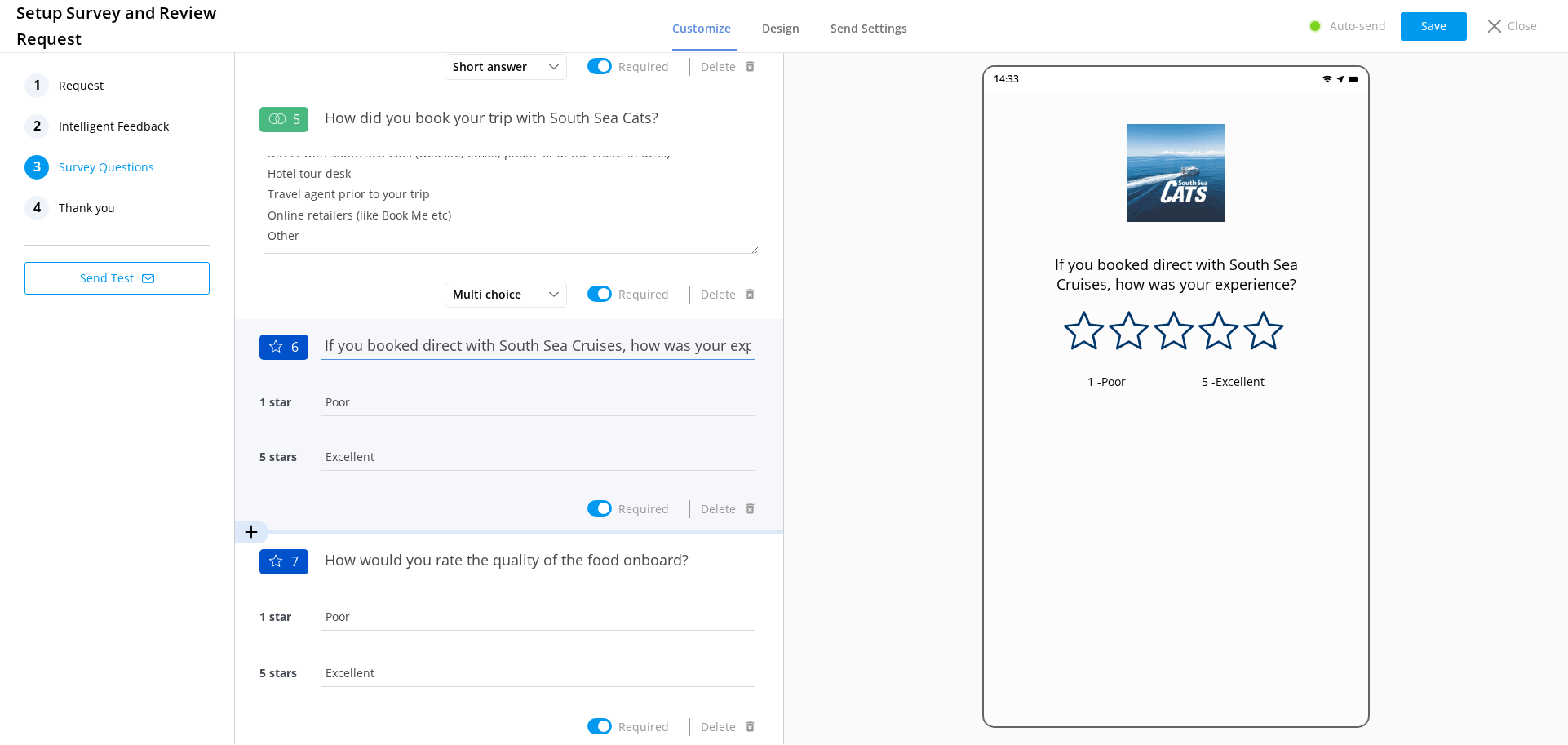
click at [433, 344] on input "If you booked direct with South Sea Cruises, how was your experience?" at bounding box center [537, 345] width 442 height 37
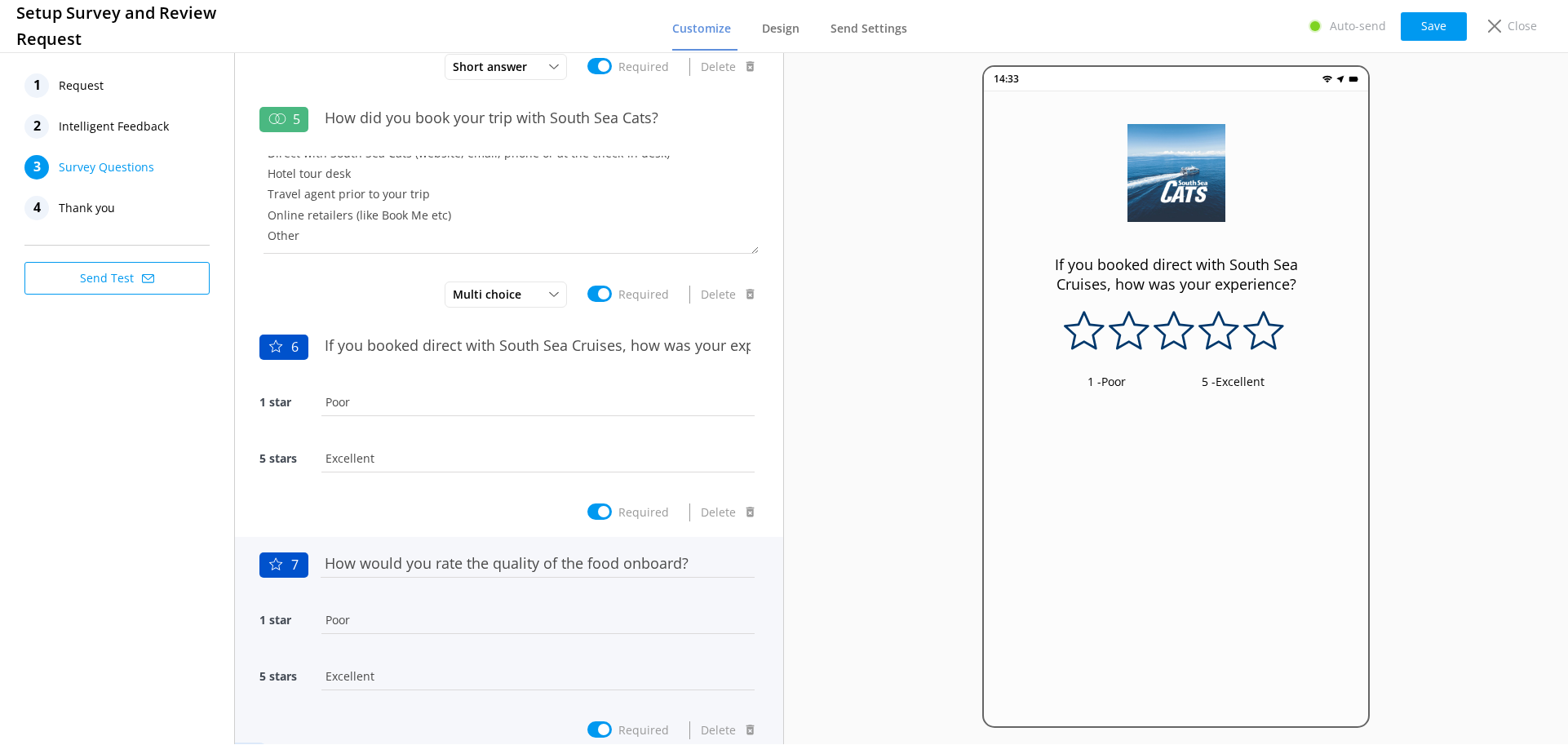
drag, startPoint x: 430, startPoint y: 583, endPoint x: 442, endPoint y: 574, distance: 15.0
click at [430, 583] on div "How would you rate the quality of the food onboard?" at bounding box center [537, 572] width 442 height 56
click at [442, 574] on input "How would you rate the quality of the food onboard?" at bounding box center [537, 563] width 442 height 37
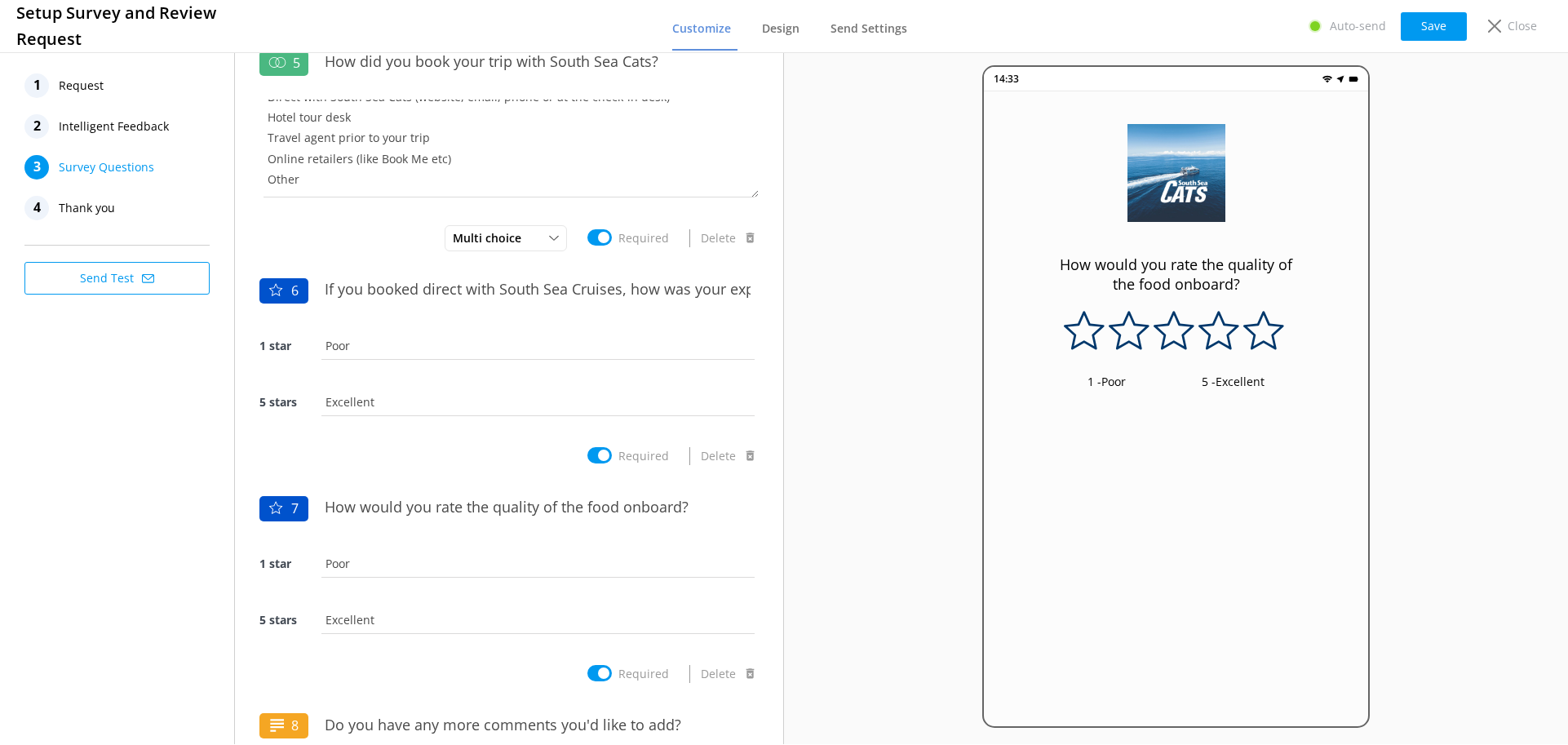
scroll to position [816, 0]
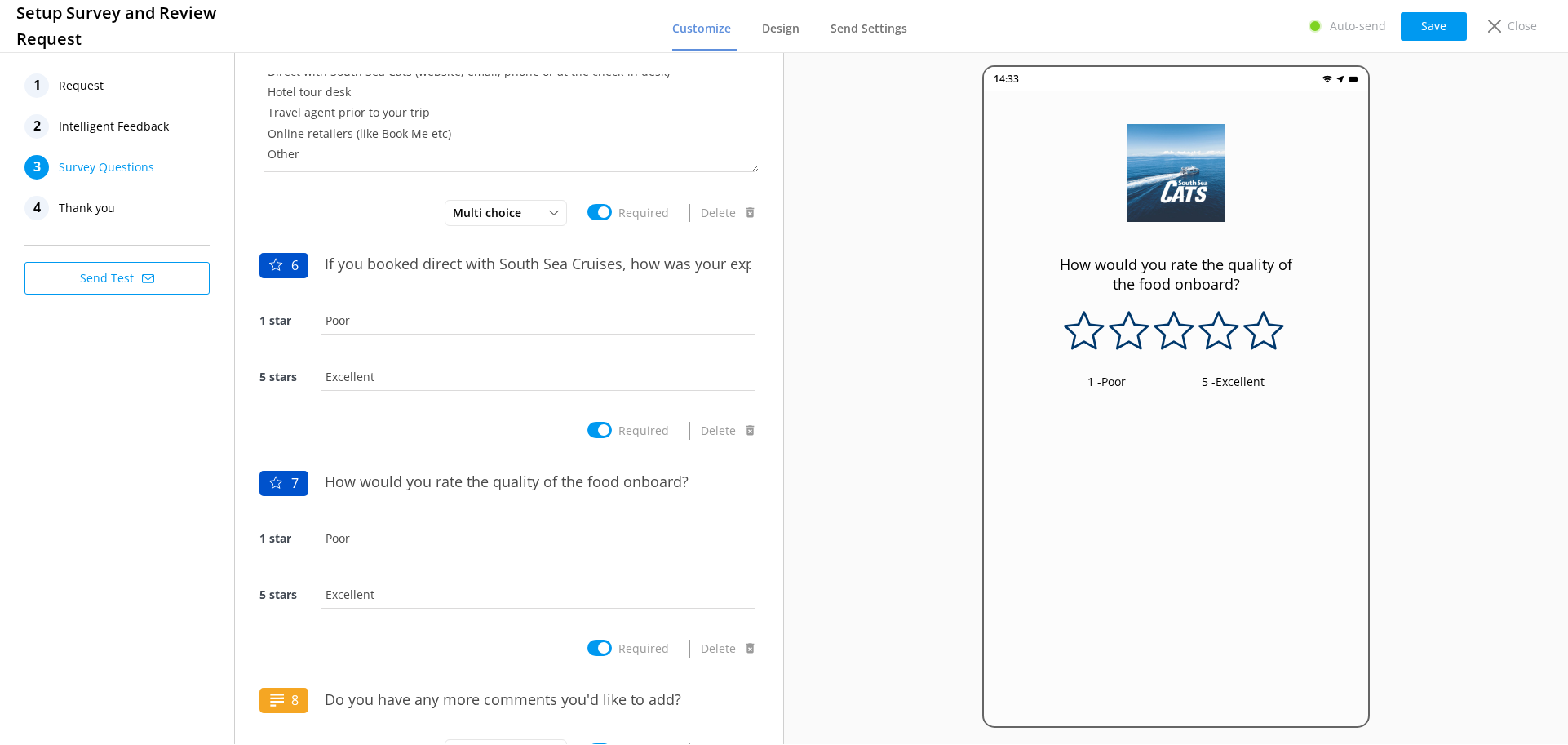
click at [165, 576] on div "1 Request 2 Intelligent Feedback 3 Survey Questions 4 Thank you Send Test" at bounding box center [117, 396] width 235 height 695
click at [1434, 24] on button "Save" at bounding box center [1434, 26] width 66 height 29
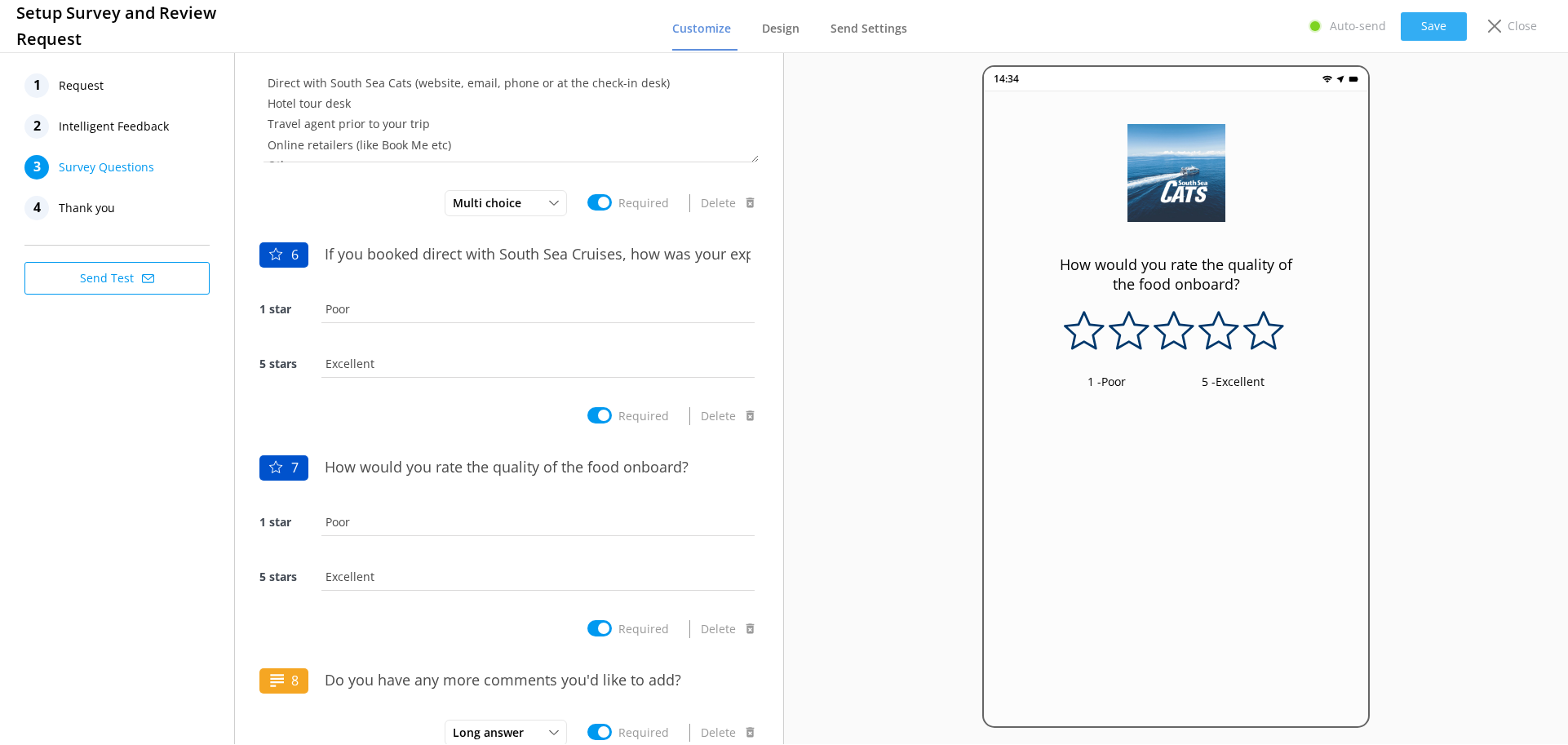
click at [1441, 25] on button "Save" at bounding box center [1434, 26] width 66 height 29
click at [1431, 39] on div "Auto-send Save Close" at bounding box center [1421, 26] width 259 height 32
click at [1412, 19] on button "Save" at bounding box center [1434, 26] width 66 height 29
click at [1412, 19] on div "Auto-send Loading.. Close" at bounding box center [1422, 26] width 259 height 32
click at [1437, 29] on button "Save" at bounding box center [1434, 26] width 66 height 29
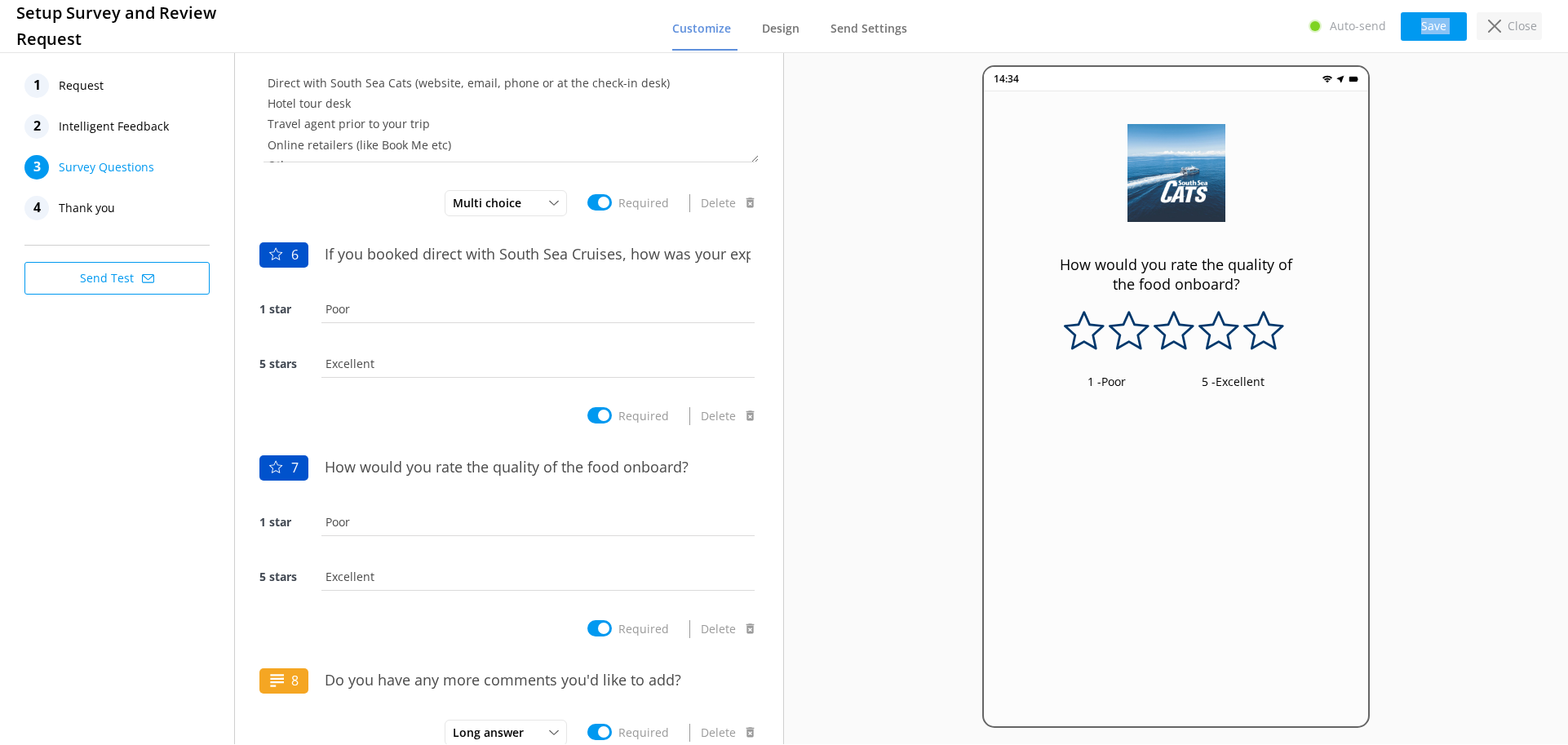
click at [1502, 28] on div "Close" at bounding box center [1509, 26] width 66 height 28
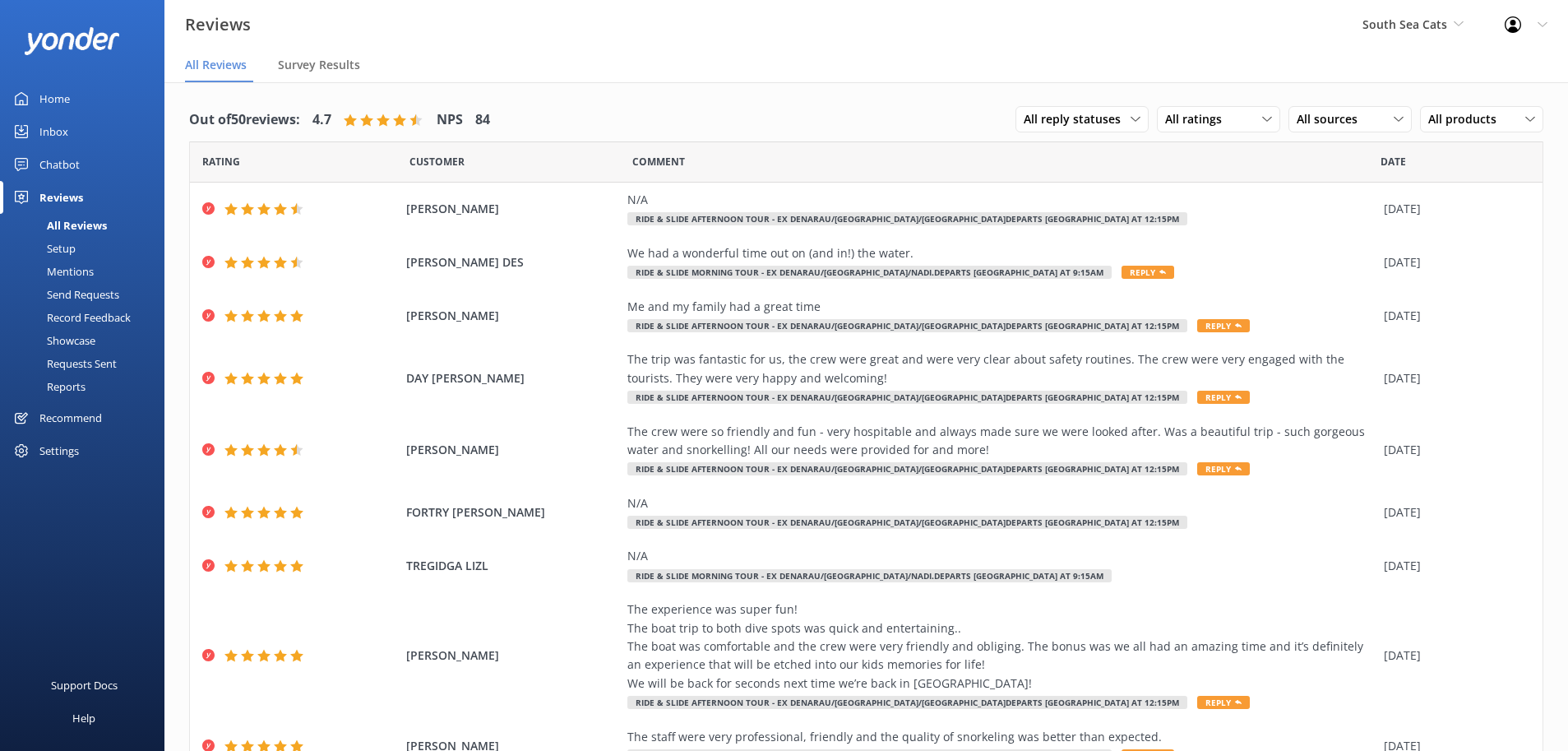
click at [75, 250] on link "Setup" at bounding box center [87, 248] width 154 height 23
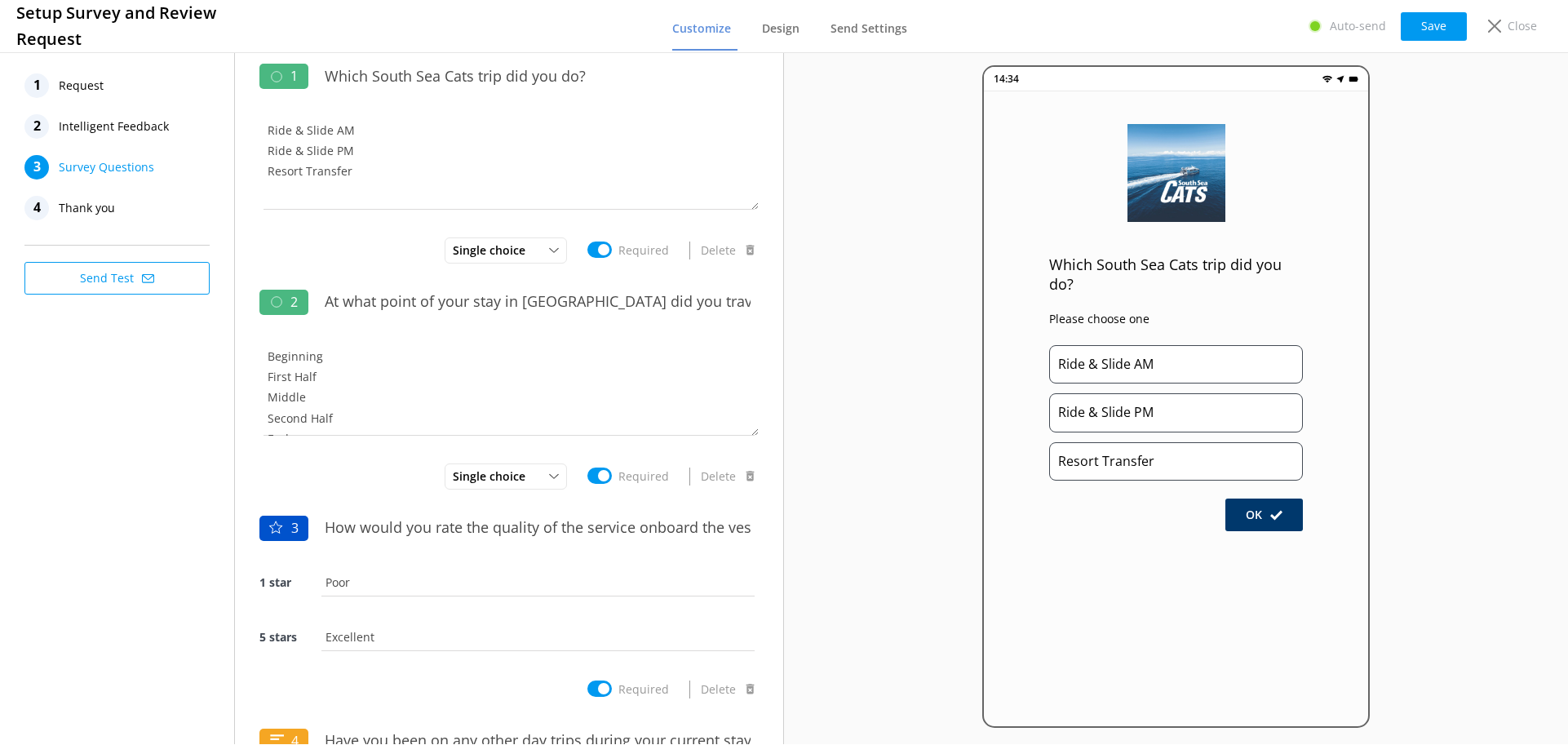
click at [115, 164] on span "Survey Questions" at bounding box center [106, 167] width 95 height 25
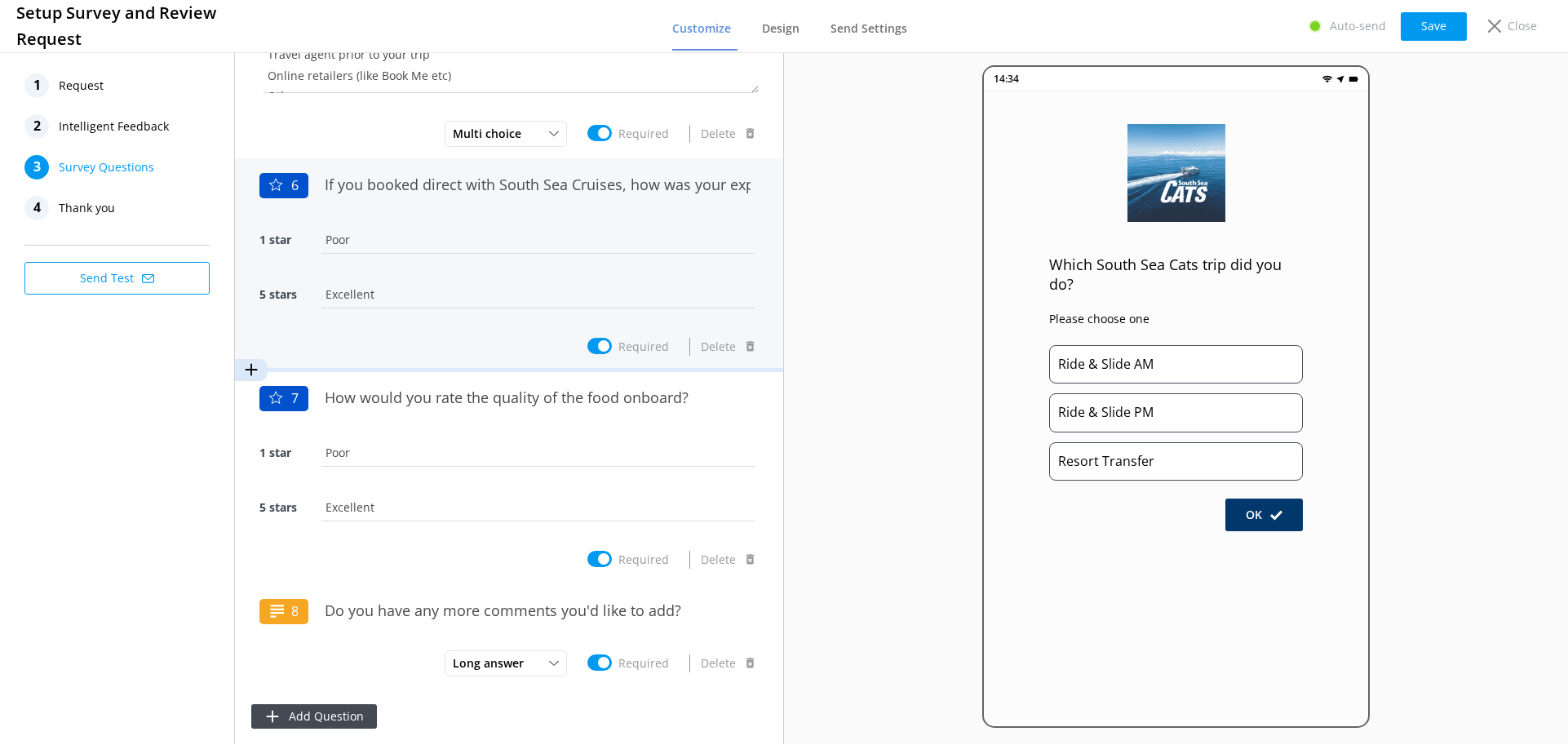
scroll to position [888, 0]
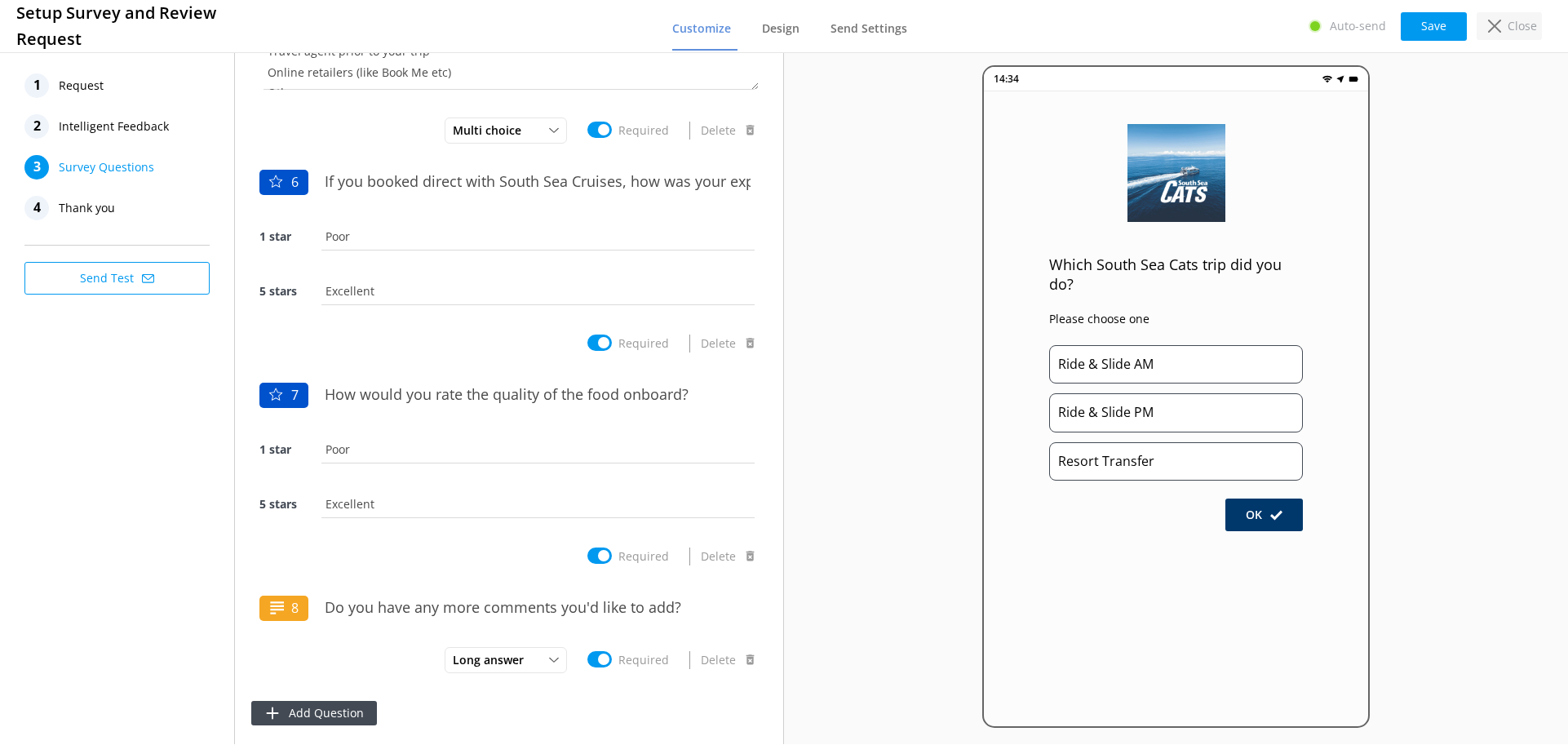
click at [1495, 28] on icon at bounding box center [1495, 26] width 13 height 13
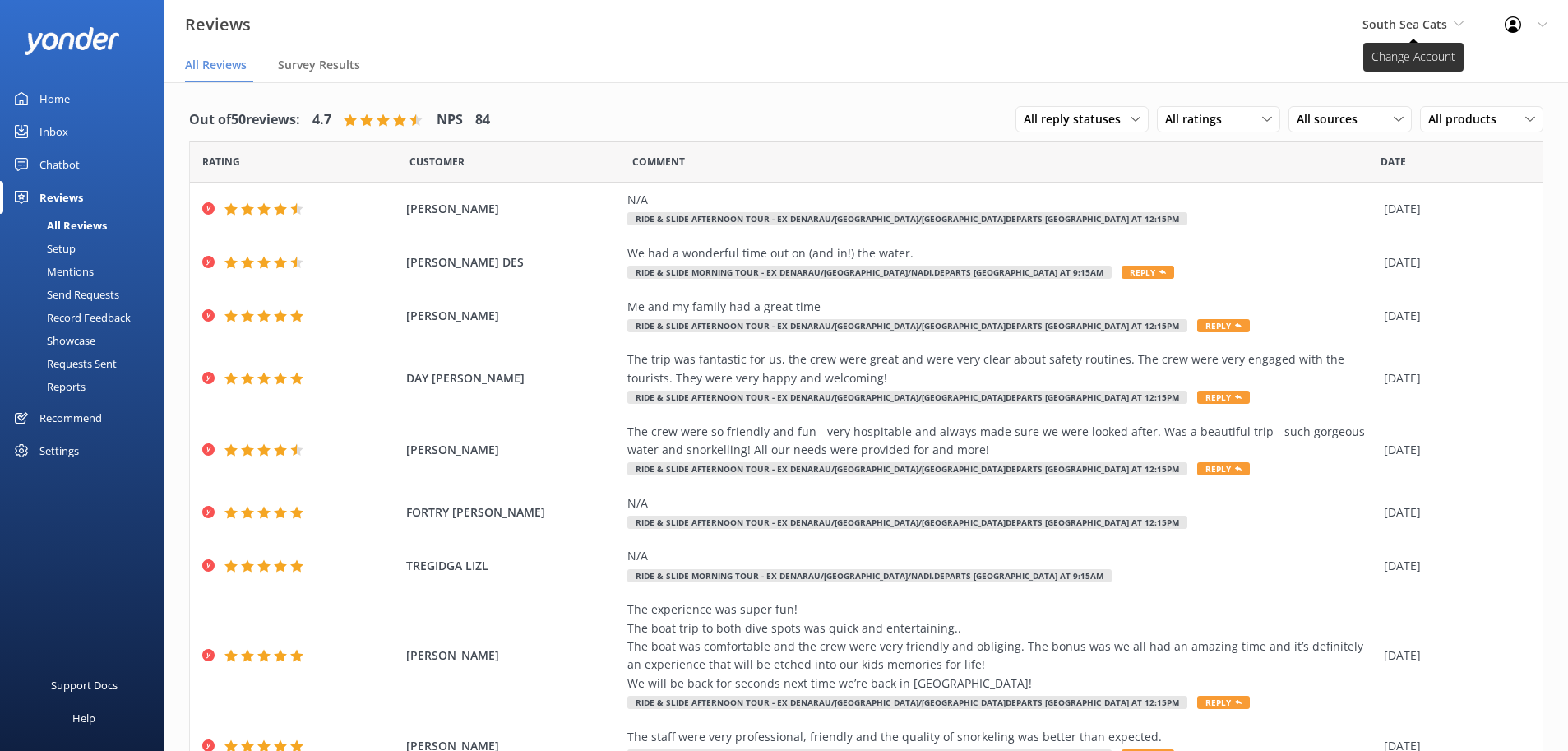
click at [1429, 20] on span "South Sea Cats" at bounding box center [1404, 24] width 85 height 16
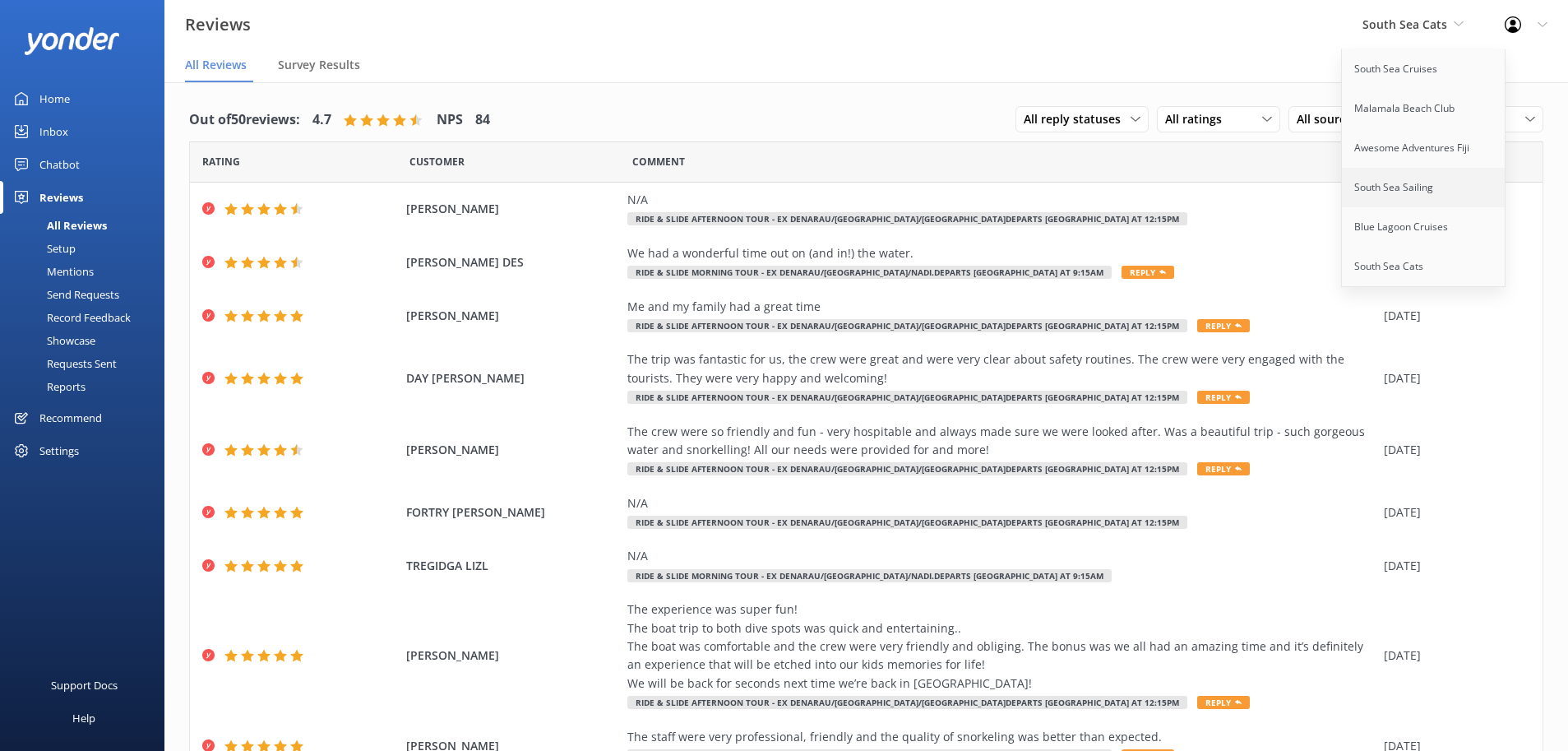
click at [1396, 193] on link "South Sea Sailing" at bounding box center [1424, 187] width 165 height 39
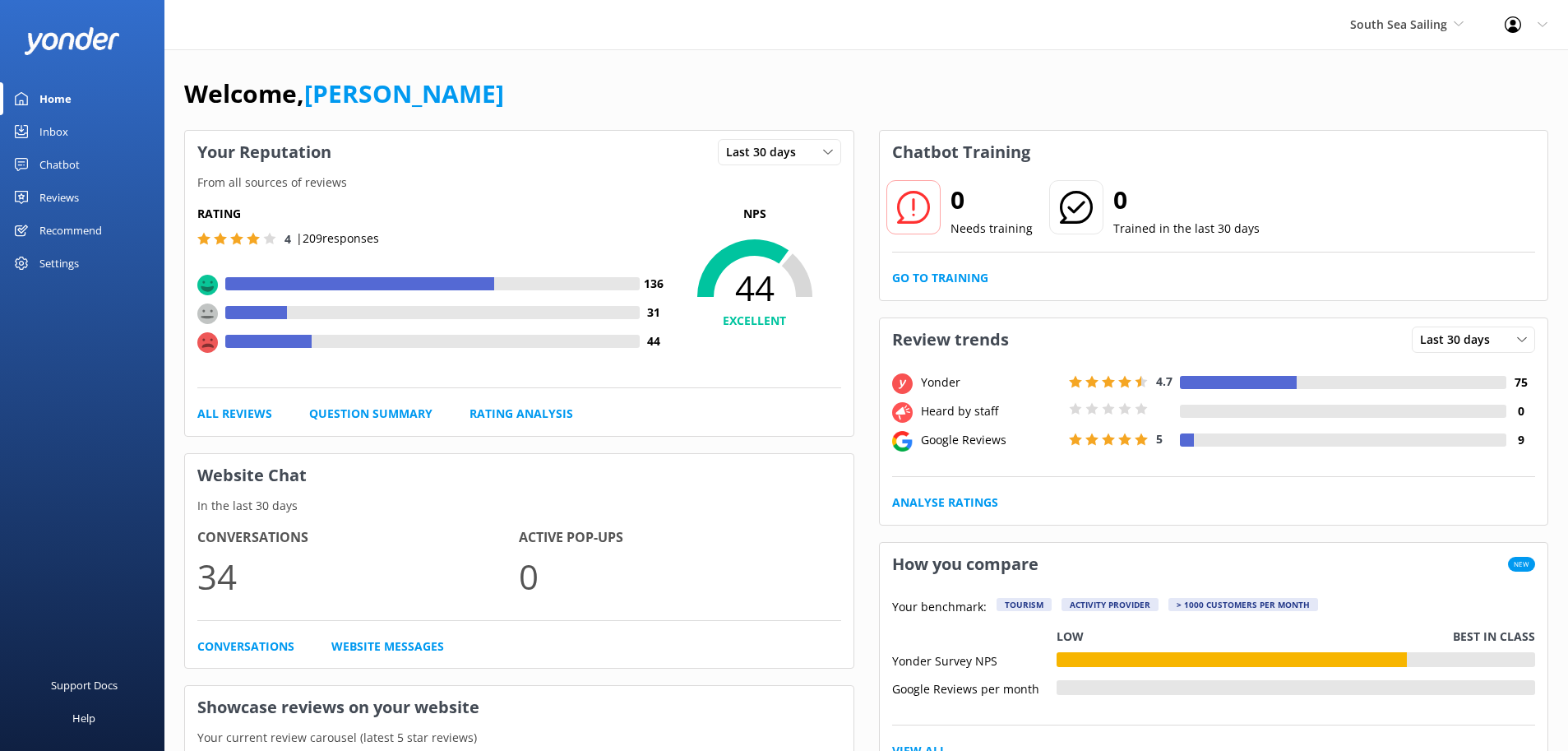
click at [53, 190] on div "Reviews" at bounding box center [59, 196] width 39 height 33
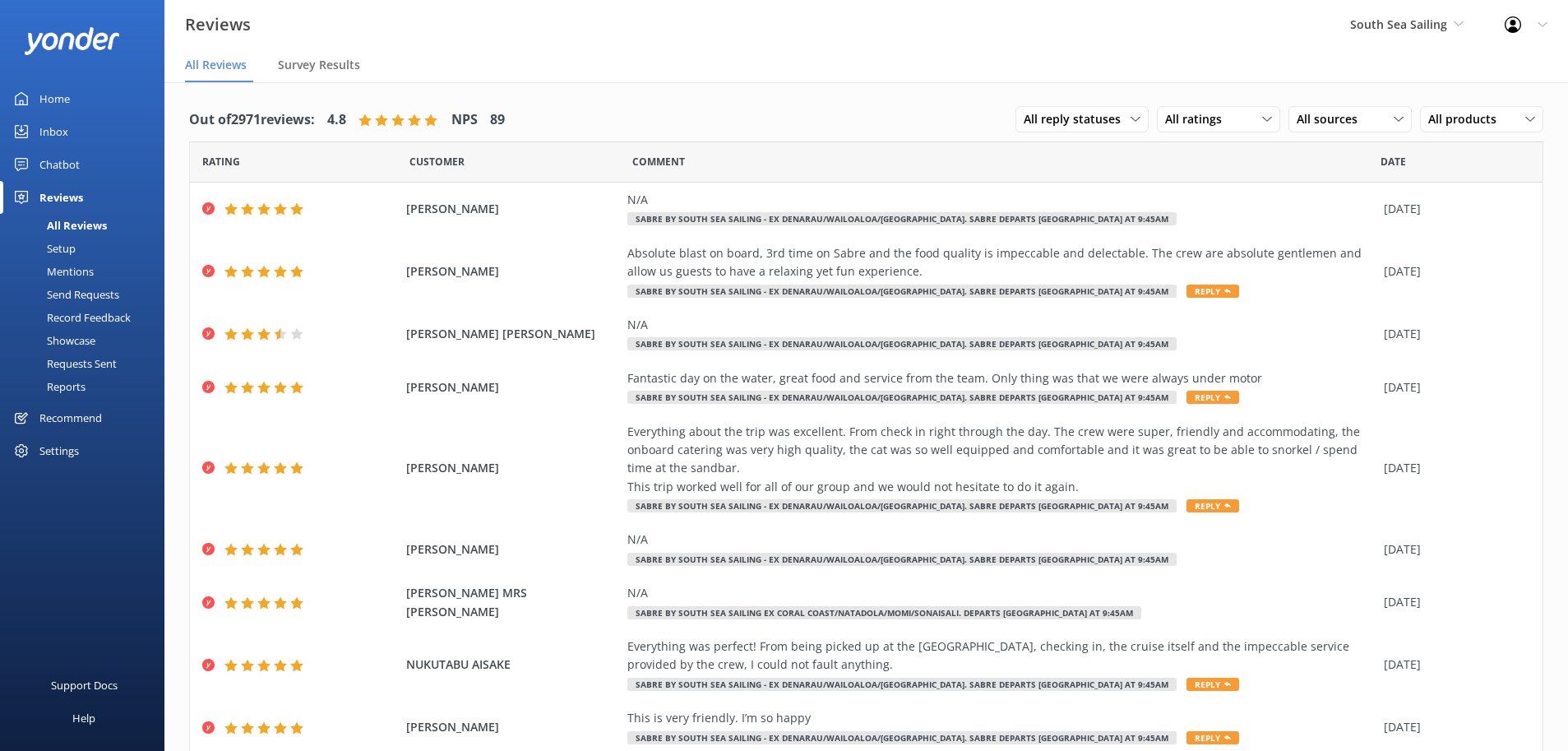
click at [56, 244] on div "Setup" at bounding box center [43, 248] width 66 height 23
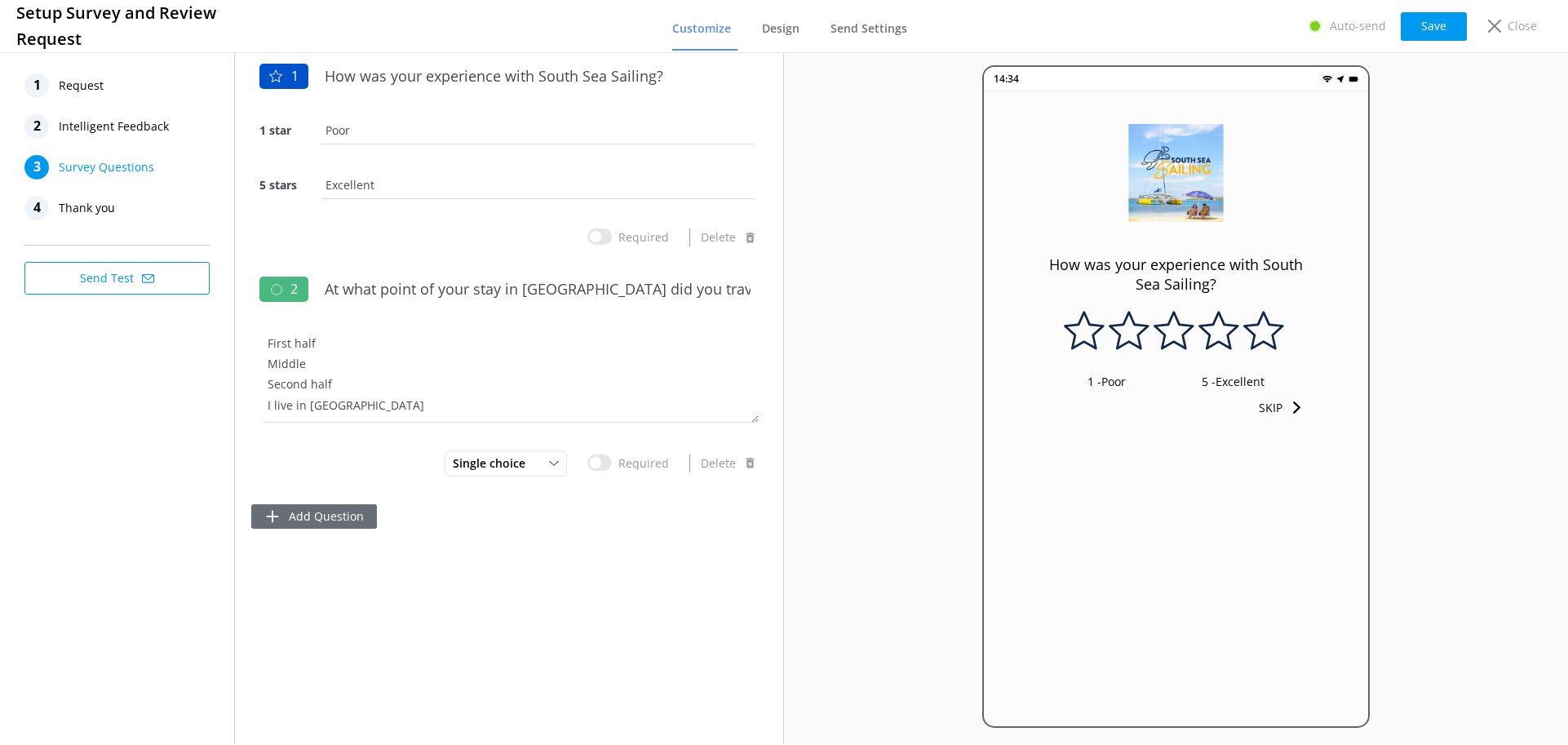
click at [332, 518] on button "Add Question" at bounding box center [314, 516] width 126 height 25
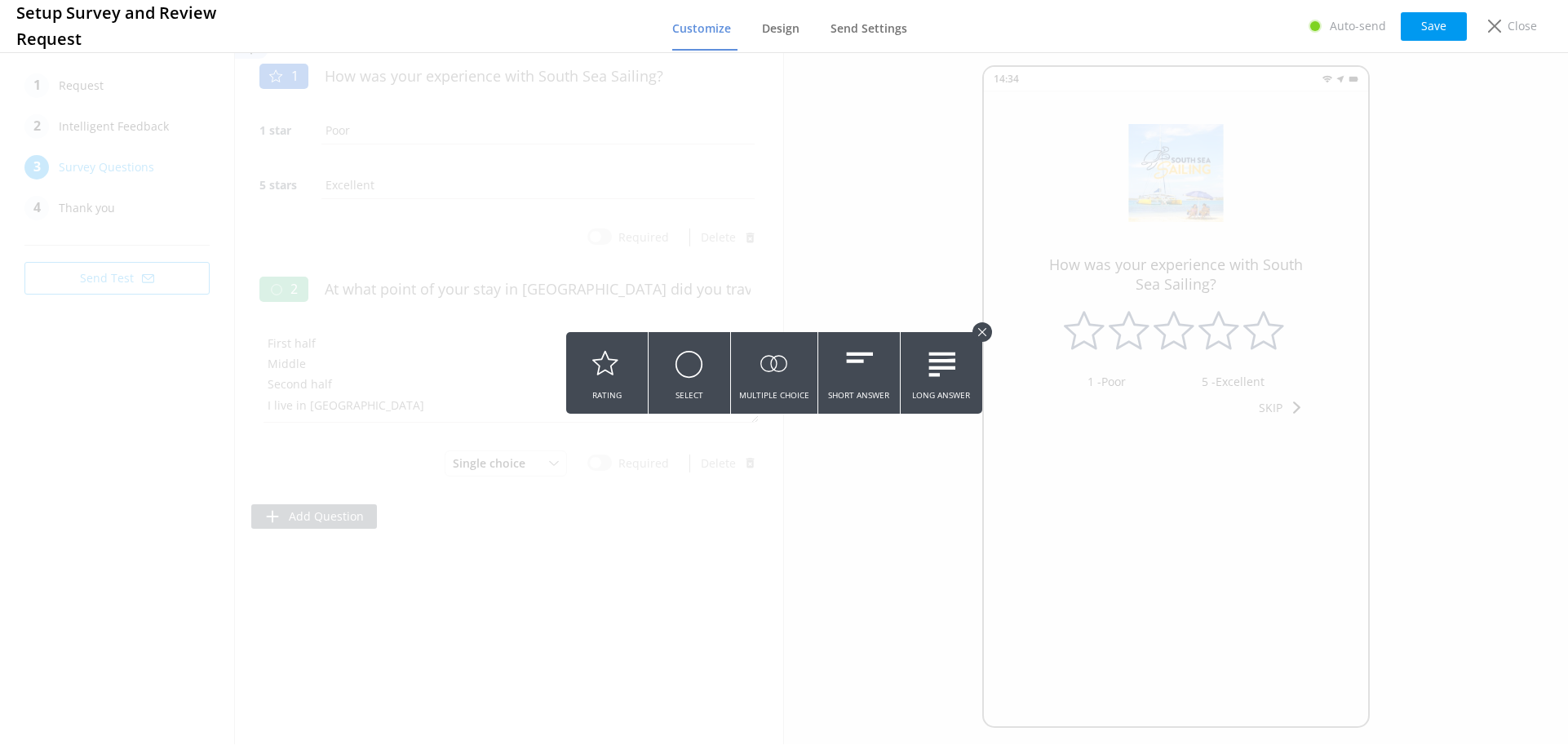
click at [640, 101] on button at bounding box center [784, 372] width 1568 height 745
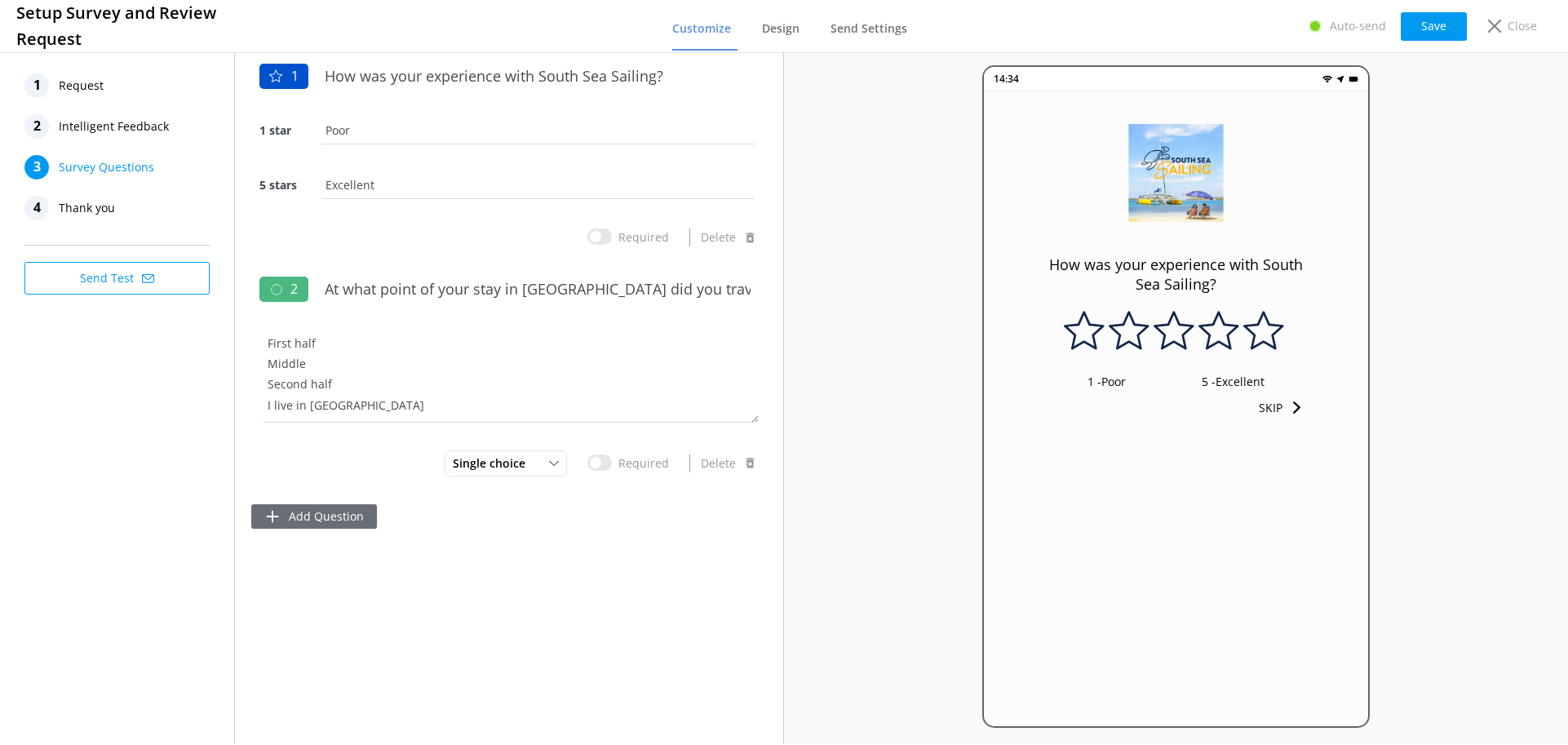
click at [316, 512] on button "Add Question" at bounding box center [314, 516] width 126 height 25
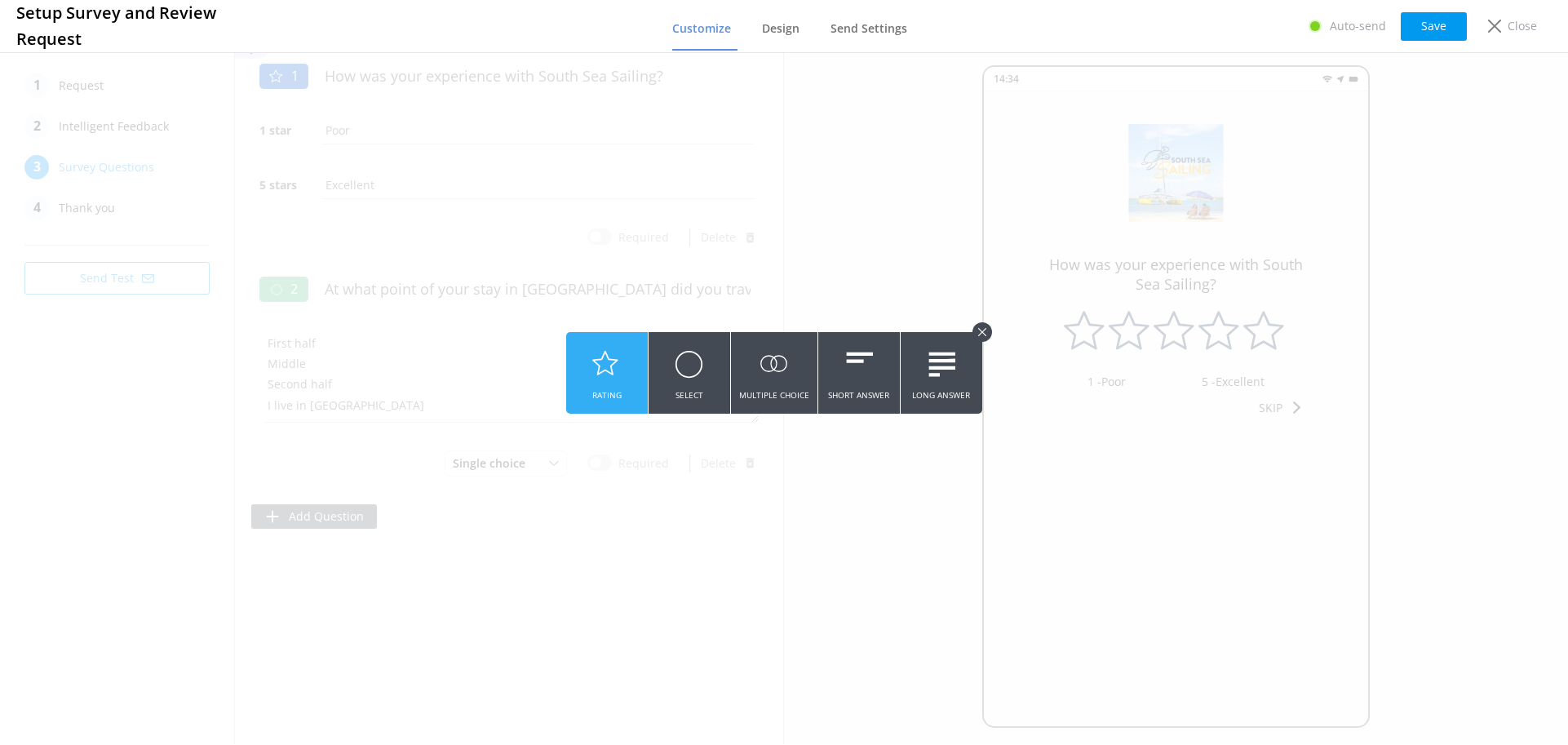
click at [619, 355] on icon at bounding box center [606, 364] width 29 height 45
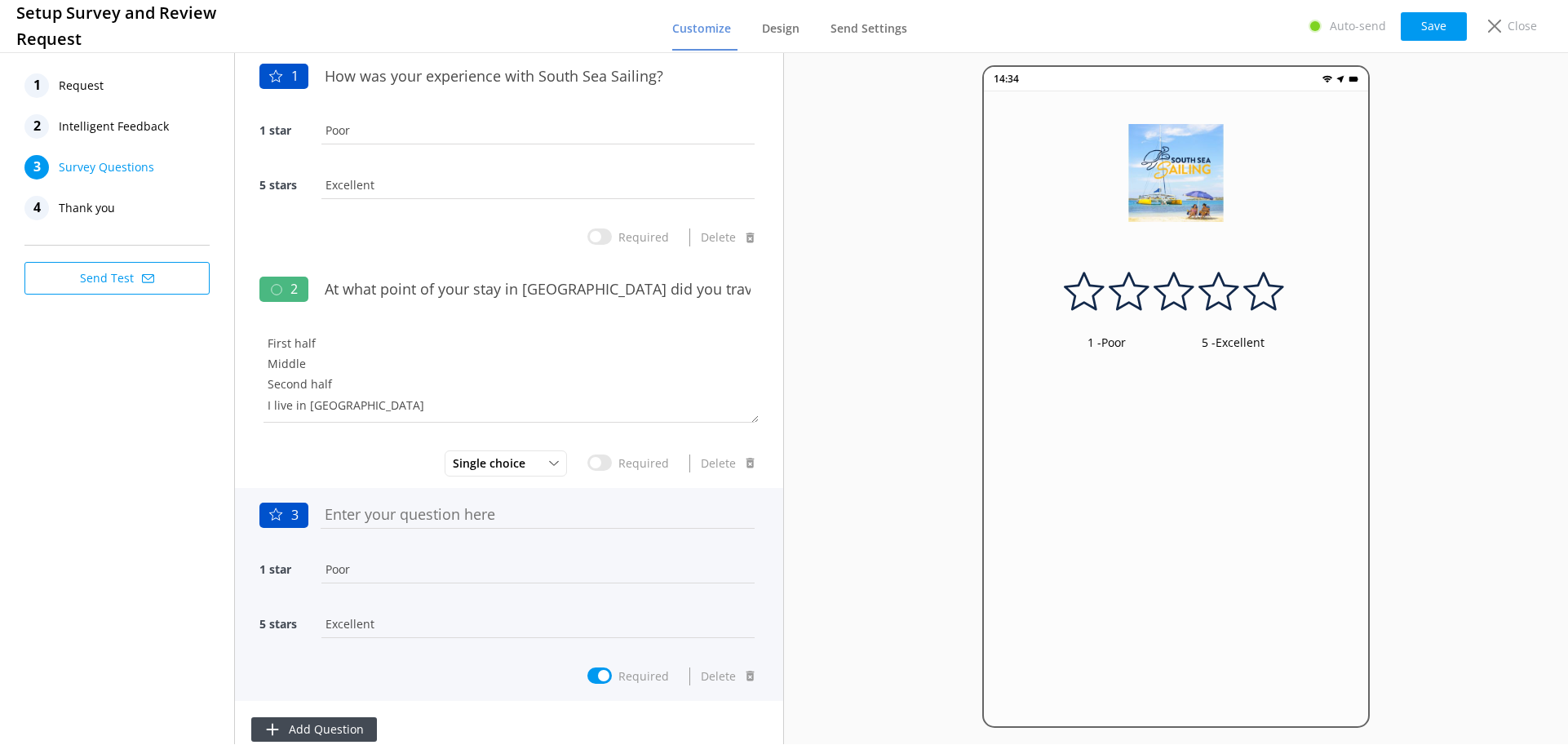
drag, startPoint x: 451, startPoint y: 493, endPoint x: 445, endPoint y: 500, distance: 9.2
click at [450, 475] on div at bounding box center [509, 475] width 549 height 0
click at [437, 512] on input "text" at bounding box center [537, 514] width 442 height 37
paste input "How would you rate the quality of the service onboard the vessel?"
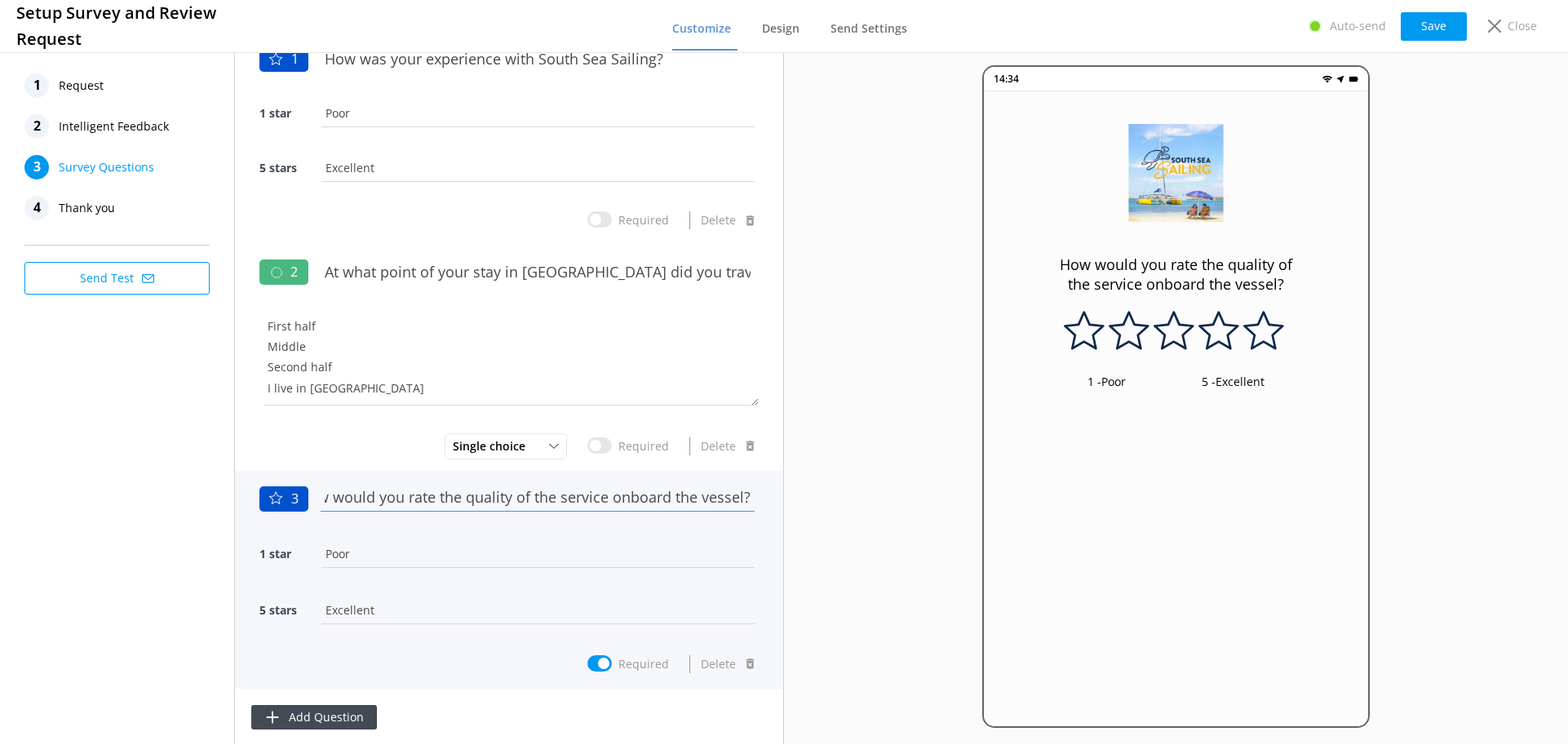
scroll to position [21, 0]
type input "How would you rate the quality of the service onboard the vessel?"
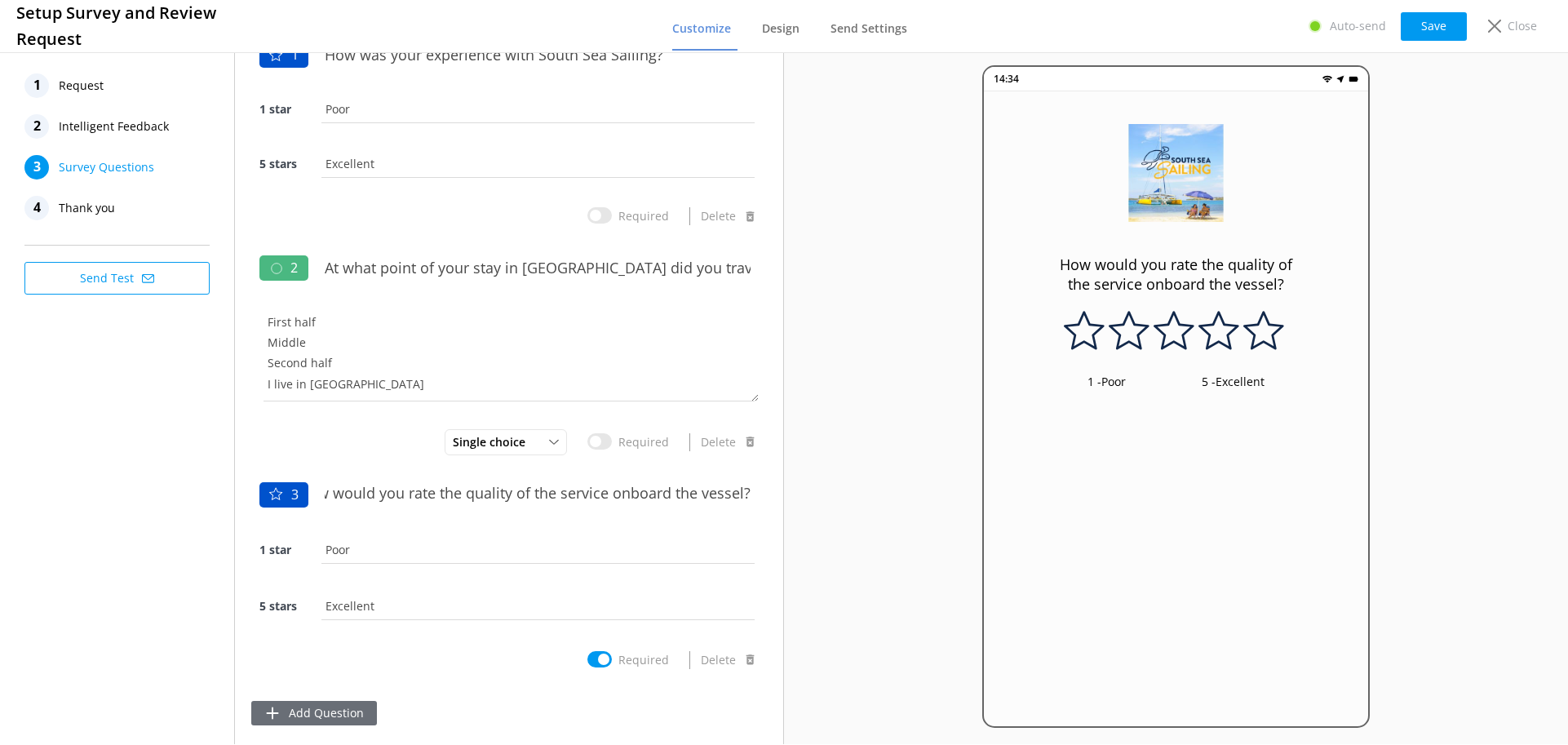
click at [326, 704] on button "Add Question" at bounding box center [314, 713] width 126 height 25
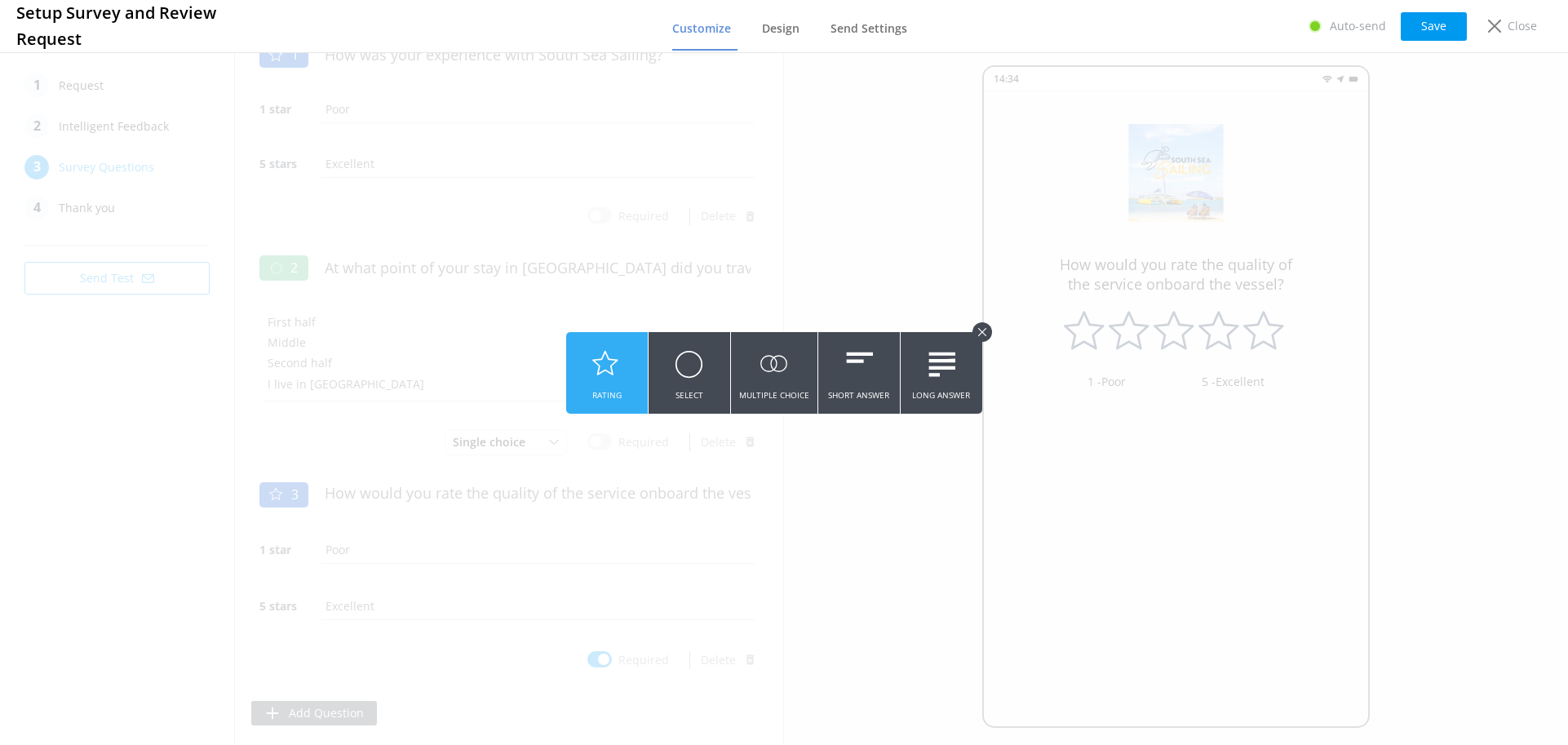
click at [606, 376] on icon at bounding box center [606, 364] width 29 height 45
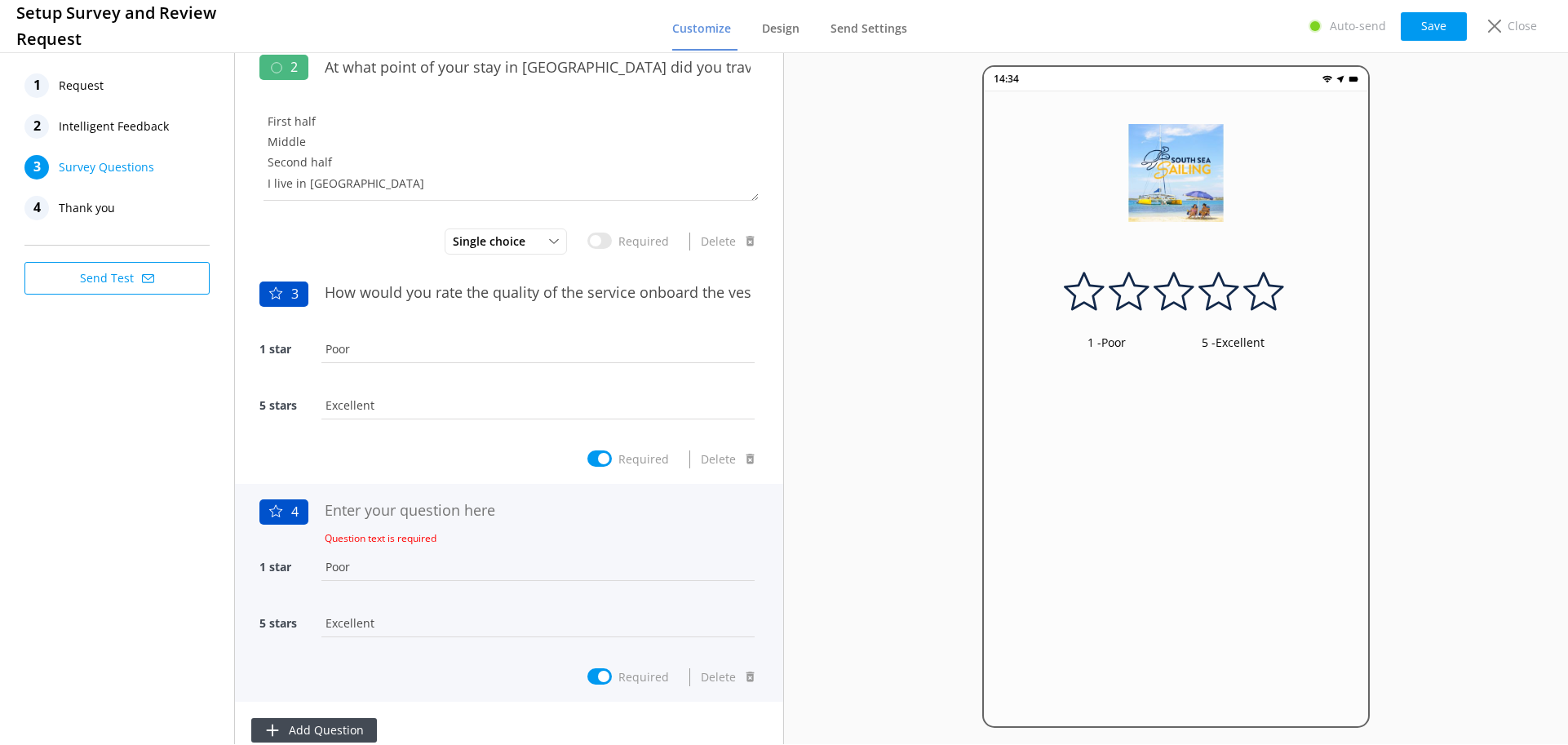
scroll to position [239, 0]
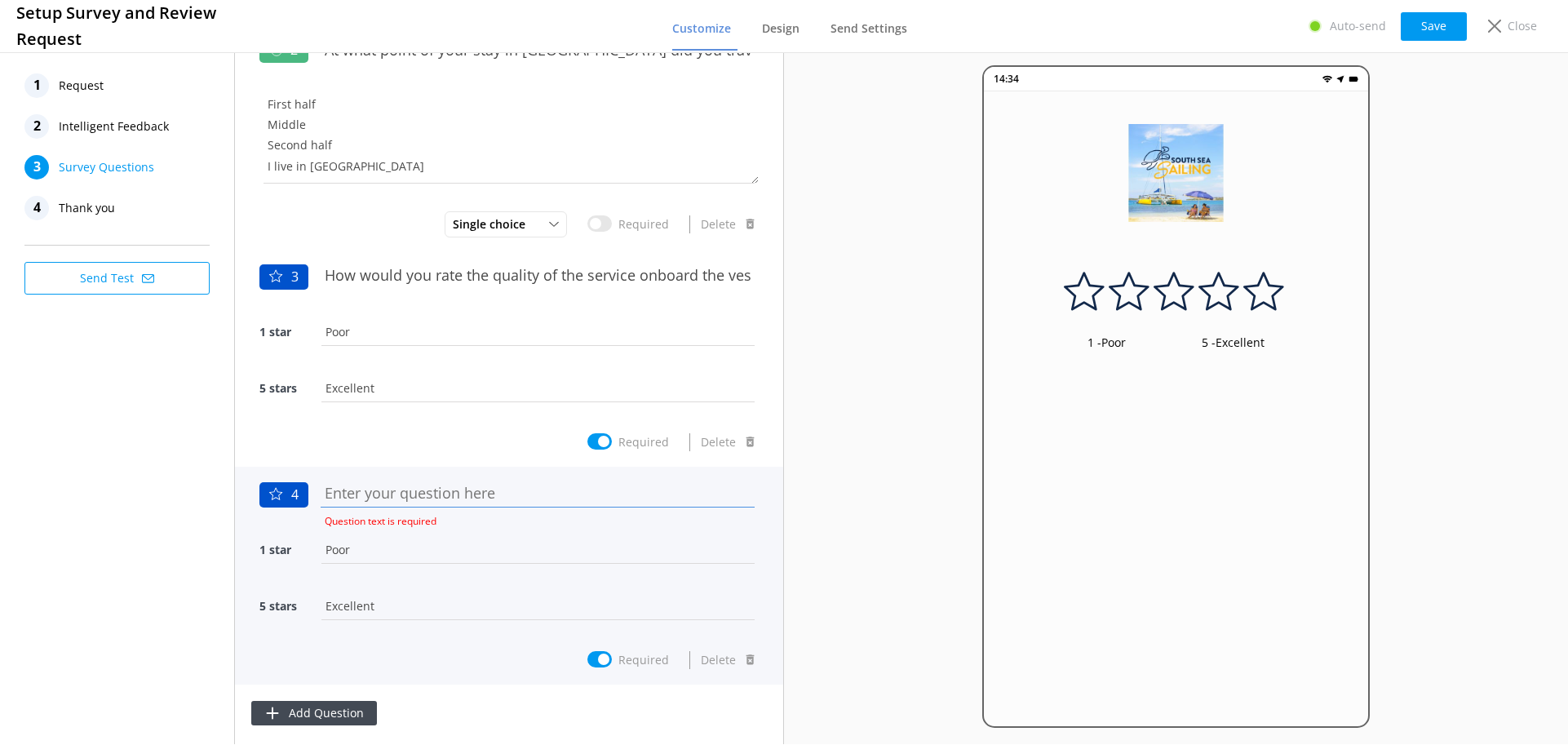
click at [388, 500] on input "text" at bounding box center [537, 493] width 442 height 37
paste input "How would you rate the quality of the food onboard?"
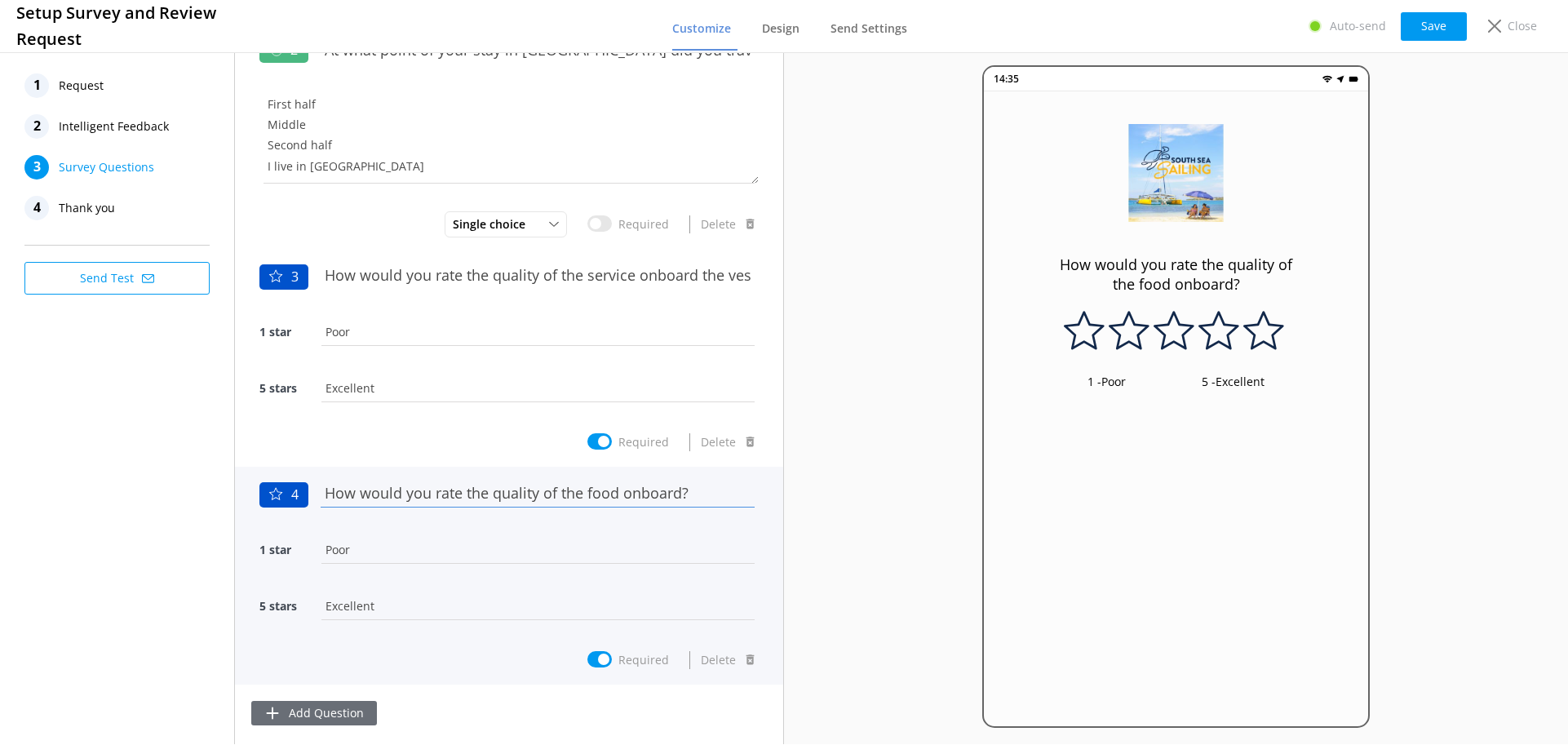
type input "How would you rate the quality of the food onboard?"
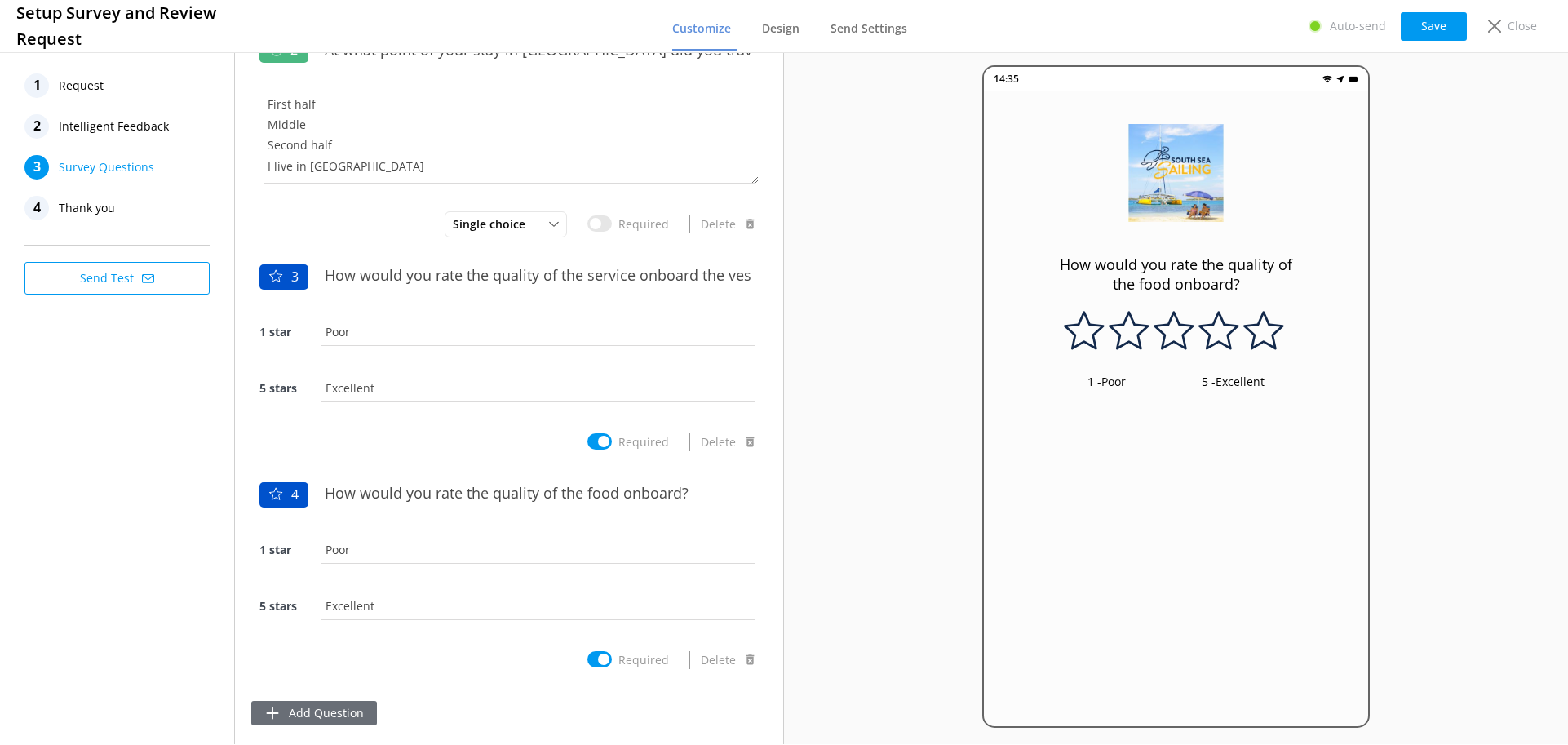
click at [304, 711] on button "Add Question" at bounding box center [314, 713] width 126 height 25
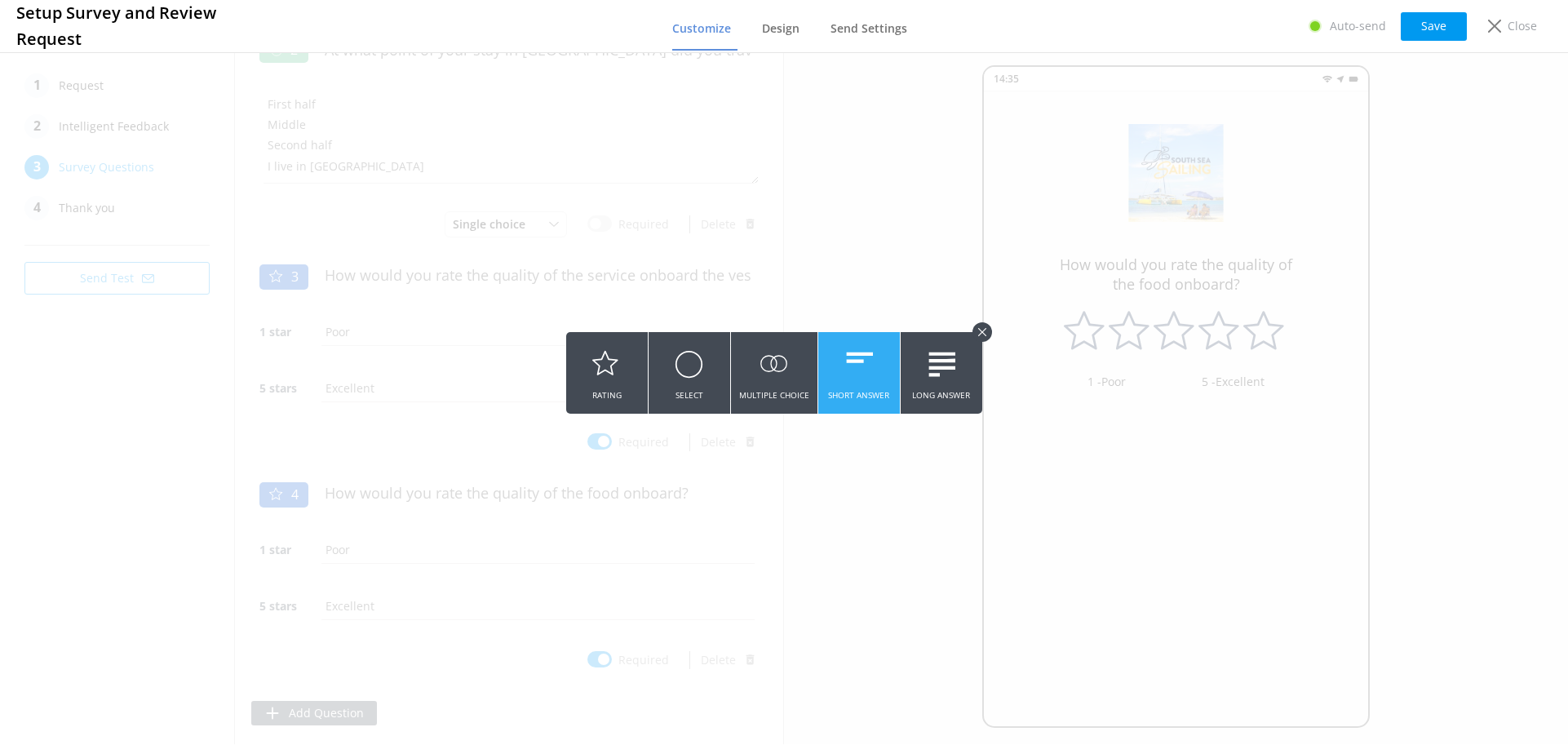
click at [827, 369] on button "Short Answer" at bounding box center [859, 373] width 81 height 81
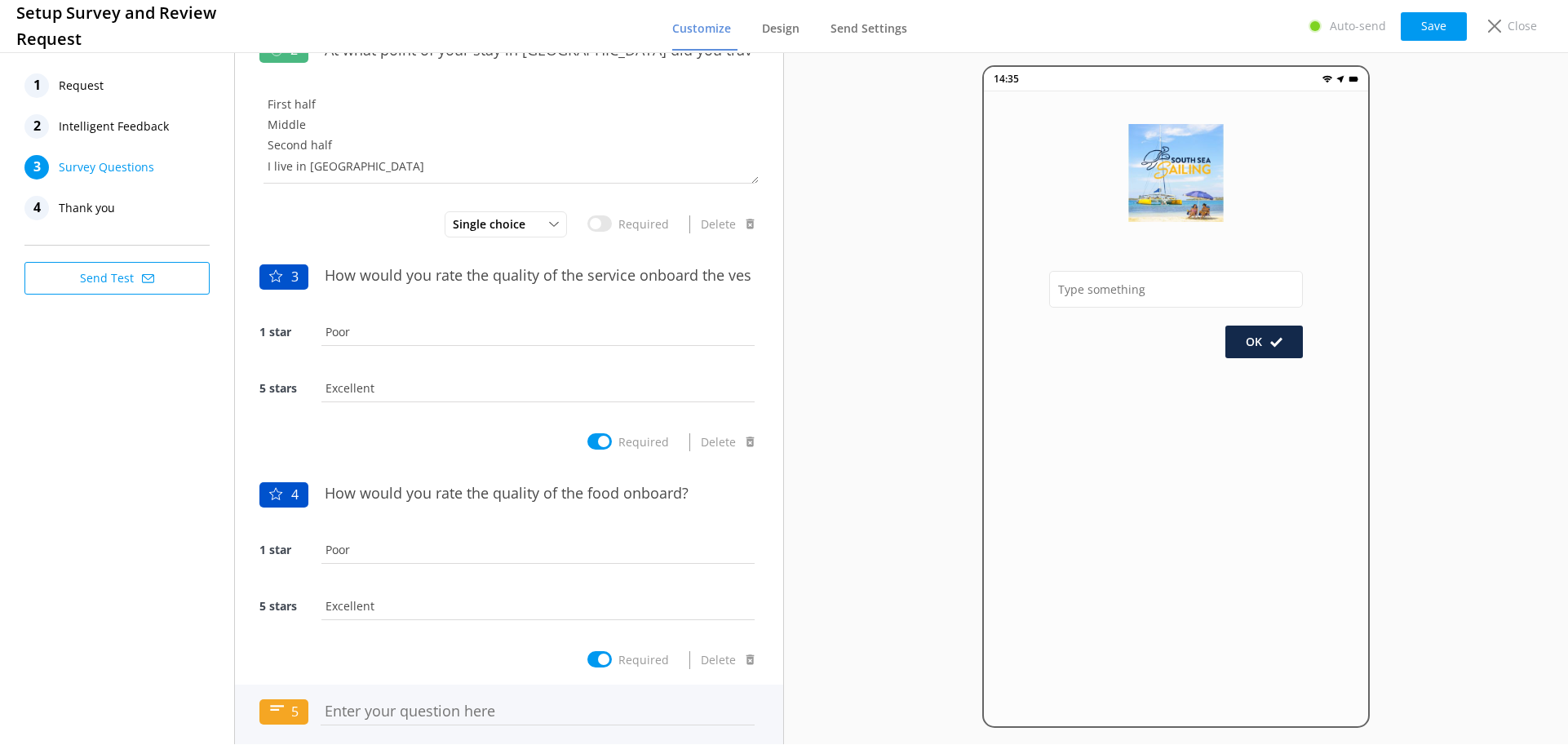
click at [348, 704] on input "text" at bounding box center [537, 711] width 442 height 37
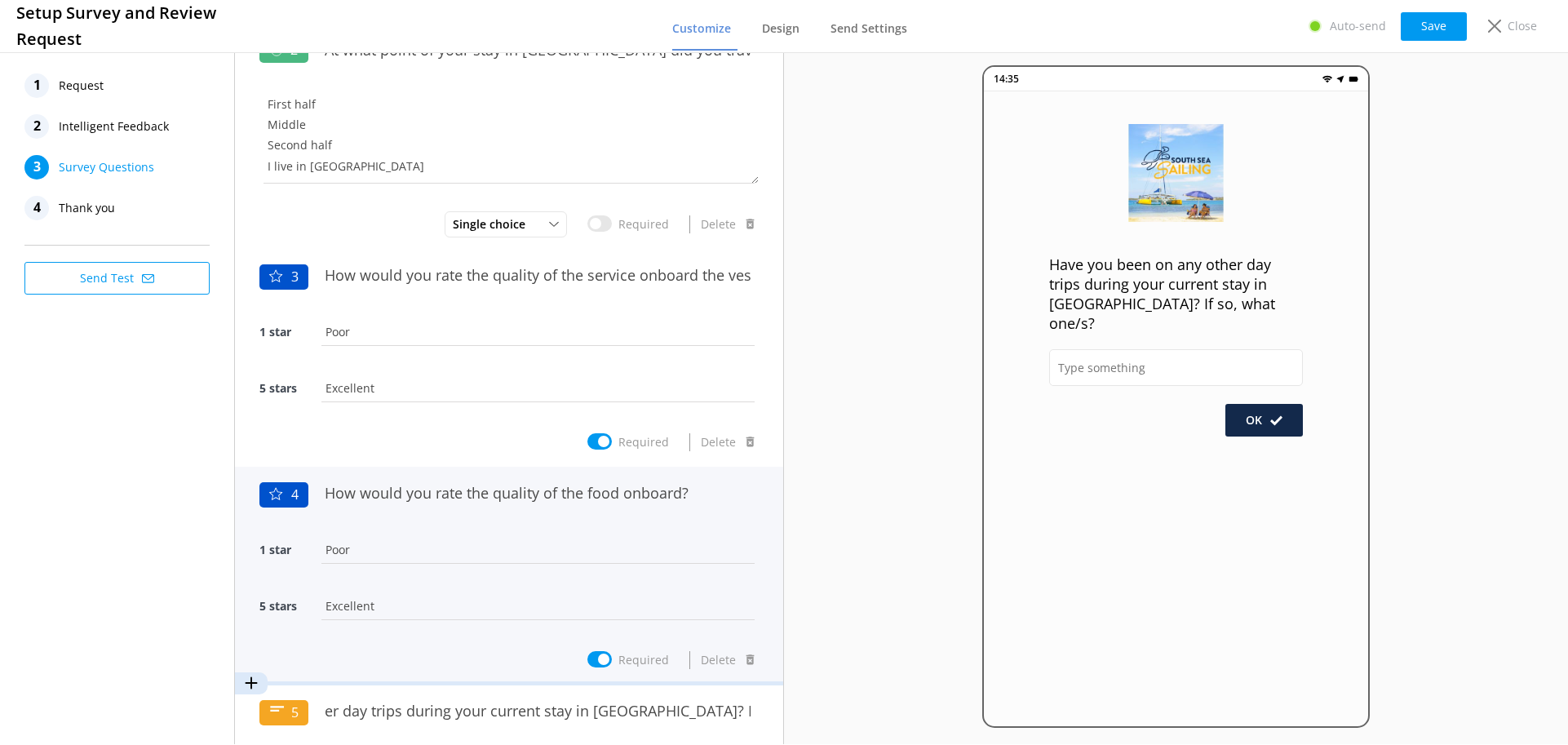
scroll to position [344, 0]
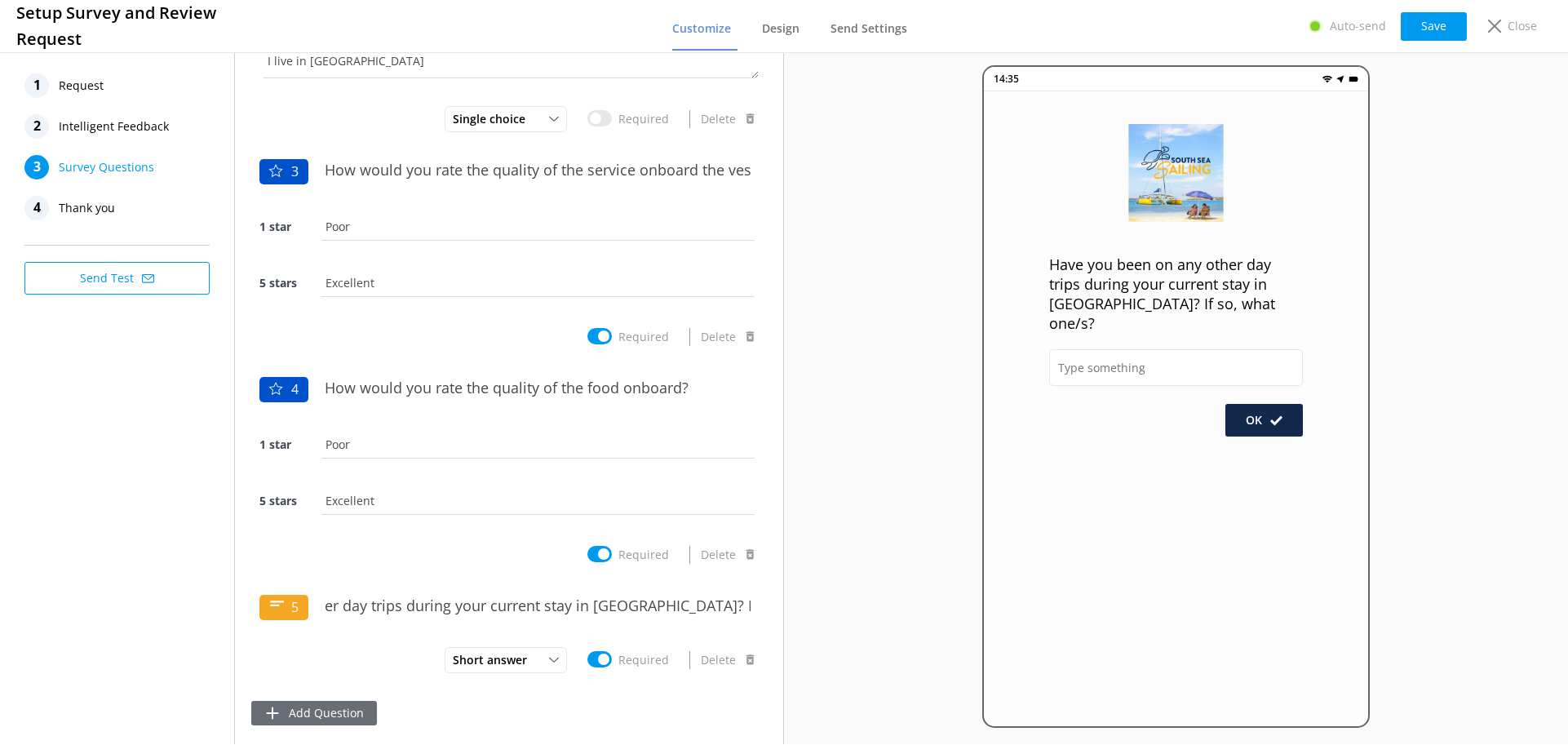
type input "Have you been on any other day trips during your current stay in [GEOGRAPHIC_DA…"
click at [308, 712] on button "Add Question" at bounding box center [314, 713] width 126 height 25
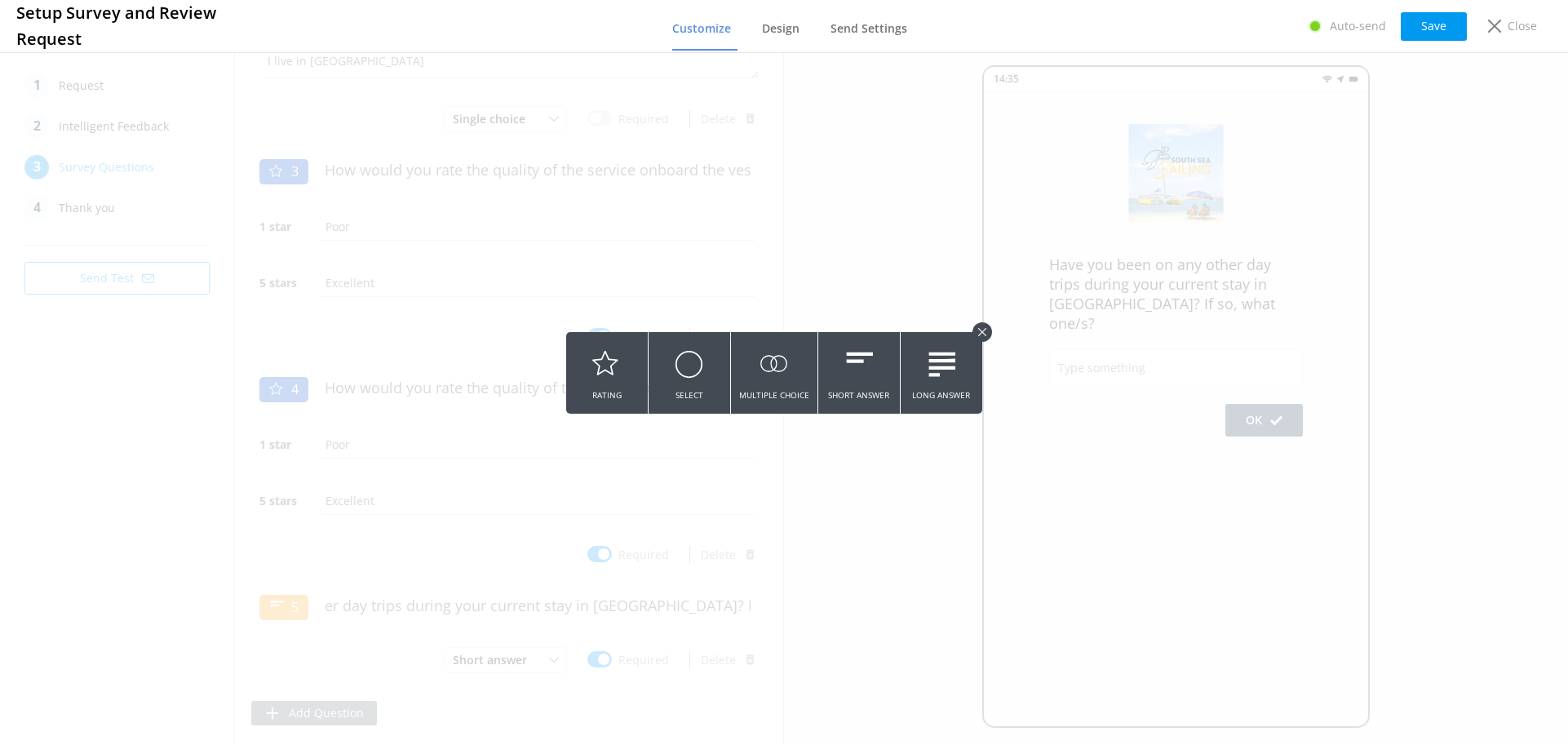
scroll to position [0, 0]
click at [704, 364] on icon at bounding box center [689, 364] width 29 height 45
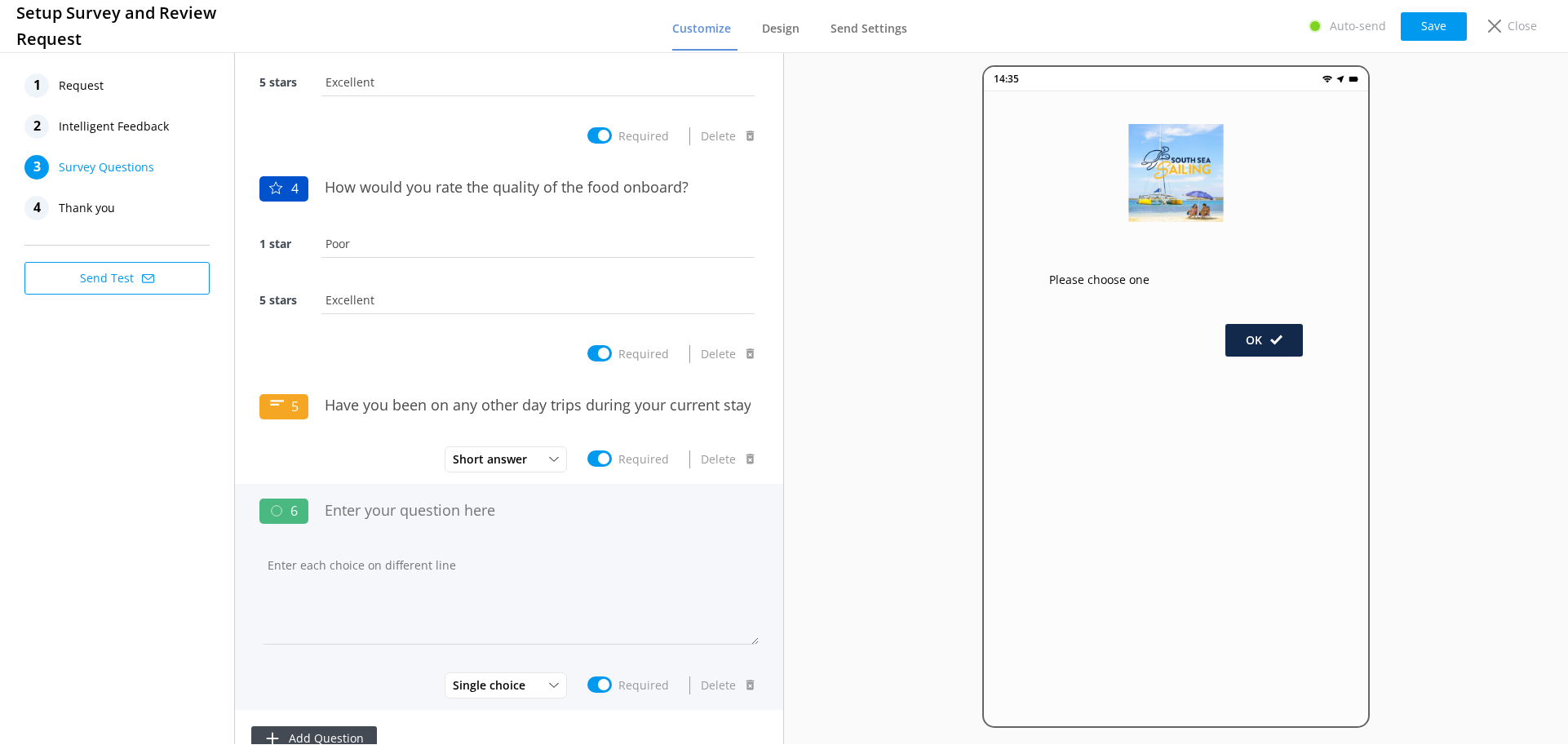
scroll to position [571, 0]
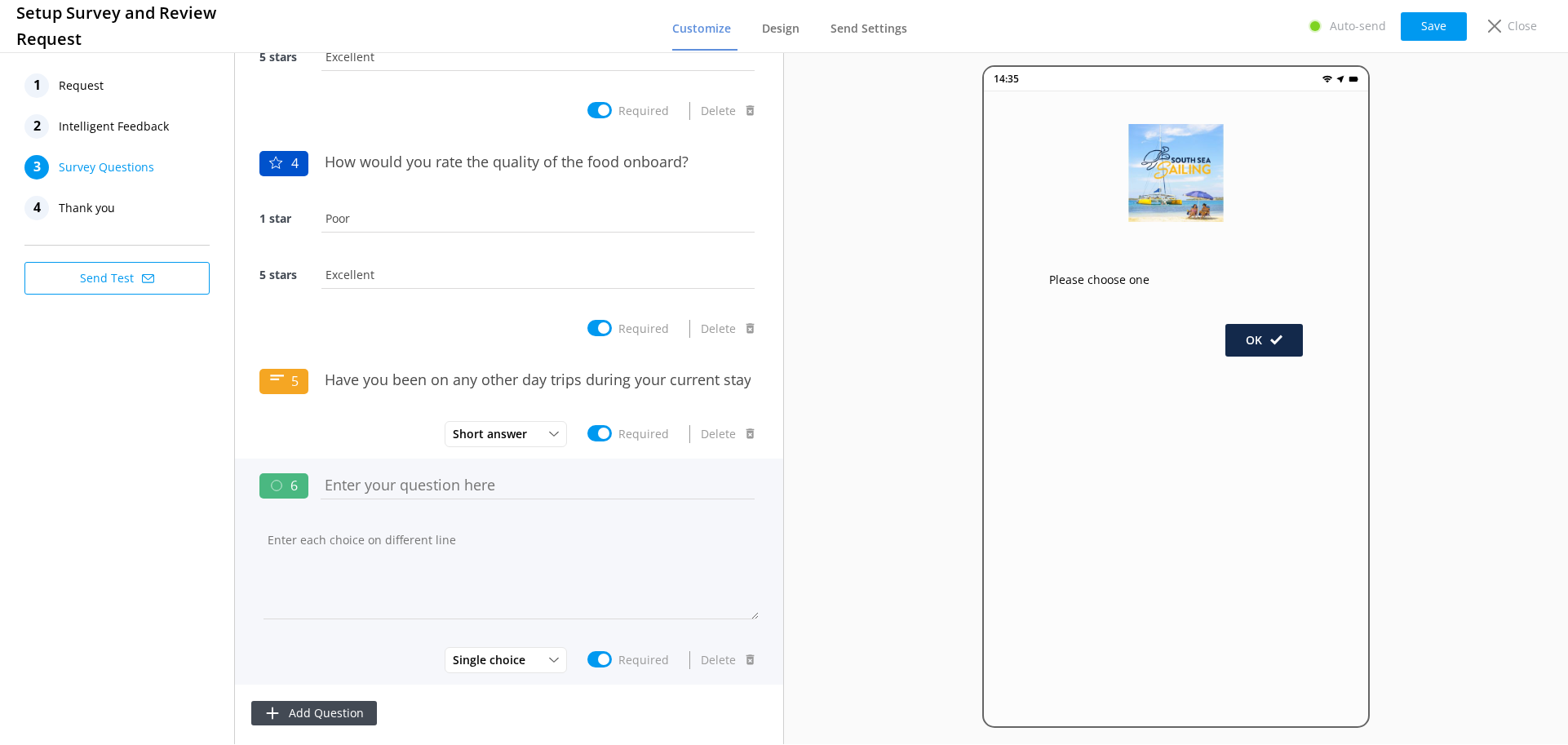
click at [371, 487] on input "text" at bounding box center [537, 485] width 442 height 37
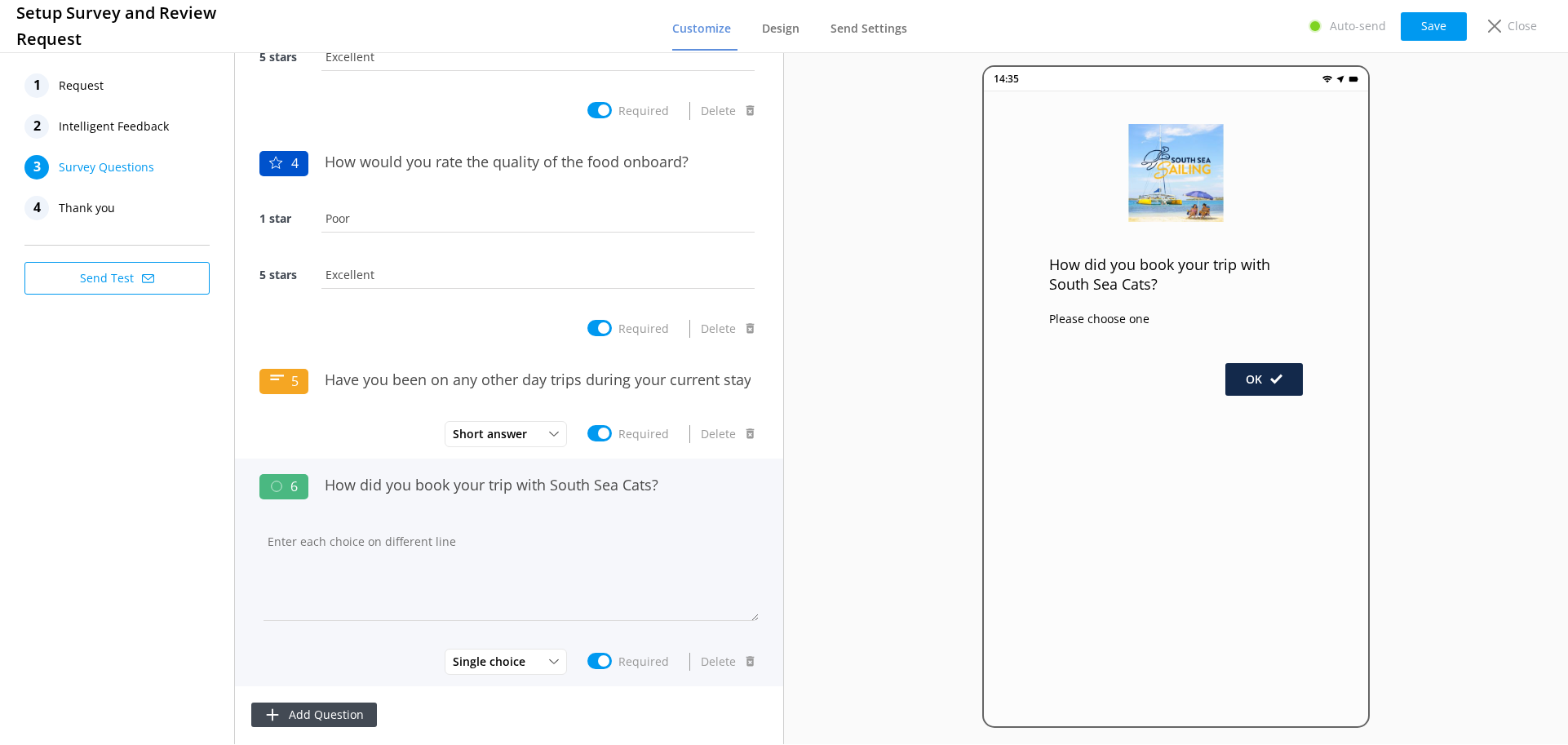
type input "How did you book your trip with South Sea Cats?"
click at [351, 537] on textarea at bounding box center [509, 571] width 500 height 98
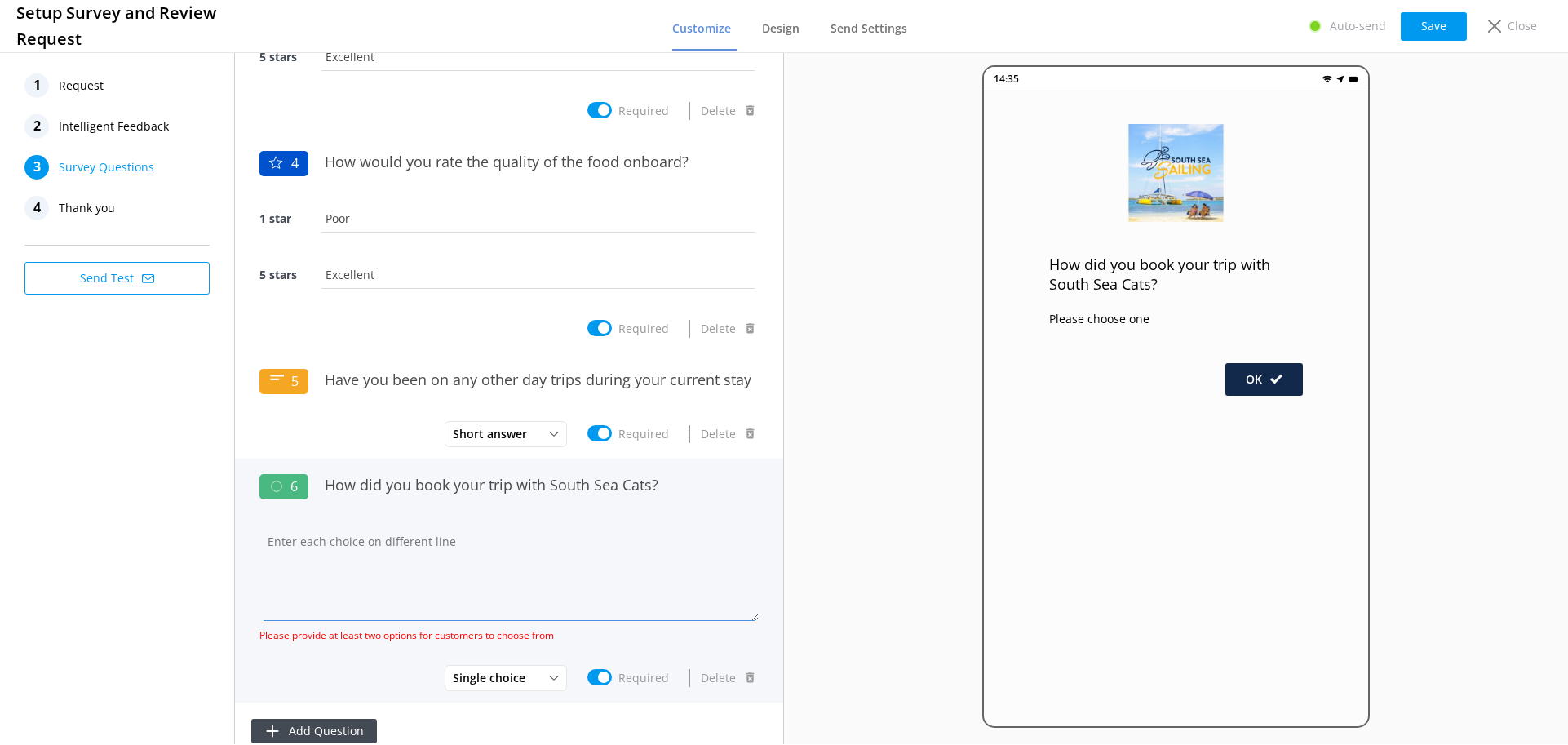
drag, startPoint x: 351, startPoint y: 528, endPoint x: 344, endPoint y: 537, distance: 11.4
click at [351, 528] on textarea at bounding box center [509, 571] width 500 height 98
paste textarea "Direct with South Sea Cats (website, email, phone or at the check-in desk) Hote…"
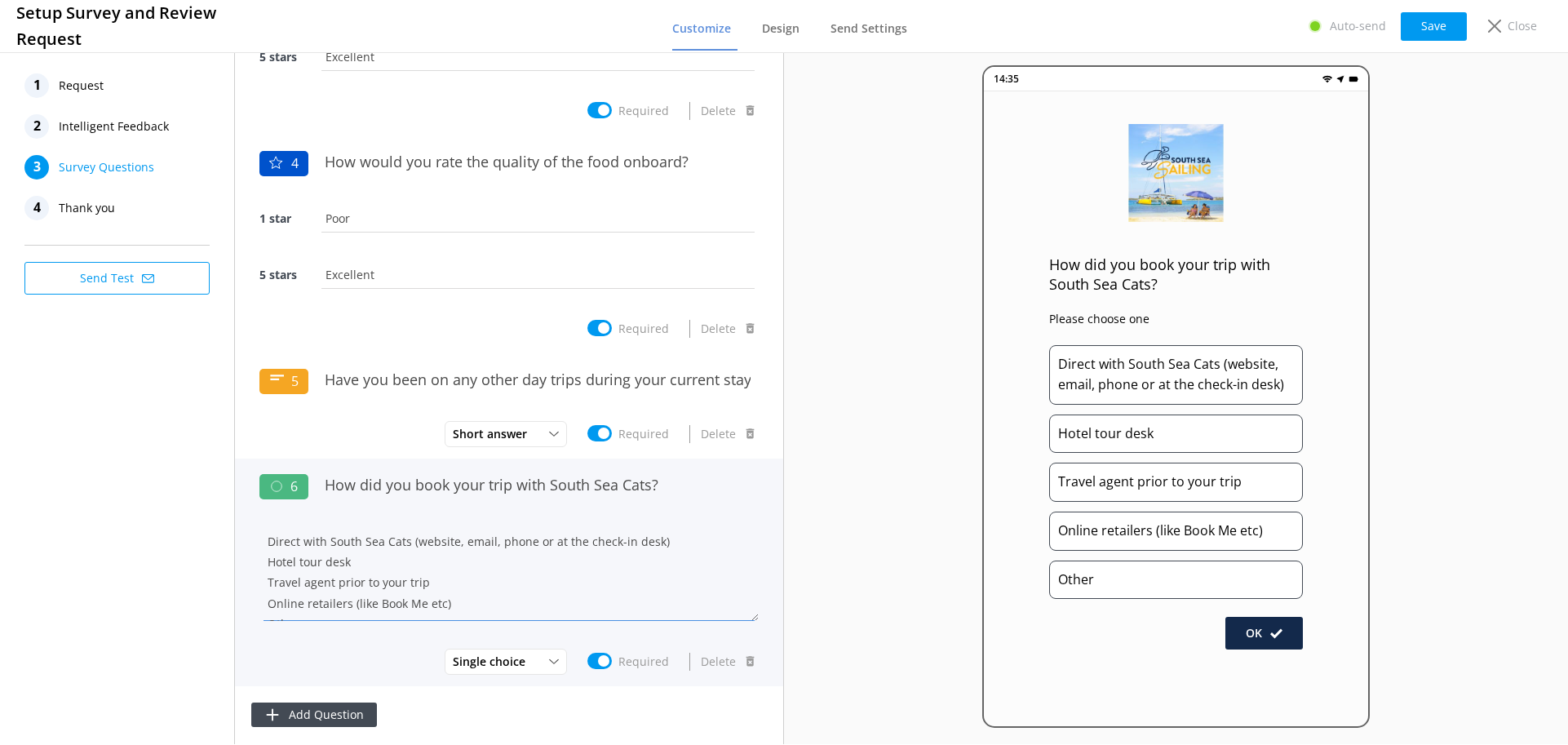
scroll to position [31, 0]
type textarea "Direct with South Sea Cats (website, email, phone or at the check-in desk) Hote…"
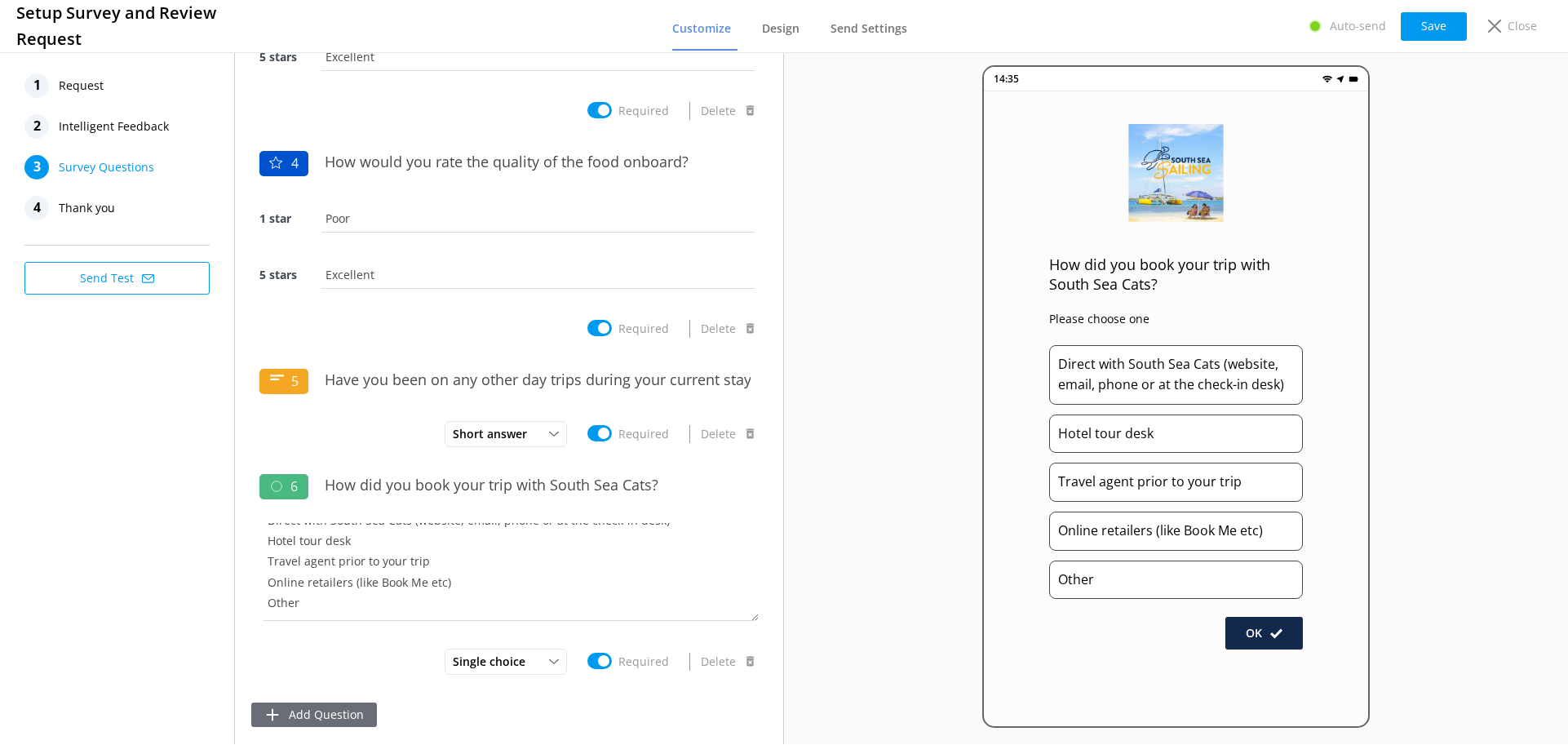
click at [303, 718] on button "Add Question" at bounding box center [314, 715] width 126 height 25
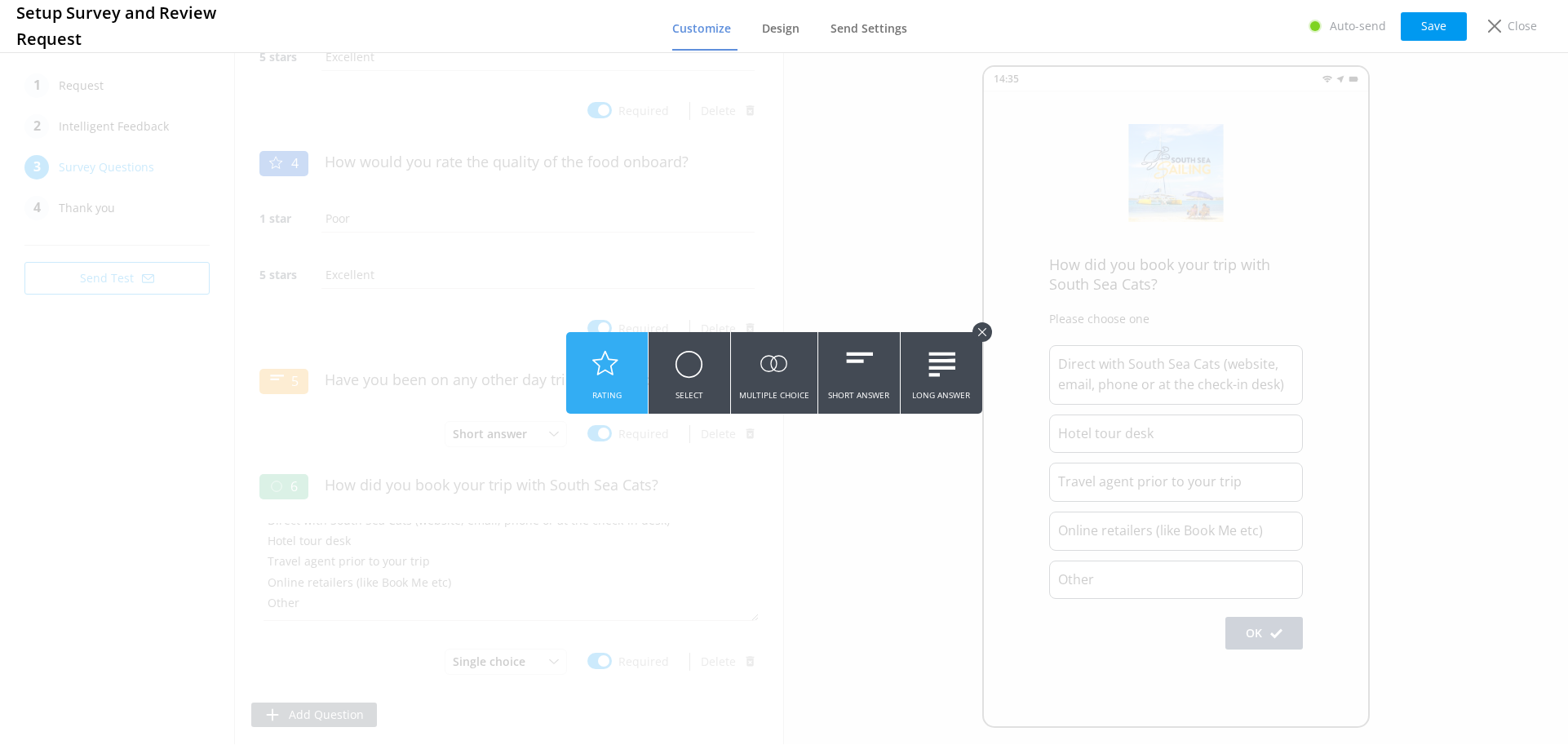
click at [626, 359] on button "Rating" at bounding box center [607, 373] width 81 height 81
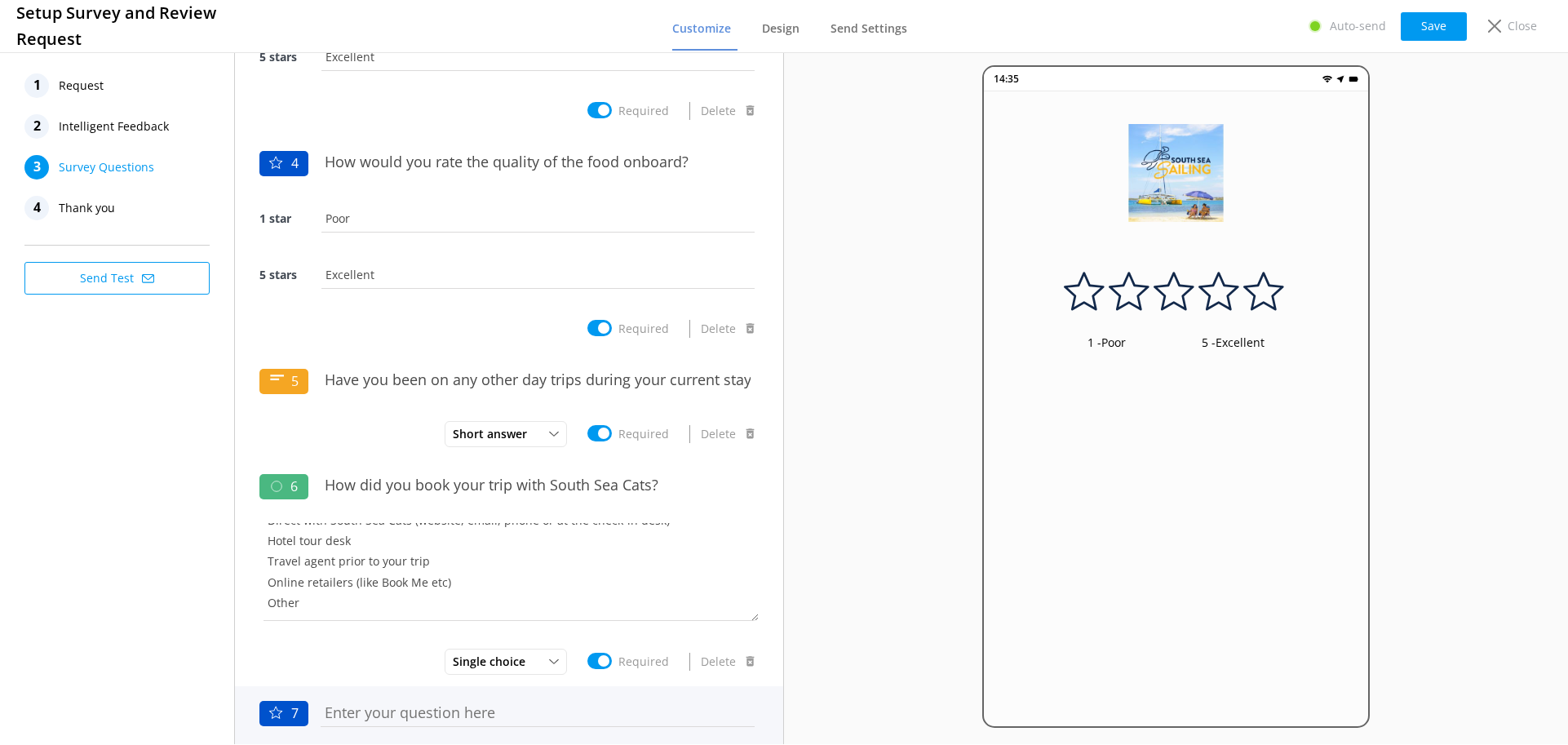
click at [380, 710] on input "text" at bounding box center [537, 713] width 442 height 37
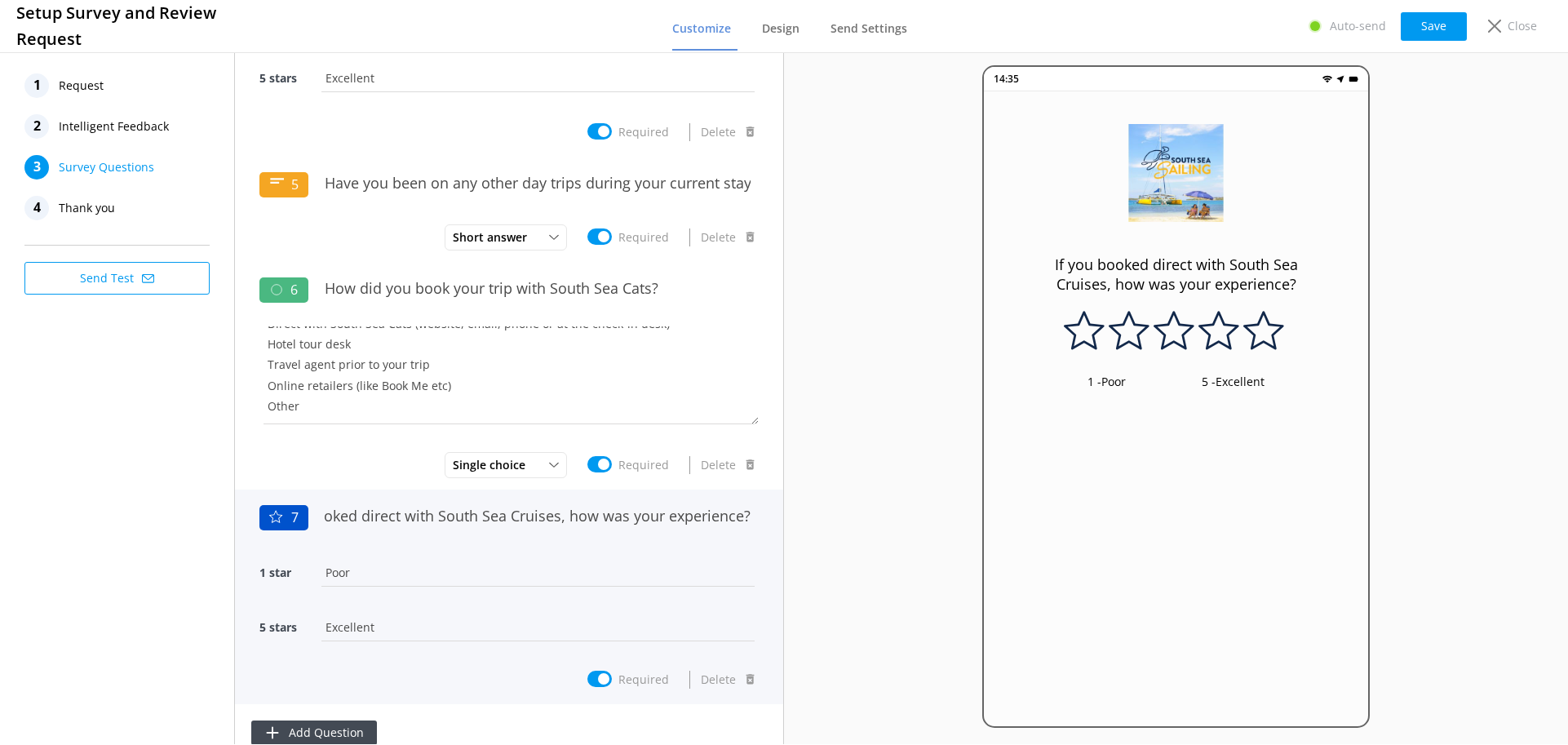
scroll to position [787, 0]
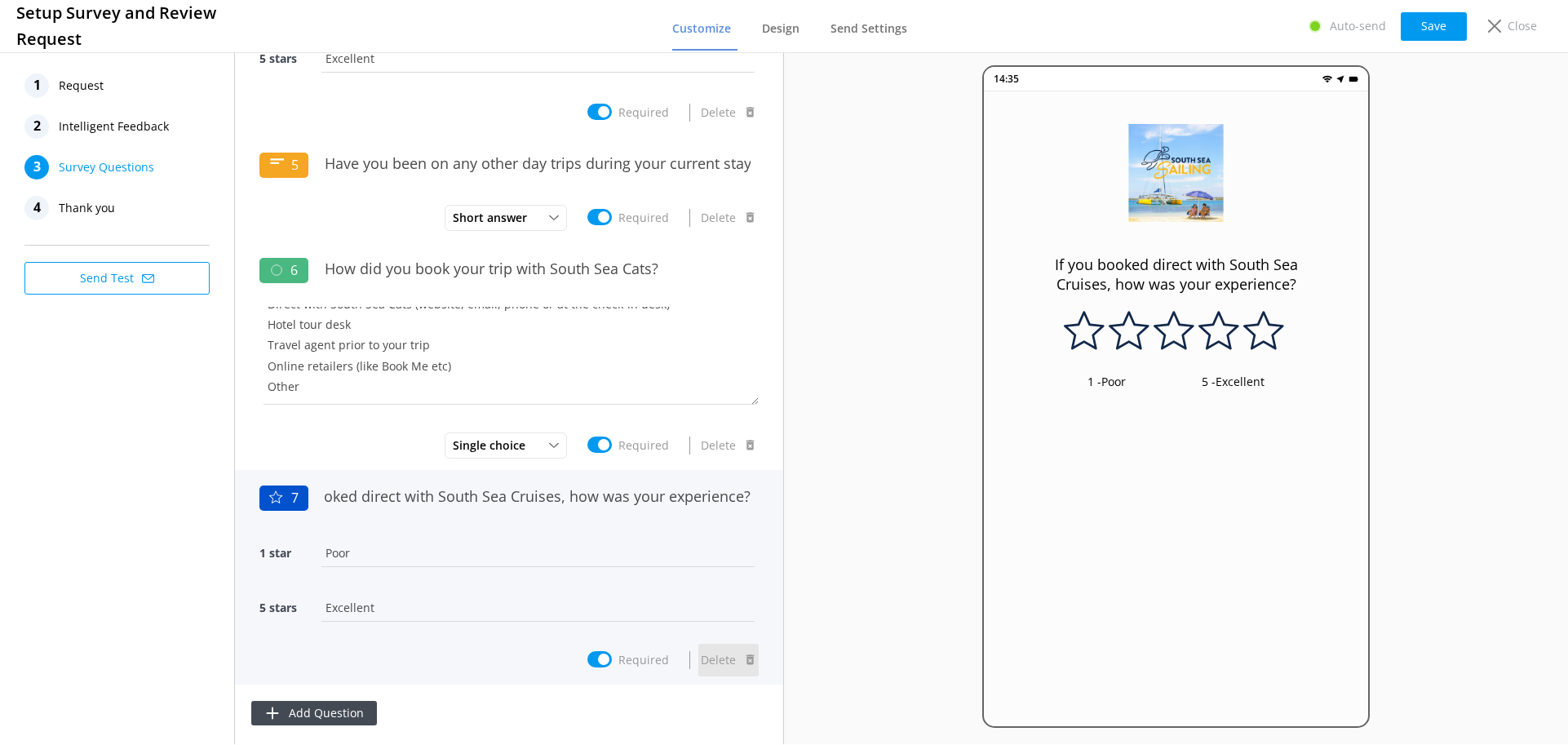
type input "If you booked direct with South Sea Cruises, how was your experience?"
click at [718, 658] on button "Delete" at bounding box center [728, 659] width 60 height 32
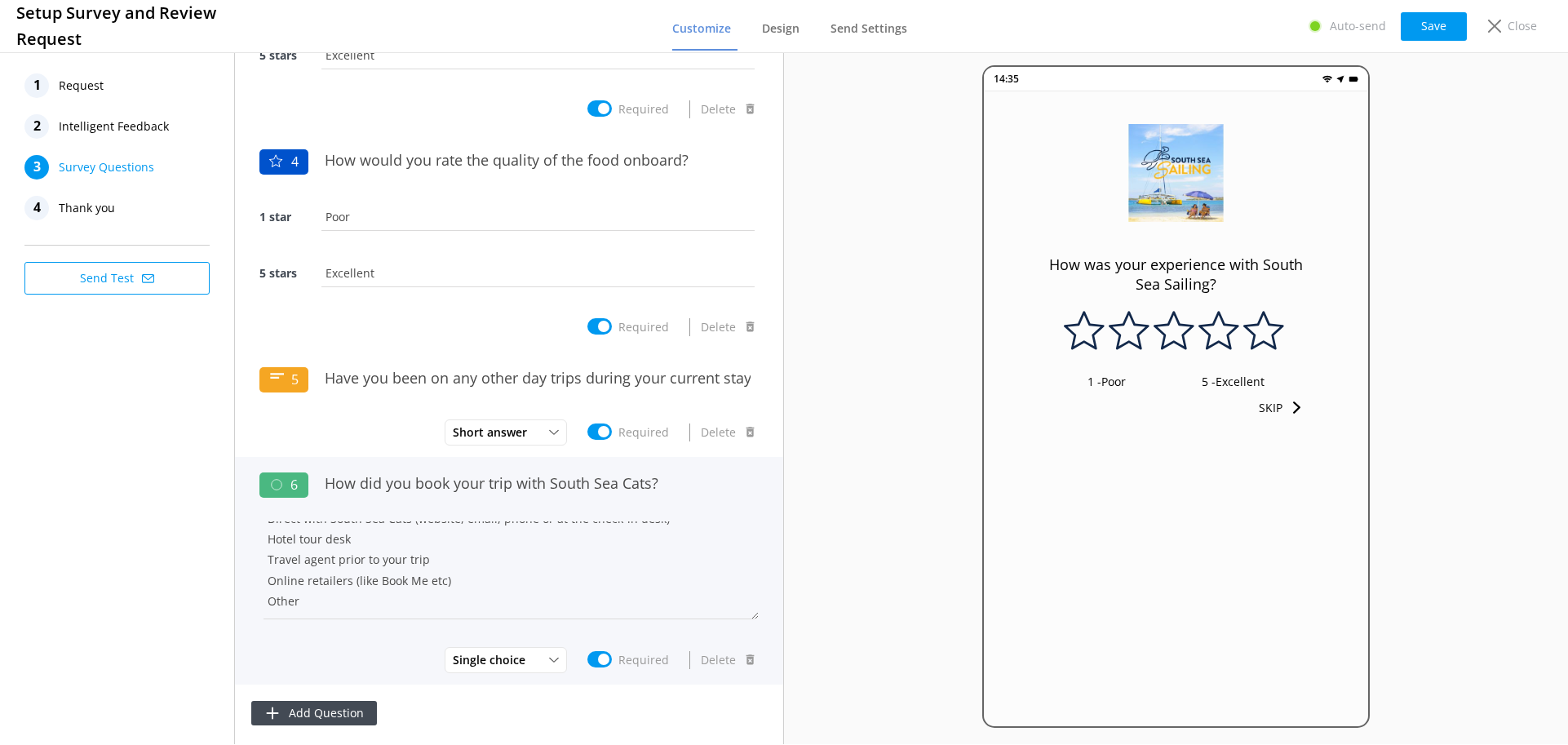
scroll to position [571, 0]
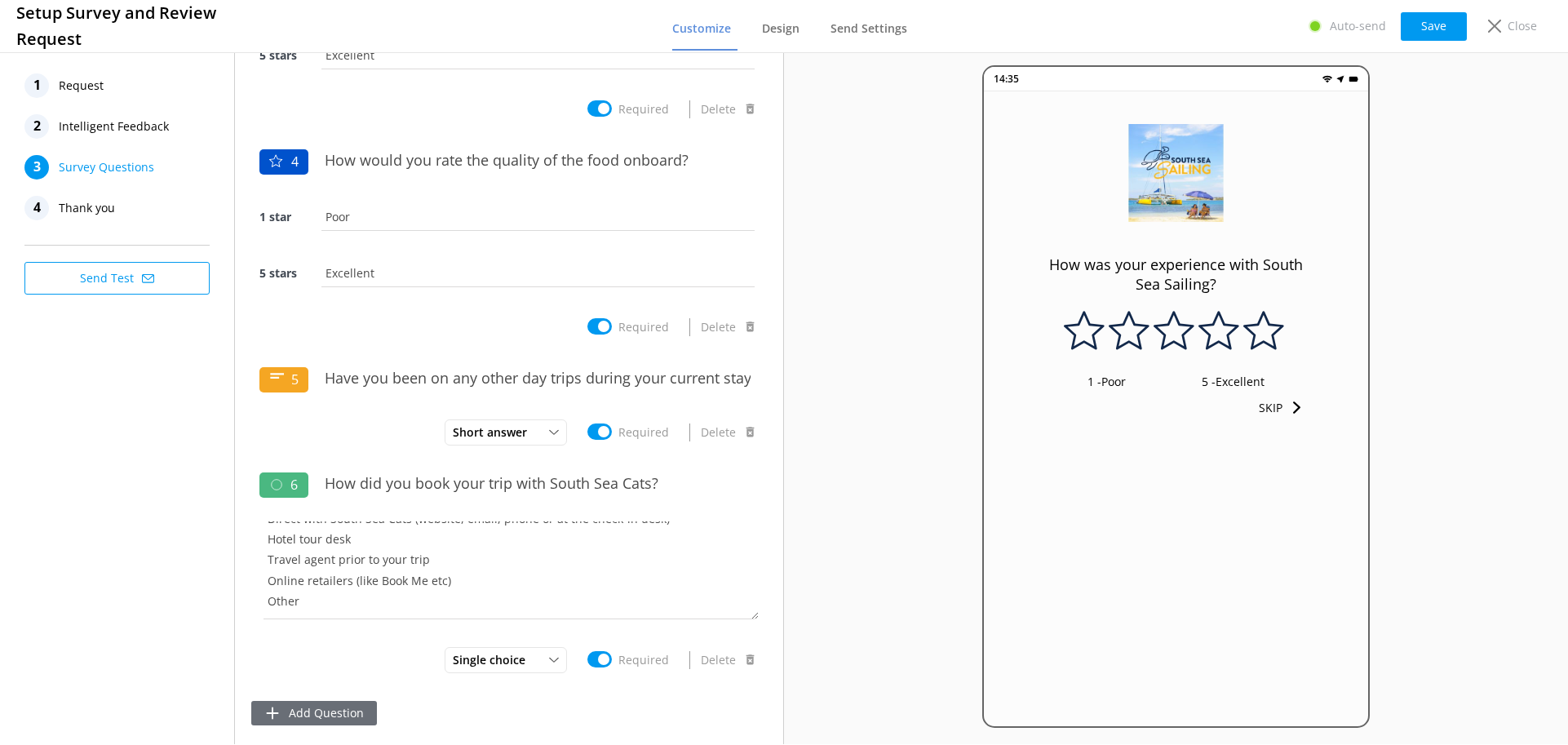
click at [332, 709] on button "Add Question" at bounding box center [314, 713] width 126 height 25
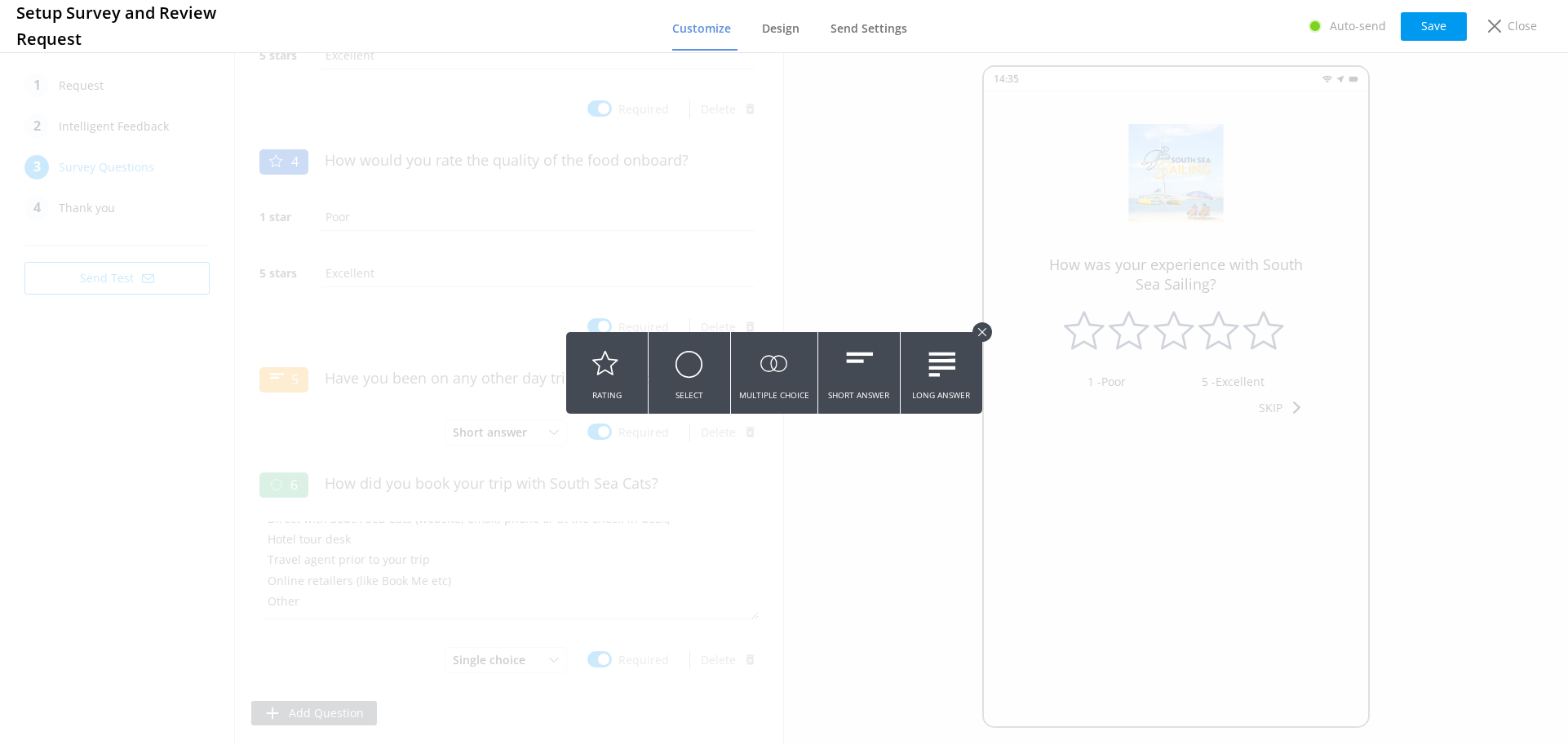
click at [851, 370] on icon at bounding box center [858, 364] width 29 height 45
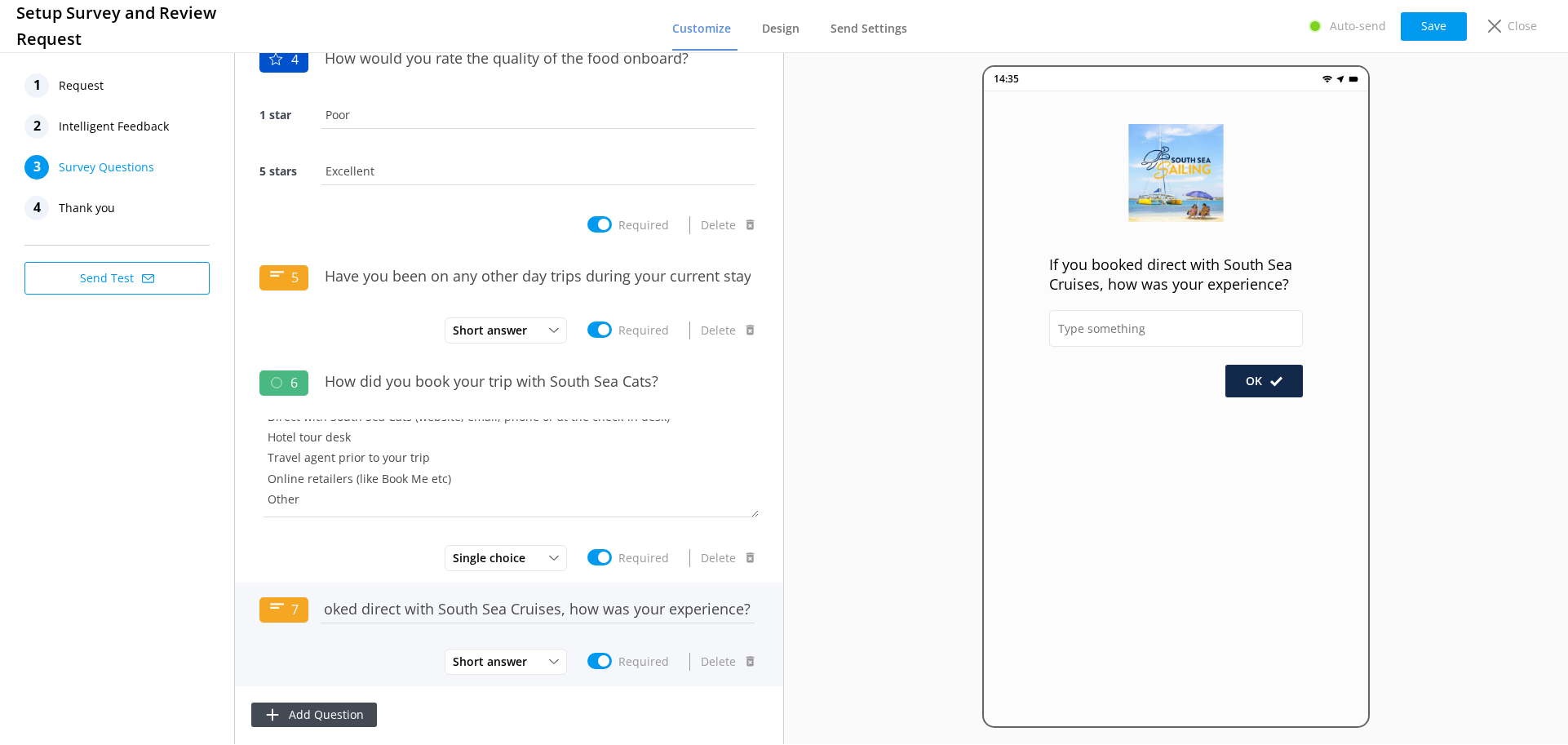
scroll to position [676, 0]
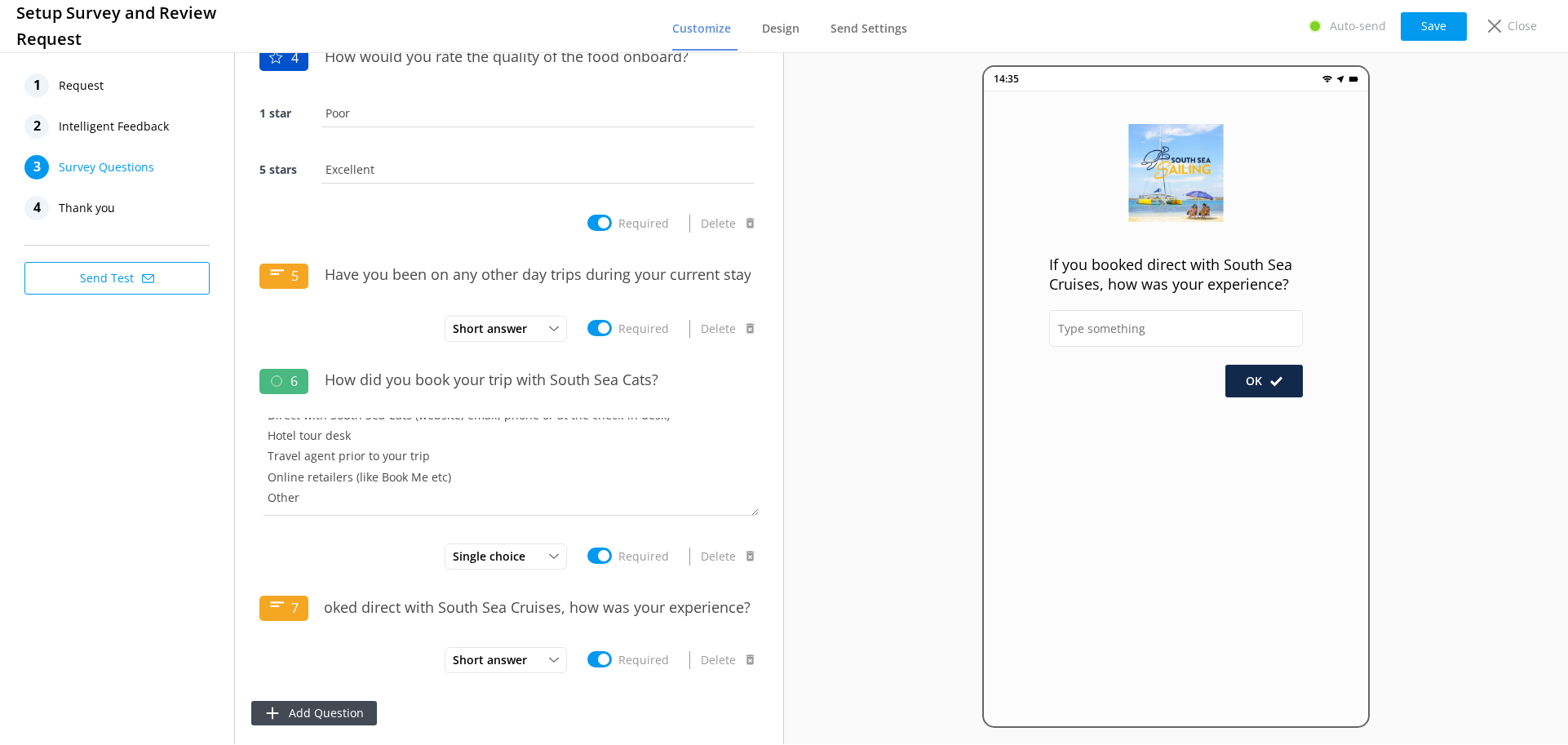
type input "If you booked direct with South Sea Cruises, how was your experience?"
click at [146, 613] on div "1 Request 2 Intelligent Feedback 3 Survey Questions 4 Thank you Send Test" at bounding box center [117, 396] width 235 height 695
click at [1251, 381] on button "OK" at bounding box center [1264, 380] width 78 height 32
click at [1174, 348] on div at bounding box center [1176, 337] width 254 height 54
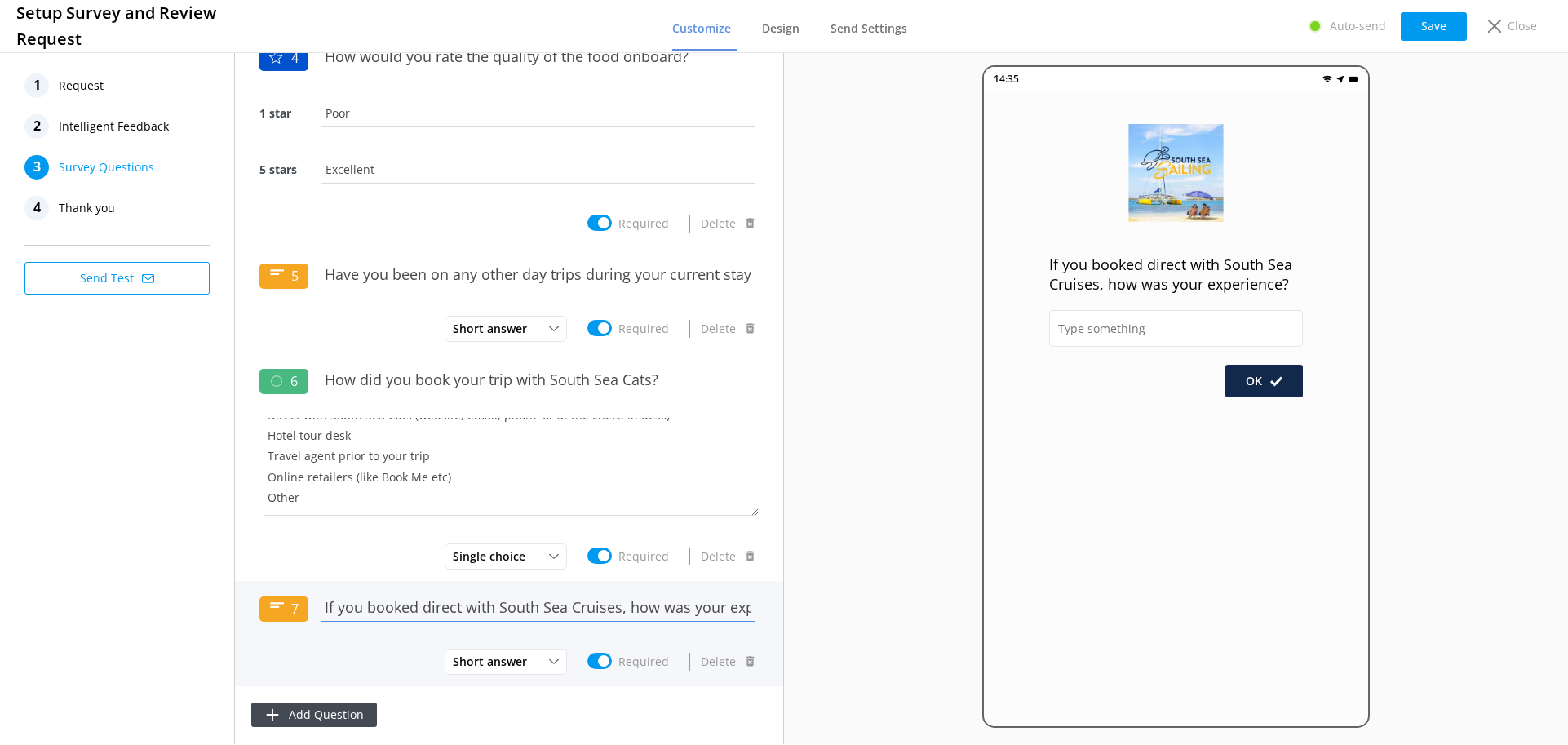
click at [374, 624] on input "If you booked direct with South Sea Cruises, how was your experience?" at bounding box center [537, 607] width 442 height 37
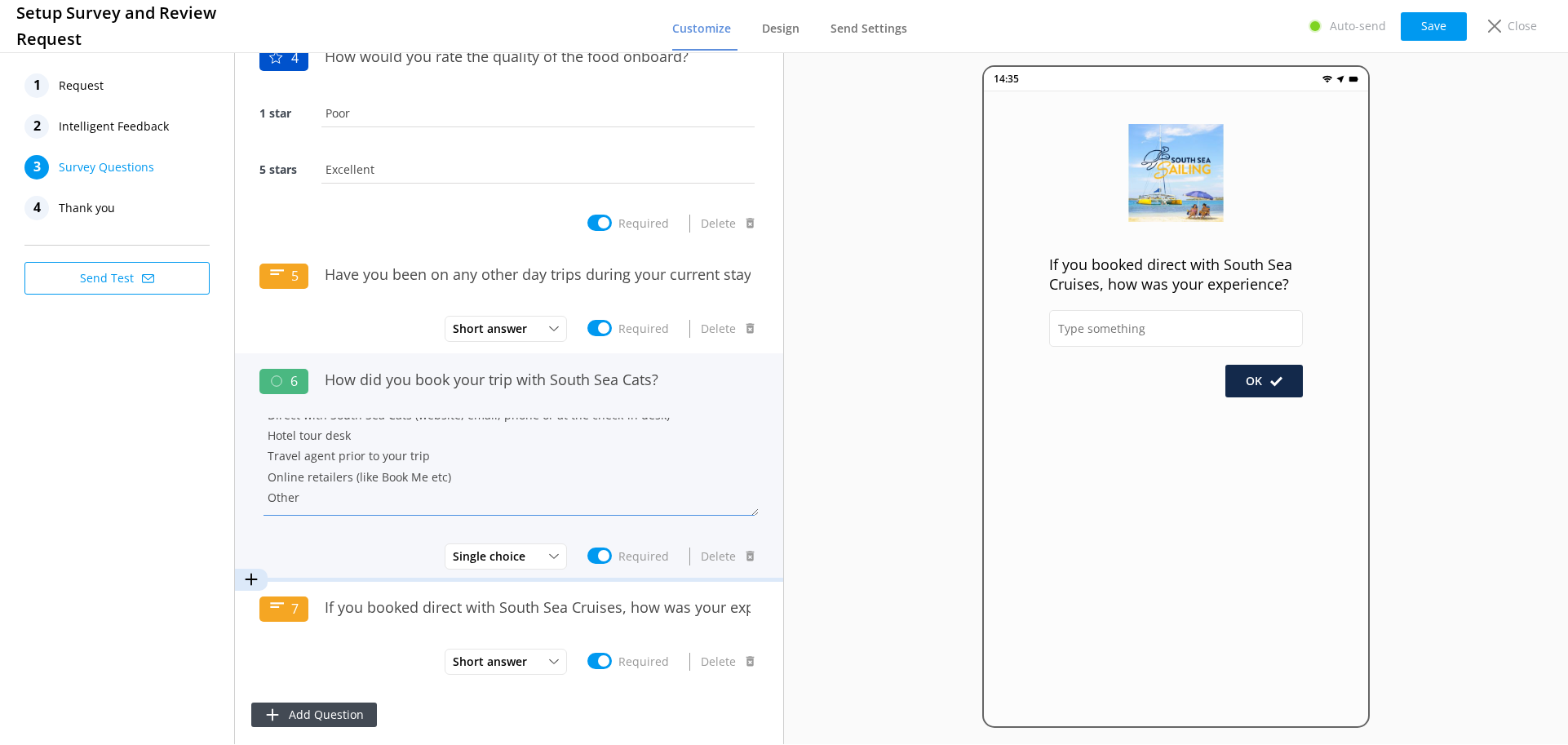
click at [367, 451] on textarea "Direct with South Sea Cats (website, email, phone or at the check-in desk) Hote…" at bounding box center [509, 466] width 500 height 98
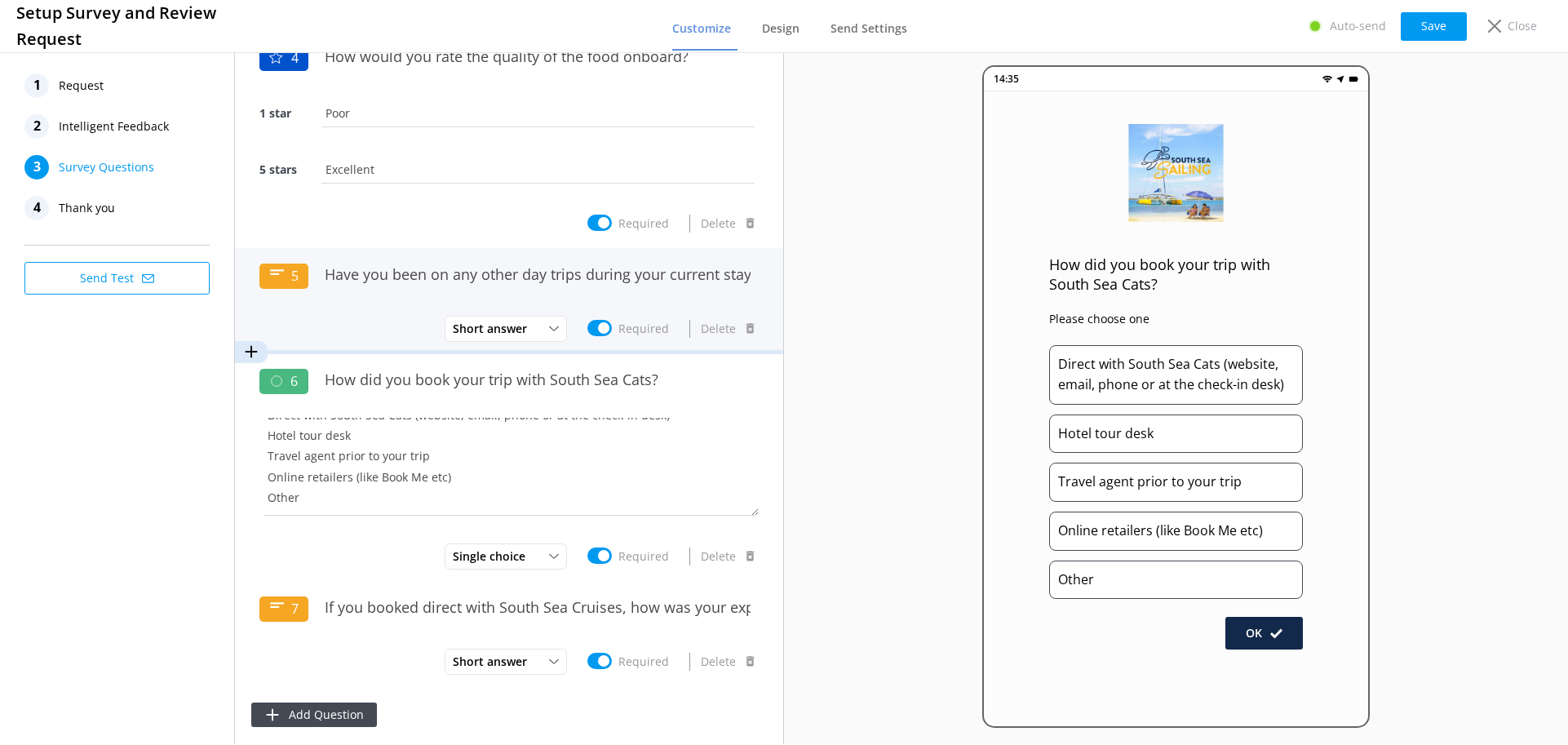
click at [368, 327] on div "Short answer Short Answer Long Answer Required Delete" at bounding box center [509, 328] width 500 height 32
click at [375, 290] on input "Have you been on any other day trips during your current stay in [GEOGRAPHIC_DA…" at bounding box center [537, 274] width 442 height 37
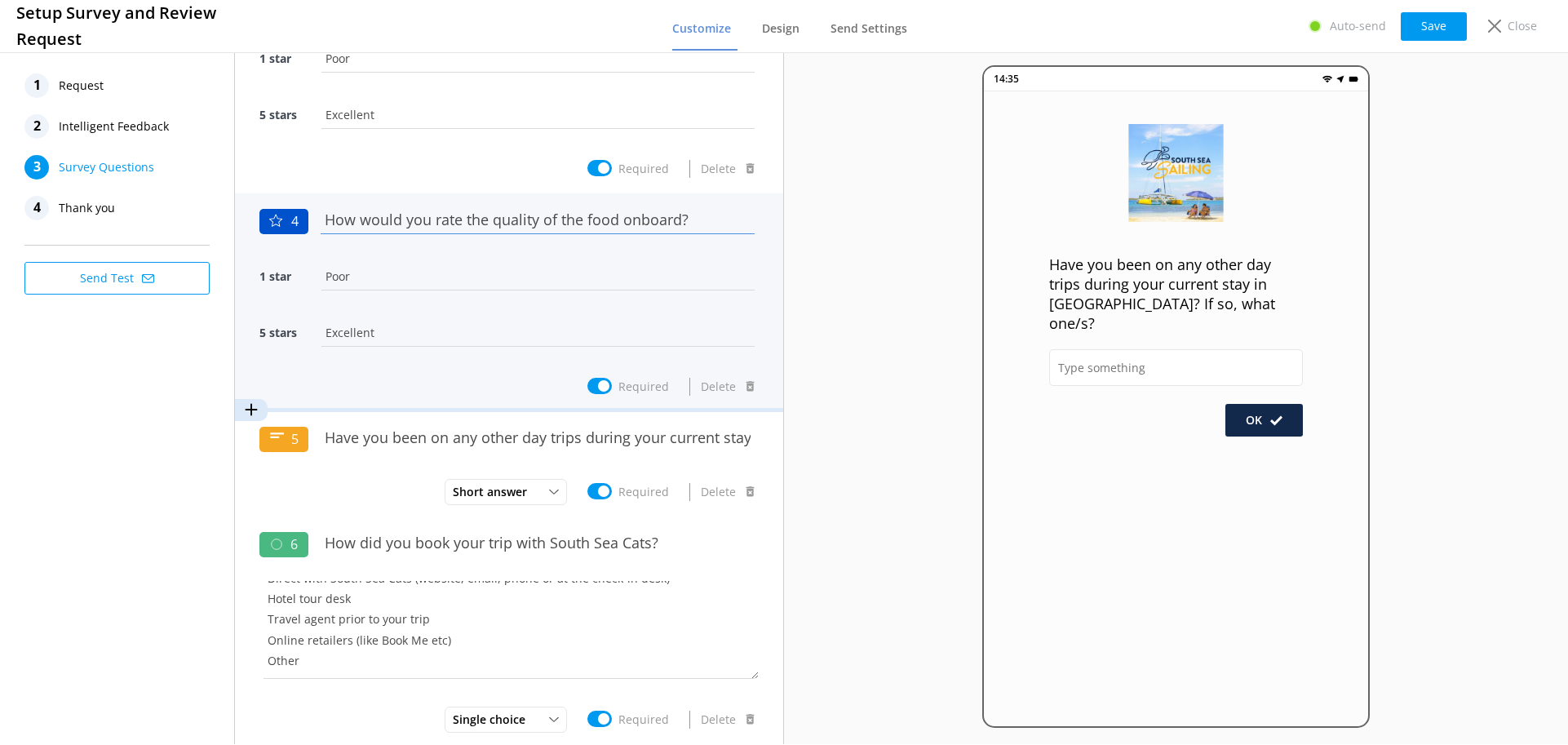
click at [436, 220] on input "How would you rate the quality of the food onboard?" at bounding box center [537, 220] width 442 height 37
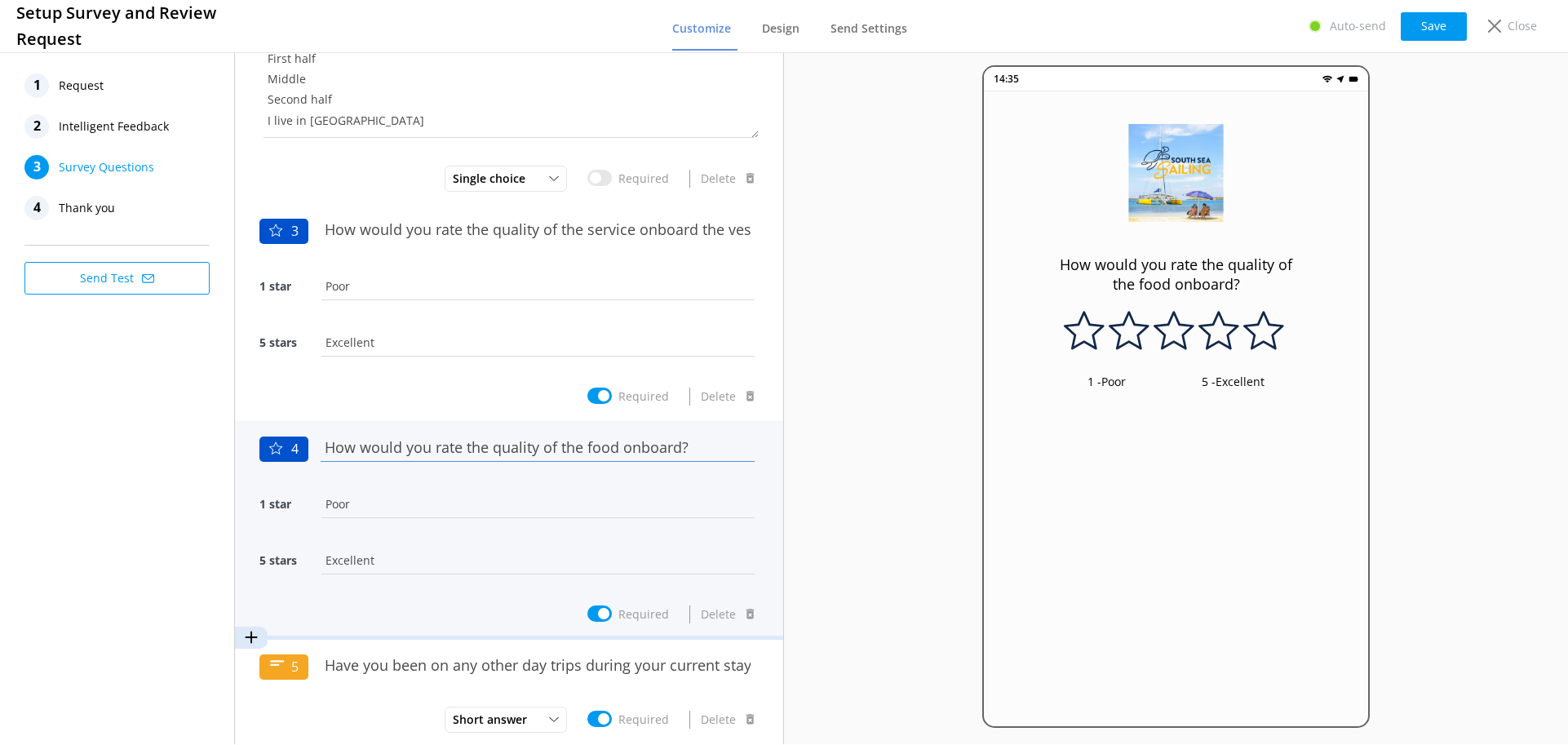
scroll to position [268, 0]
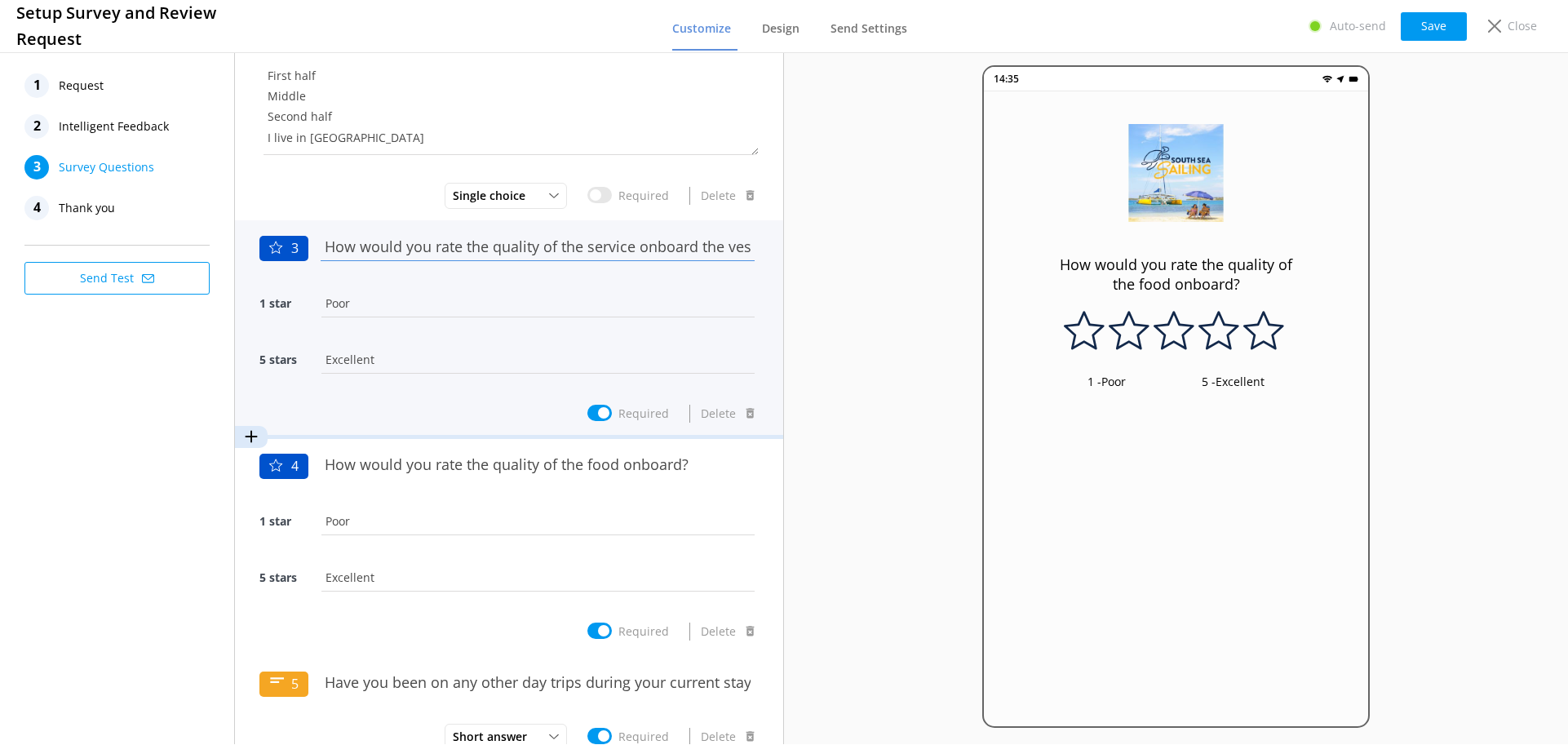
click at [438, 256] on input "How would you rate the quality of the service onboard the vessel?" at bounding box center [537, 246] width 442 height 37
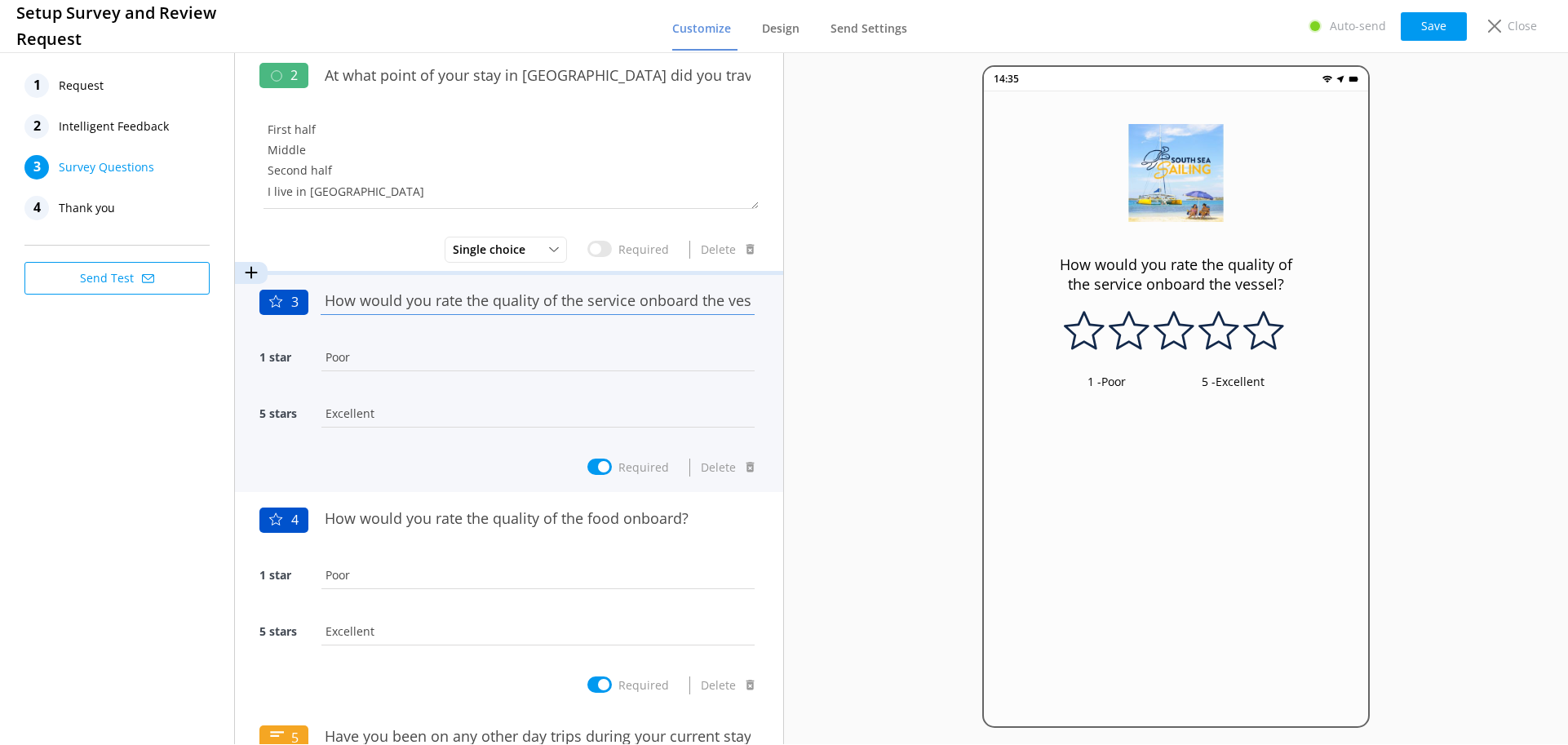
scroll to position [104, 0]
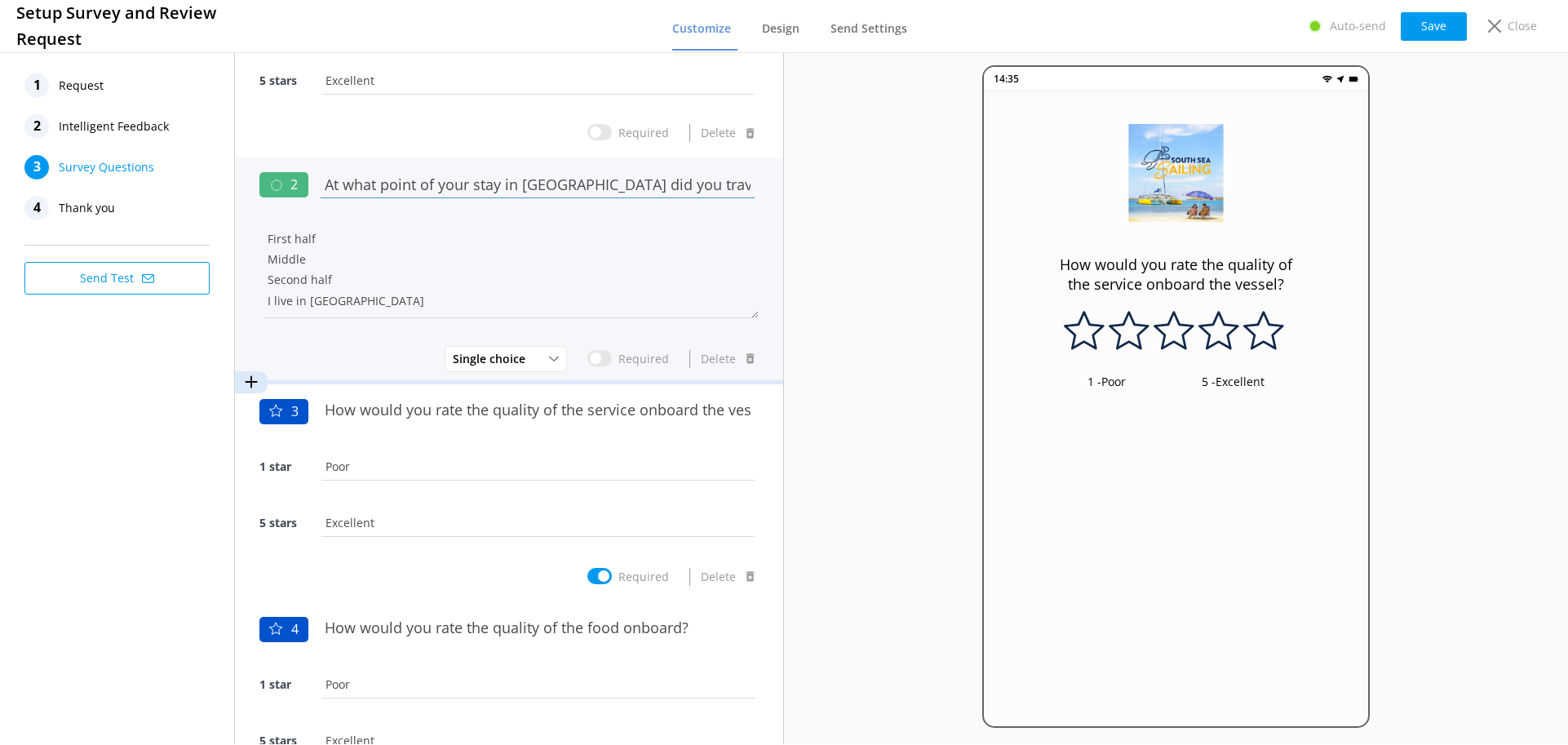
click at [421, 190] on input "At what point of your stay in [GEOGRAPHIC_DATA] did you travel with South Sea S…" at bounding box center [537, 184] width 442 height 37
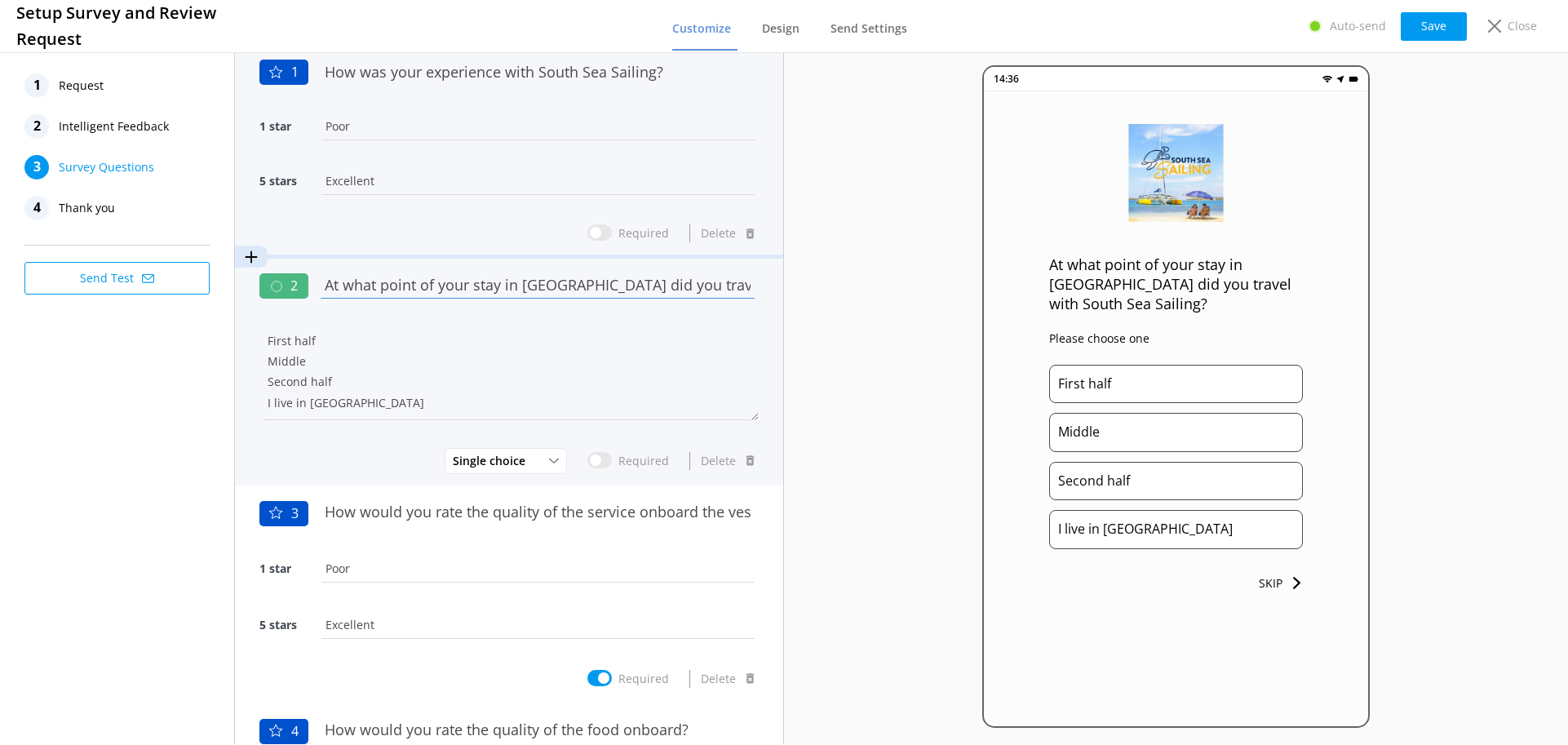
scroll to position [0, 0]
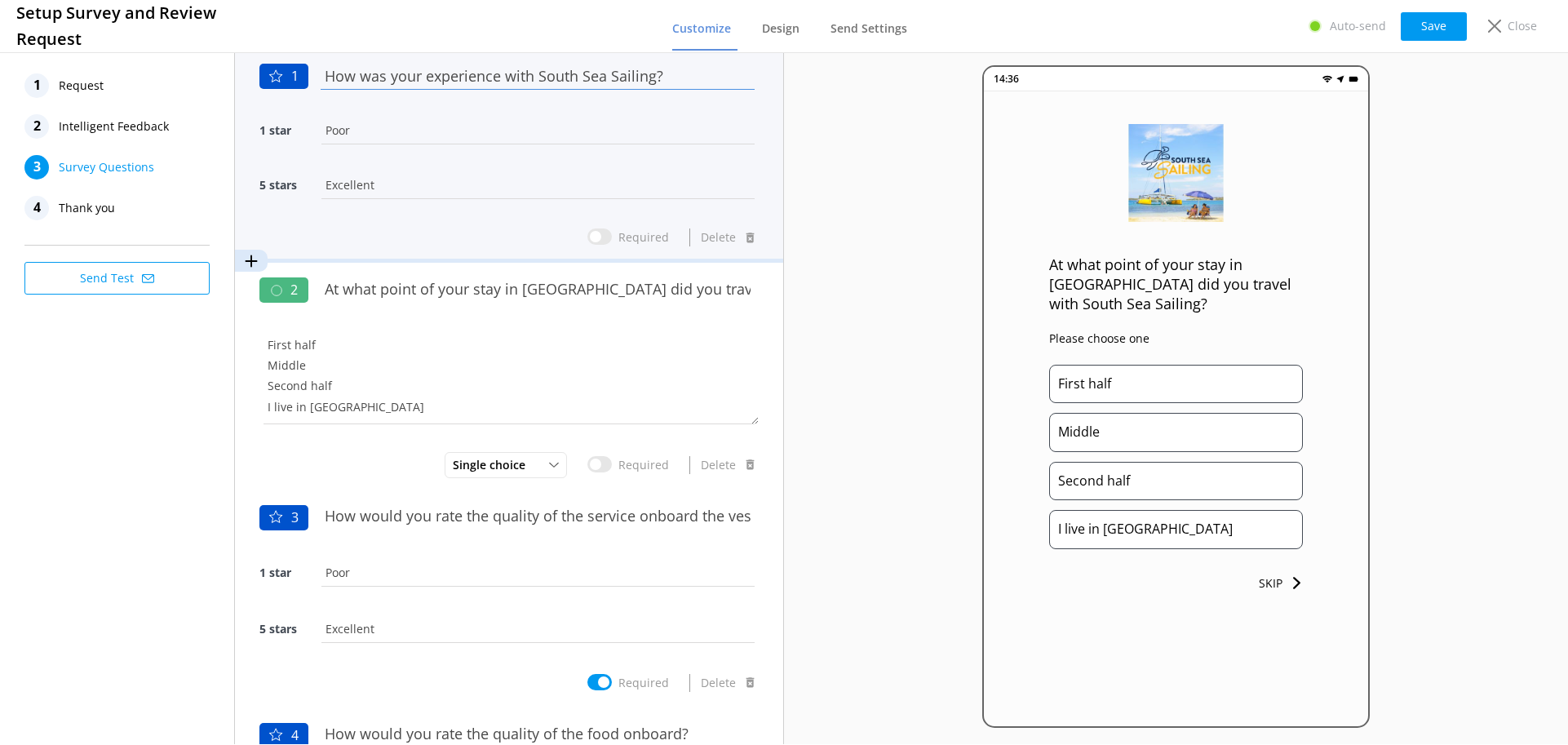
click at [427, 92] on input "How was your experience with South Sea Sailing?" at bounding box center [537, 76] width 442 height 37
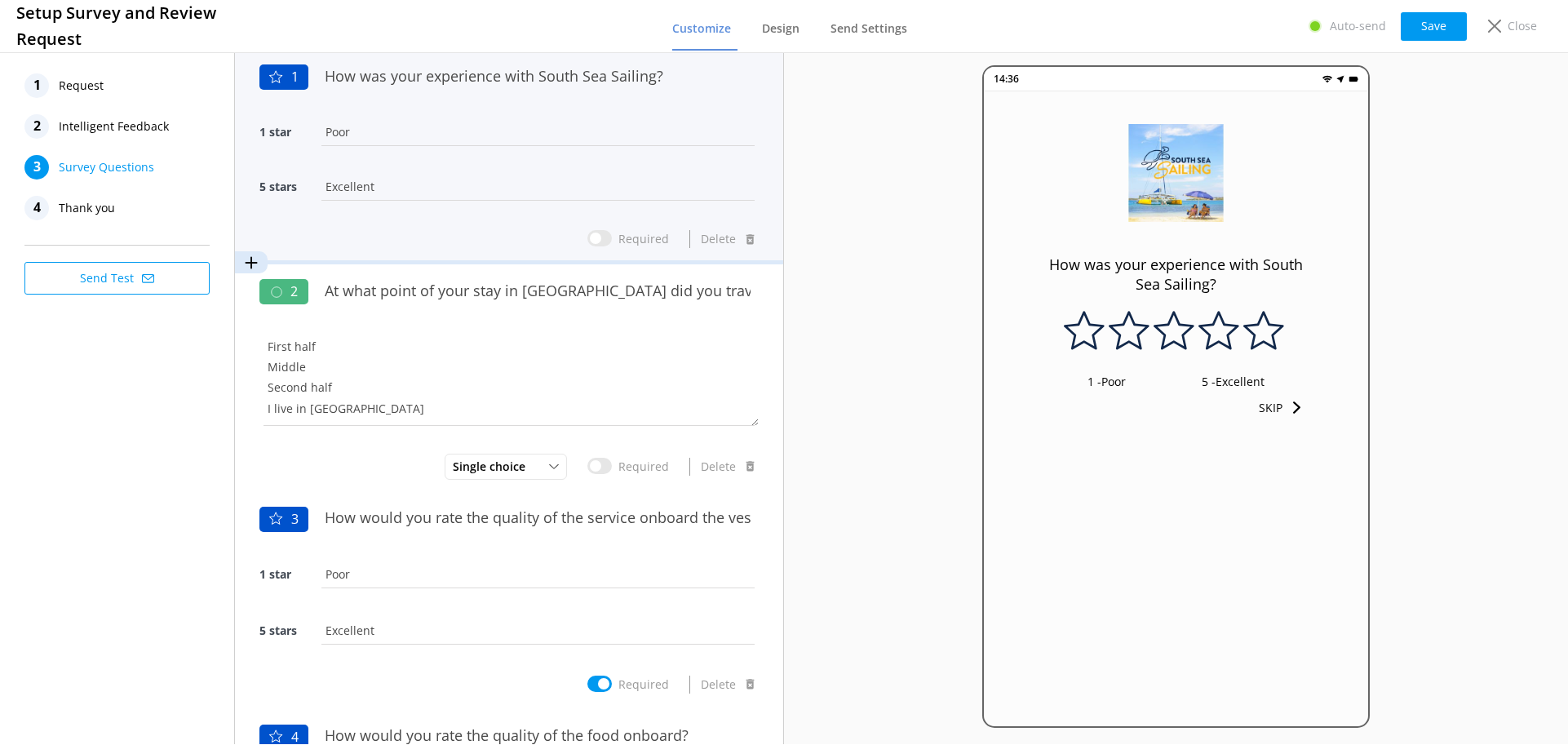
click at [600, 238] on input "Required" at bounding box center [599, 238] width 25 height 17
checkbox input "true"
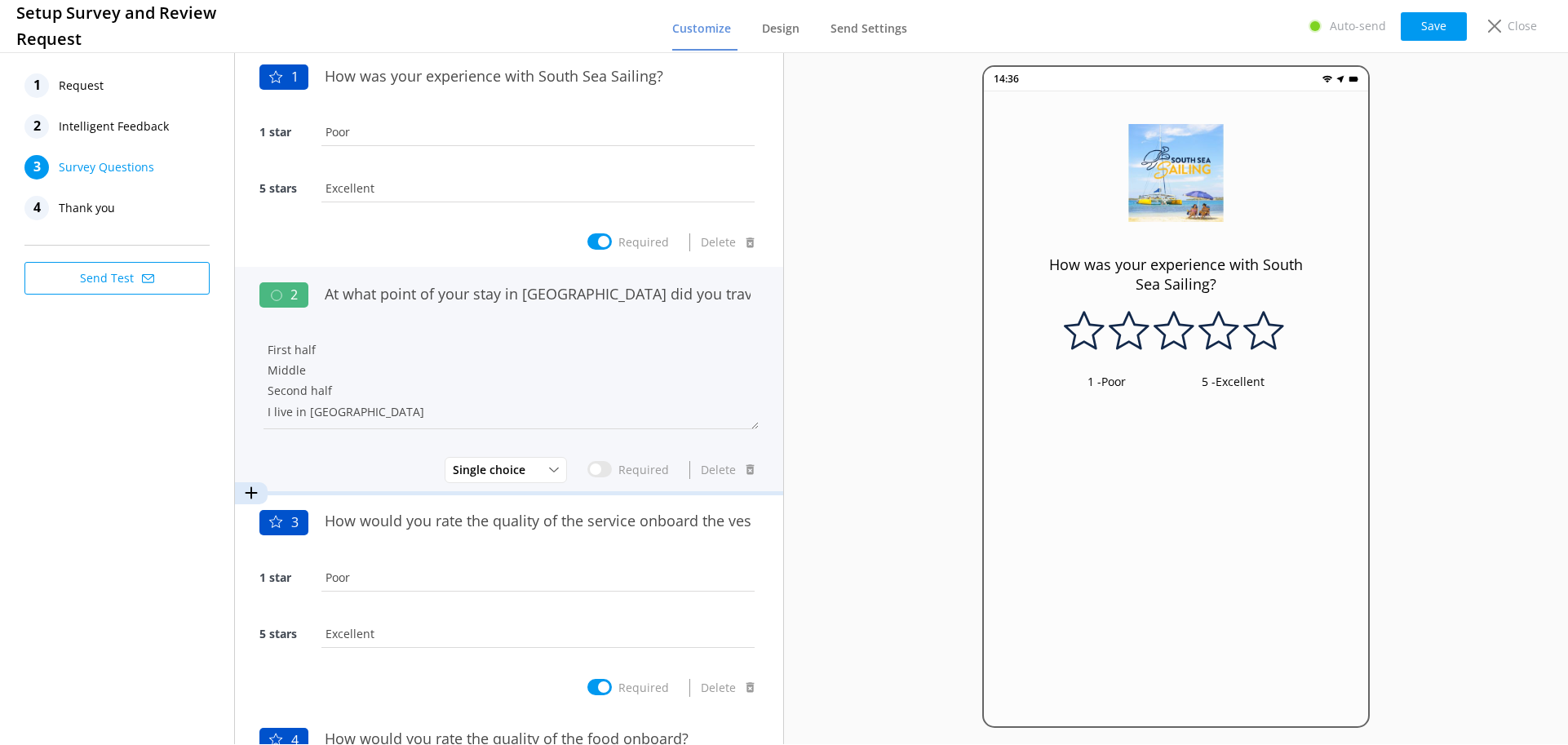
click at [589, 471] on input "Required" at bounding box center [599, 469] width 25 height 17
checkbox input "true"
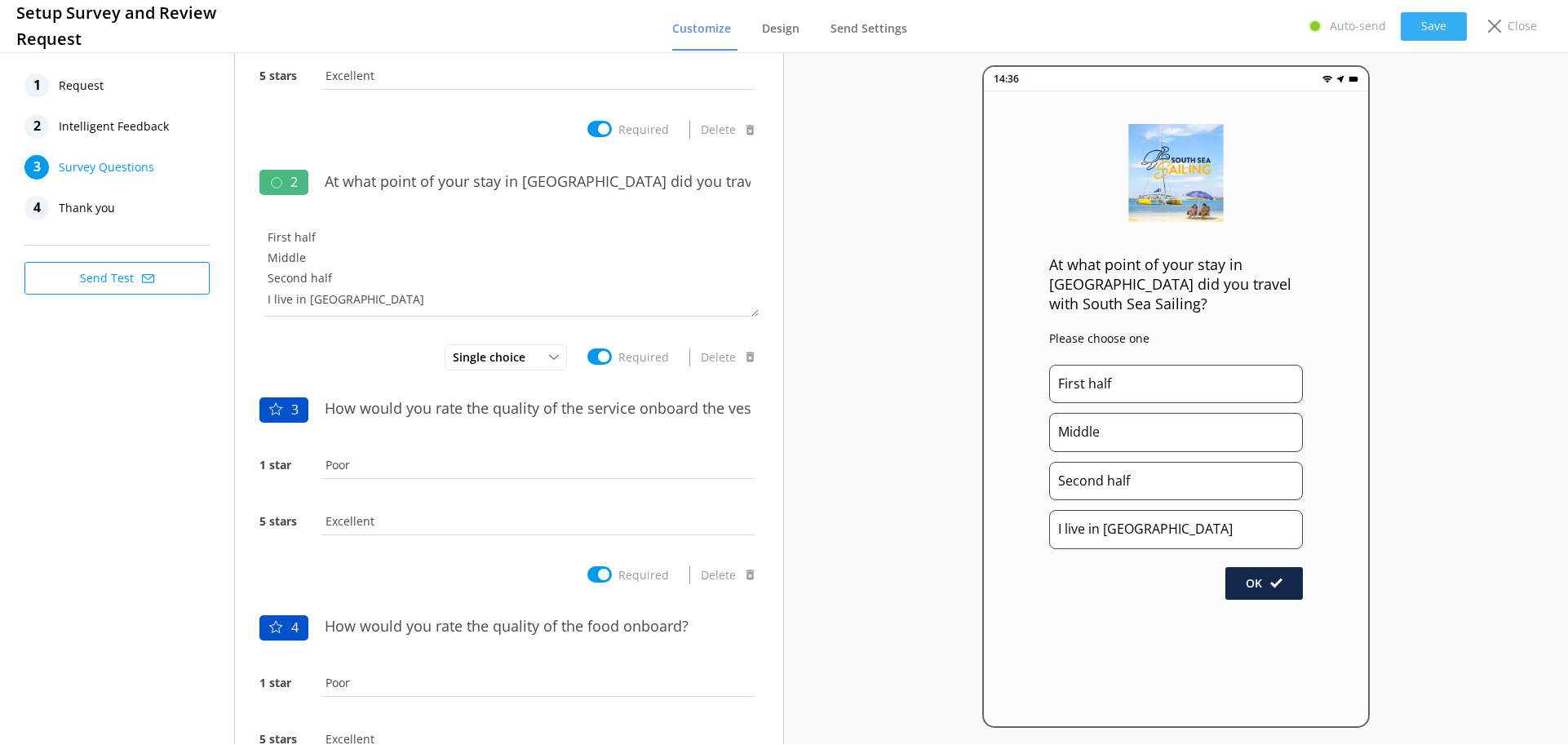
click at [1436, 28] on button "Save" at bounding box center [1434, 26] width 66 height 29
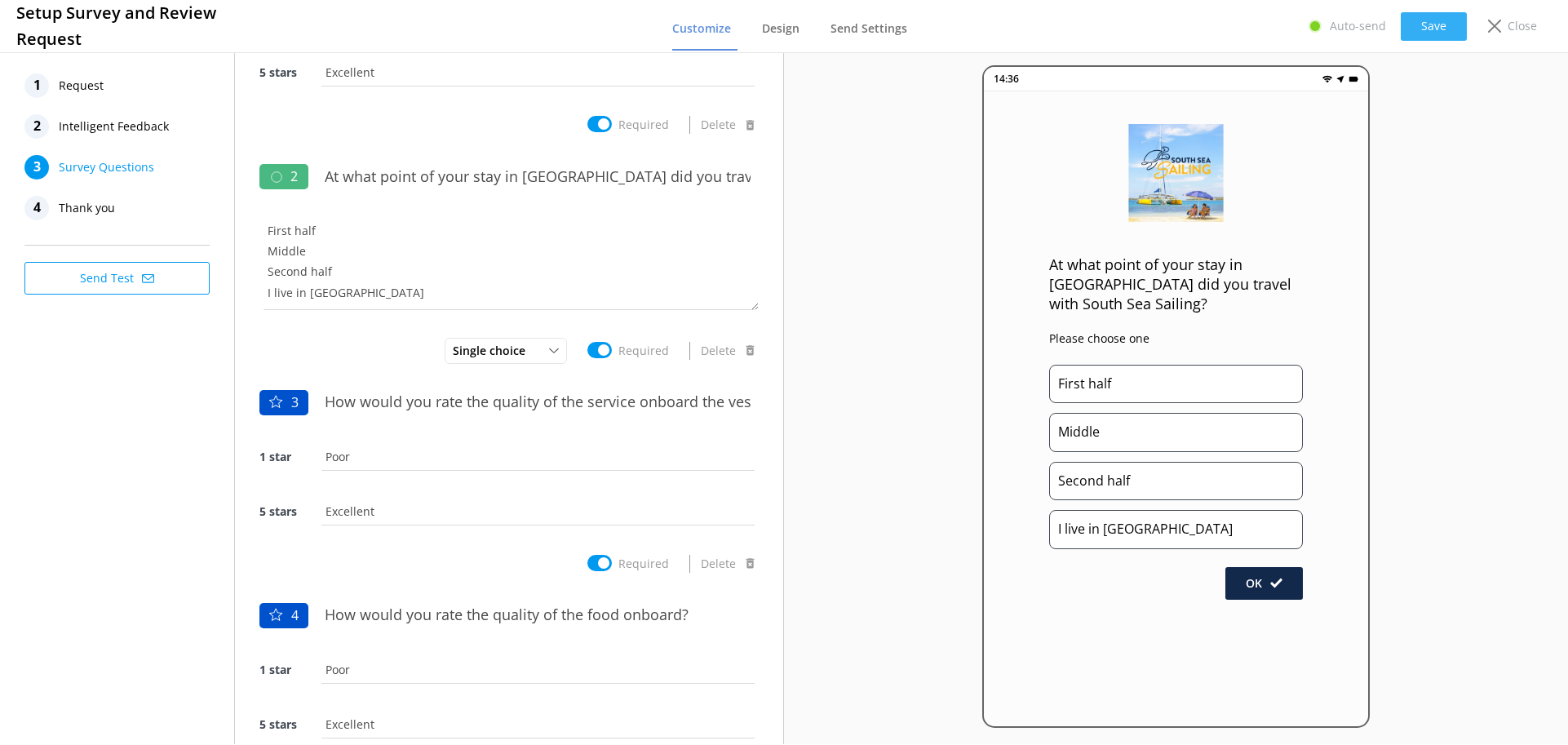
click at [1438, 28] on button "Save" at bounding box center [1434, 26] width 66 height 29
click at [1448, 23] on button "Save" at bounding box center [1434, 26] width 66 height 29
click at [1456, 27] on button "Save" at bounding box center [1434, 26] width 66 height 29
click at [1434, 31] on button "Save" at bounding box center [1434, 26] width 66 height 29
click at [1436, 32] on button "Save" at bounding box center [1434, 26] width 66 height 29
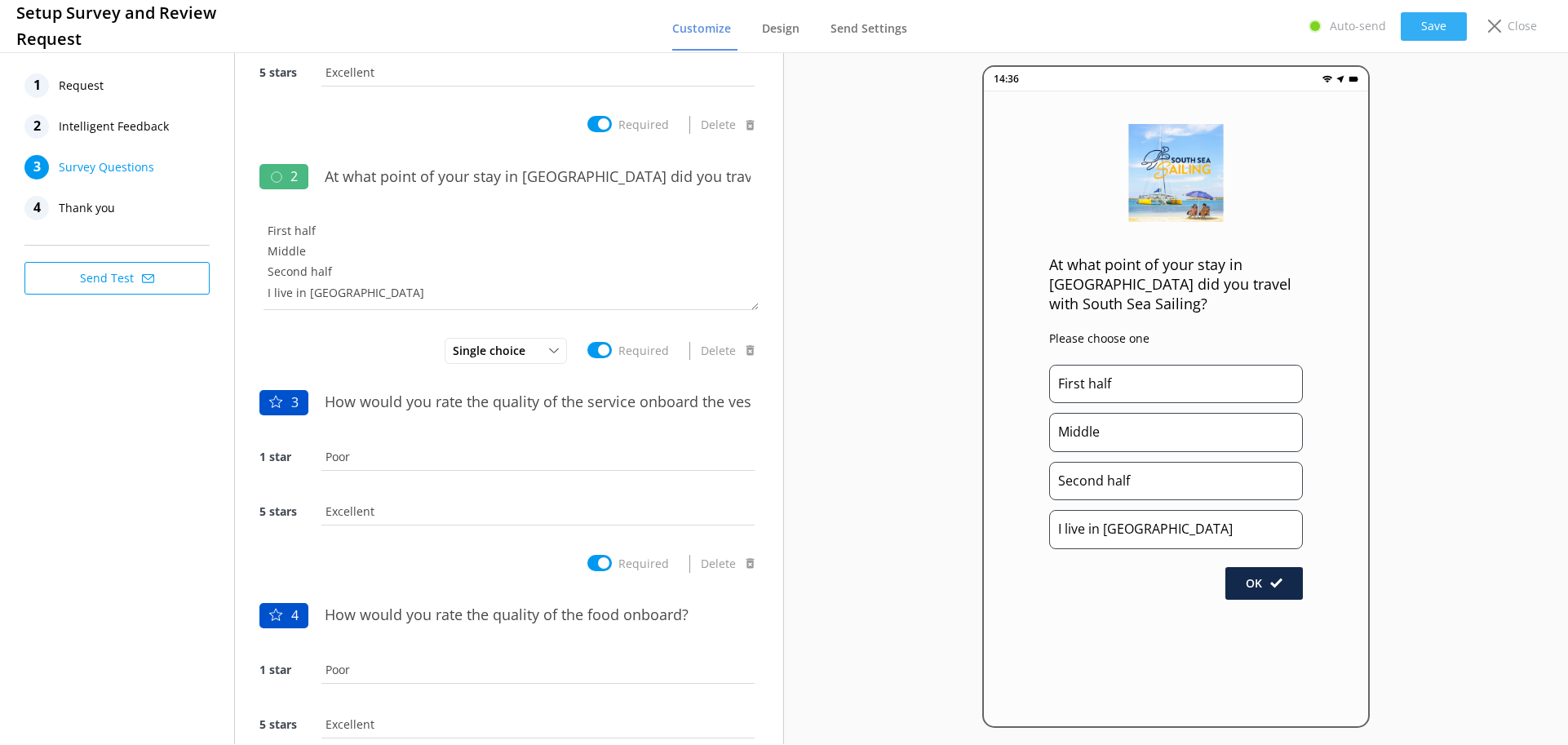
click at [1420, 28] on button "Save" at bounding box center [1434, 26] width 66 height 29
click at [85, 78] on span "Request" at bounding box center [81, 86] width 45 height 25
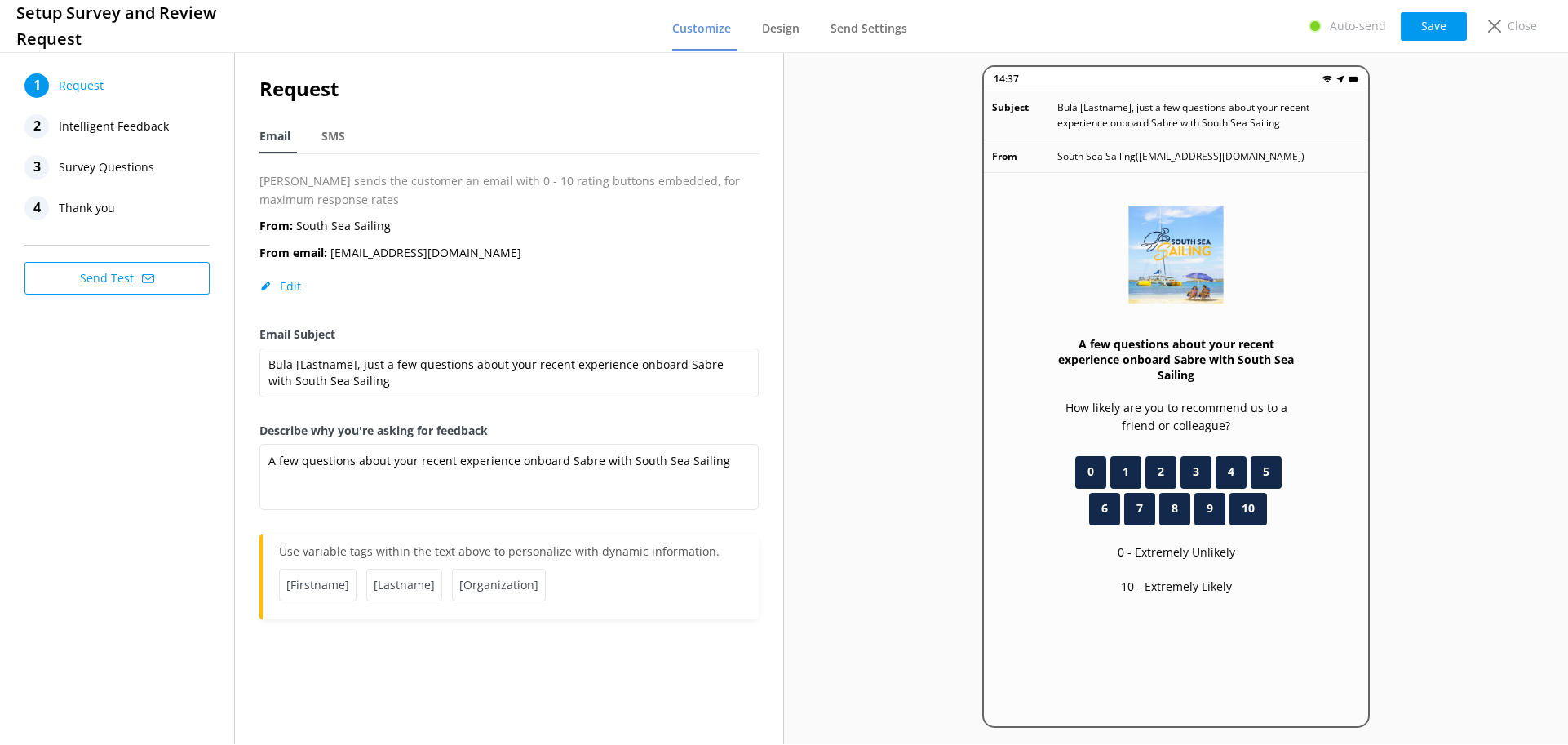
click at [84, 122] on span "Intelligent Feedback" at bounding box center [114, 126] width 110 height 25
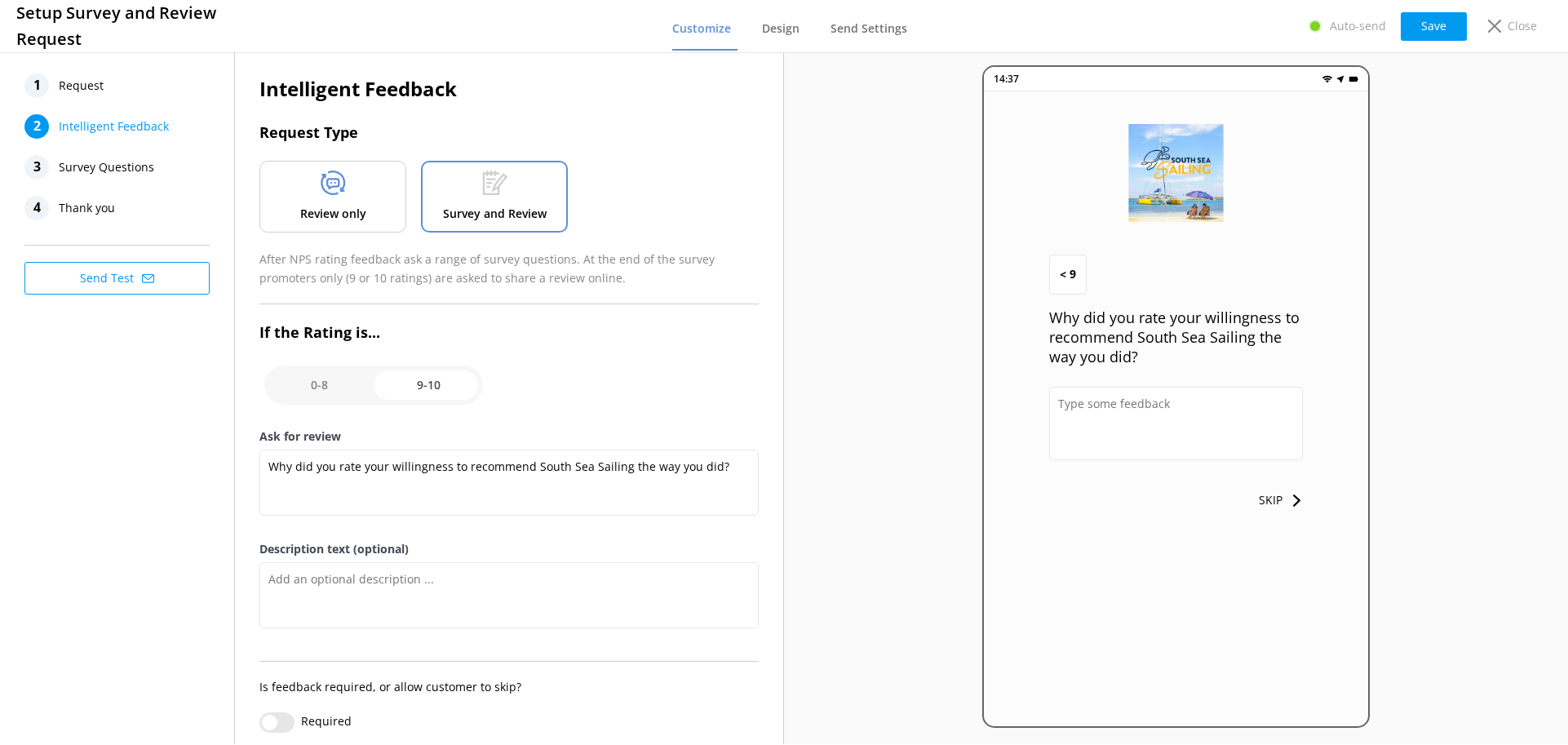
click at [99, 169] on span "Survey Questions" at bounding box center [106, 167] width 95 height 25
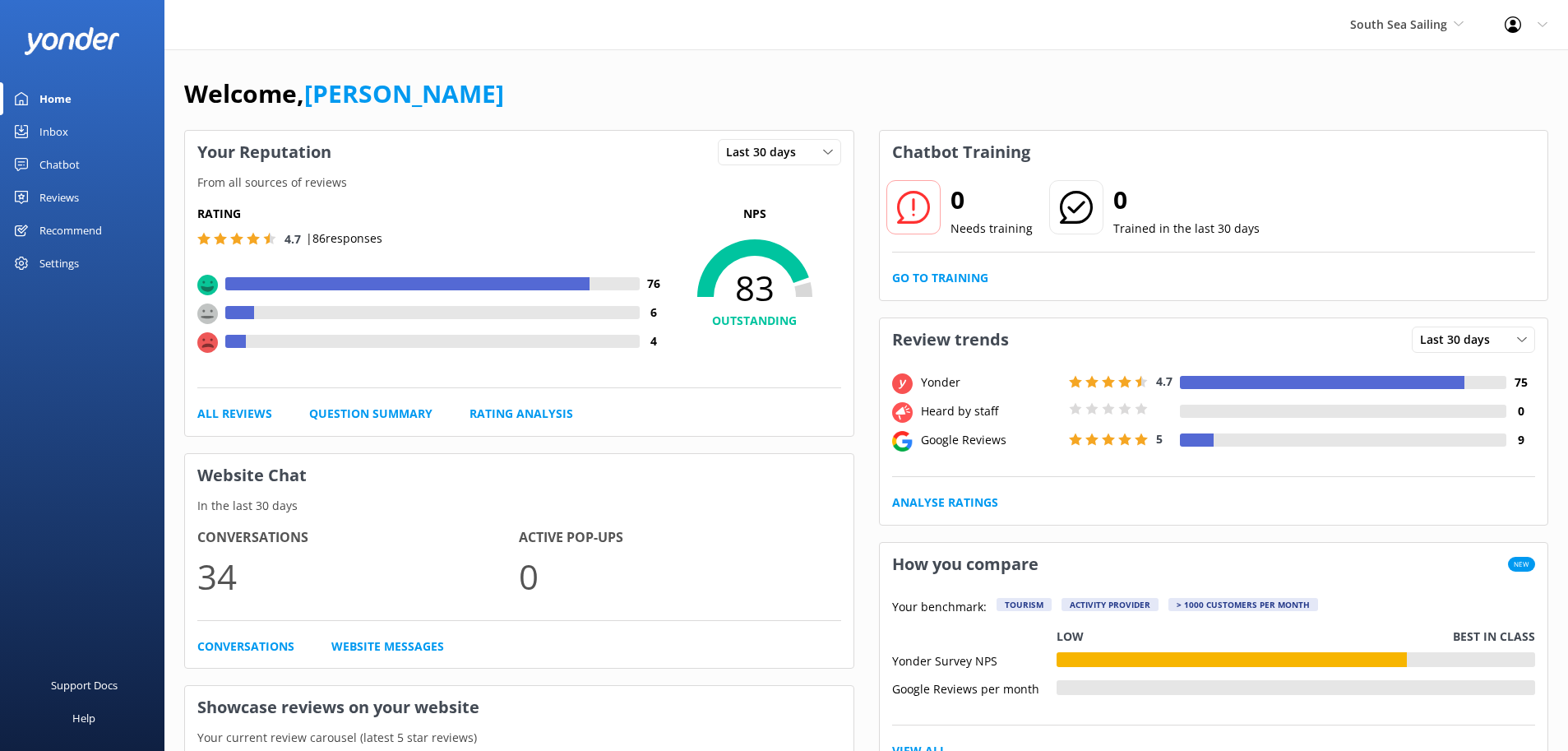
click at [67, 193] on div "Reviews" at bounding box center [59, 196] width 39 height 33
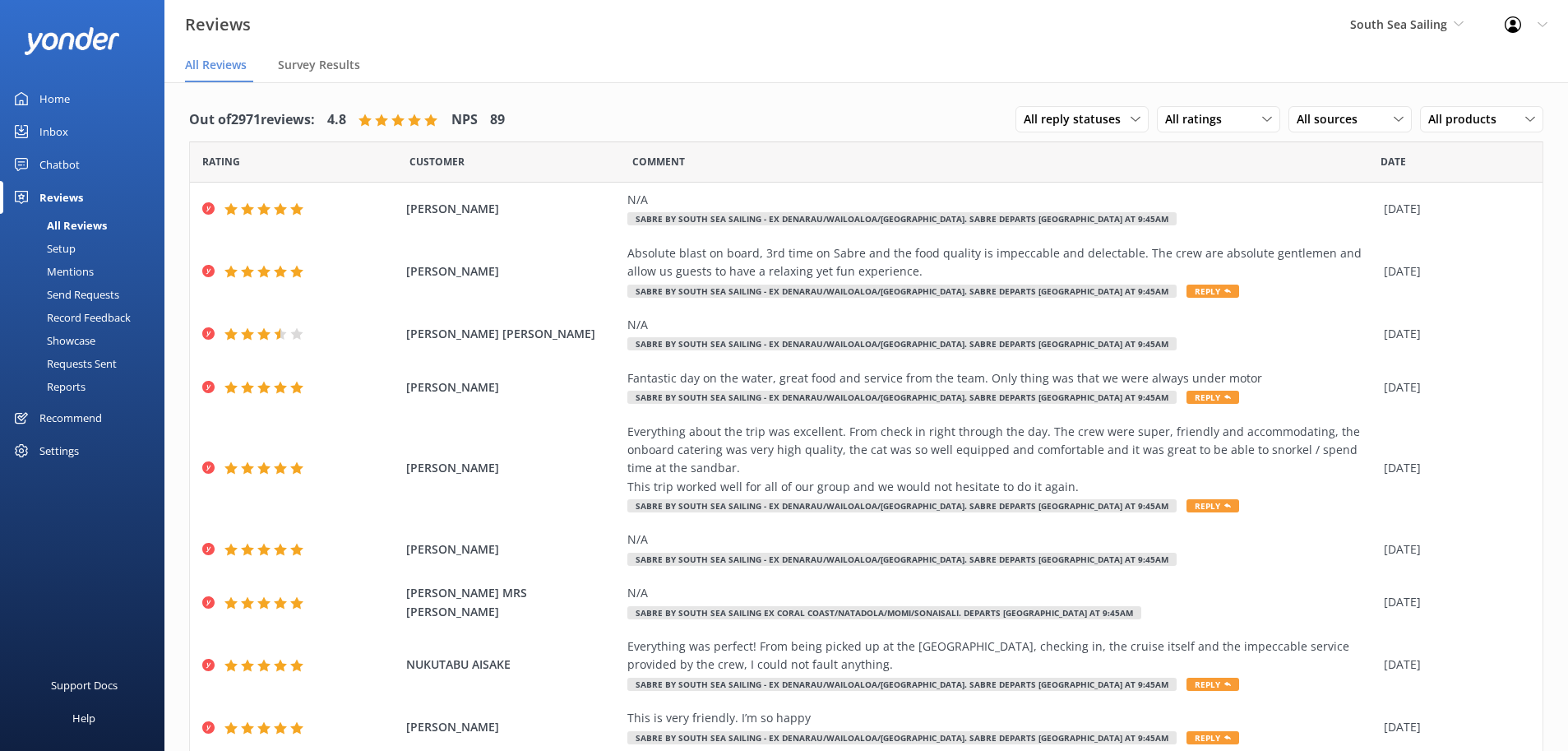
click at [66, 251] on div "Setup" at bounding box center [43, 248] width 66 height 23
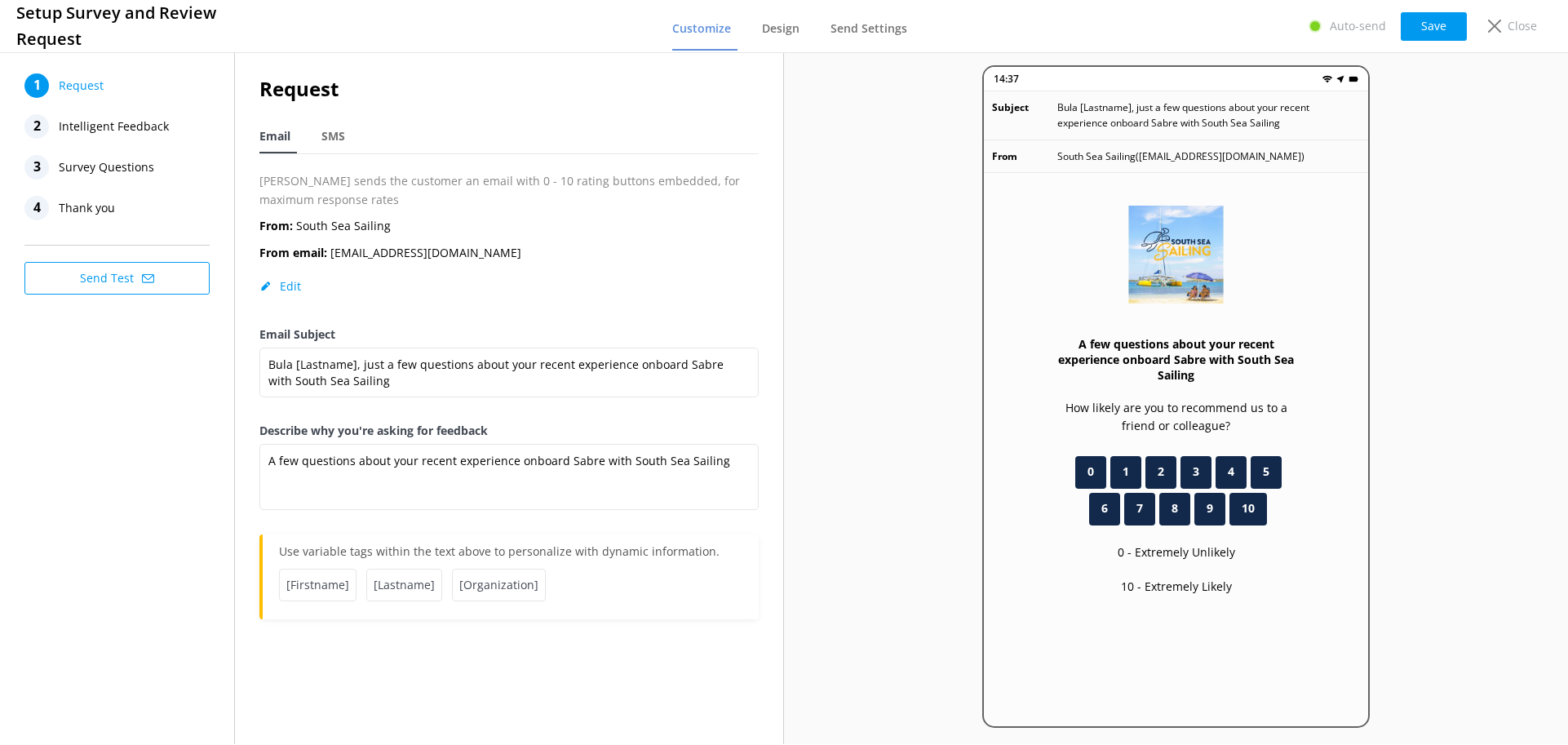
click at [114, 178] on span "Survey Questions" at bounding box center [106, 167] width 95 height 25
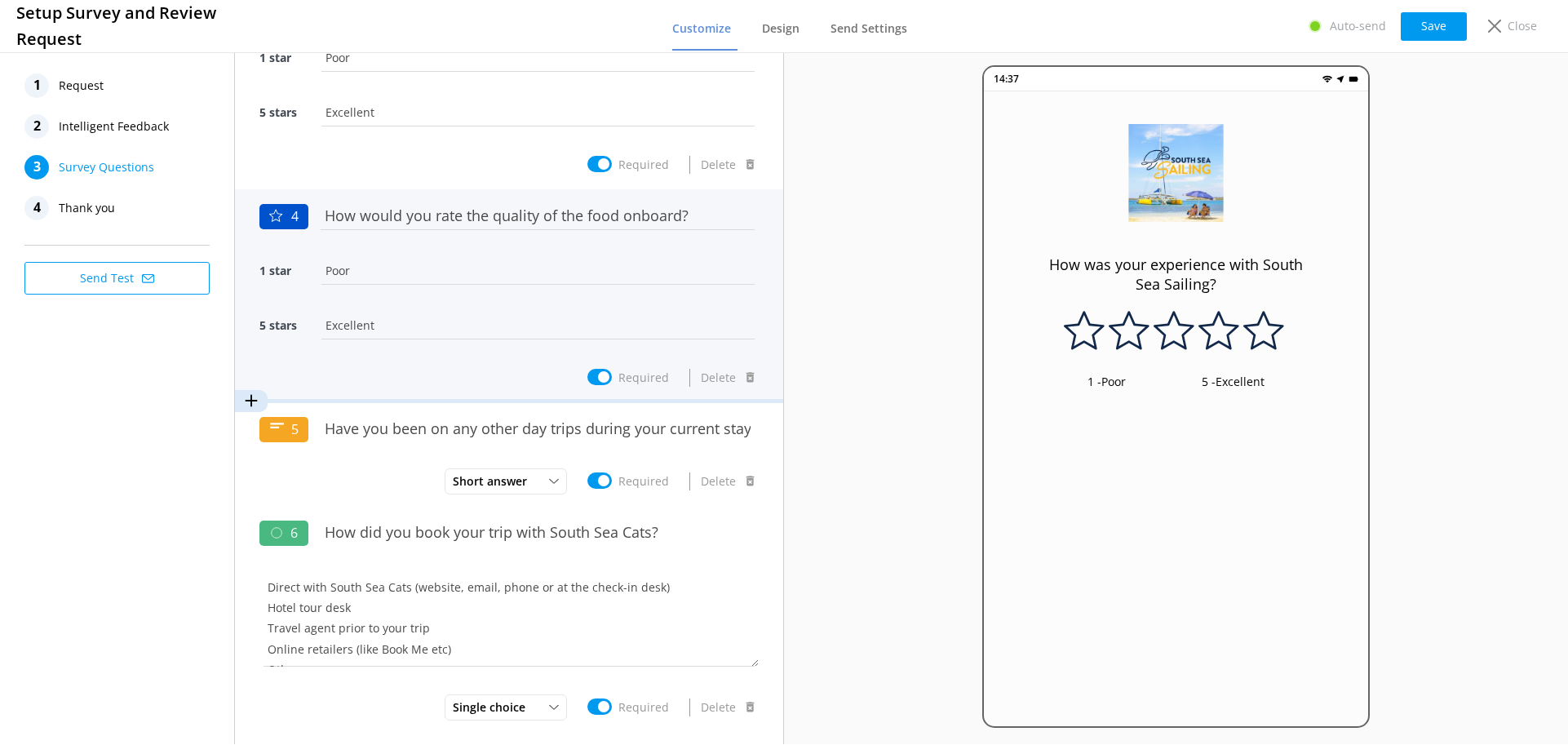
scroll to position [662, 0]
